Goal: Transaction & Acquisition: Obtain resource

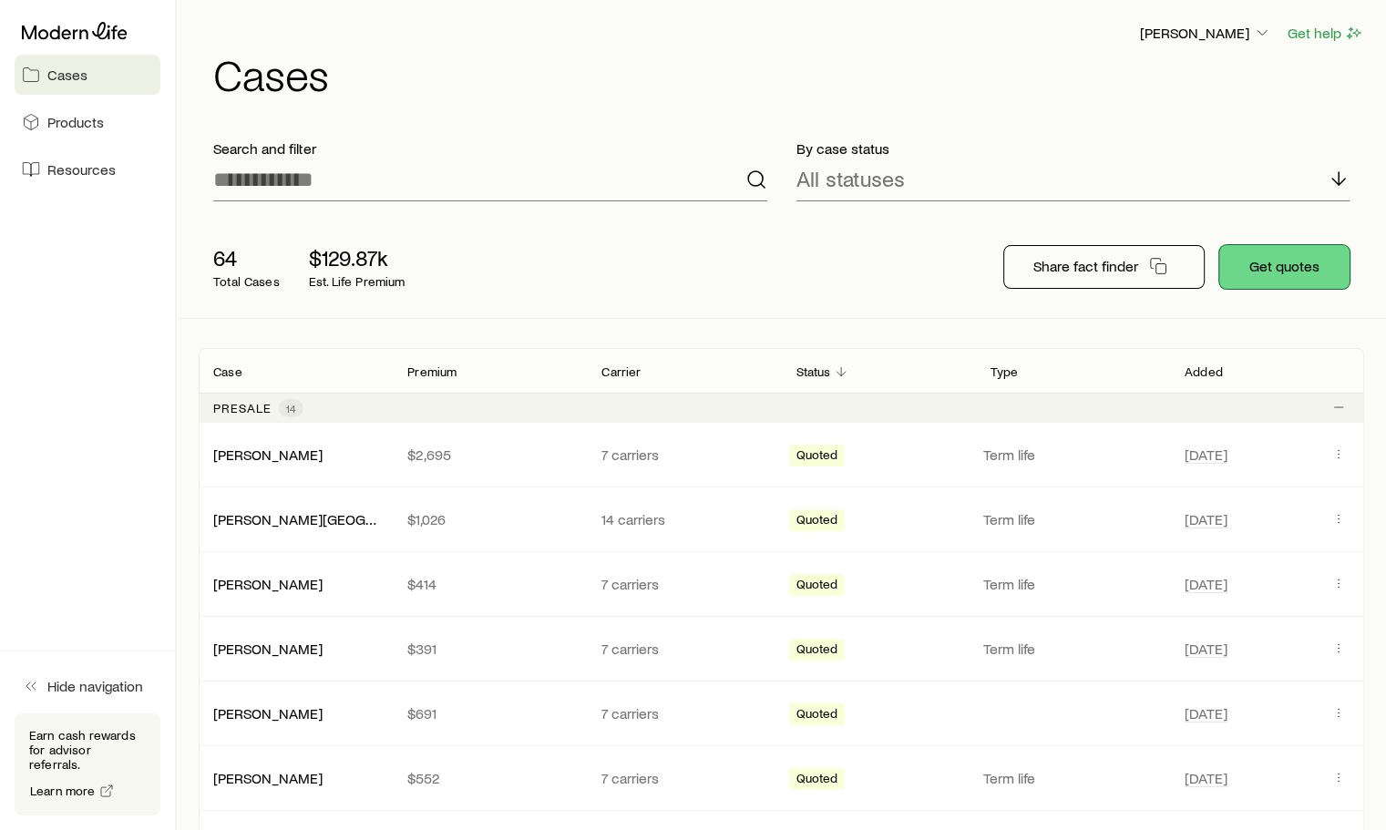
click at [1283, 272] on button "Get quotes" at bounding box center [1285, 267] width 130 height 44
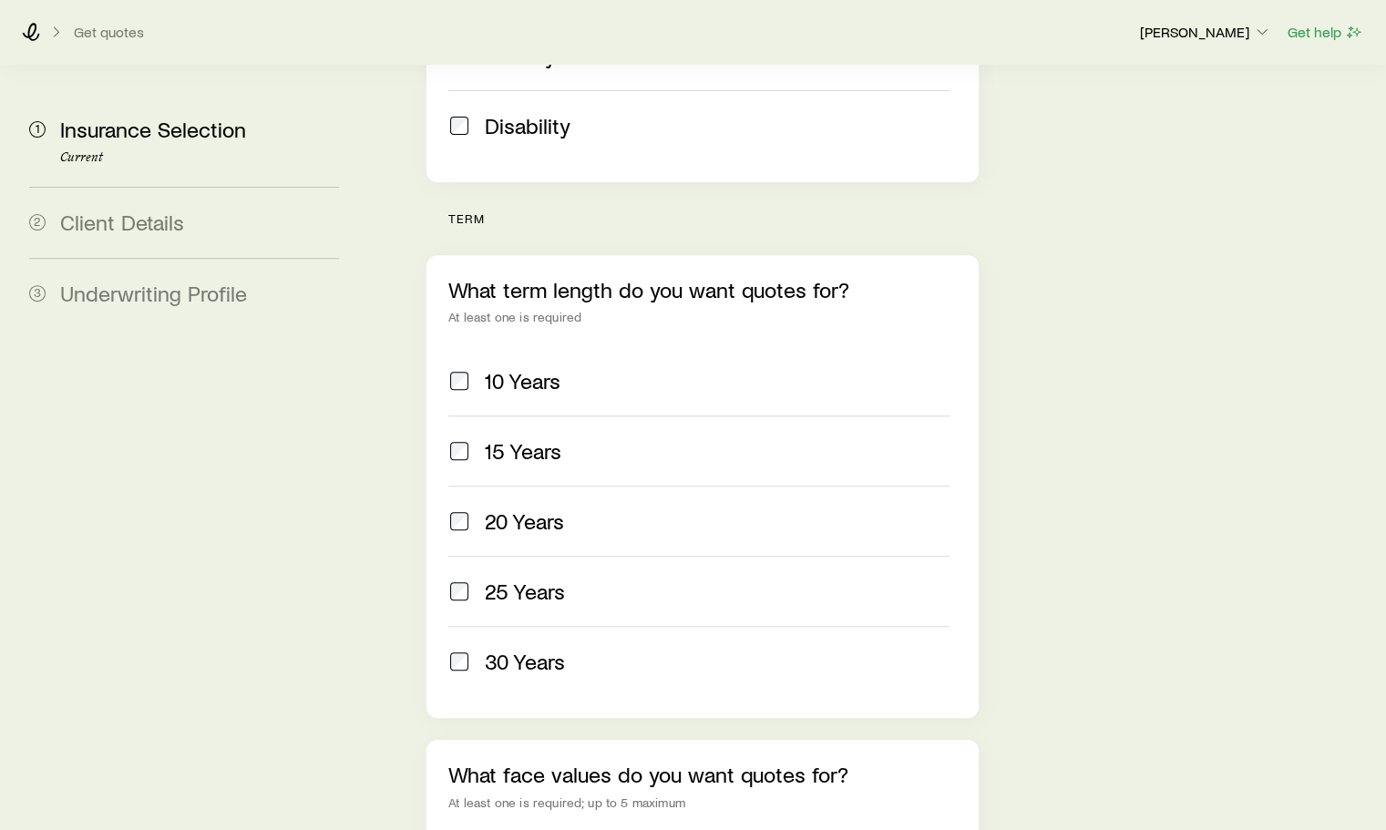
scroll to position [729, 0]
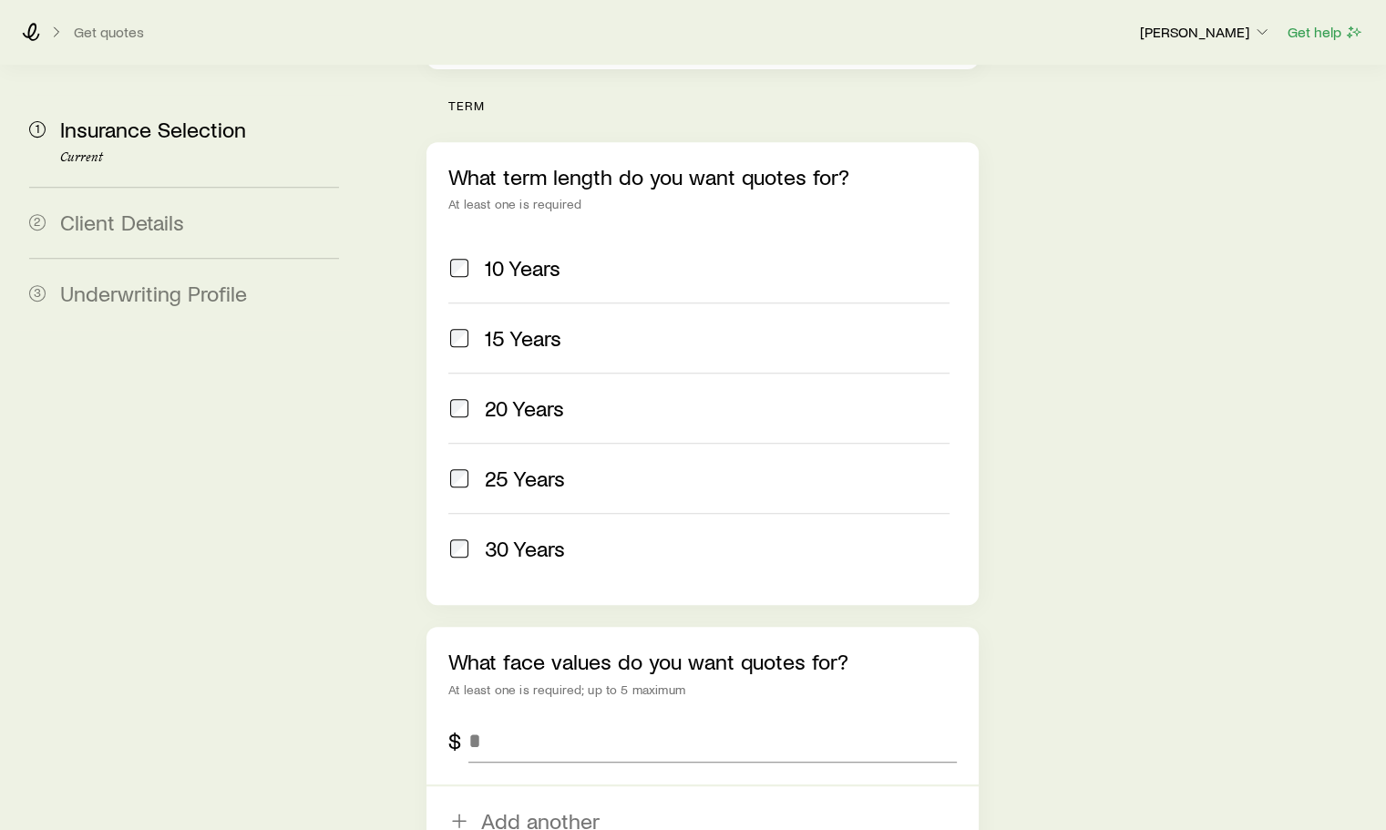
click at [440, 348] on div "What term length do you want quotes for? At least one is required 10 Years 15 Y…" at bounding box center [702, 373] width 551 height 463
click at [487, 719] on input "tel" at bounding box center [713, 741] width 488 height 44
type input "*******"
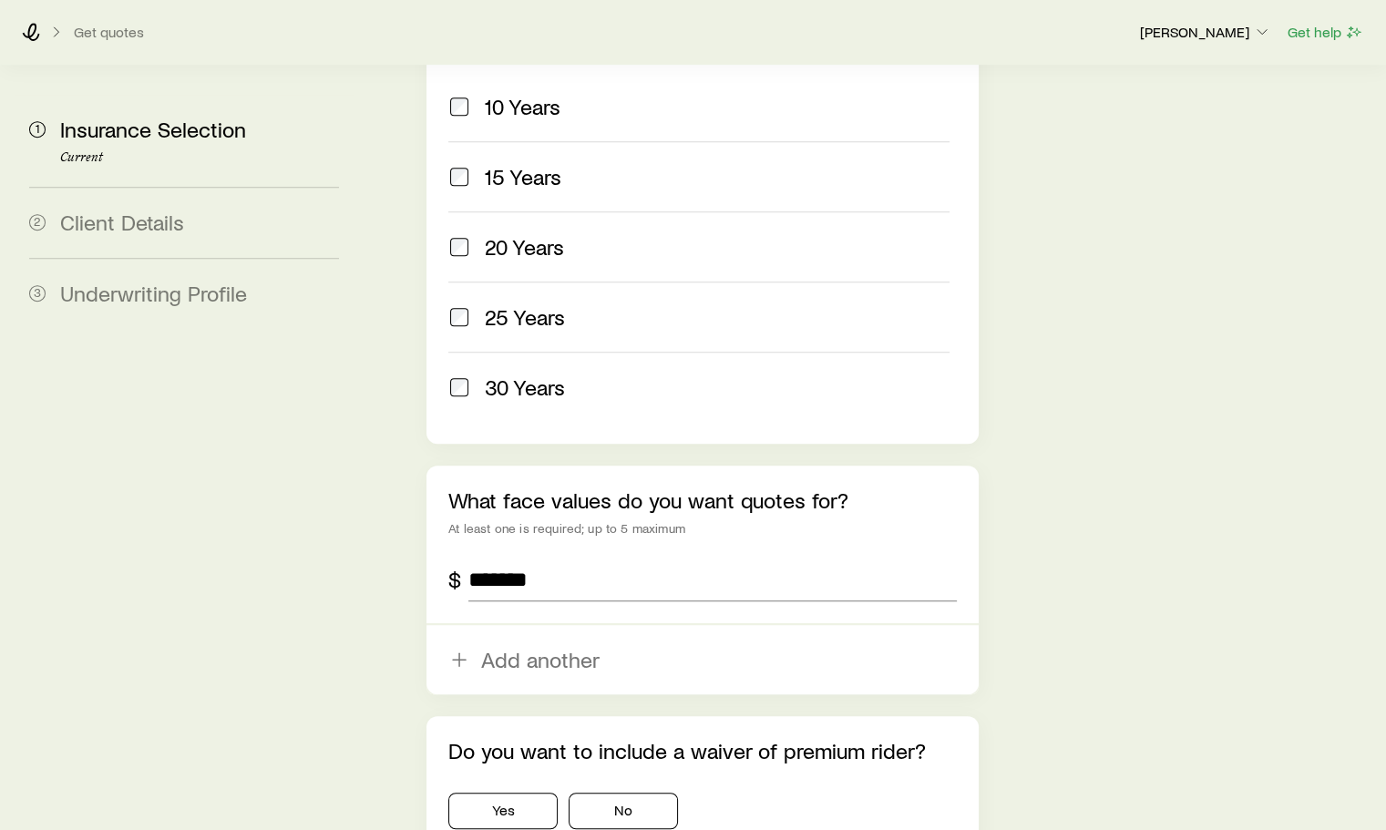
scroll to position [912, 0]
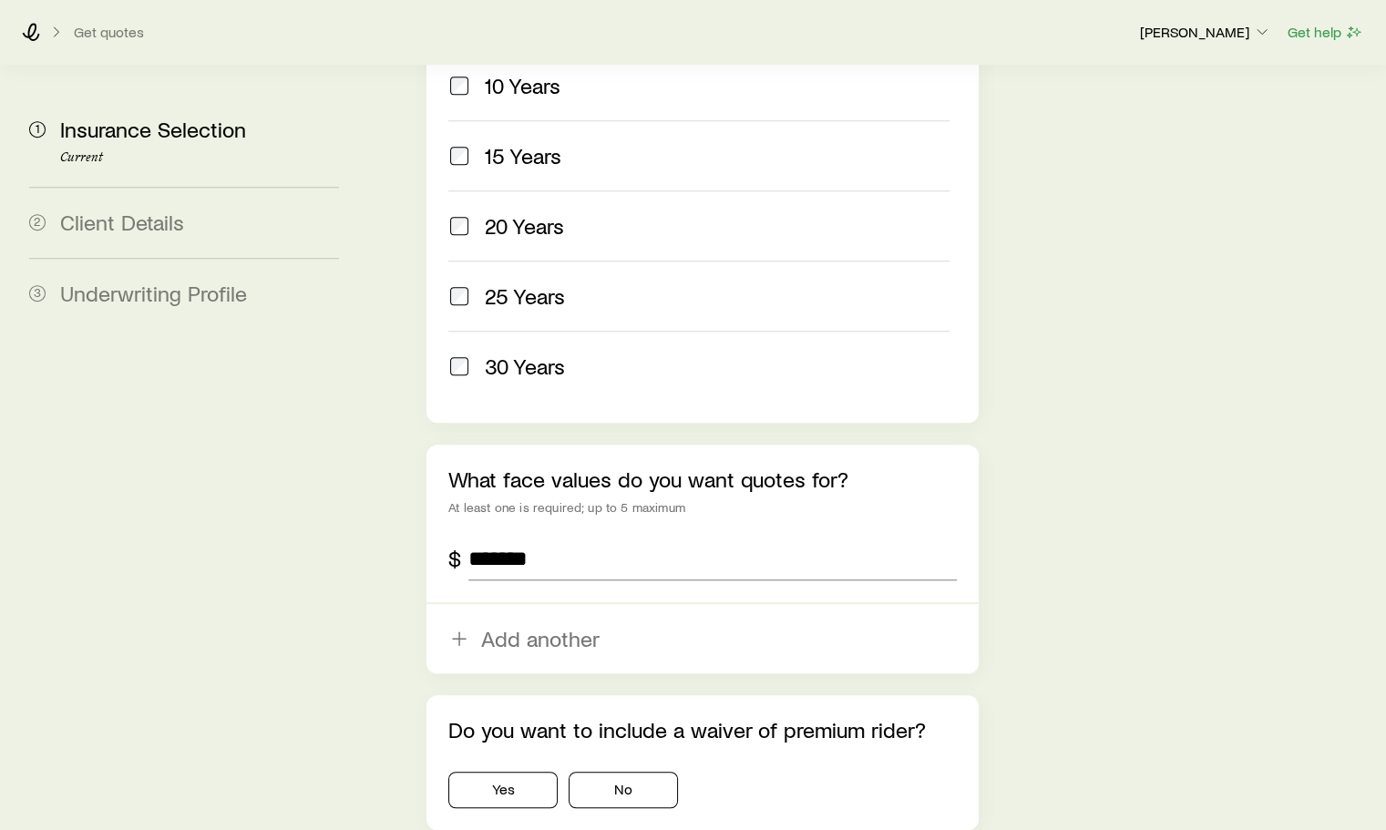
click at [454, 628] on icon "button" at bounding box center [459, 639] width 22 height 22
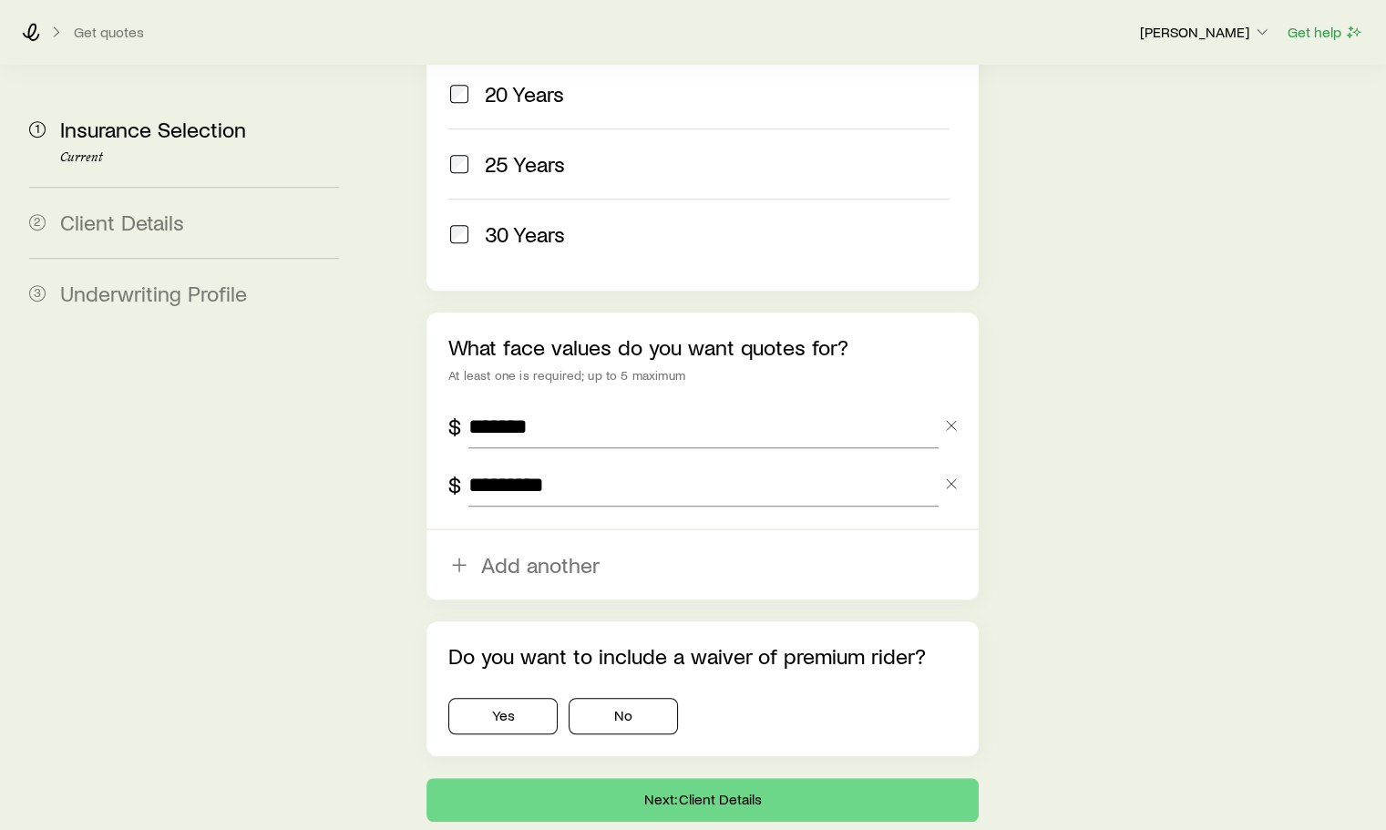
scroll to position [1085, 0]
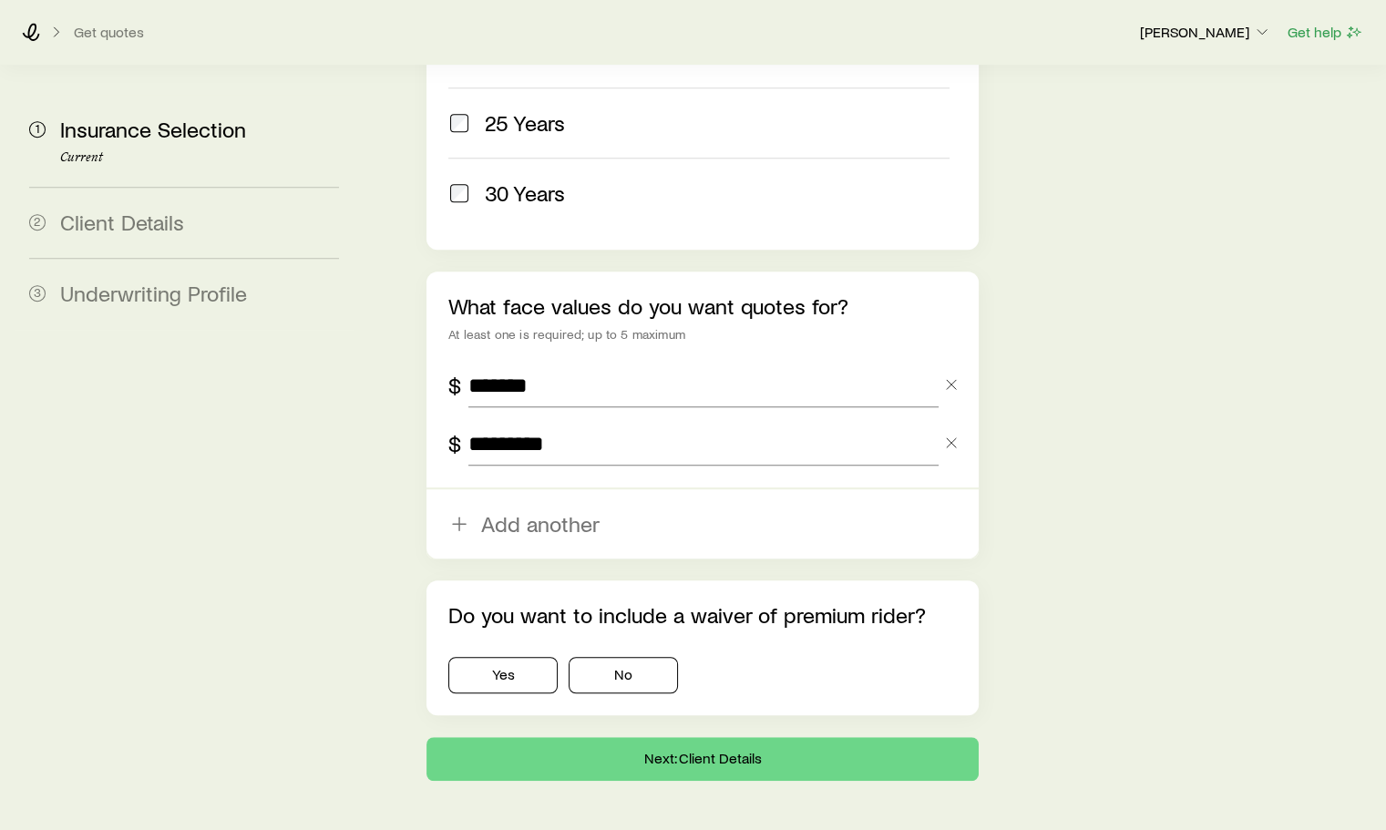
type input "*********"
click at [631, 657] on button "No" at bounding box center [623, 675] width 109 height 36
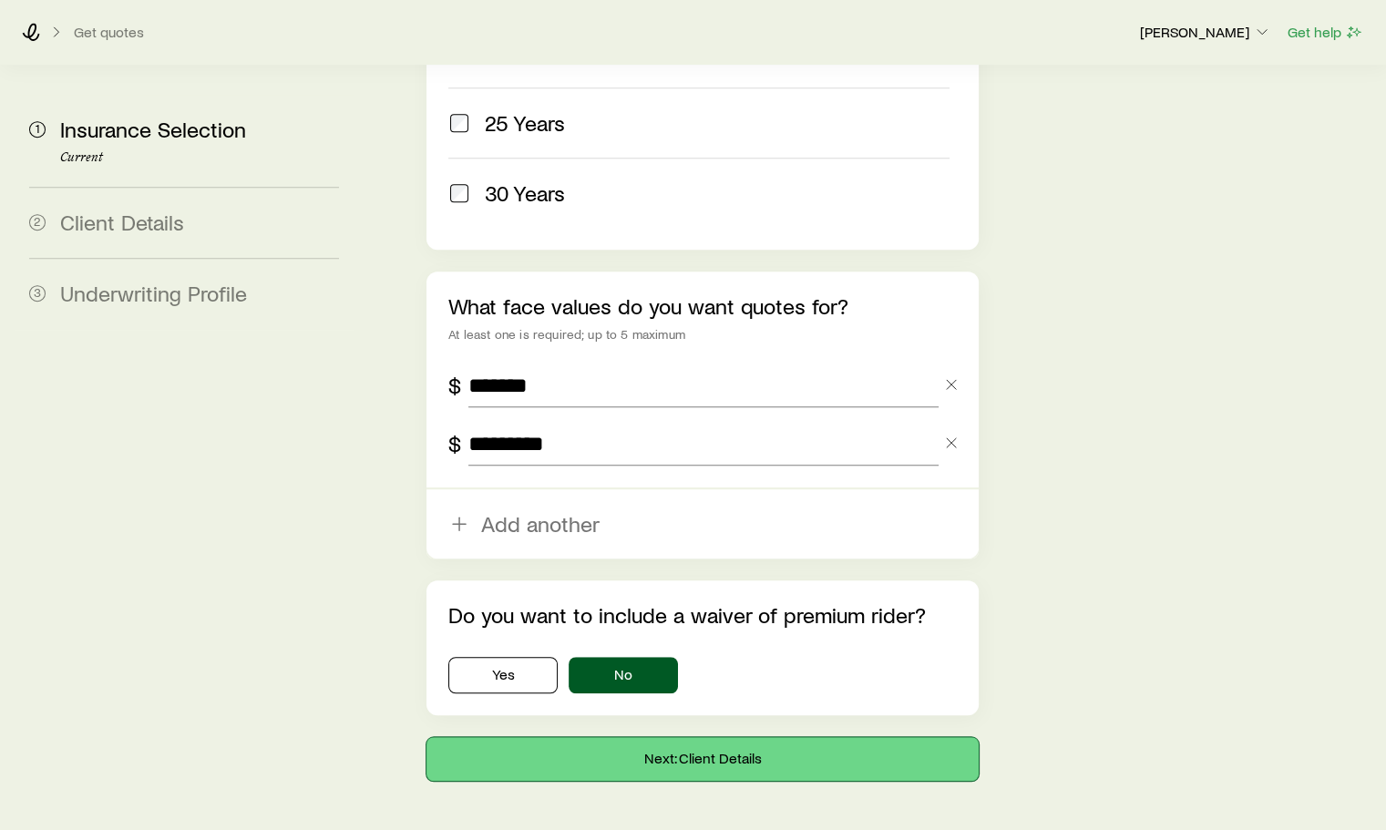
click at [680, 737] on button "Next: Client Details" at bounding box center [702, 759] width 551 height 44
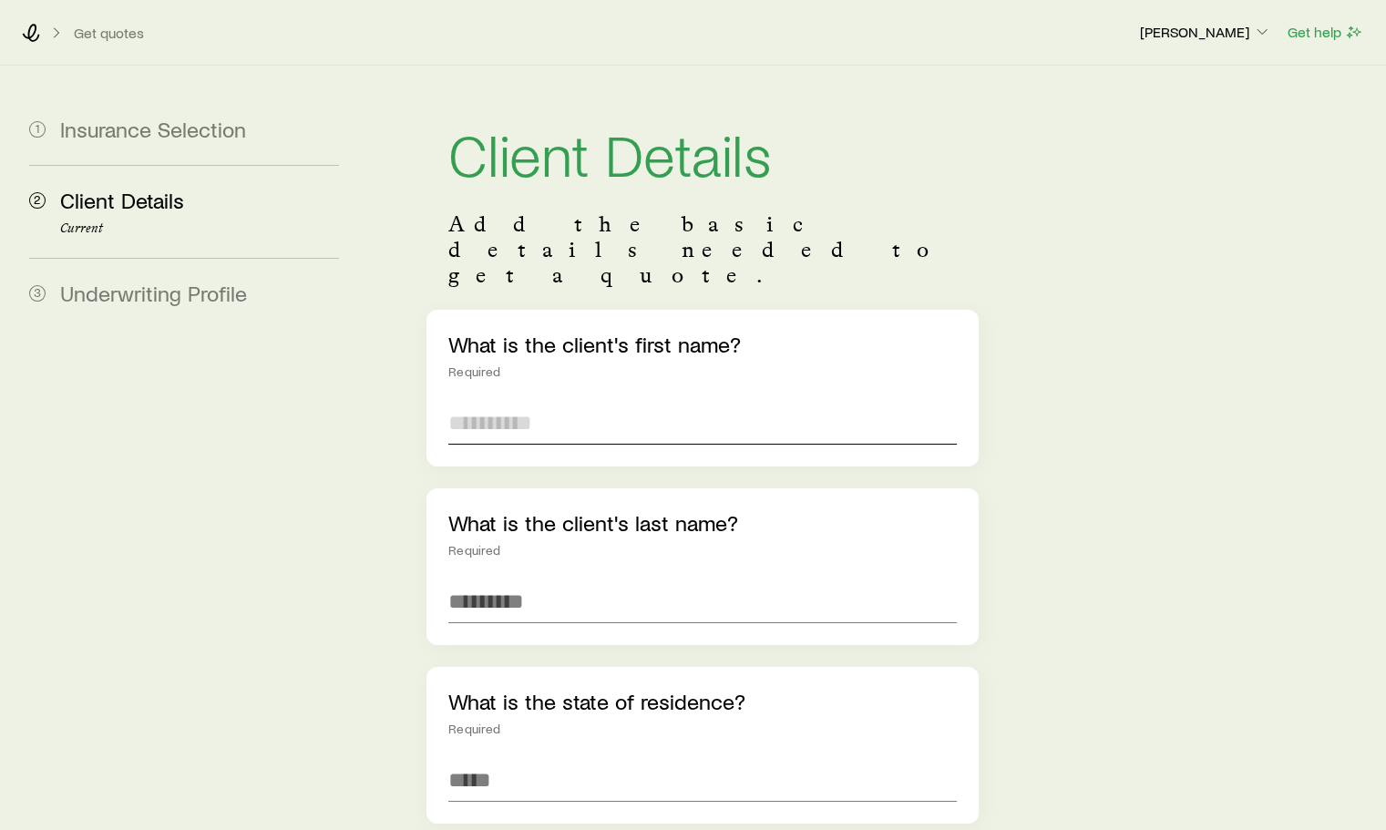
click at [467, 401] on input "text" at bounding box center [702, 423] width 508 height 44
type input "*******"
type input "******"
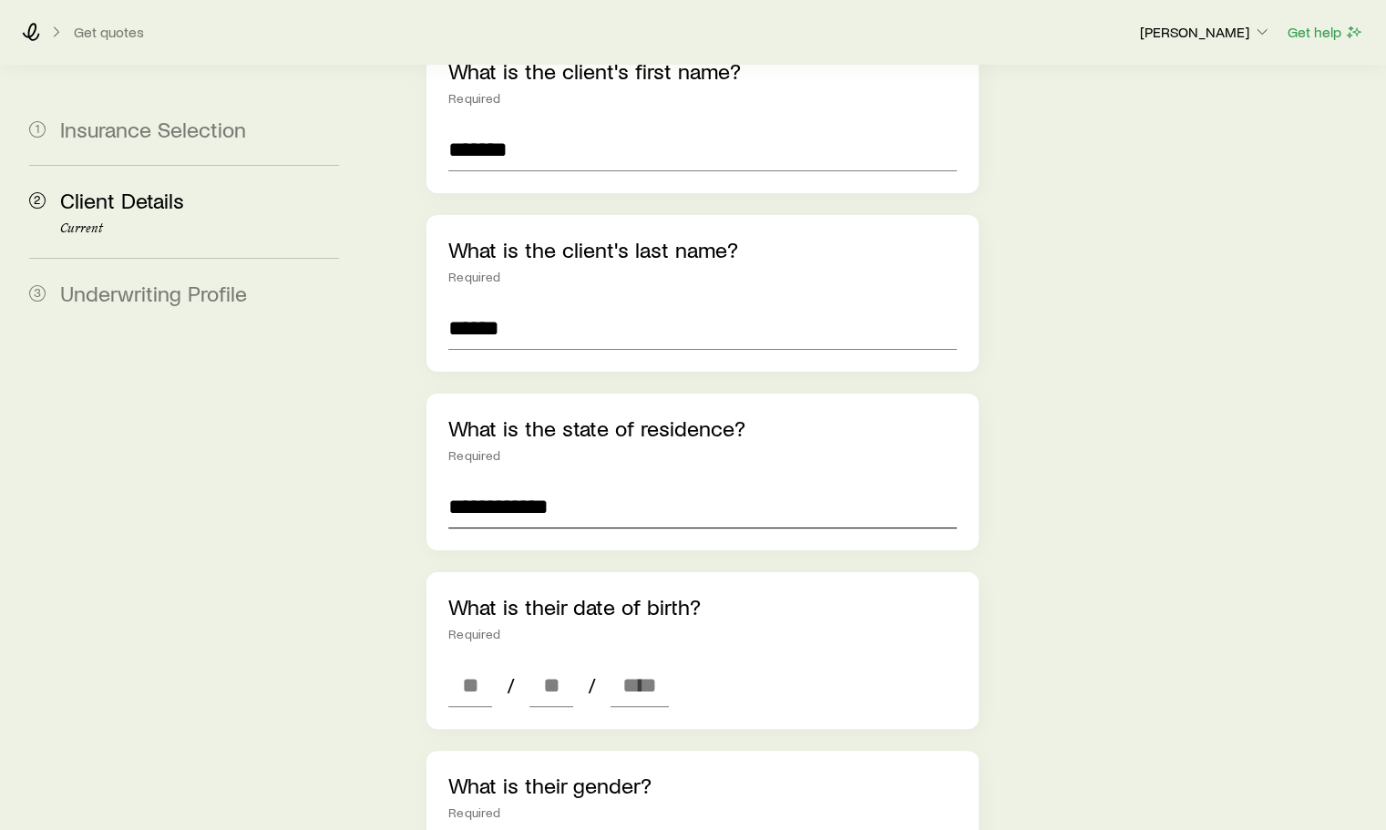
scroll to position [365, 0]
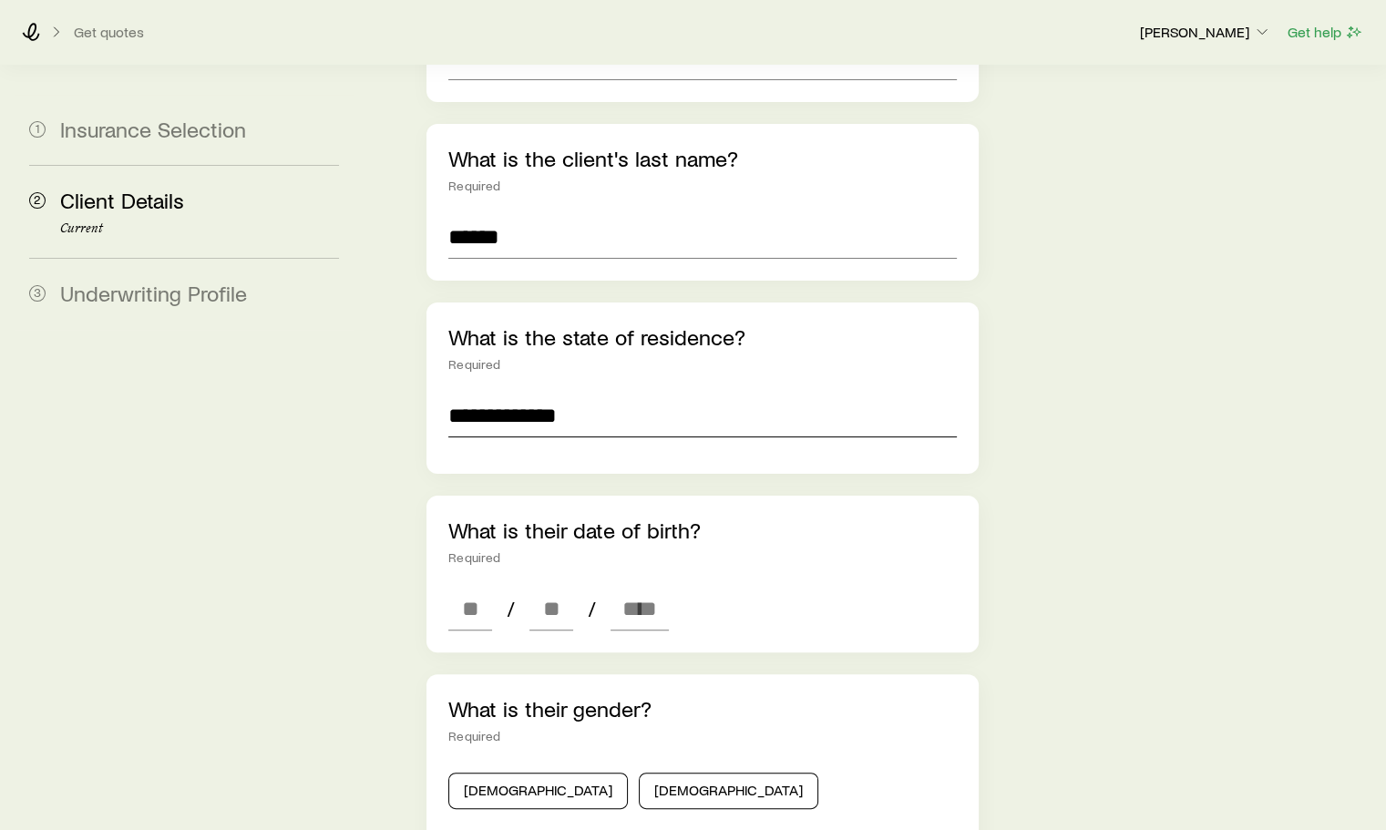
type input "**********"
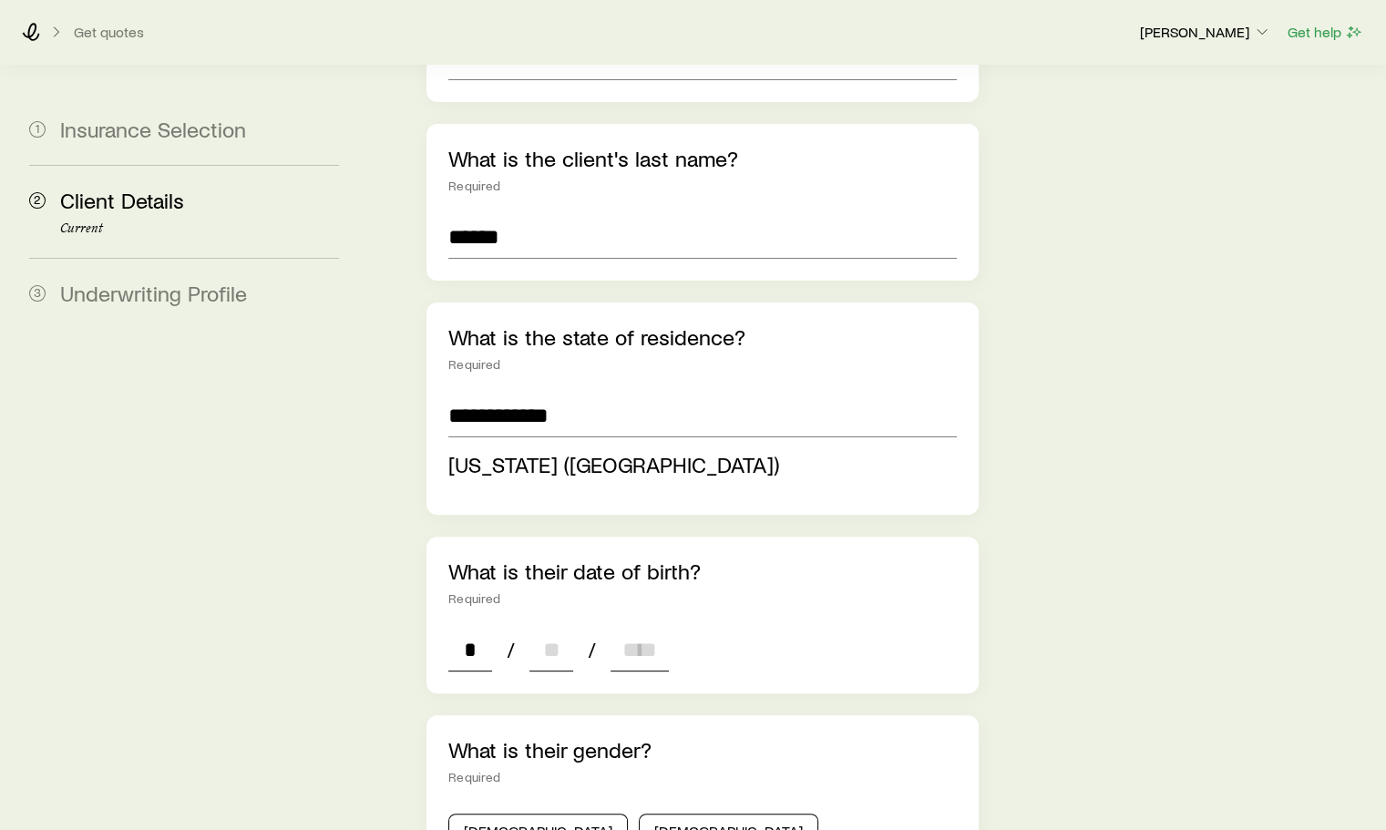
type input "**"
type input "****"
type input "*"
type input "****"
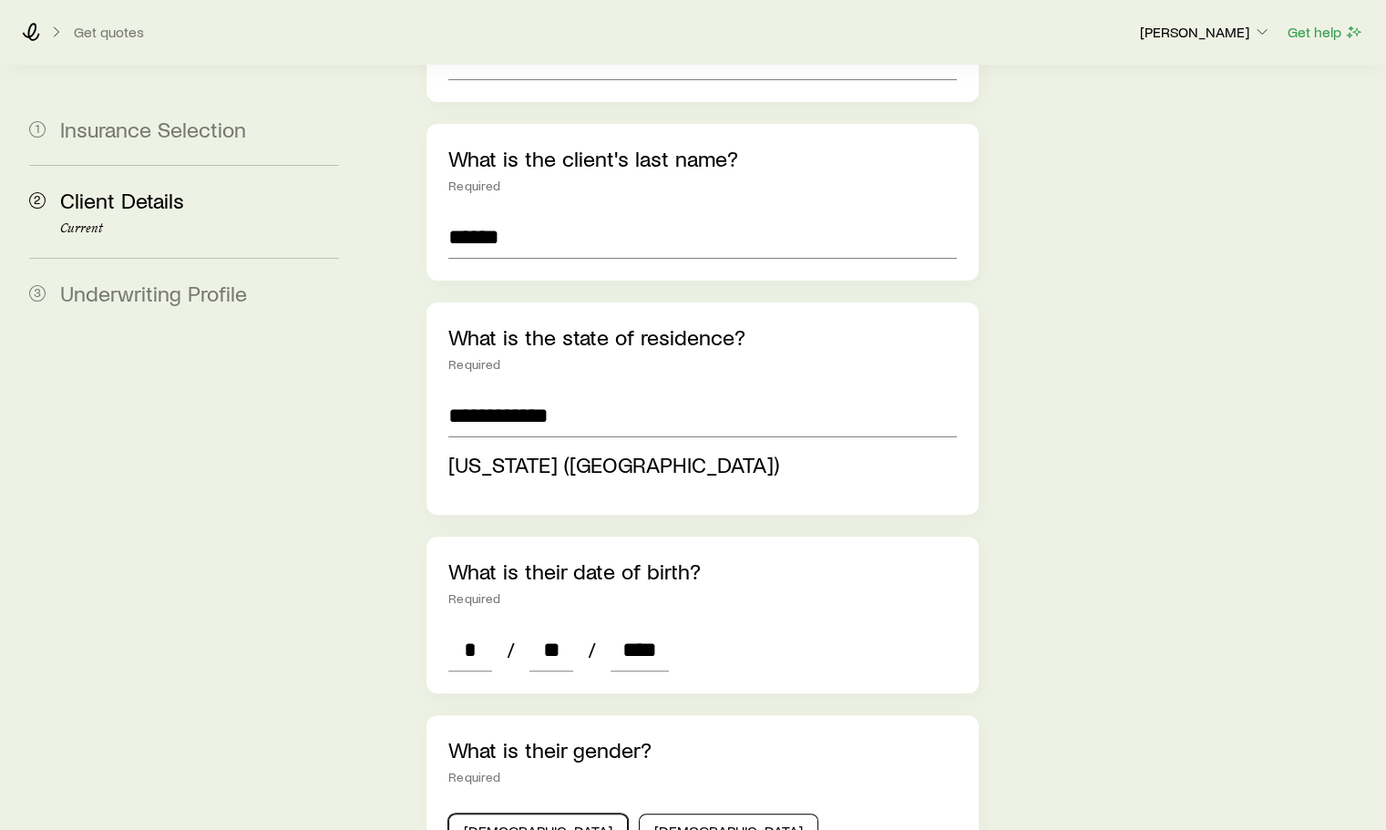
click at [501, 772] on div "What is their gender? Required [DEMOGRAPHIC_DATA] [DEMOGRAPHIC_DATA] For [DEMOG…" at bounding box center [702, 817] width 551 height 203
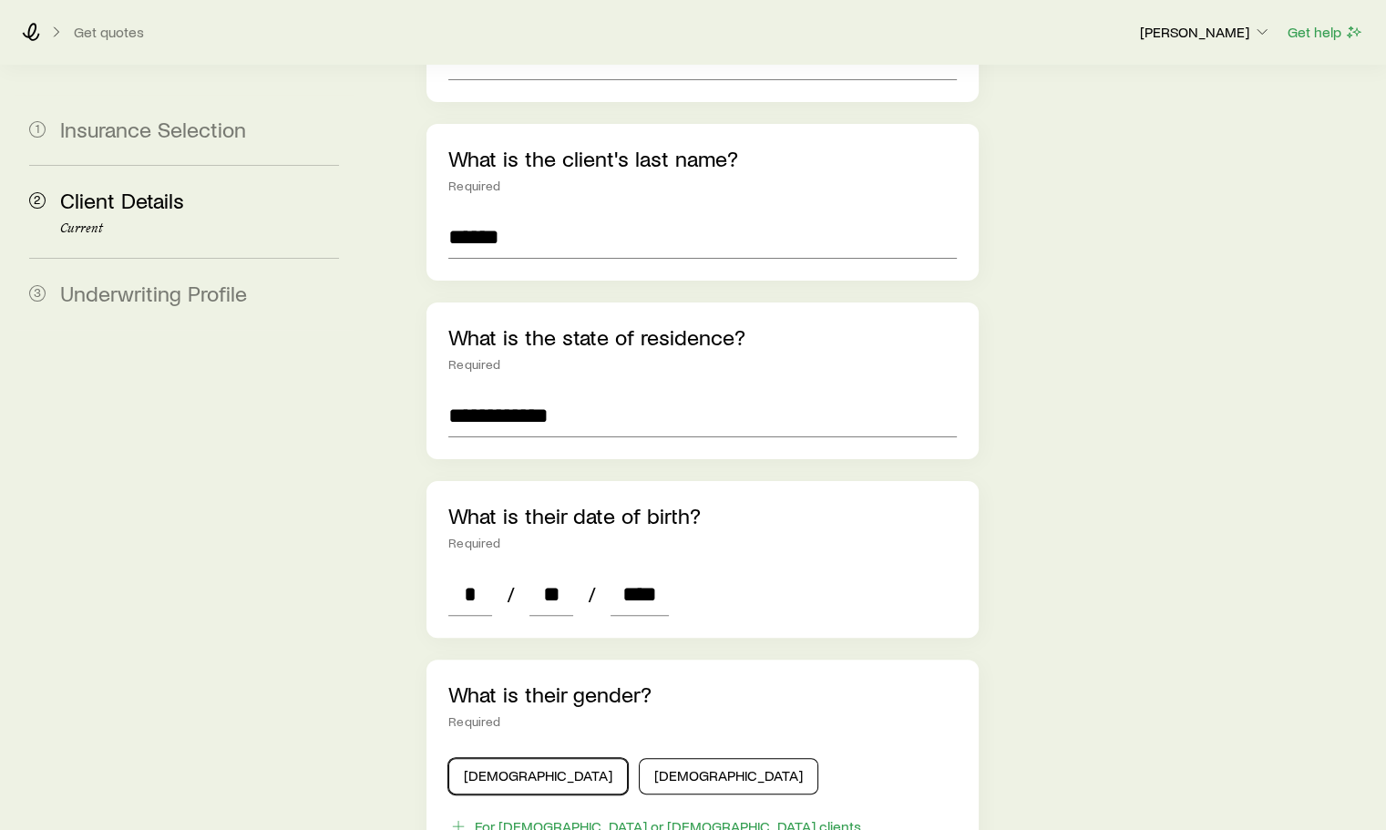
click at [466, 758] on button "[DEMOGRAPHIC_DATA]" at bounding box center [538, 776] width 180 height 36
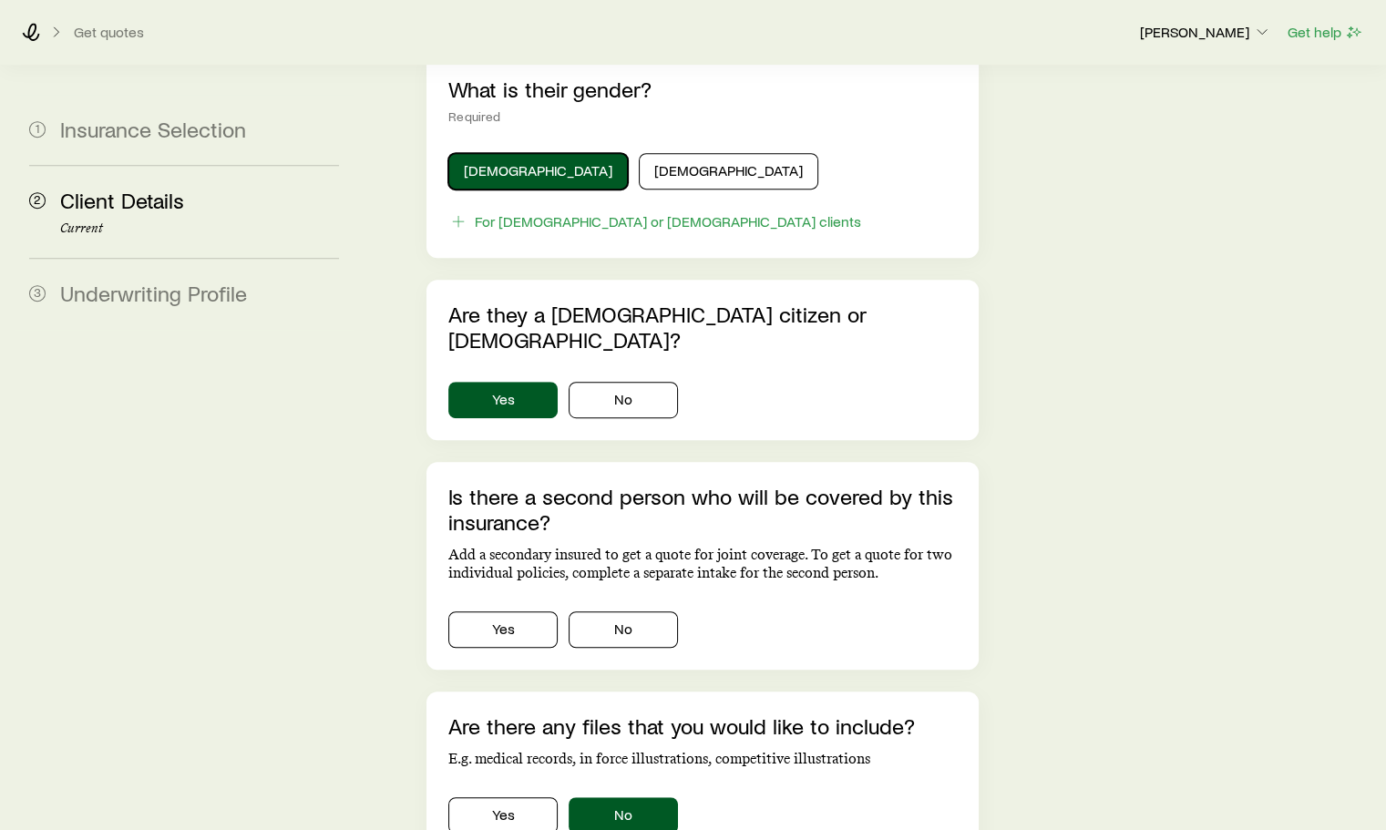
scroll to position [1003, 0]
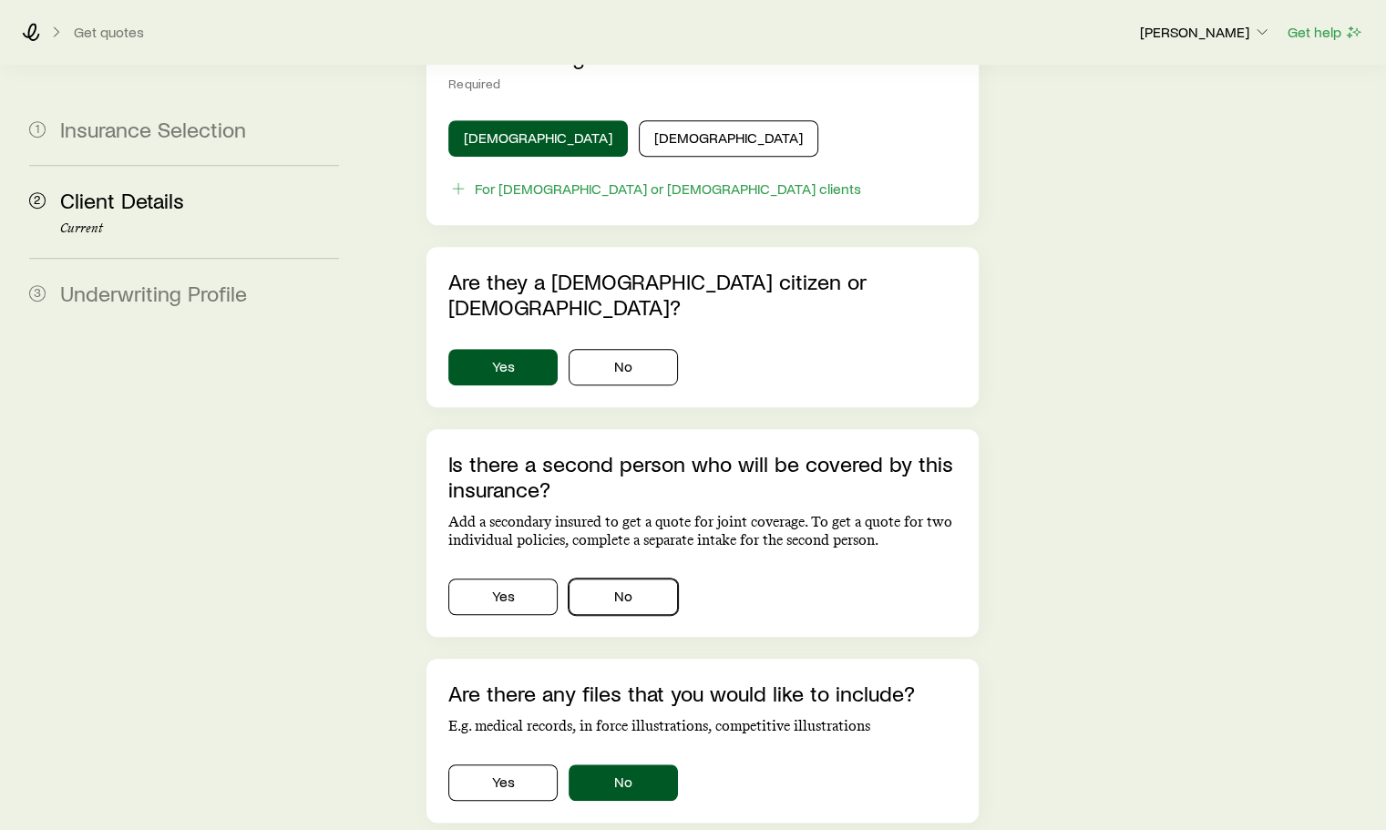
click at [637, 579] on button "No" at bounding box center [623, 597] width 109 height 36
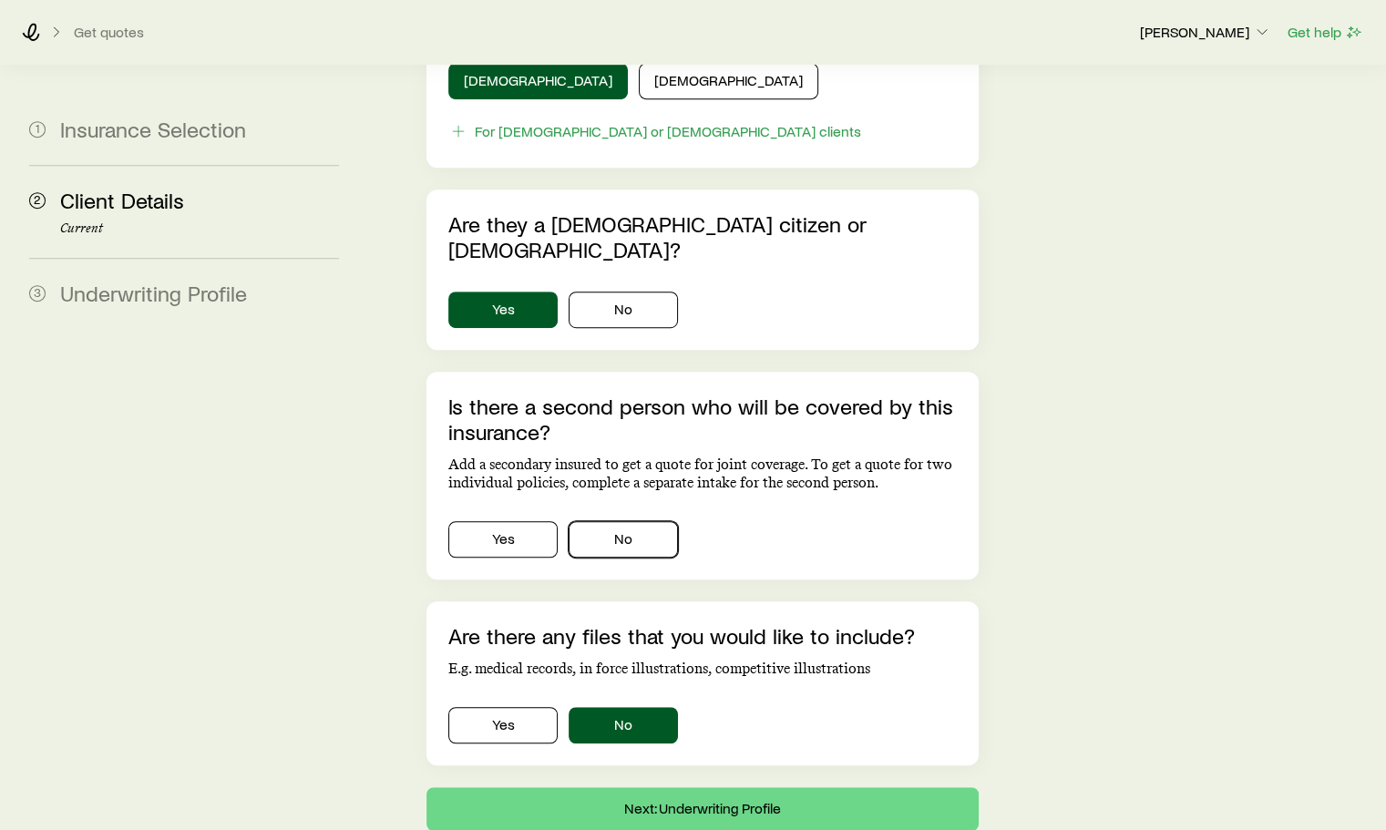
scroll to position [1087, 0]
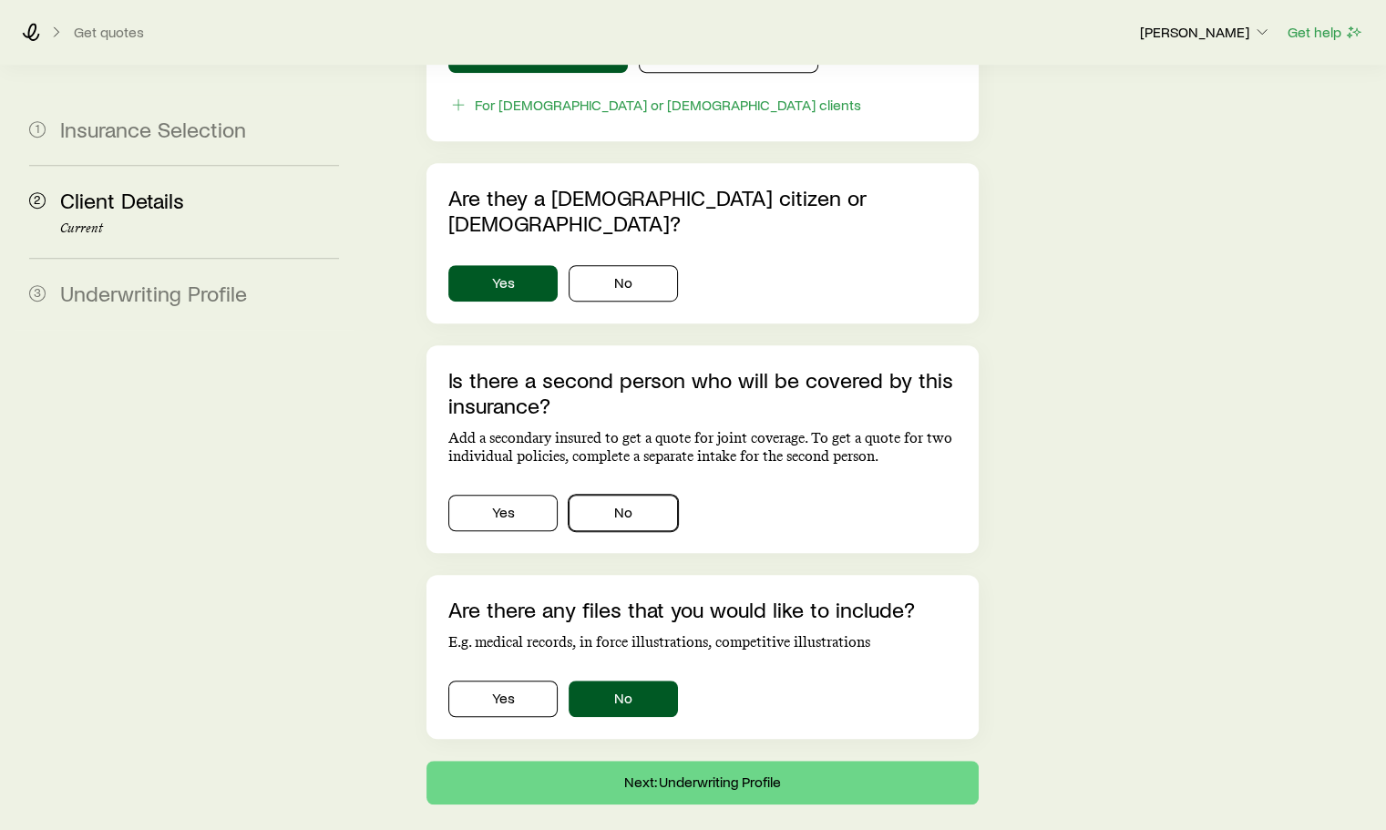
click at [653, 495] on button "No" at bounding box center [623, 513] width 109 height 36
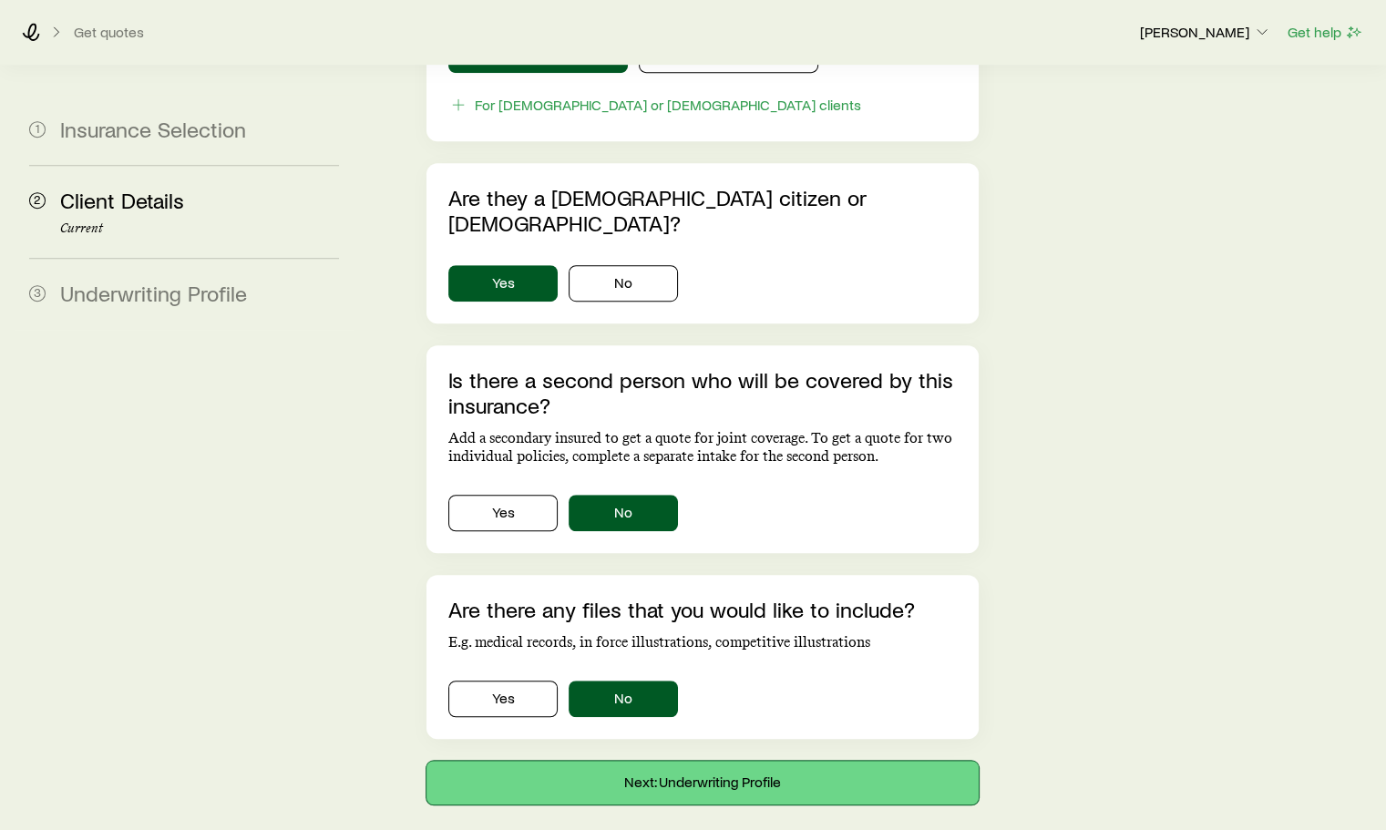
click at [713, 761] on button "Next: Underwriting Profile" at bounding box center [702, 783] width 551 height 44
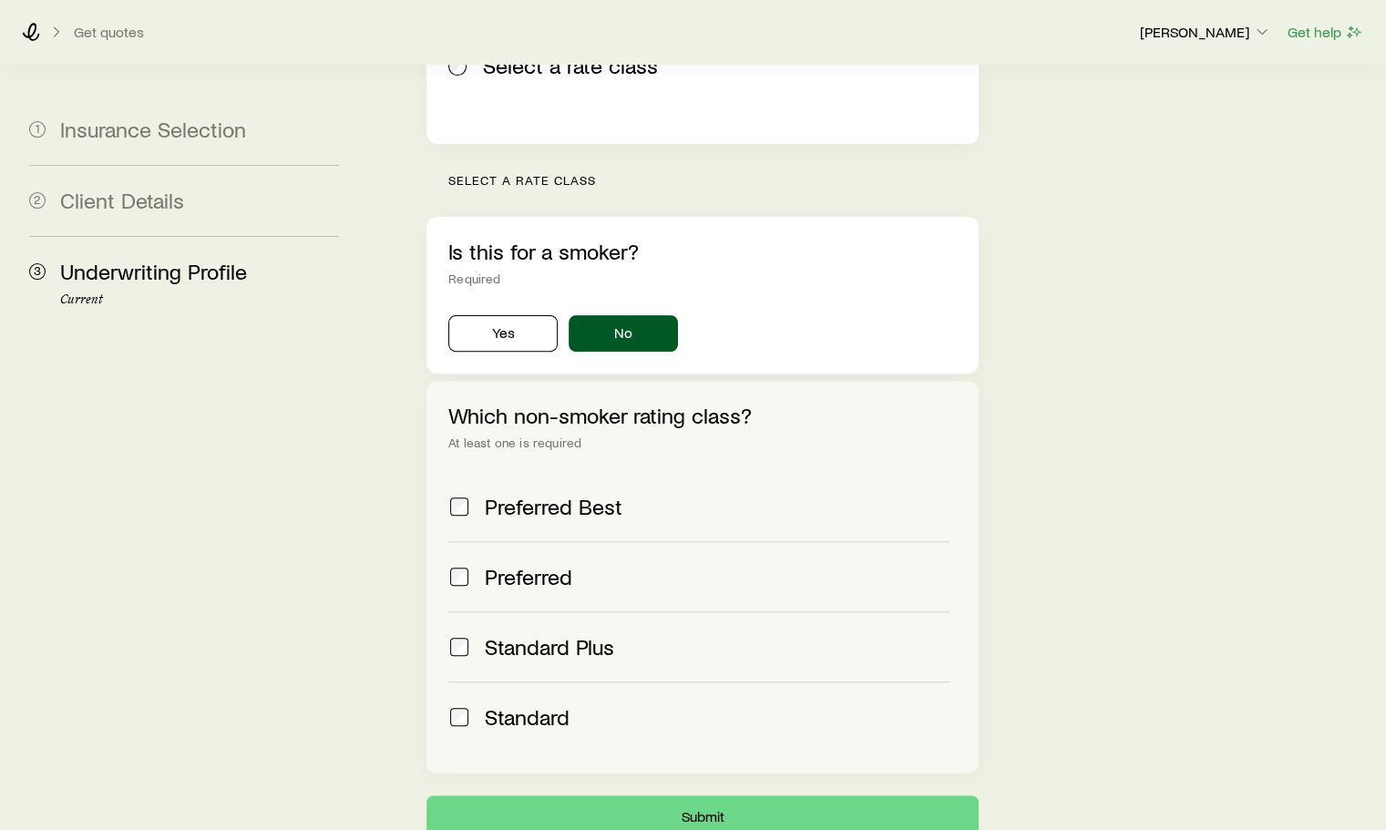
scroll to position [601, 0]
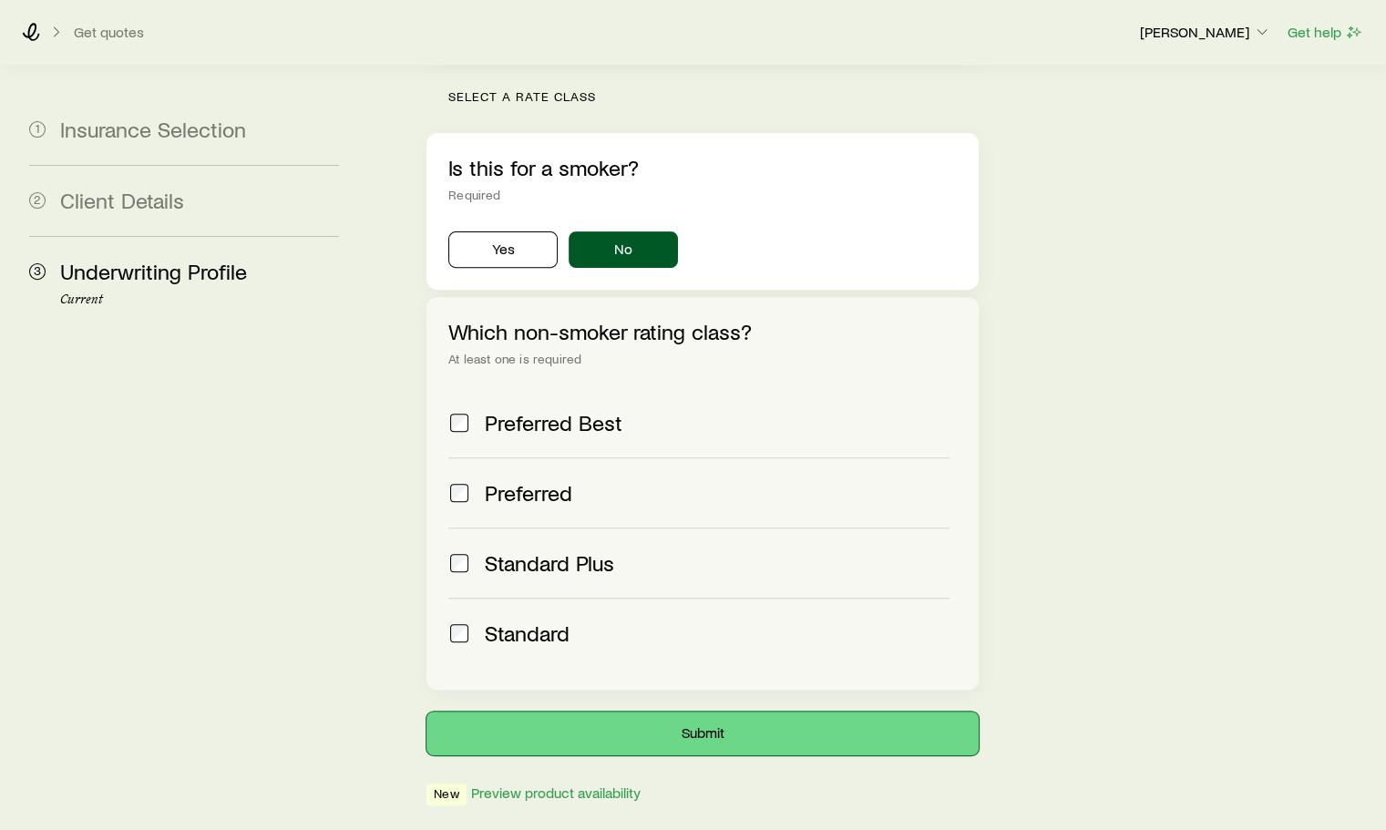
click at [707, 712] on button "Submit" at bounding box center [702, 734] width 551 height 44
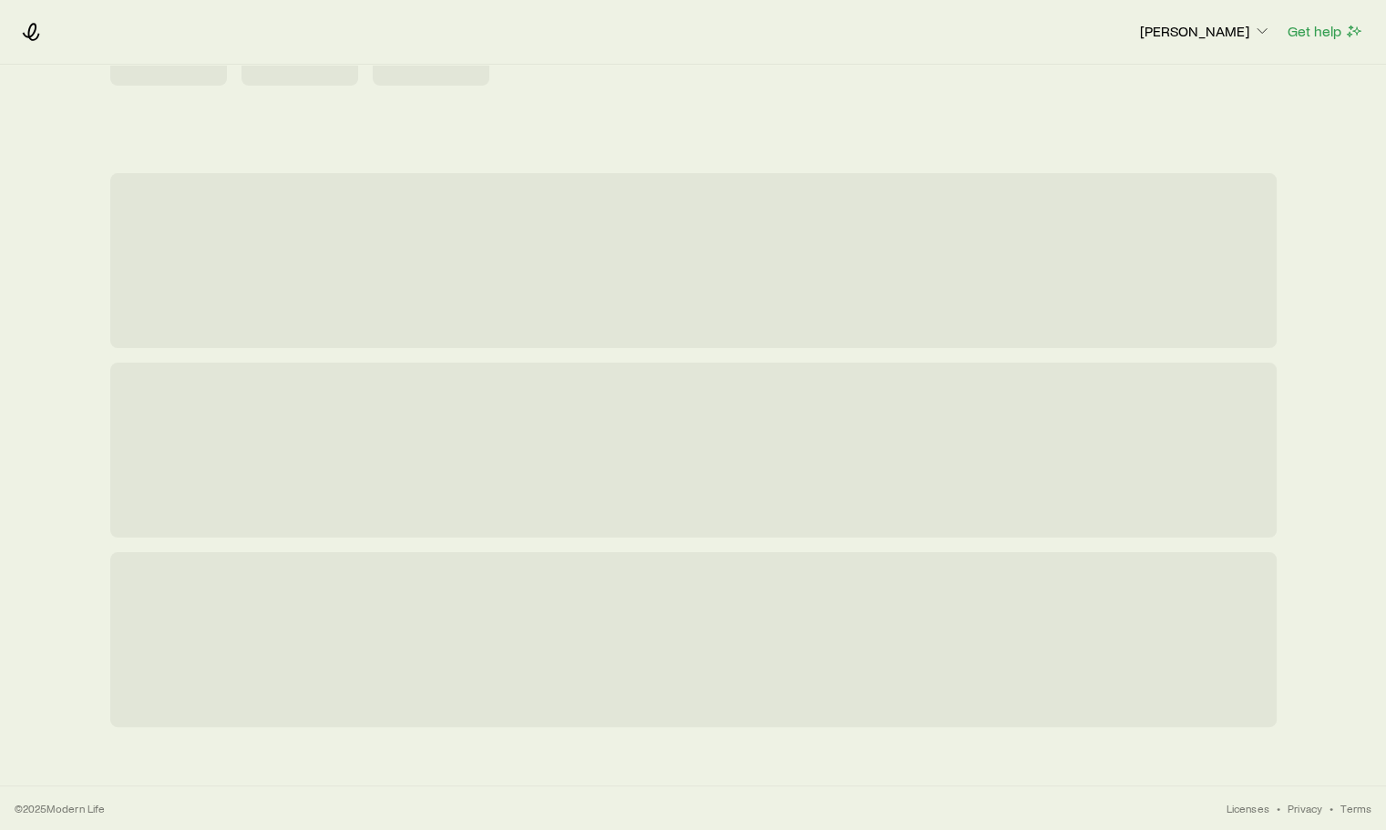
scroll to position [0, 0]
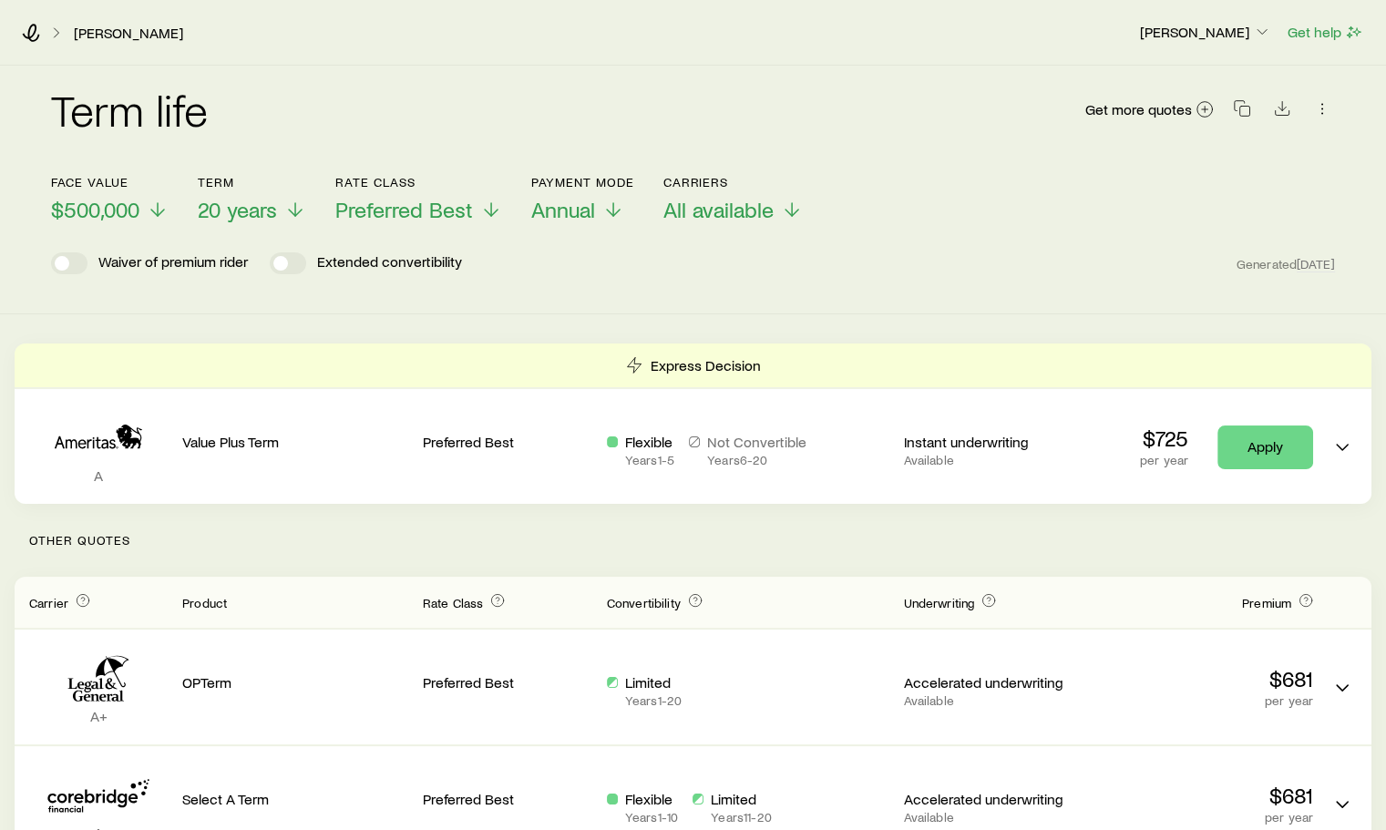
click at [302, 214] on polyline at bounding box center [295, 213] width 13 height 6
click at [1207, 105] on icon at bounding box center [1205, 109] width 18 height 18
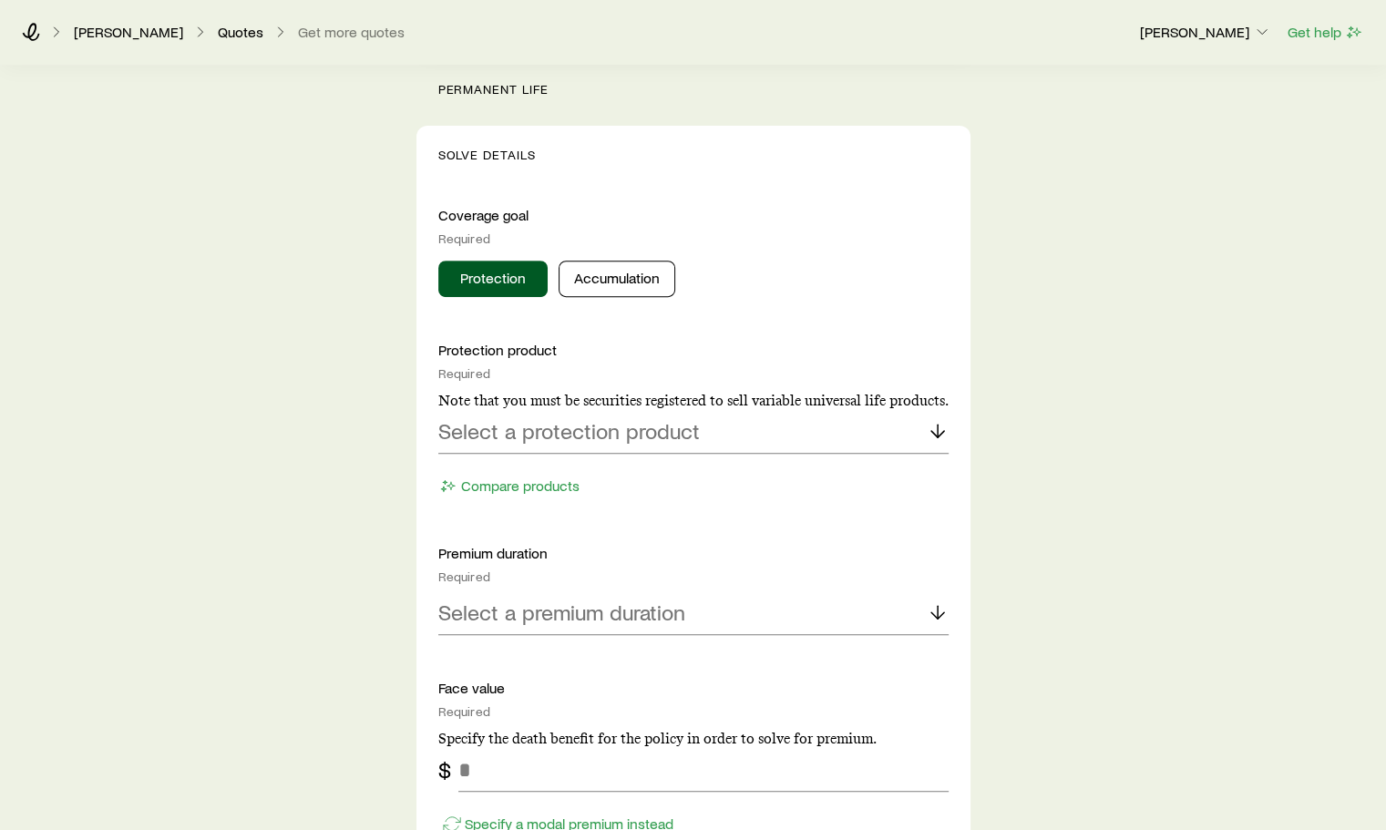
scroll to position [638, 0]
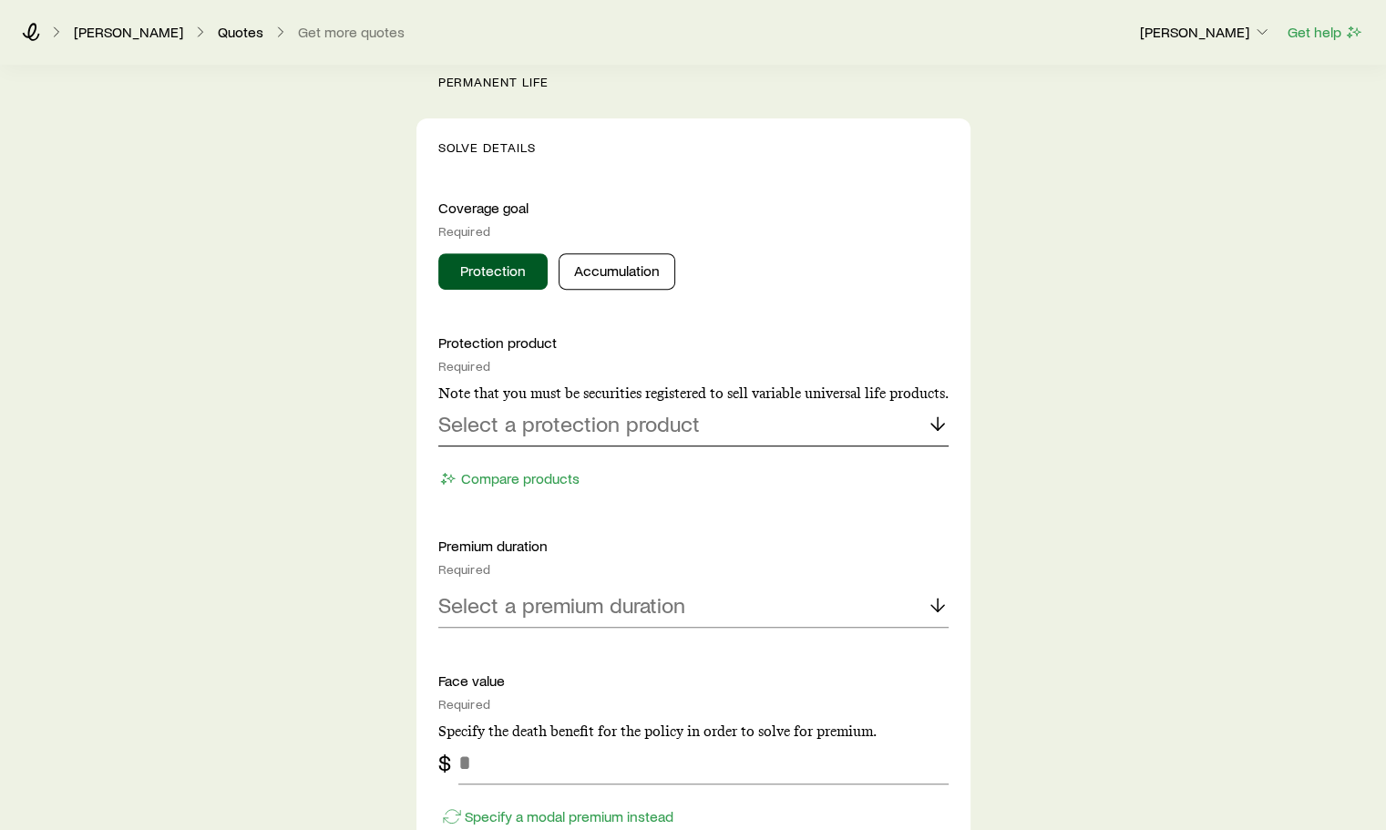
click at [941, 427] on icon at bounding box center [938, 424] width 22 height 22
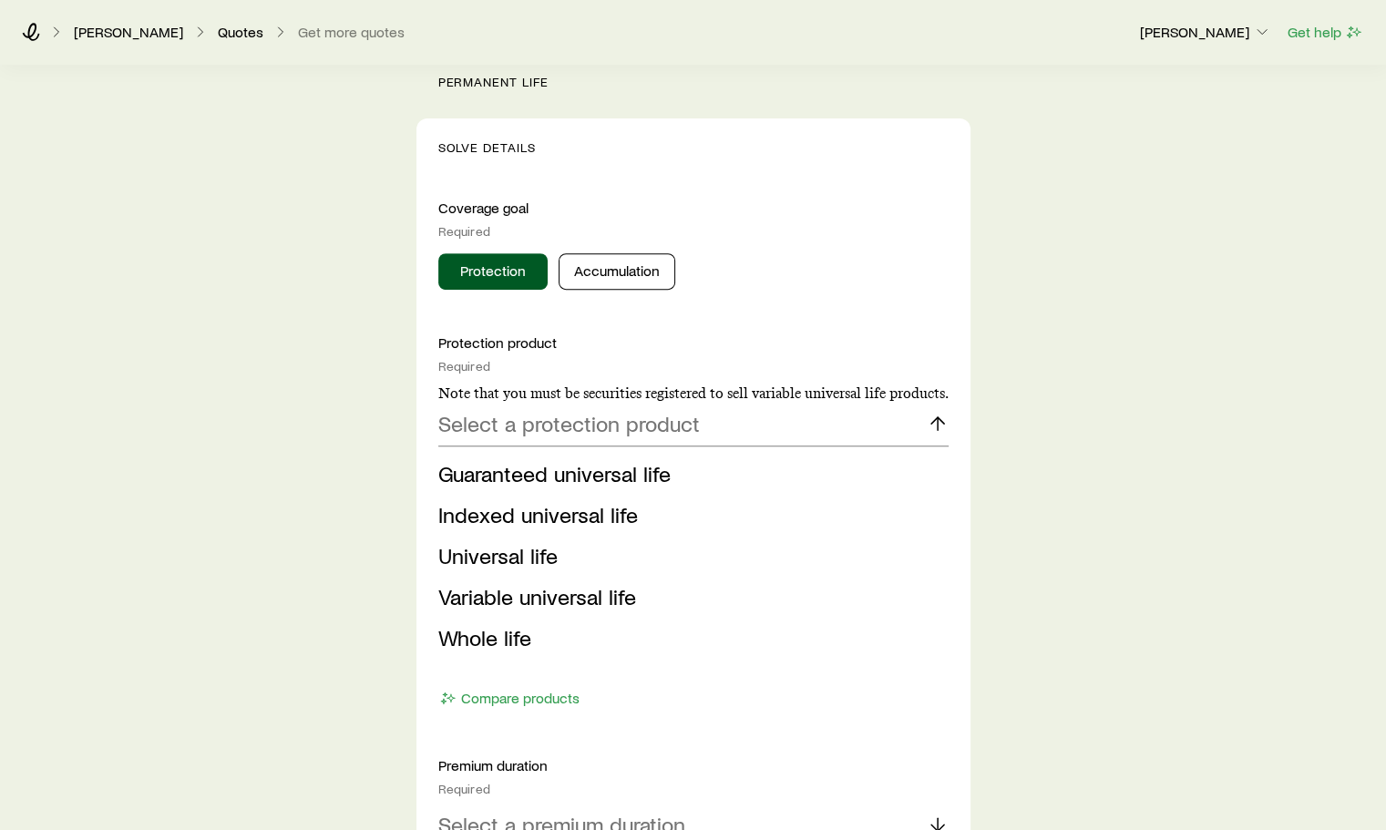
click at [575, 479] on span "Guaranteed universal life" at bounding box center [554, 473] width 232 height 26
click at [575, 688] on button "Compare products" at bounding box center [509, 698] width 142 height 21
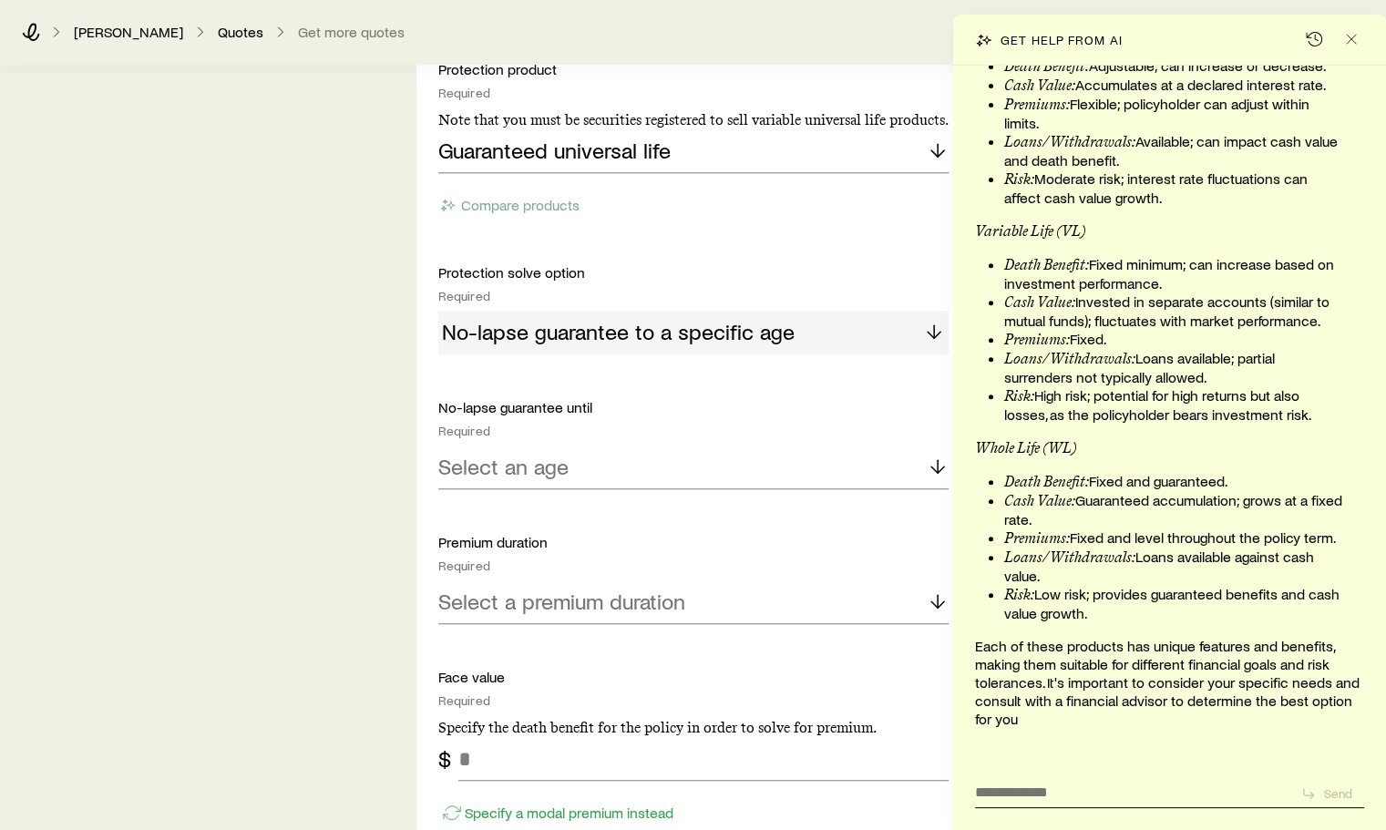
scroll to position [806, 0]
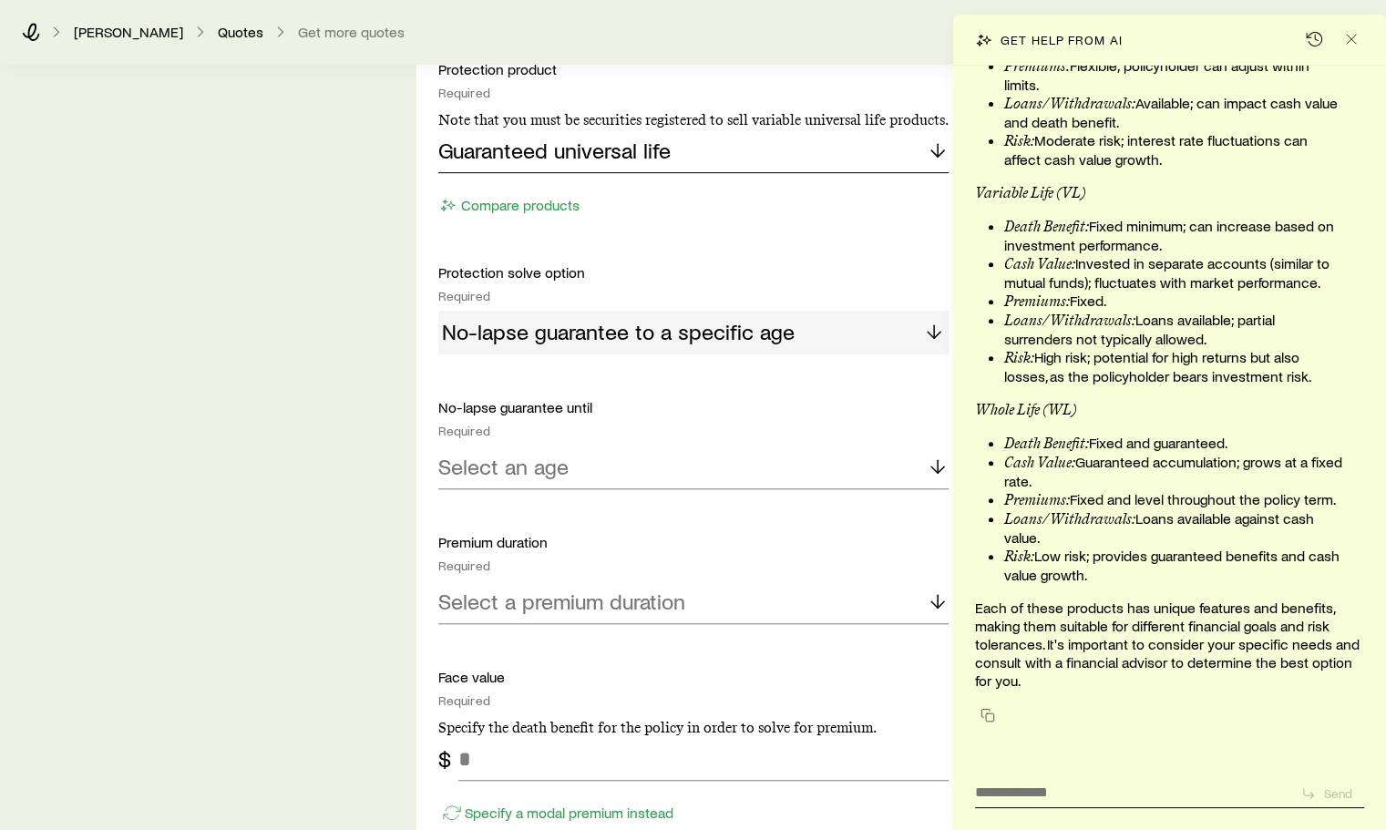
click at [939, 146] on icon at bounding box center [938, 150] width 22 height 22
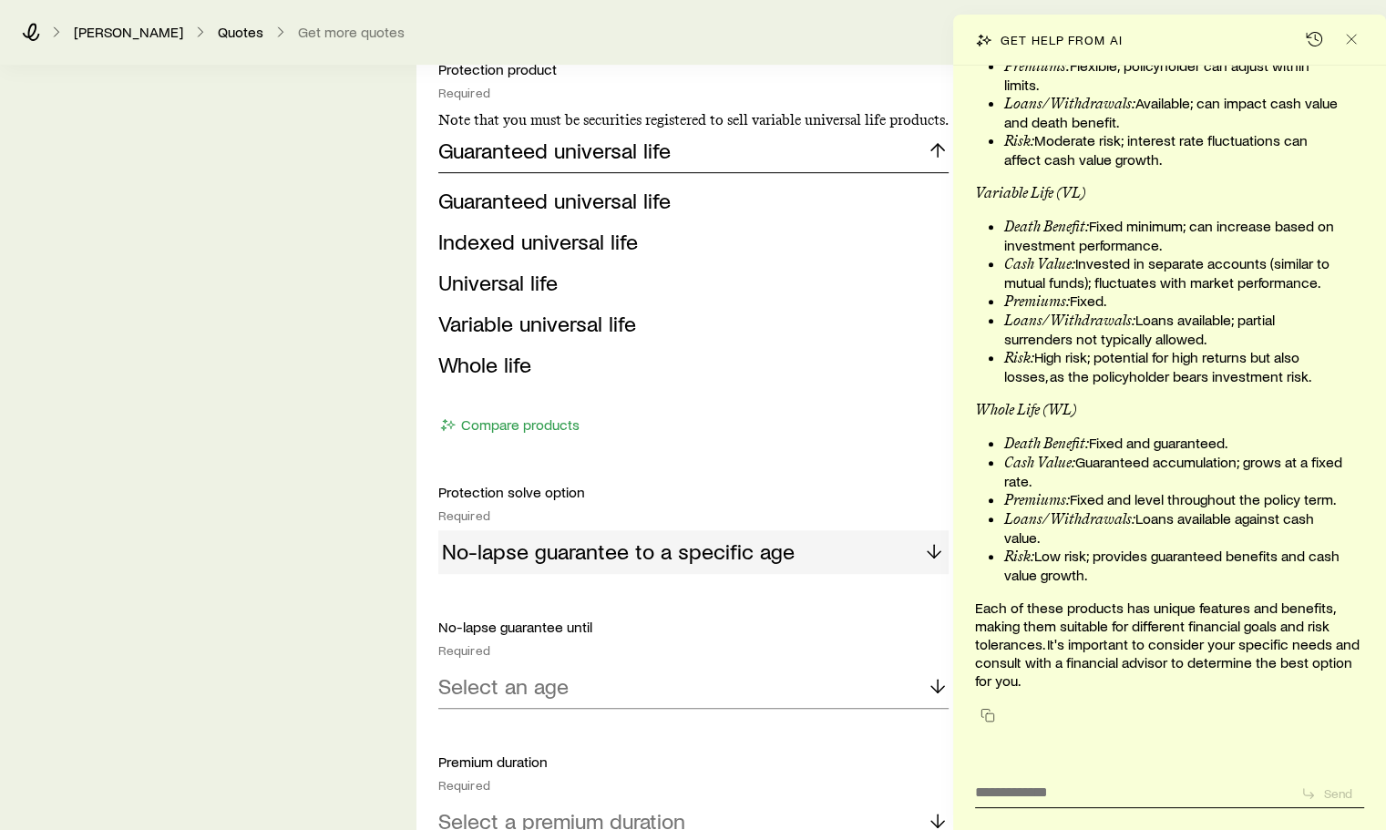
click at [939, 146] on icon at bounding box center [938, 150] width 22 height 22
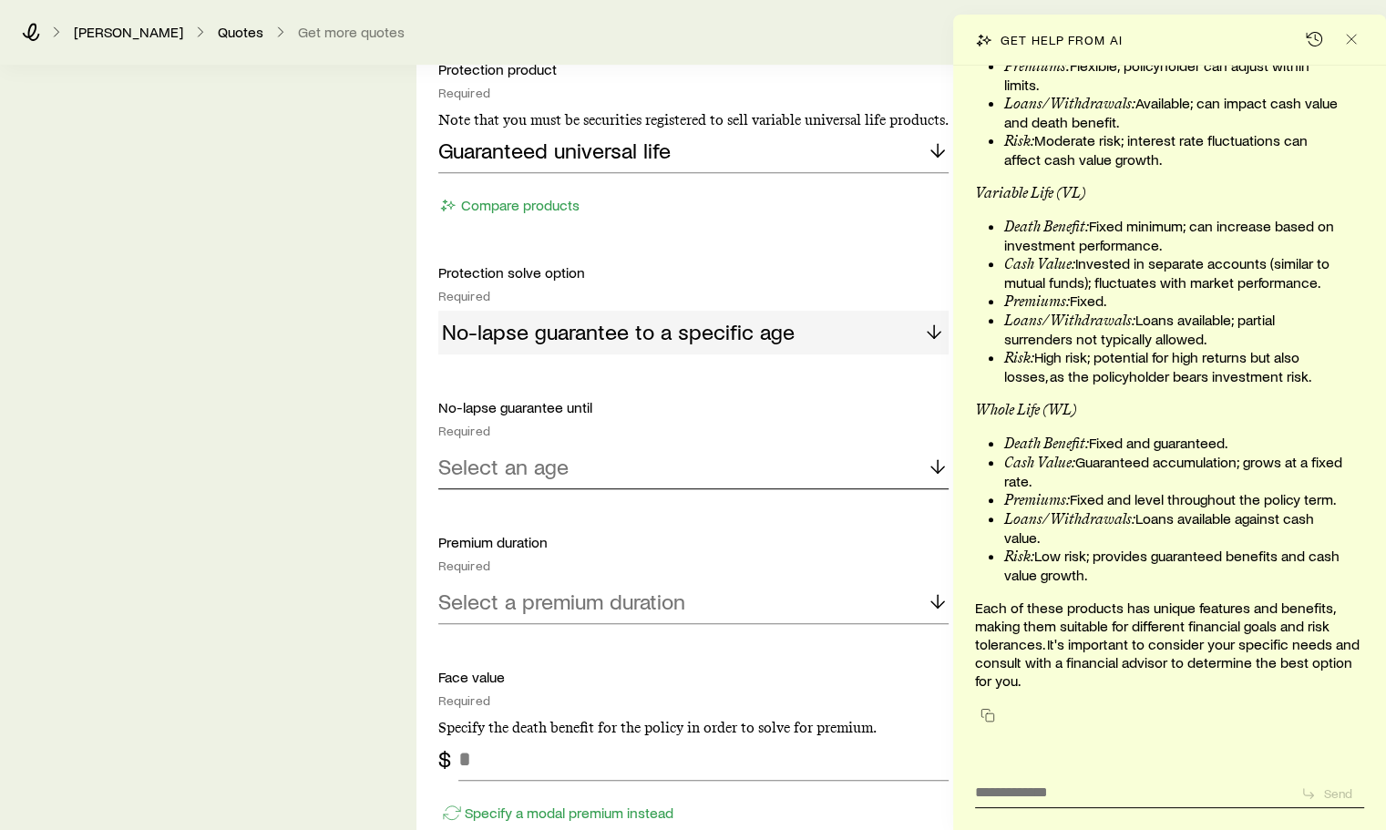
click at [919, 465] on div "Select an age" at bounding box center [693, 468] width 510 height 44
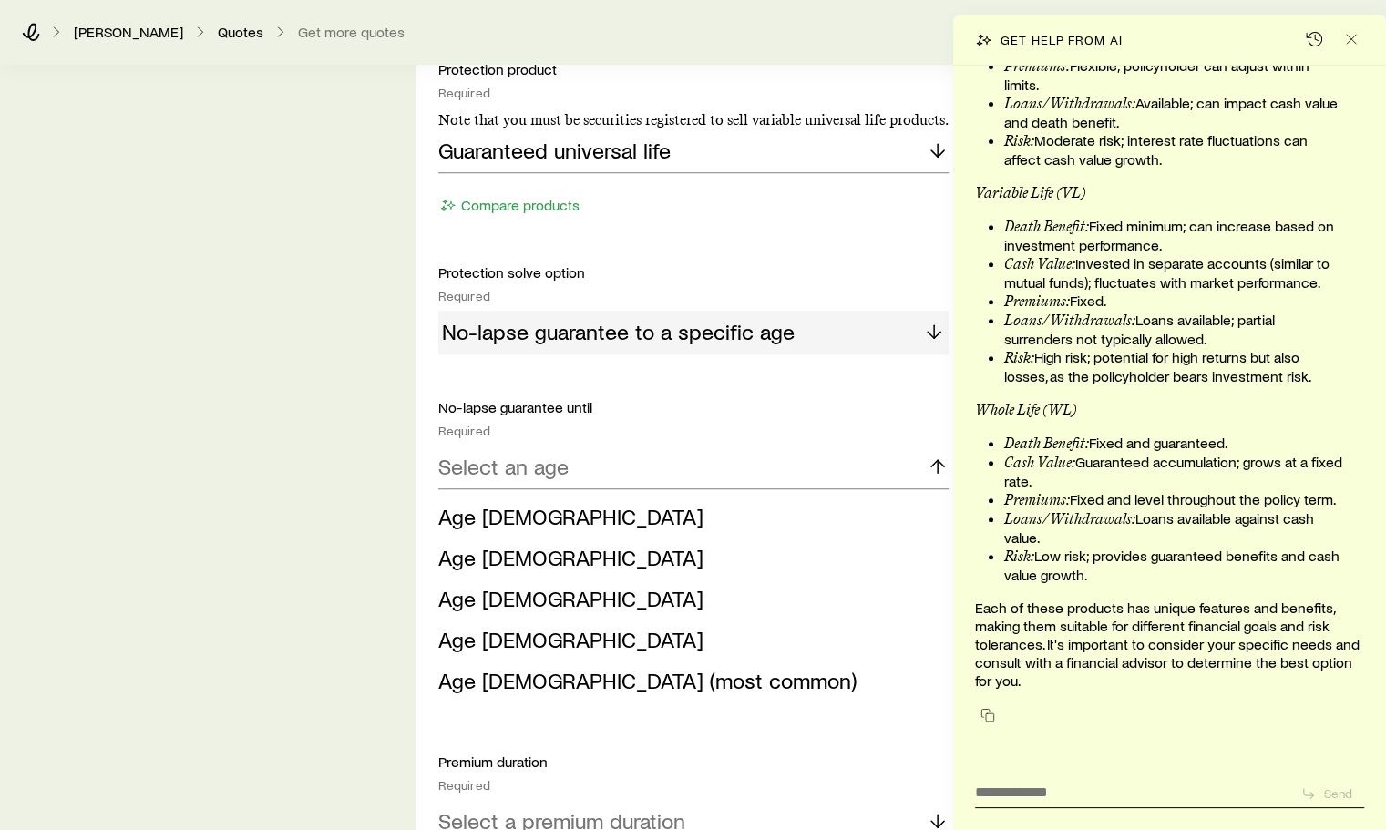
click at [470, 676] on span "Age [DEMOGRAPHIC_DATA] (most common)" at bounding box center [647, 680] width 418 height 26
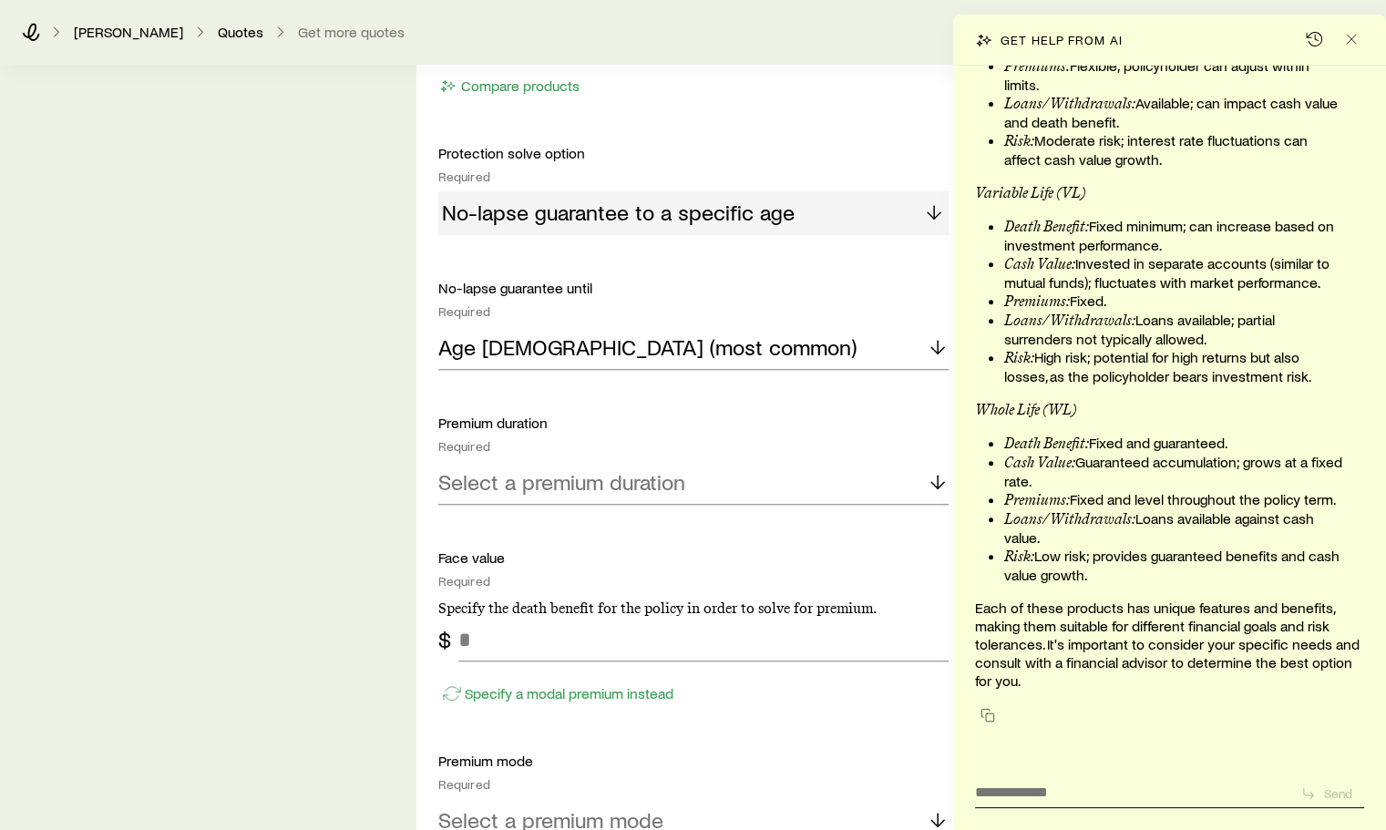
scroll to position [1094, 0]
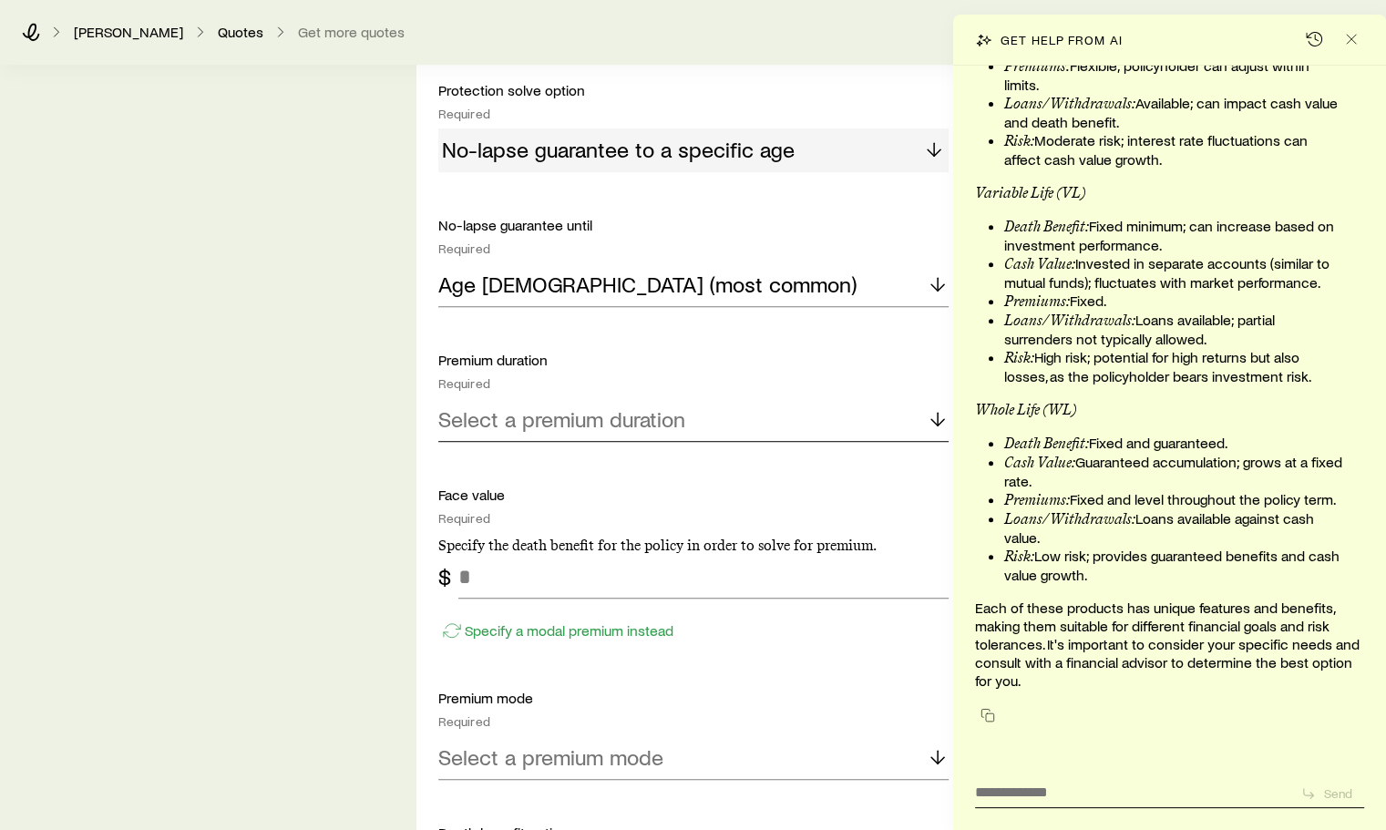
click at [938, 418] on line at bounding box center [938, 419] width 0 height 13
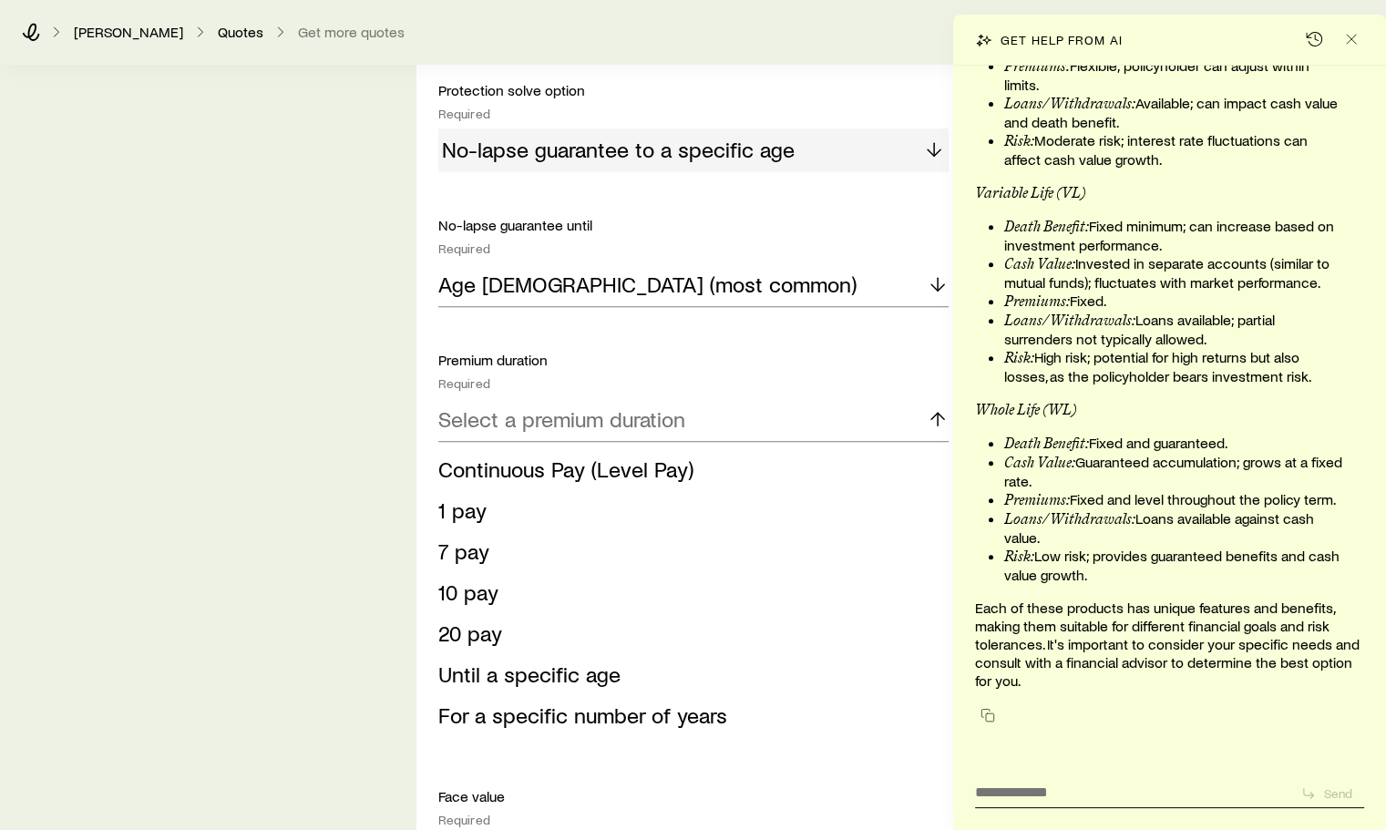
click at [549, 461] on span "Continuous Pay (Level Pay)" at bounding box center [565, 469] width 255 height 26
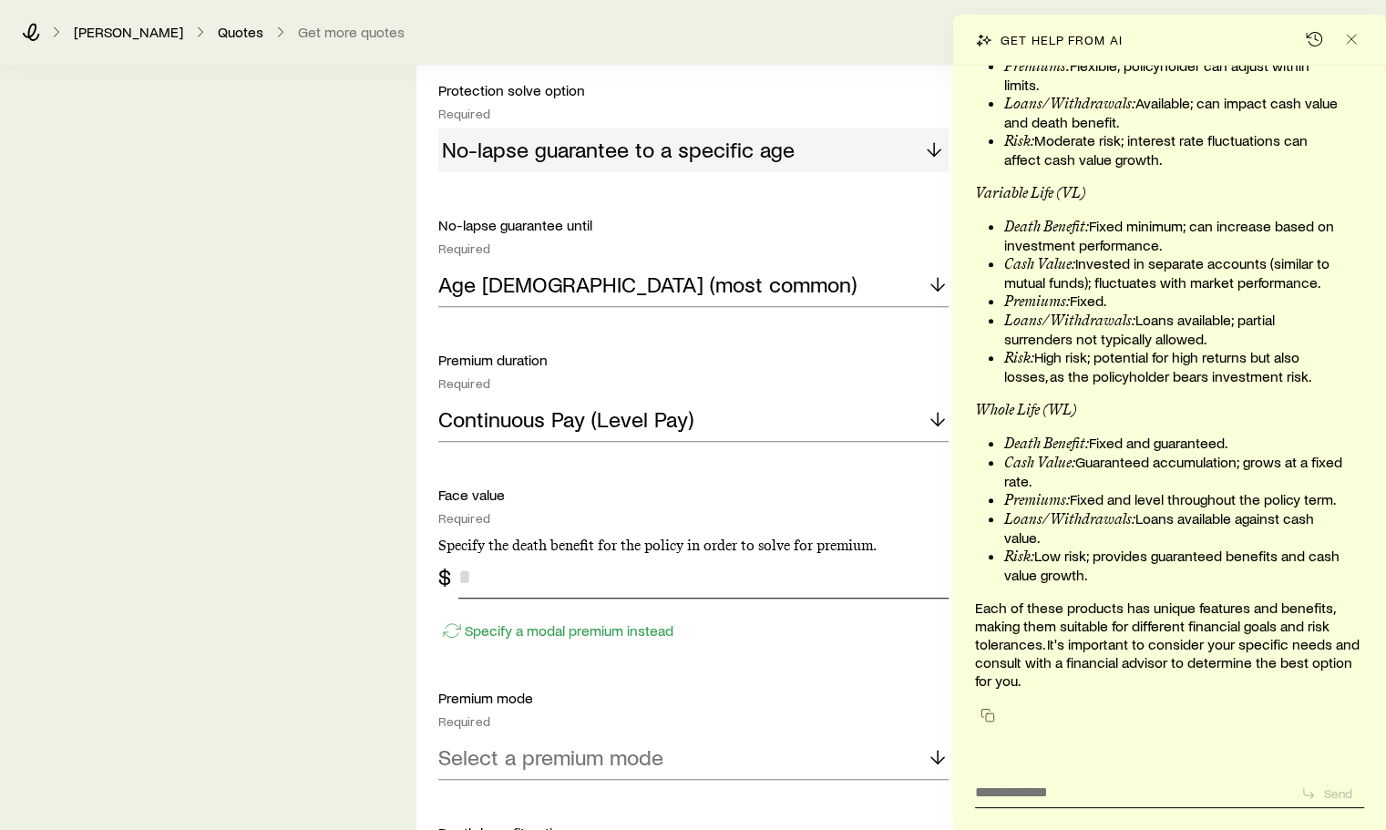
click at [485, 583] on input "tel" at bounding box center [704, 577] width 490 height 44
type input "*********"
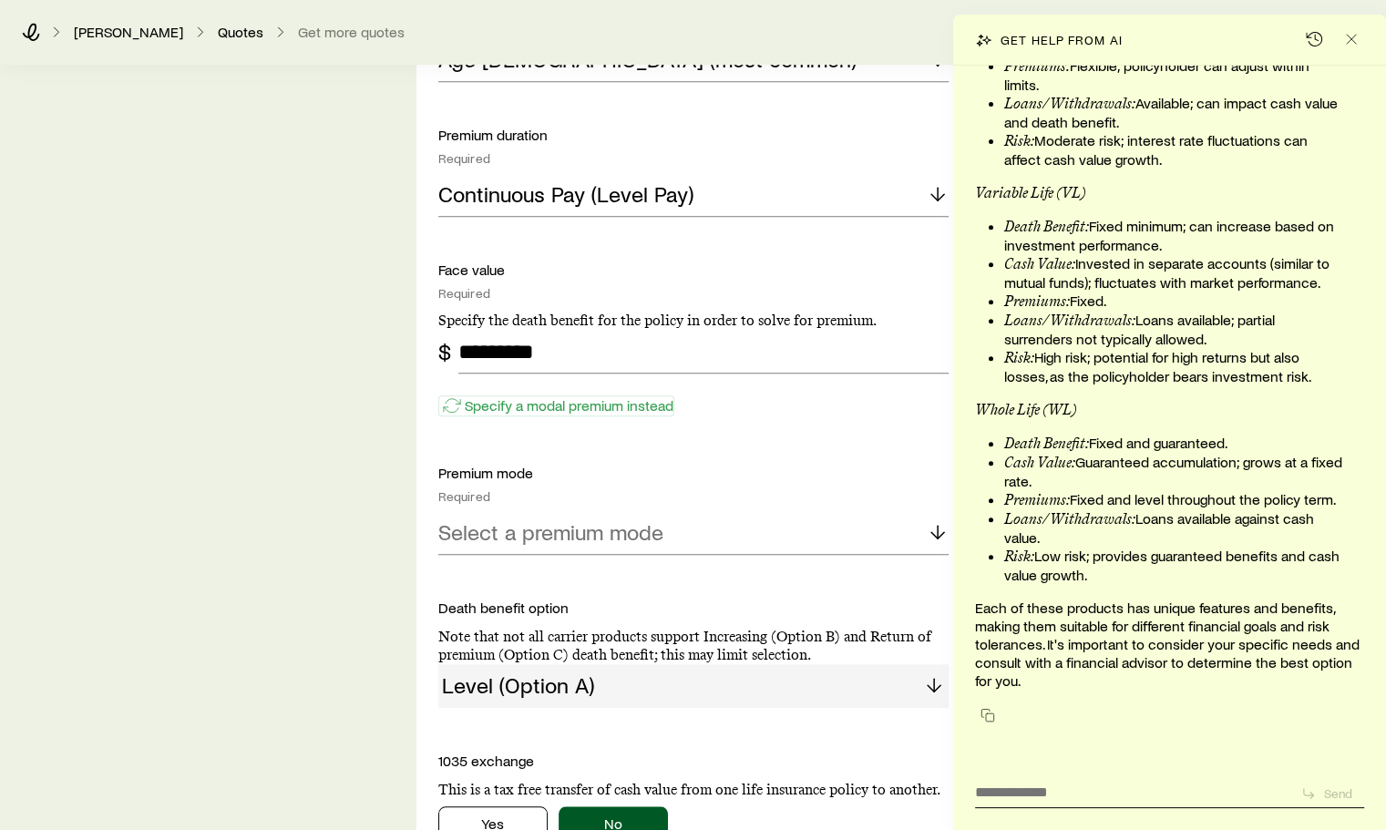
scroll to position [1367, 0]
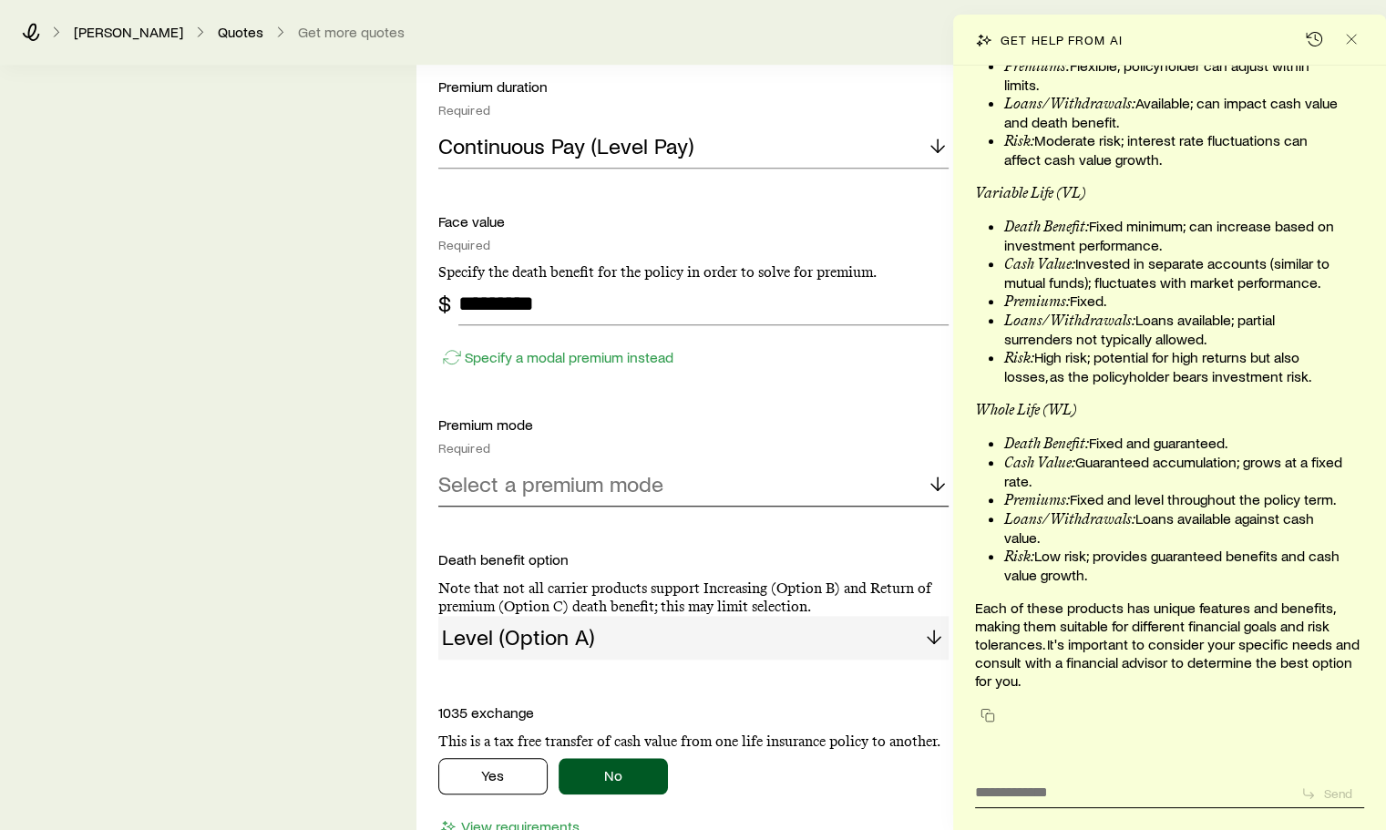
click at [933, 489] on icon at bounding box center [938, 484] width 22 height 22
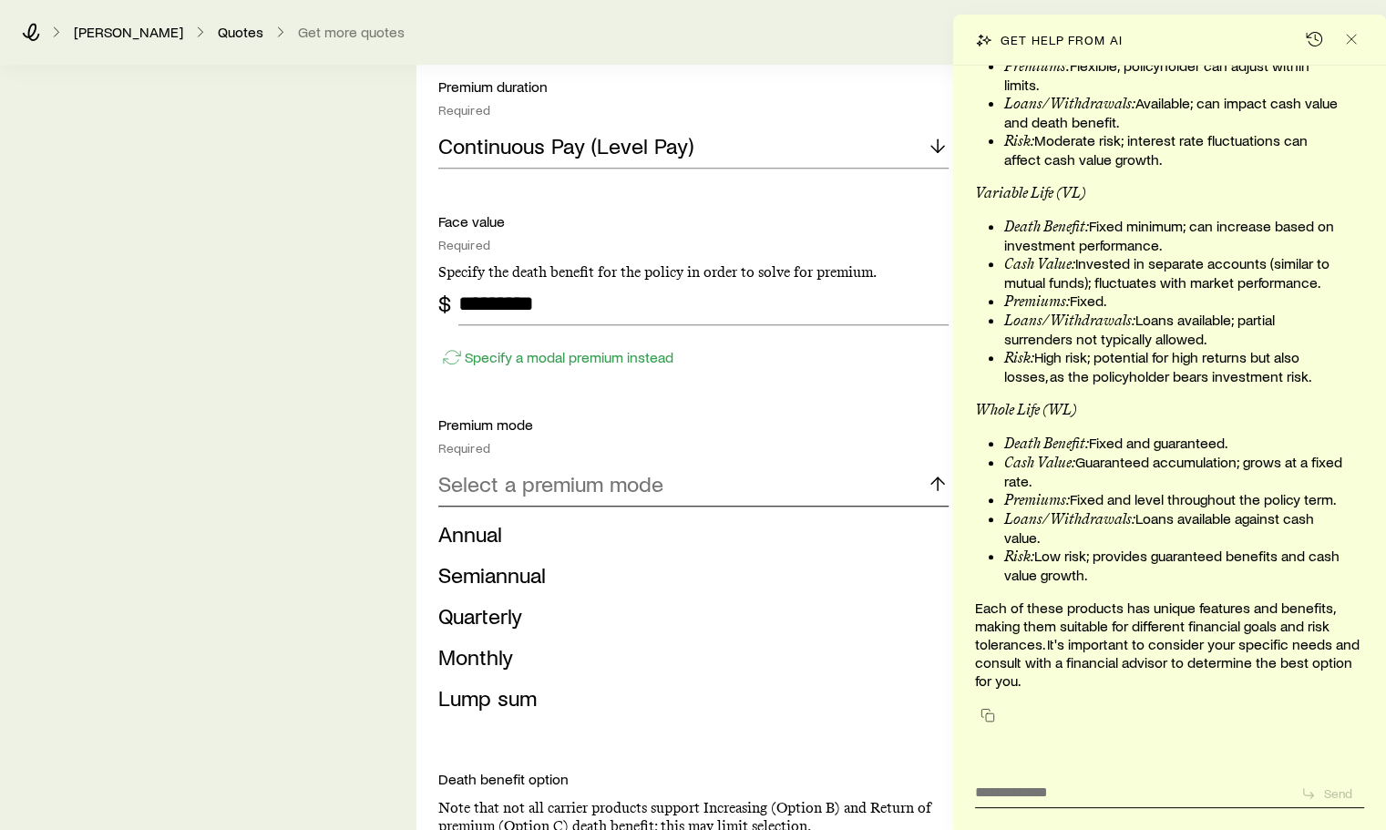
click at [933, 489] on icon at bounding box center [938, 484] width 22 height 22
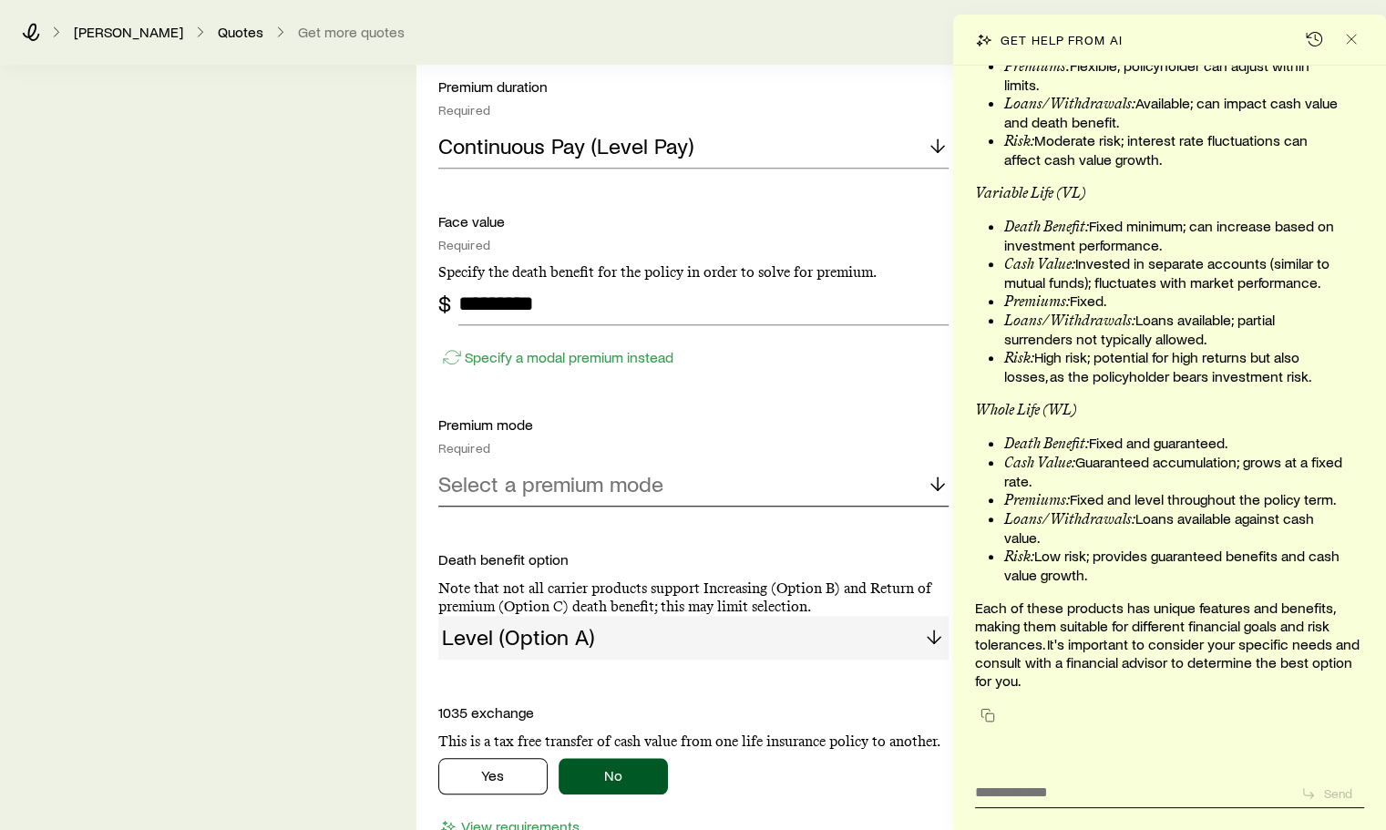
click at [933, 489] on icon at bounding box center [938, 484] width 22 height 22
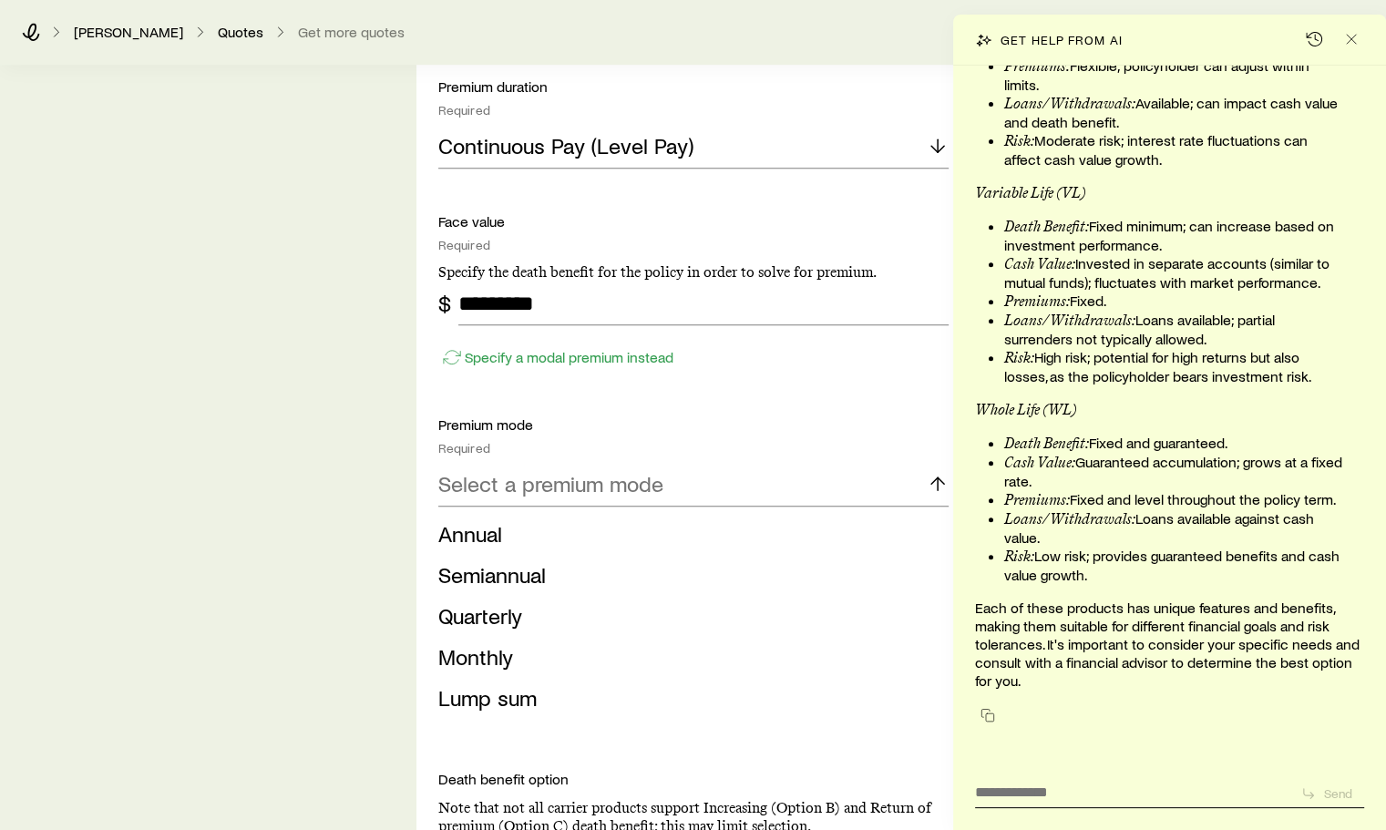
click at [492, 541] on span "Annual" at bounding box center [470, 533] width 64 height 26
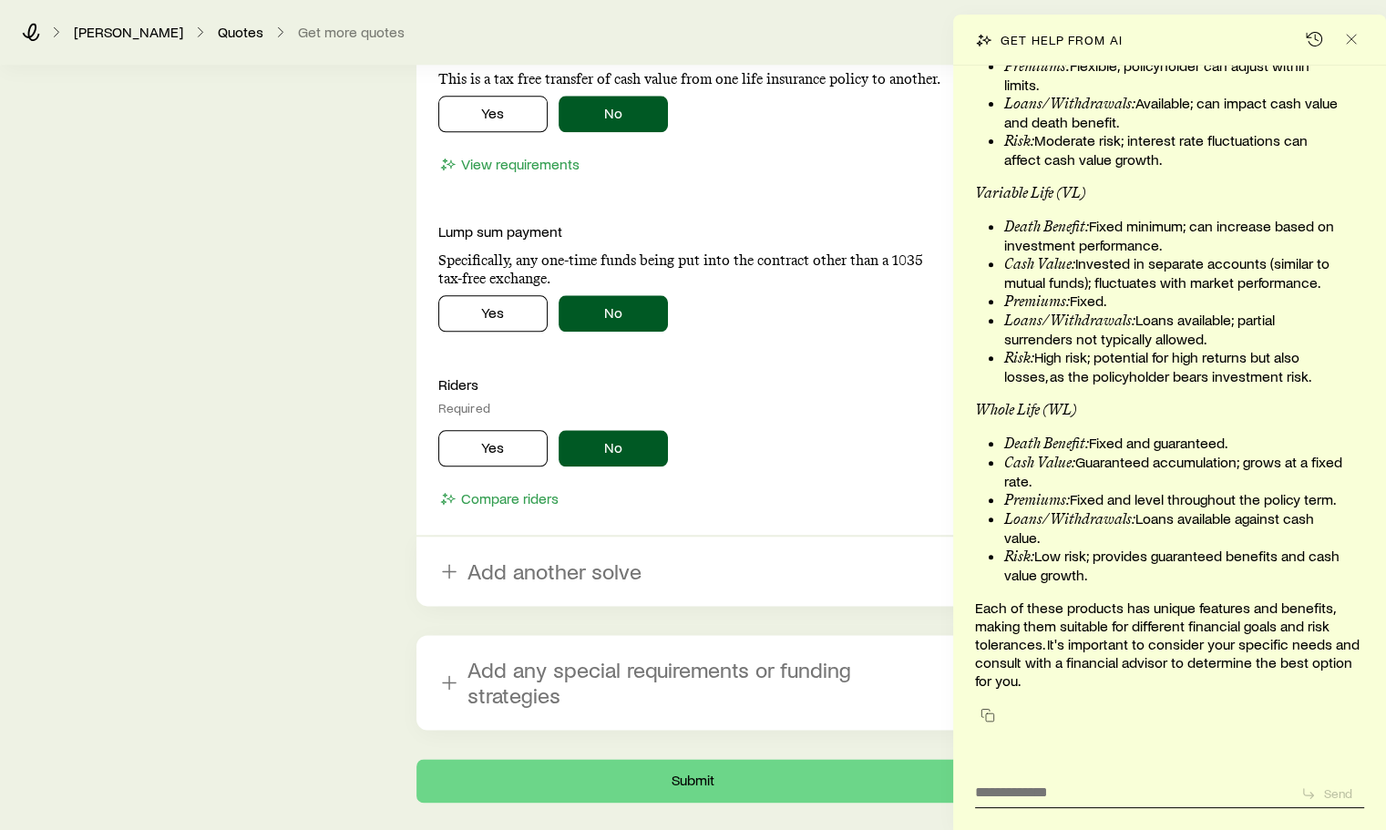
scroll to position [2076, 0]
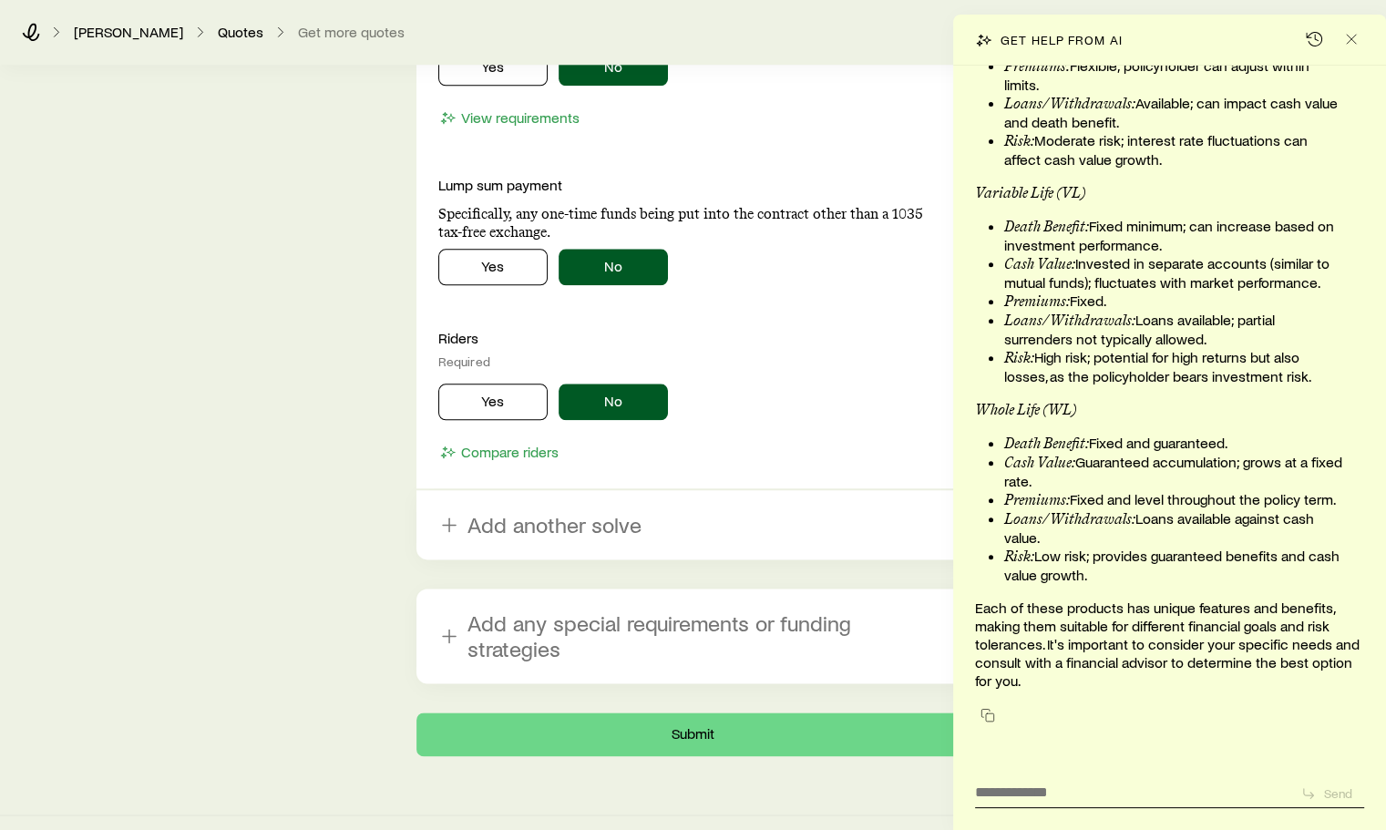
click at [446, 524] on icon "button" at bounding box center [449, 525] width 22 height 22
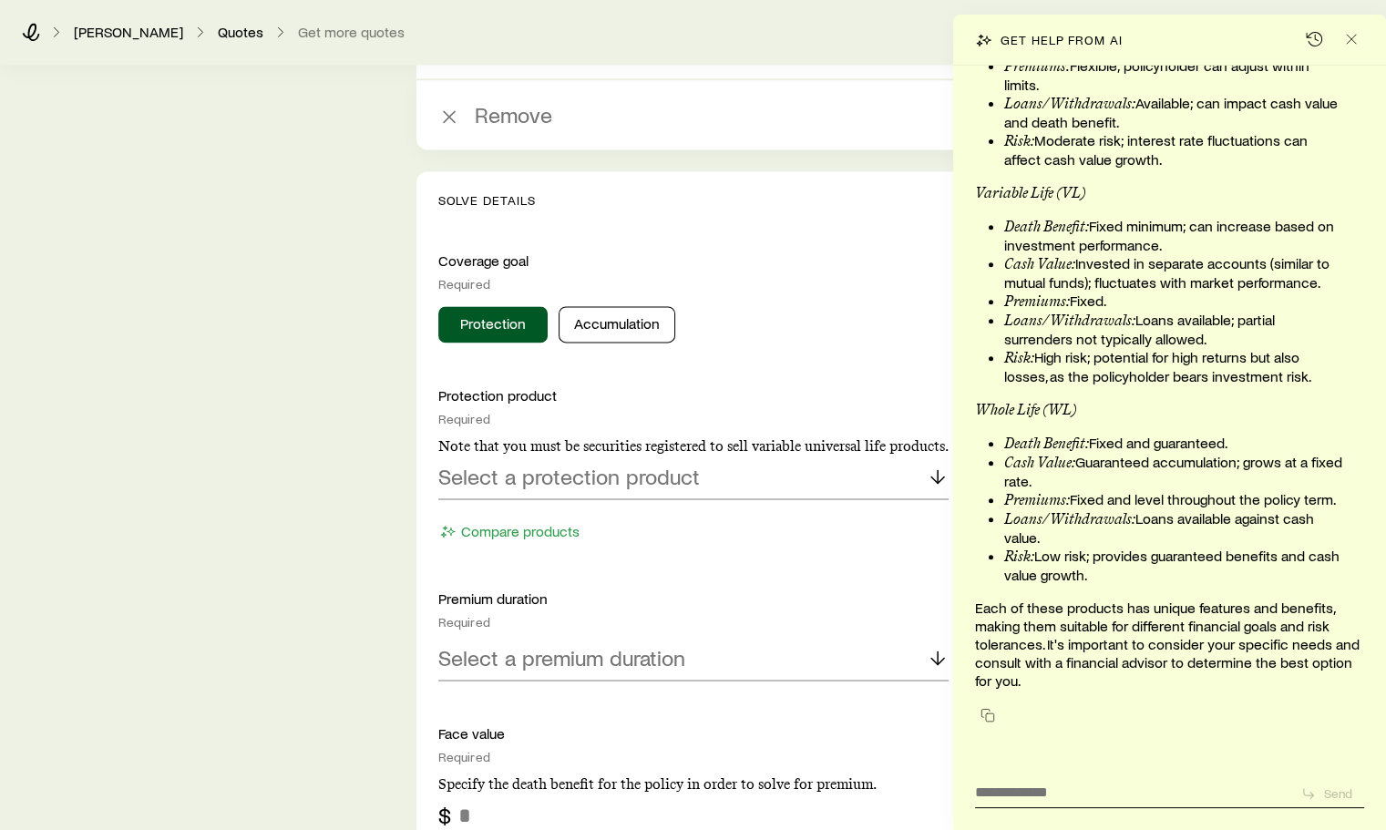
scroll to position [2623, 0]
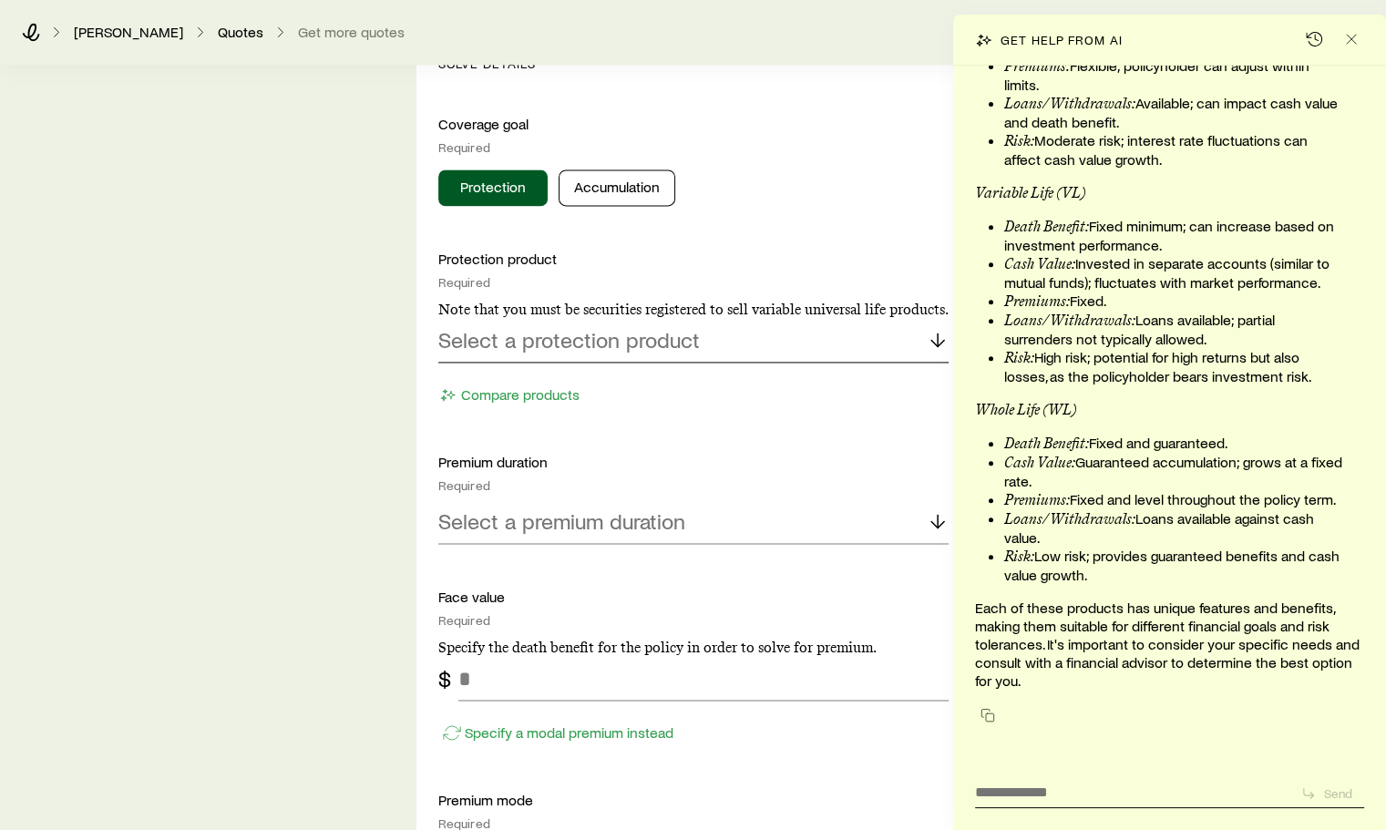
click at [932, 340] on polyline at bounding box center [938, 343] width 13 height 6
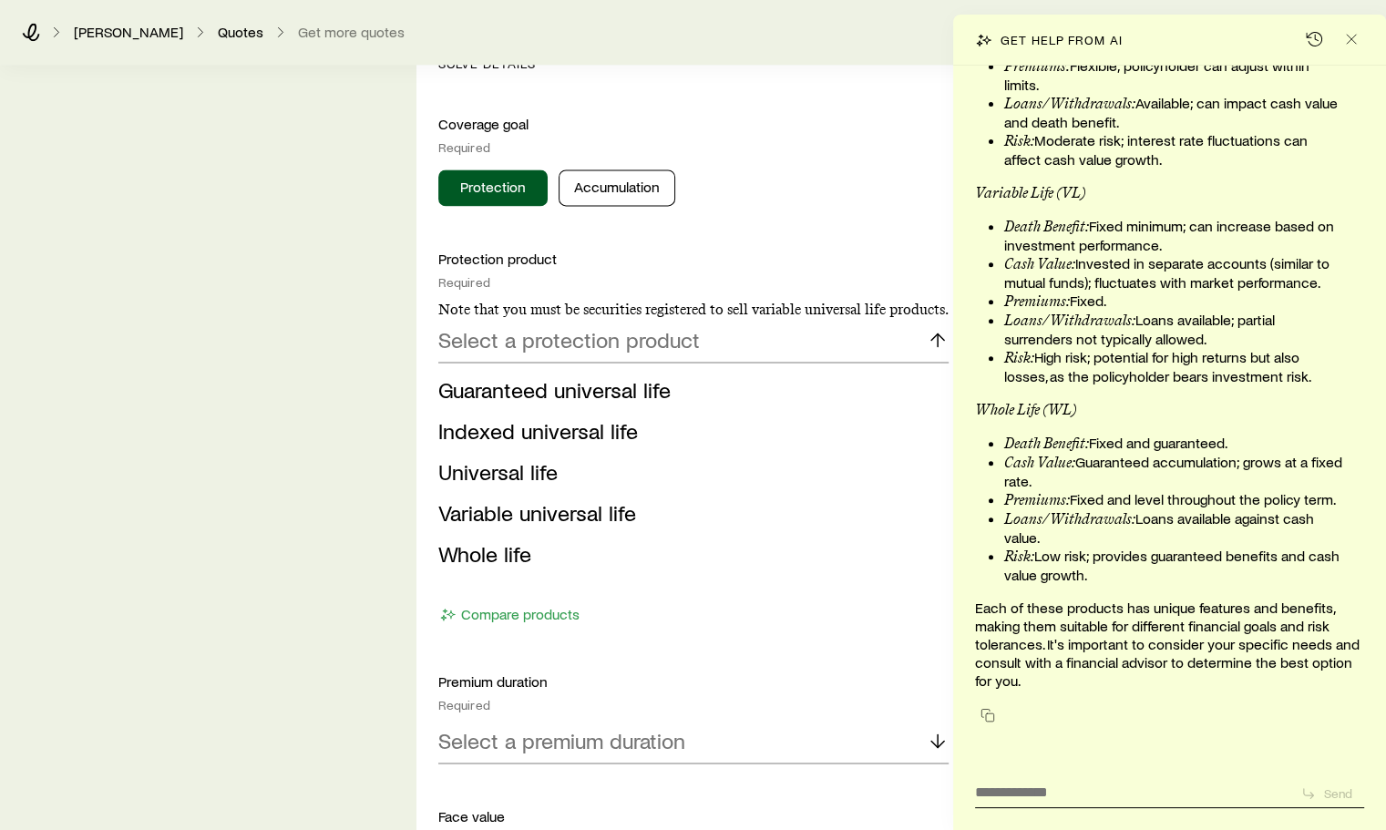
click at [518, 389] on span "Guaranteed universal life" at bounding box center [554, 389] width 232 height 26
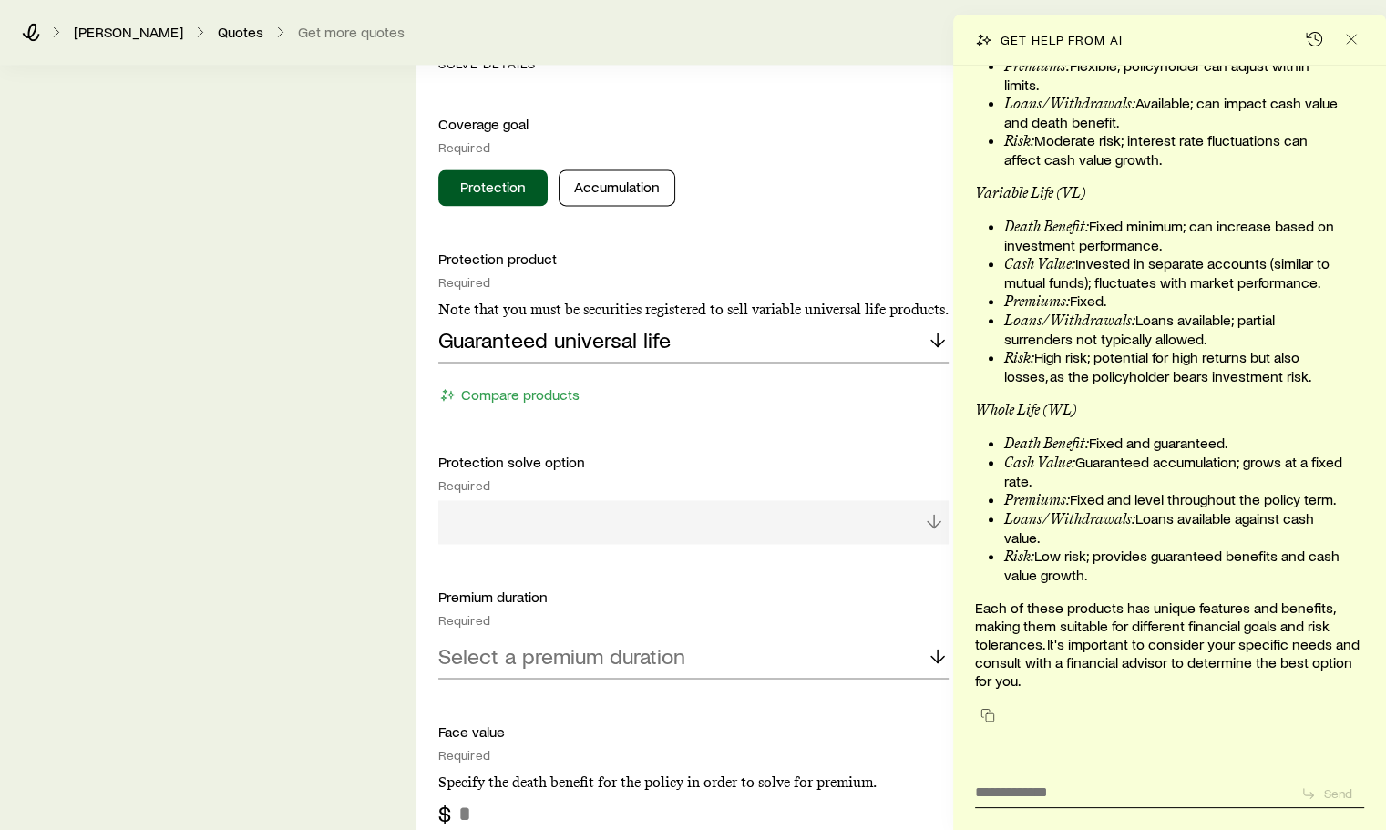
click at [931, 520] on div at bounding box center [693, 522] width 510 height 44
click at [933, 520] on div at bounding box center [693, 522] width 510 height 44
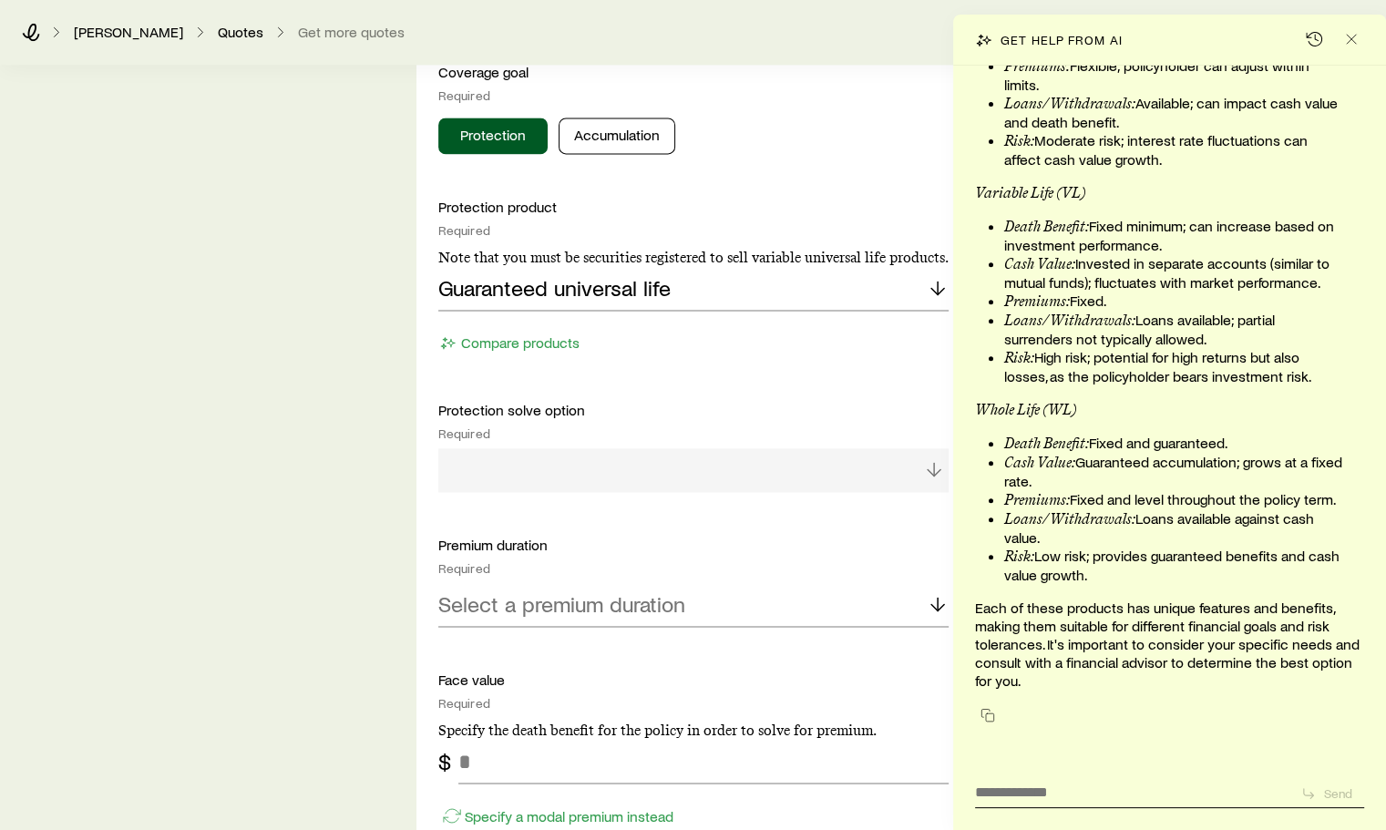
scroll to position [0, 0]
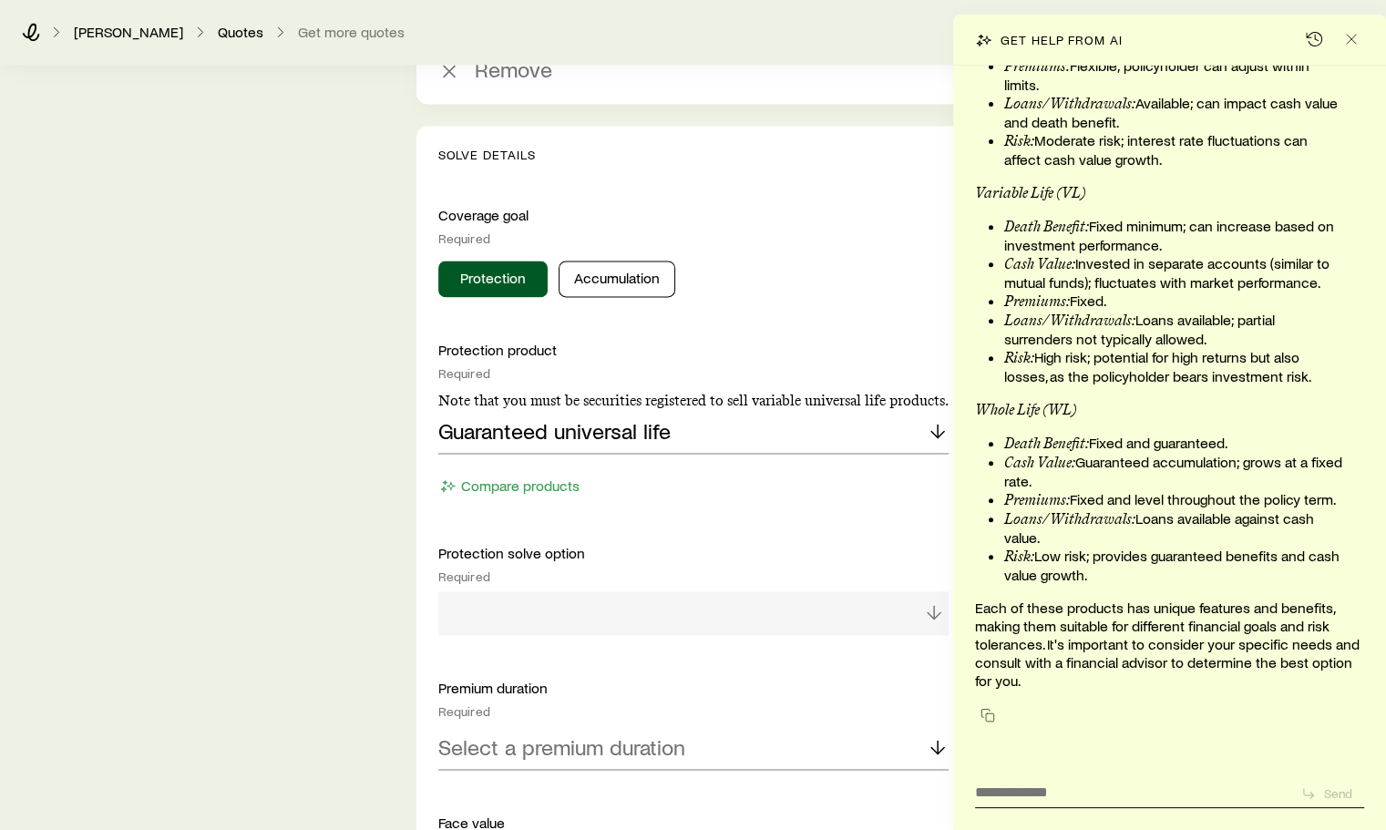
drag, startPoint x: 926, startPoint y: 611, endPoint x: 938, endPoint y: 611, distance: 11.9
click at [938, 611] on div at bounding box center [693, 614] width 510 height 44
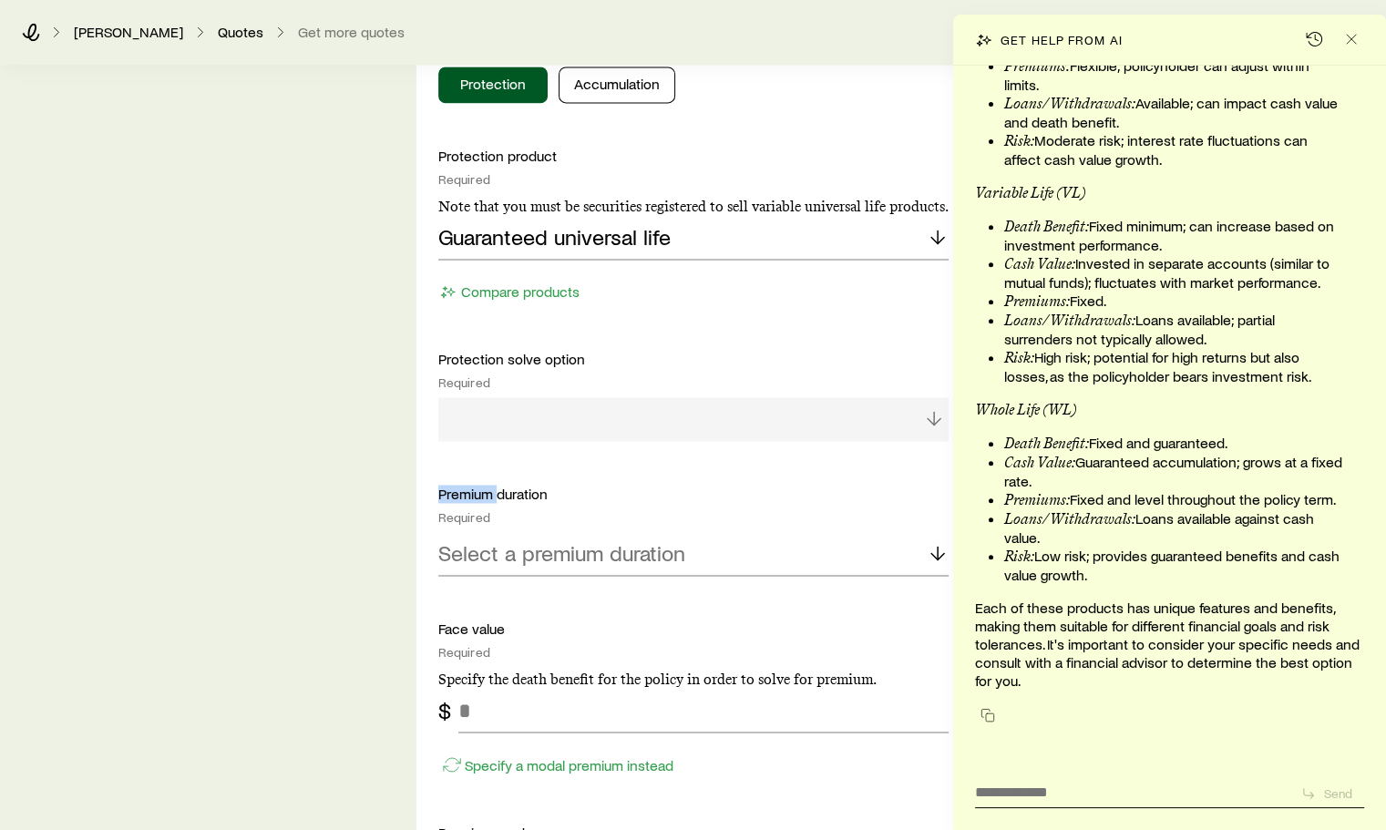
scroll to position [2806, 0]
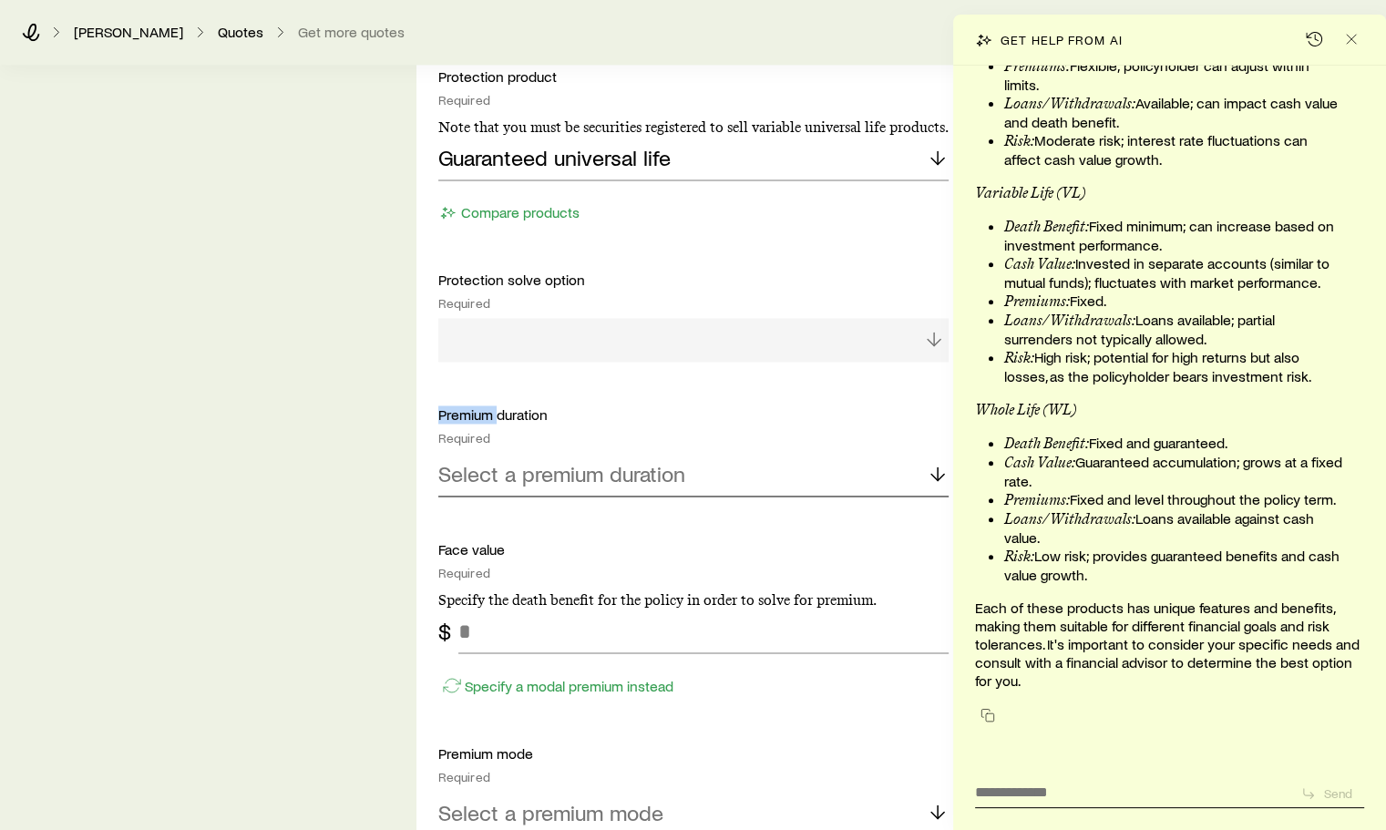
click at [938, 471] on line at bounding box center [938, 474] width 0 height 13
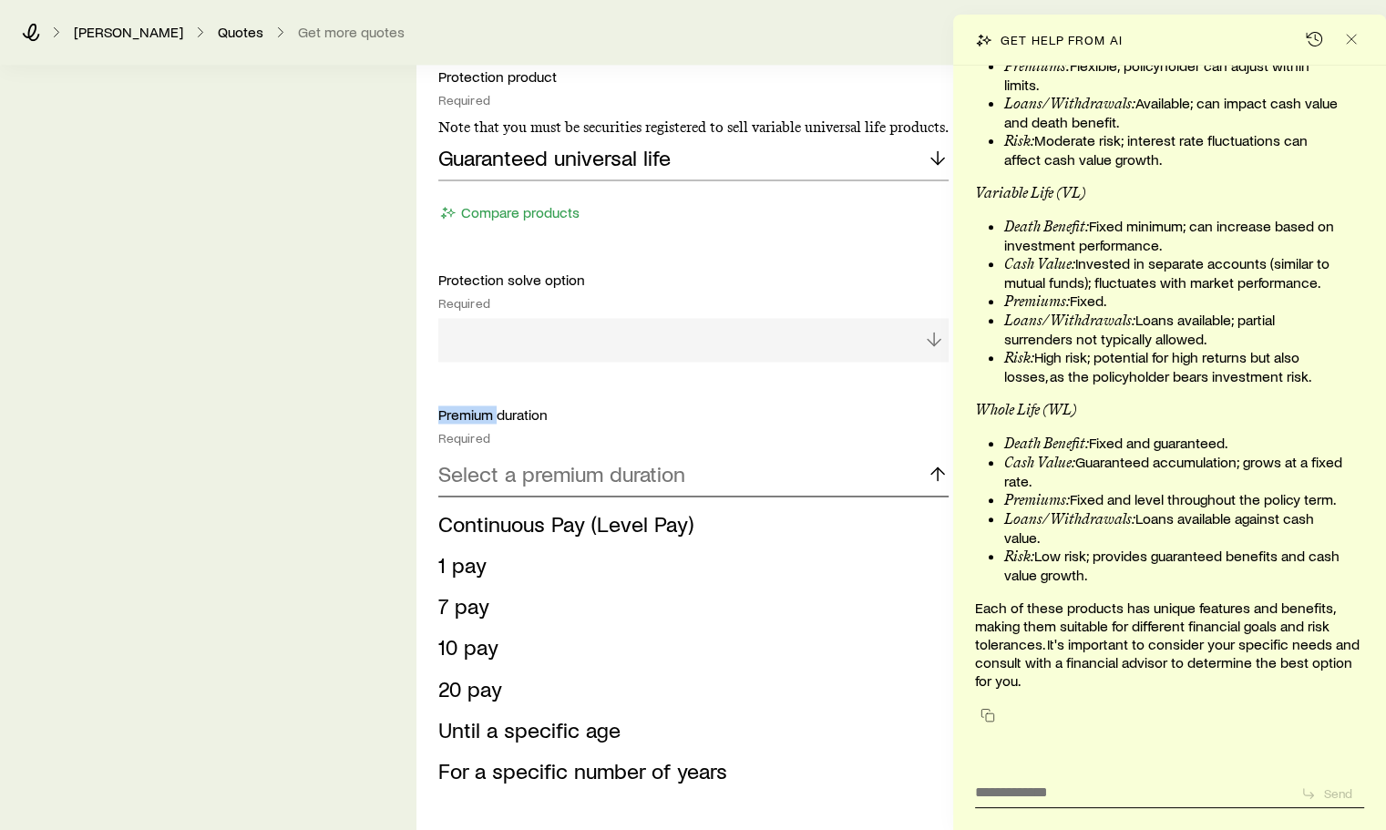
click at [937, 471] on icon at bounding box center [938, 474] width 22 height 22
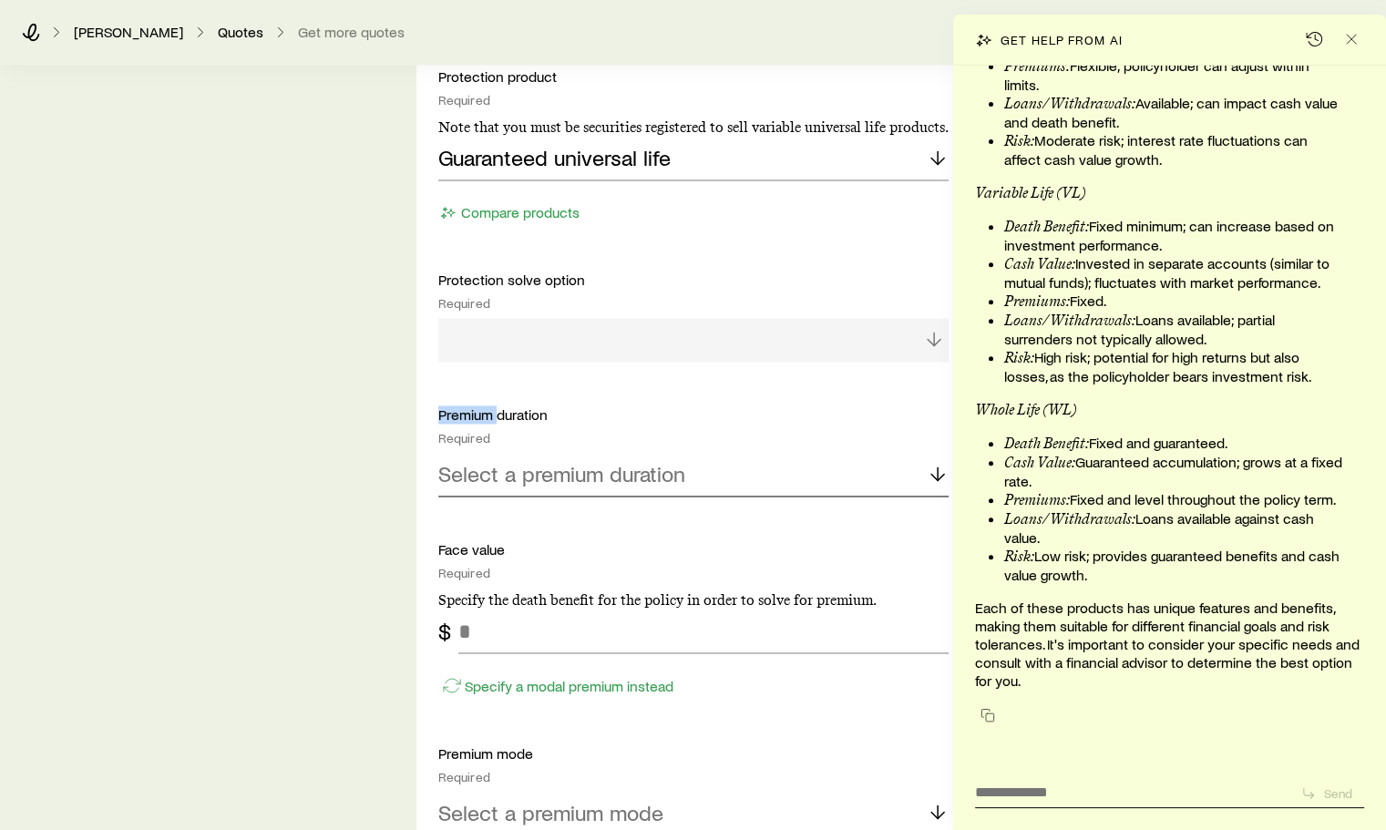
click at [938, 471] on line at bounding box center [938, 474] width 0 height 13
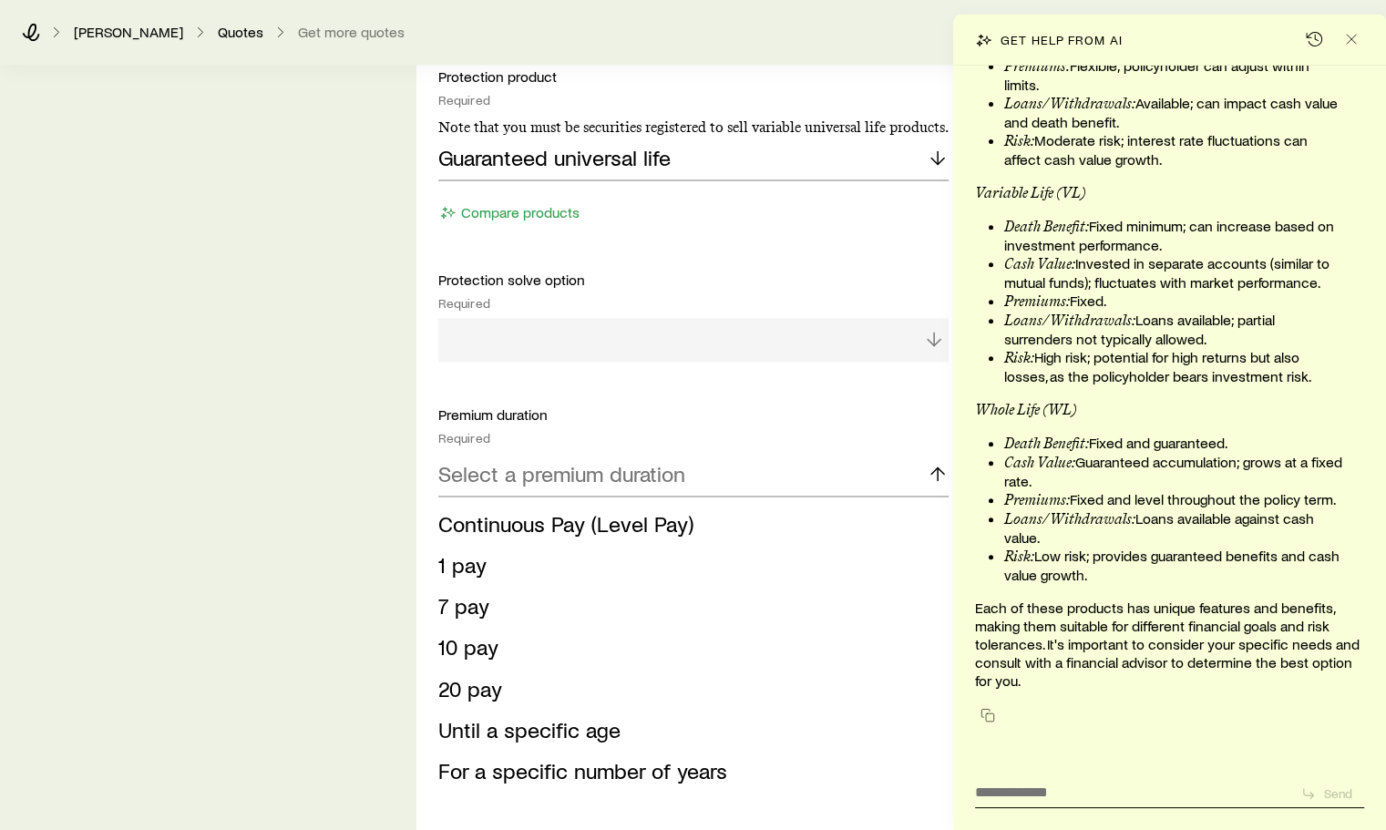
click at [479, 688] on span "20 pay" at bounding box center [470, 688] width 64 height 26
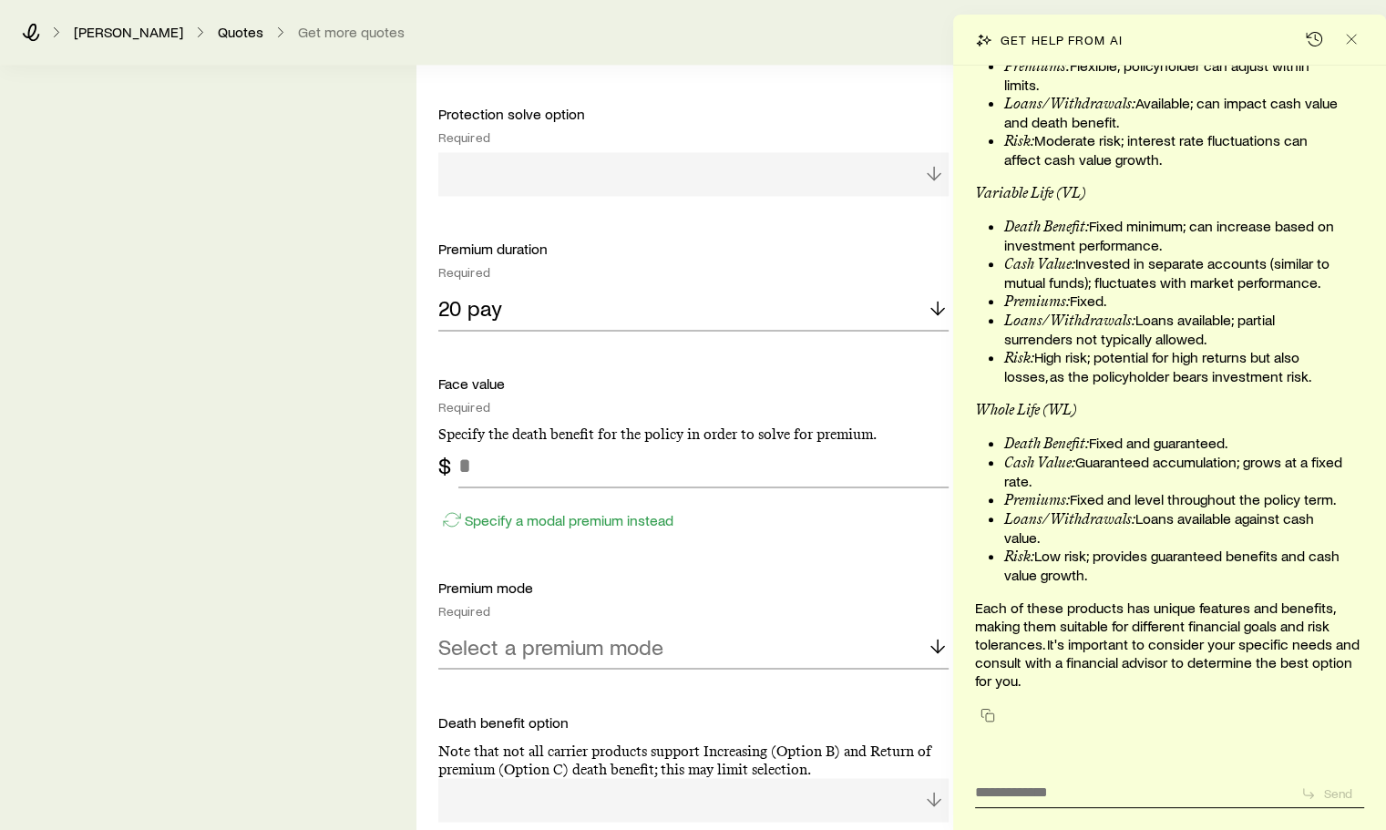
scroll to position [2988, 0]
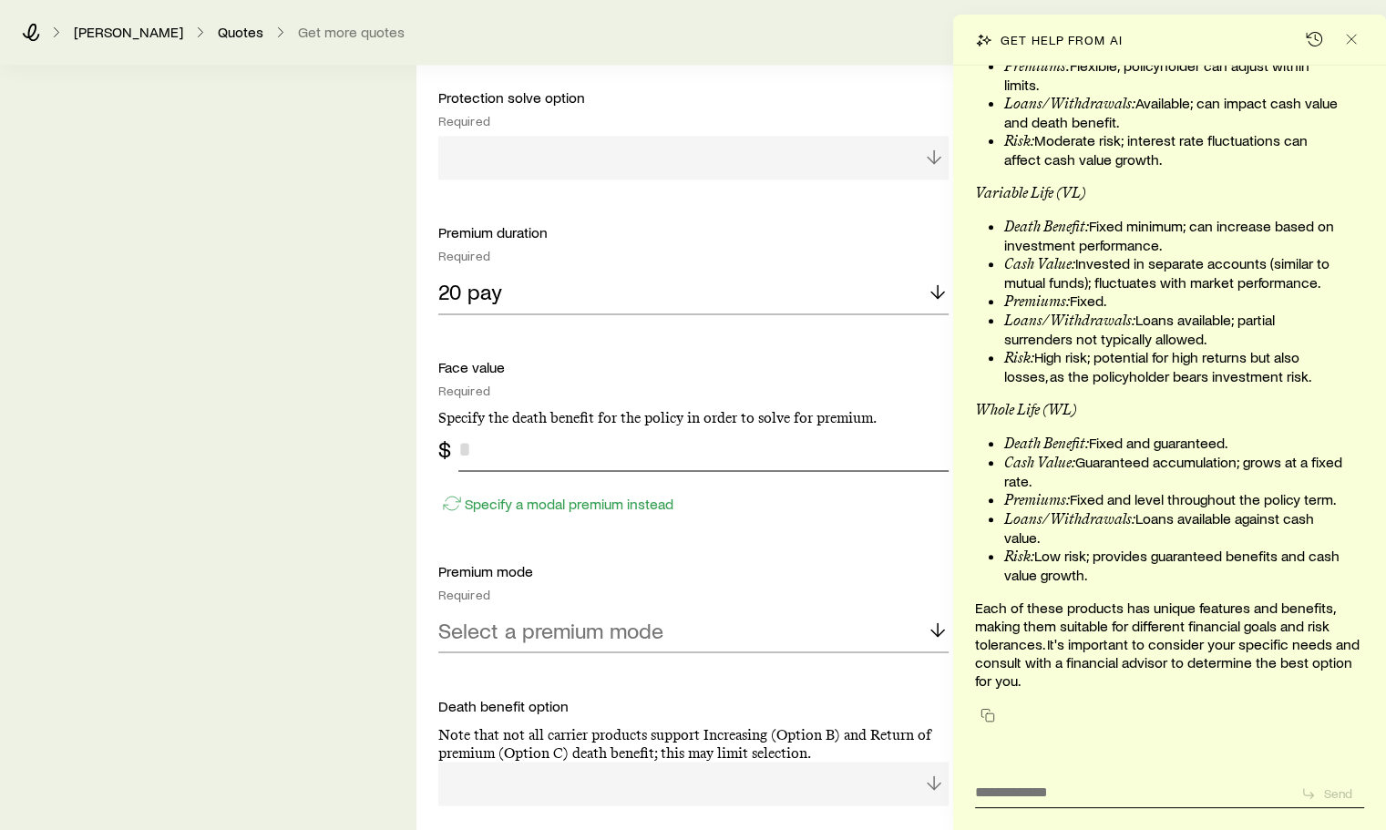
click at [483, 441] on input "tel" at bounding box center [704, 450] width 490 height 44
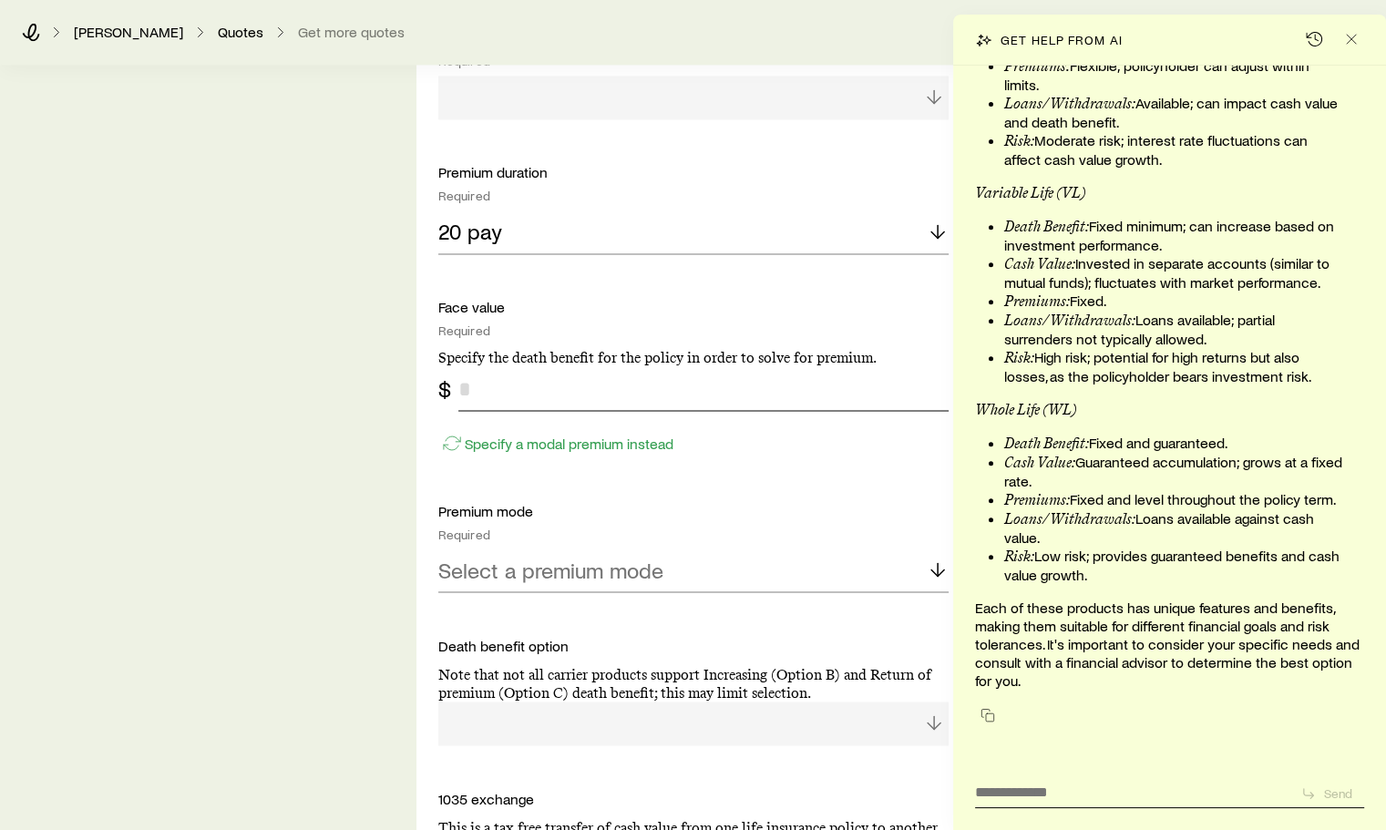
scroll to position [2985, 0]
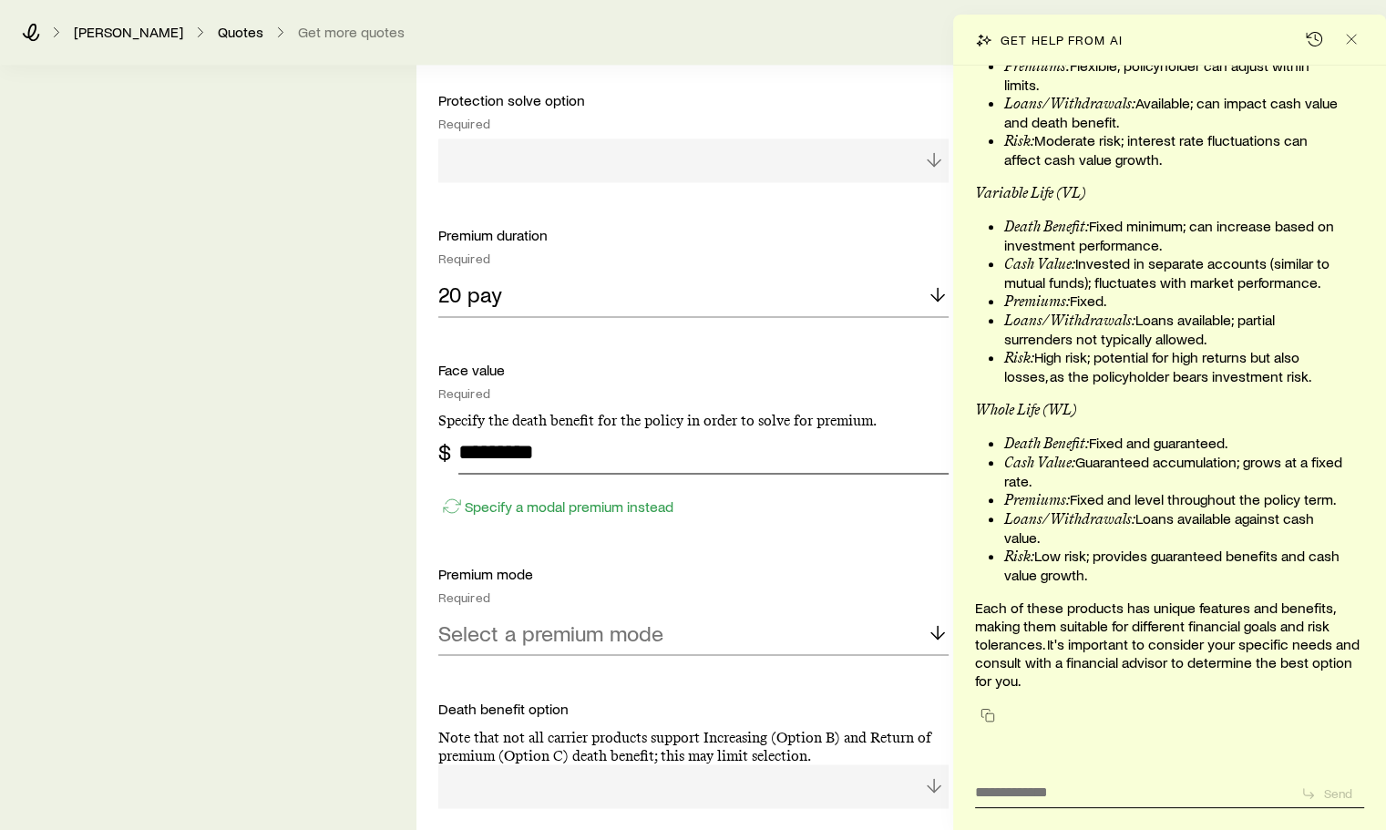
type input "*********"
click at [936, 623] on icon at bounding box center [938, 633] width 22 height 22
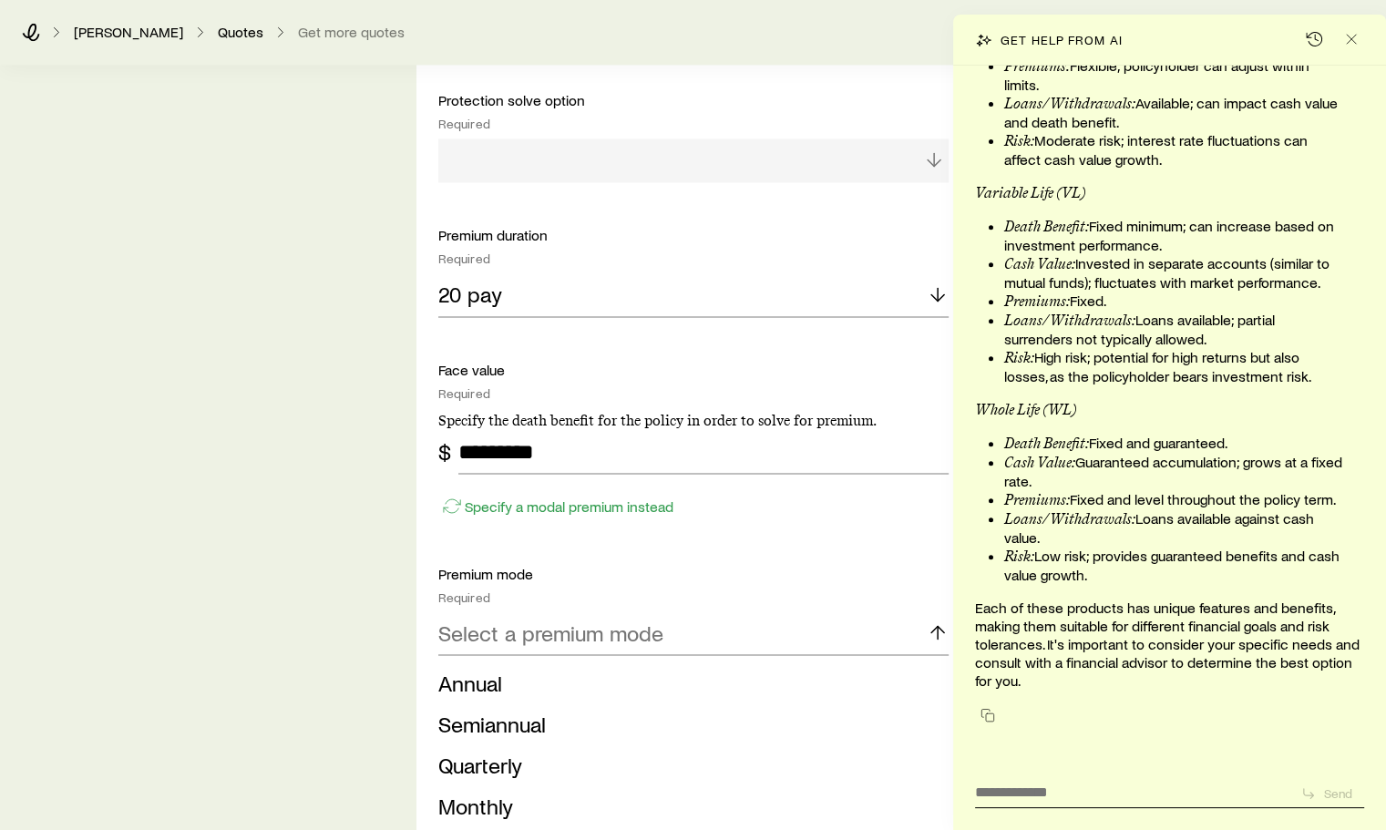
click at [479, 676] on span "Annual" at bounding box center [470, 682] width 64 height 26
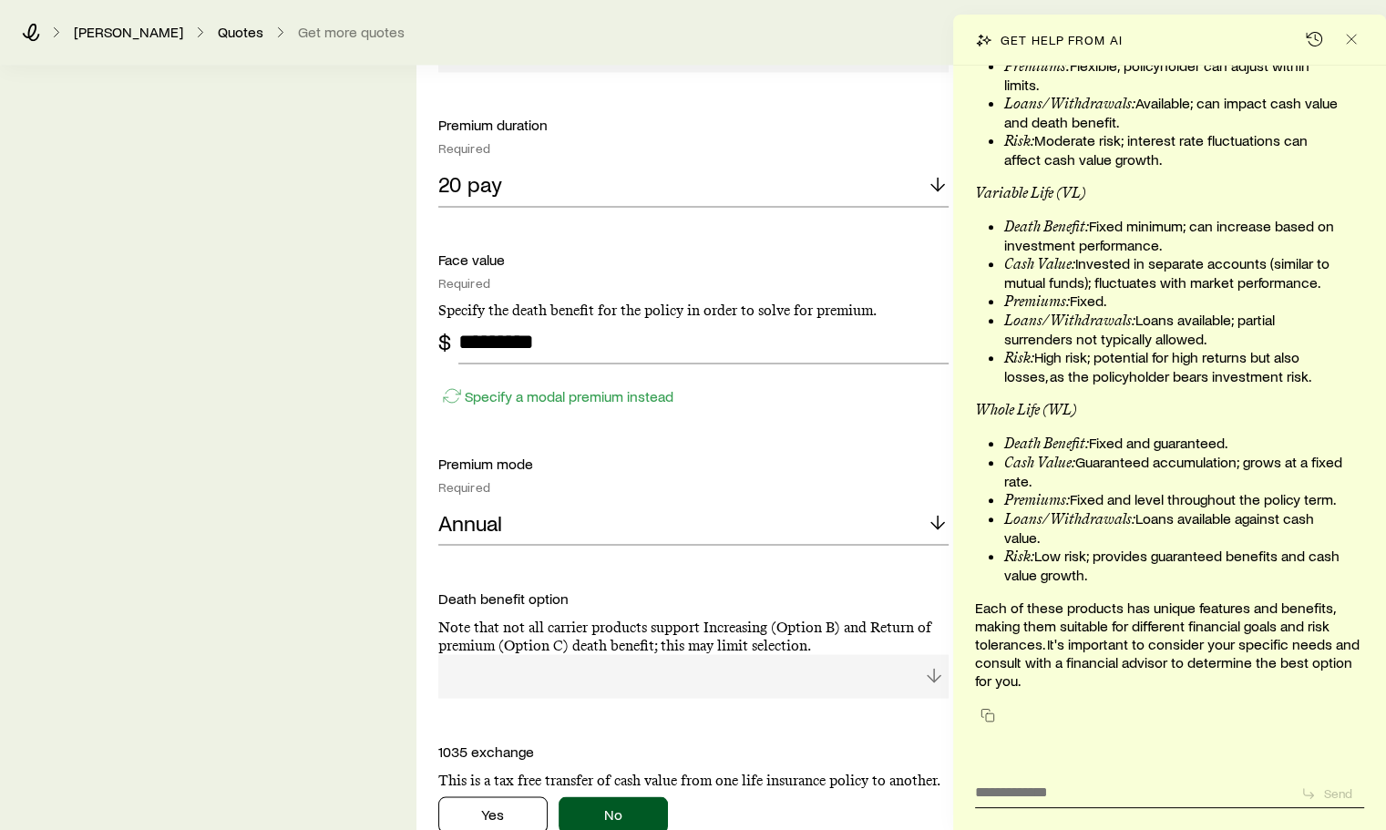
scroll to position [3259, 0]
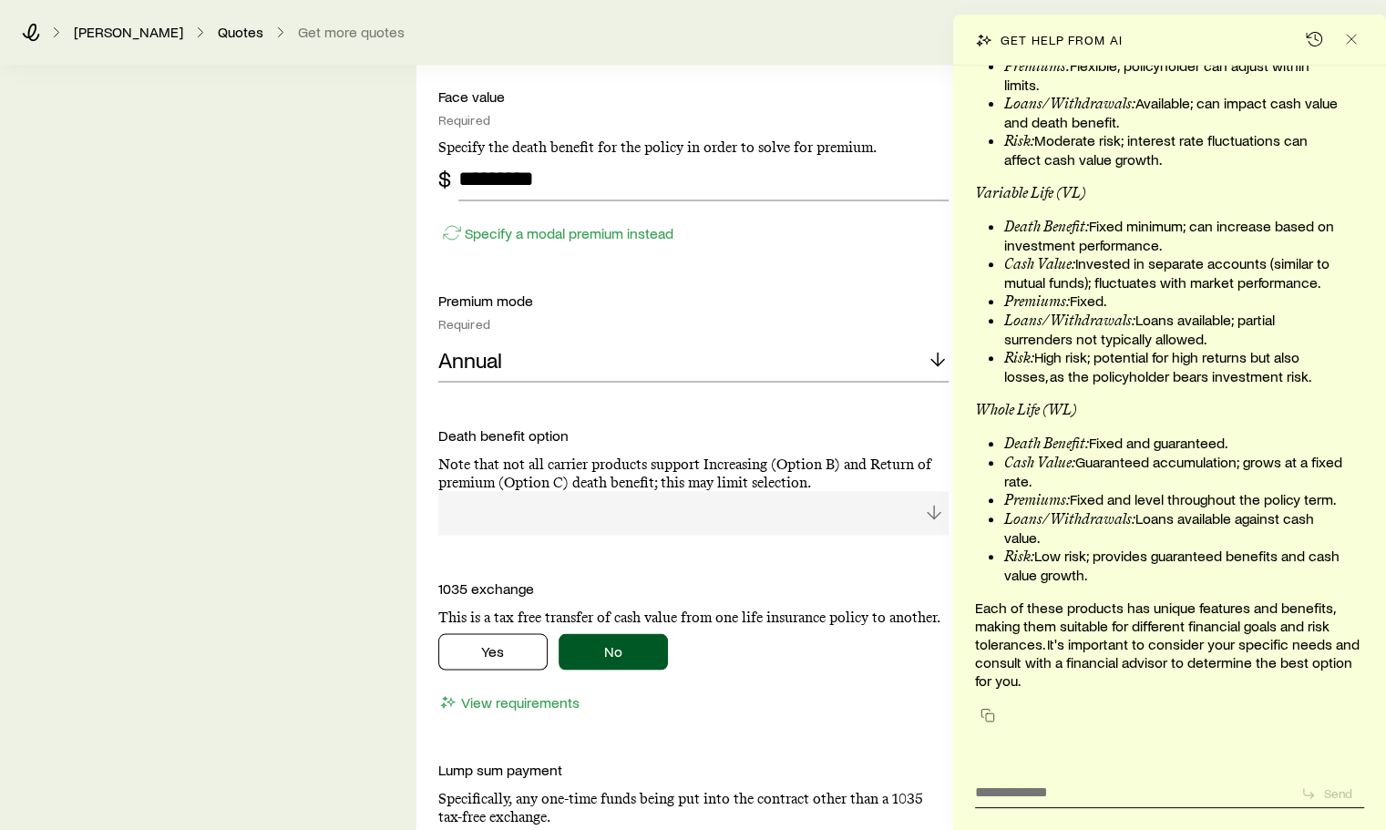
click at [935, 511] on div at bounding box center [693, 513] width 510 height 44
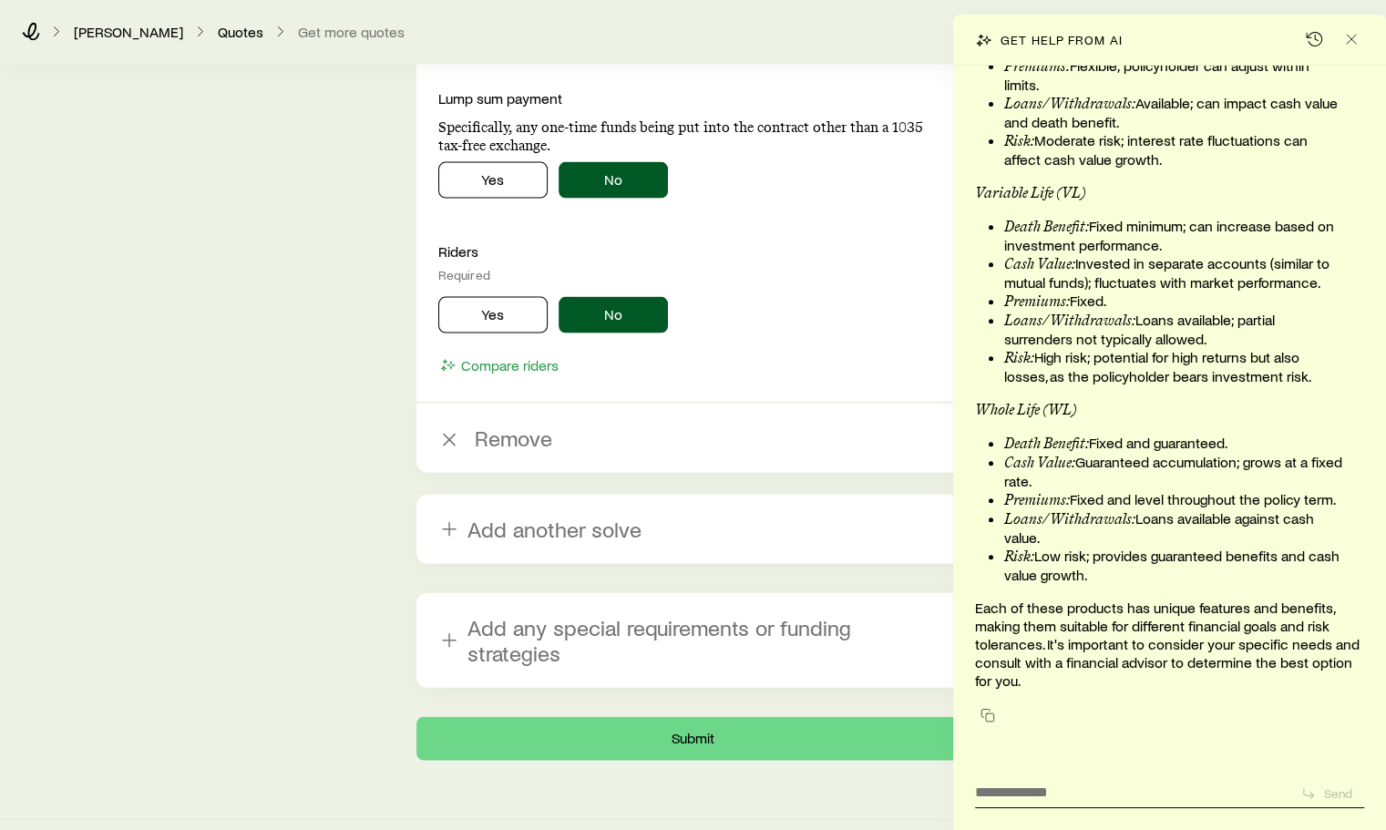
scroll to position [3931, 0]
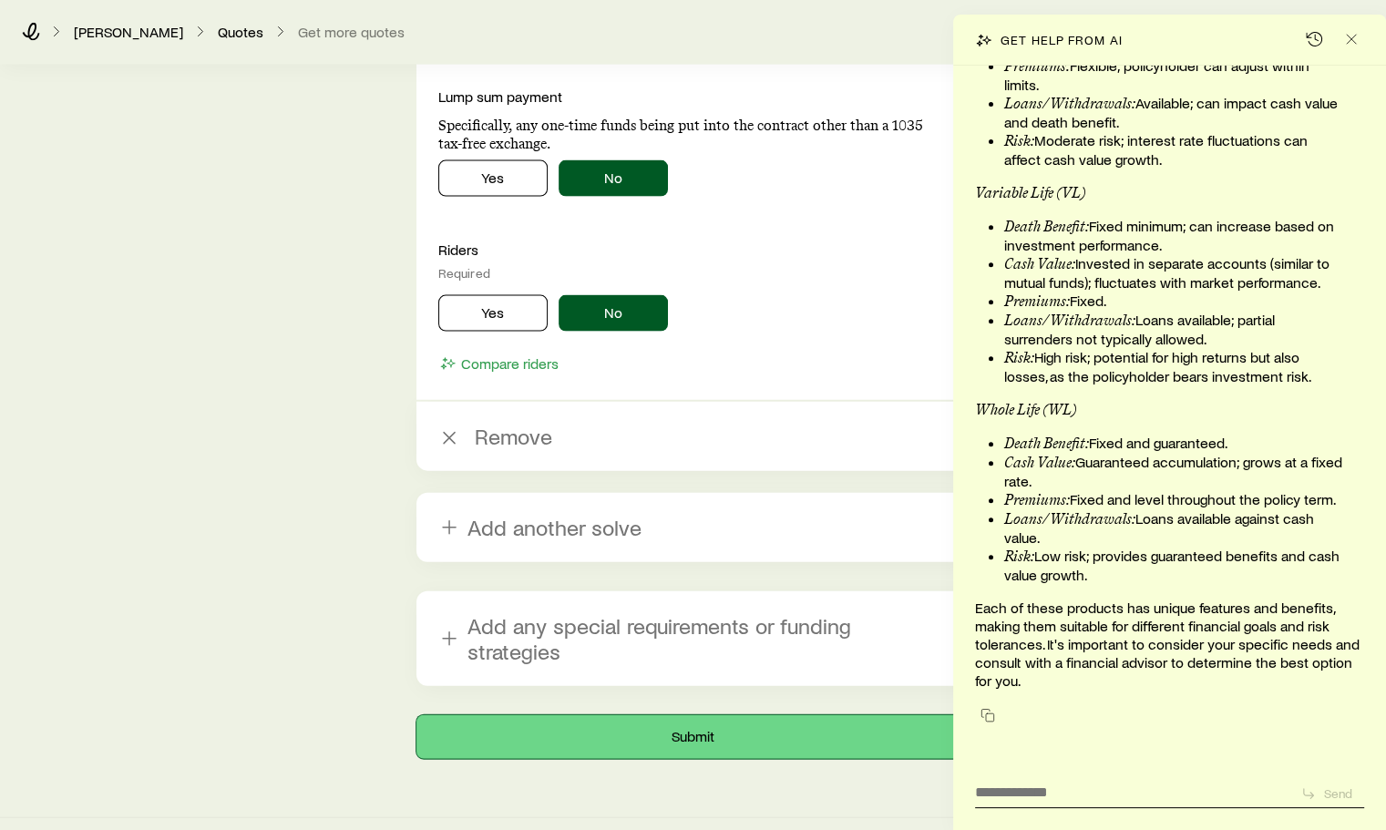
click at [695, 716] on button "Submit" at bounding box center [694, 738] width 554 height 44
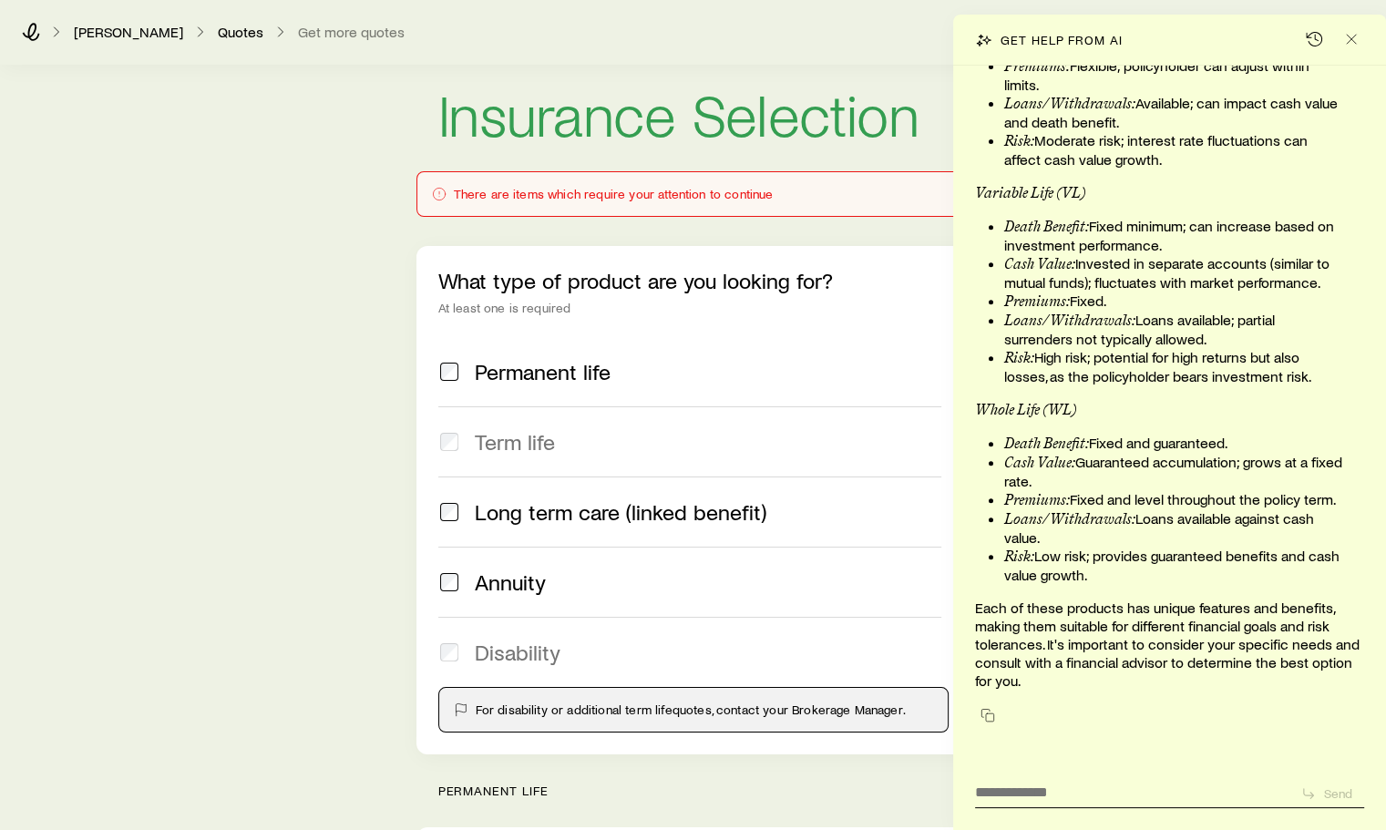
scroll to position [0, 0]
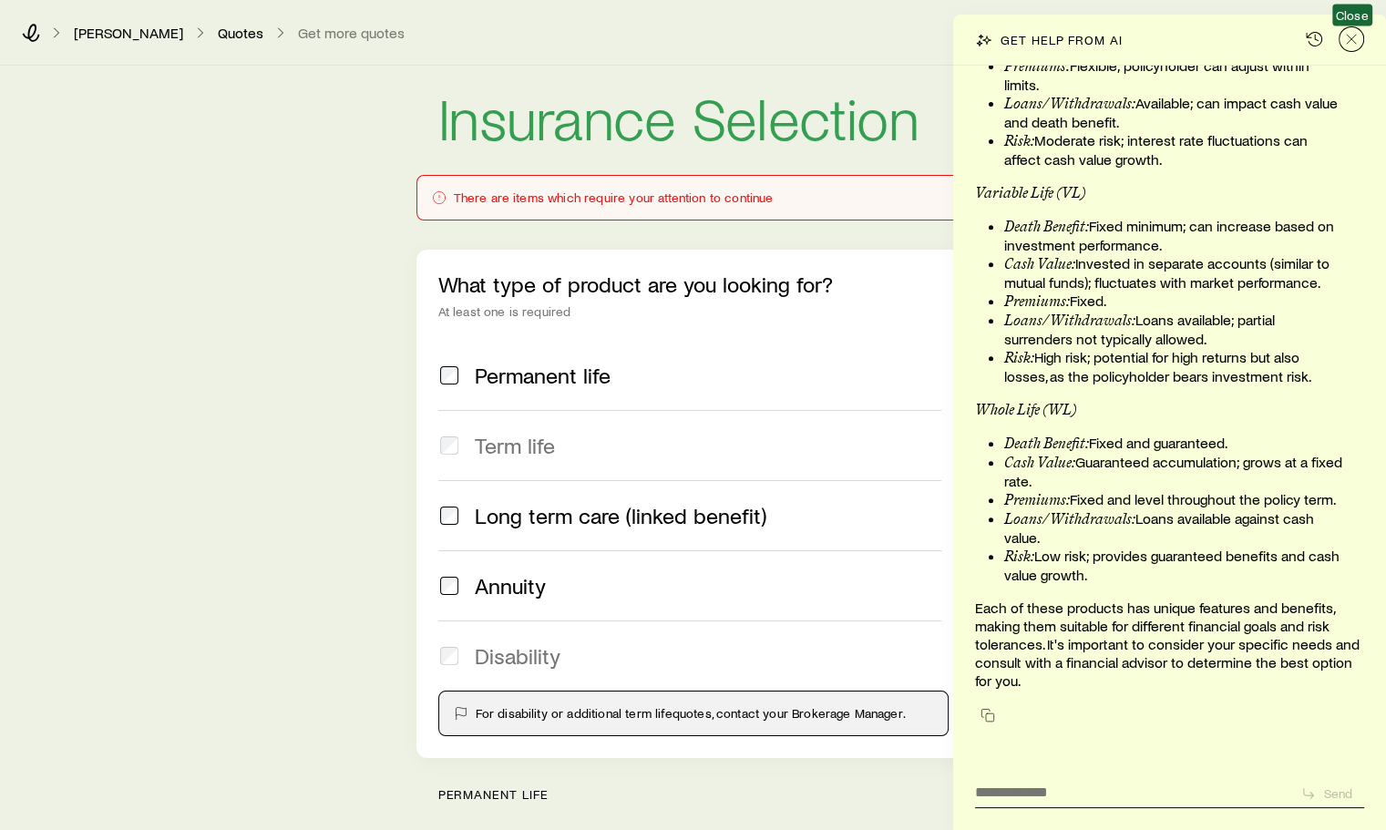
click at [1352, 36] on icon "Close" at bounding box center [1352, 39] width 18 height 18
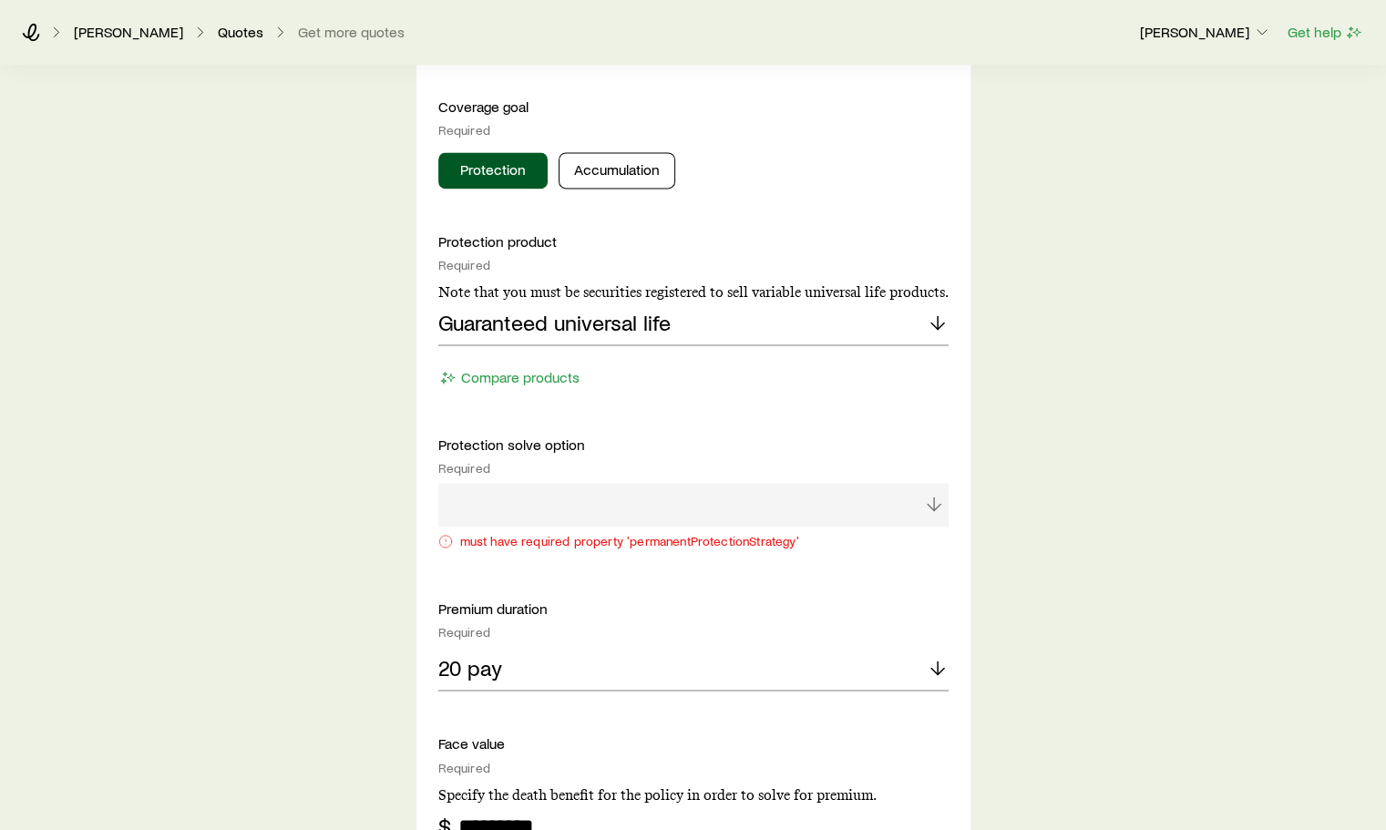
scroll to position [2735, 0]
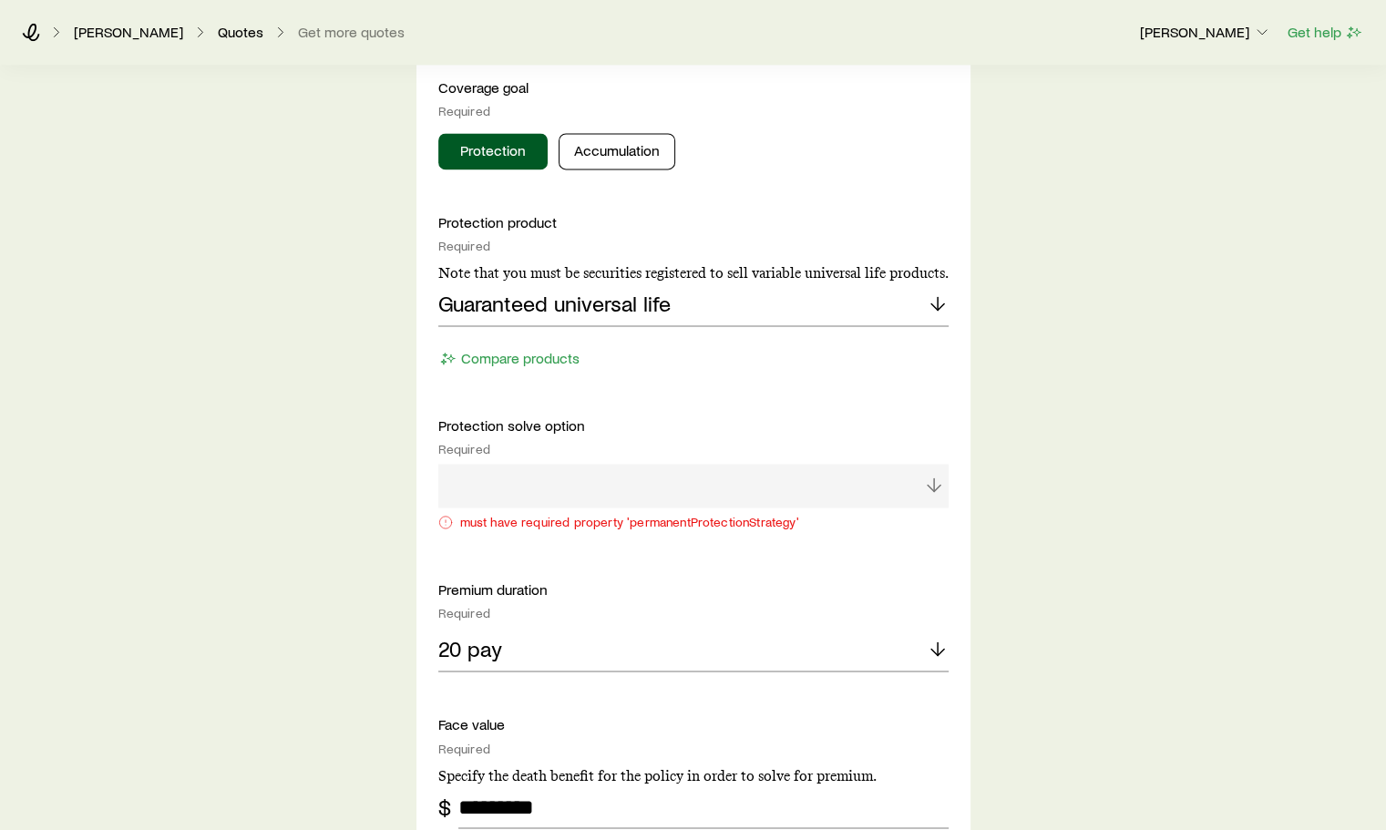
click at [927, 483] on div at bounding box center [693, 486] width 510 height 44
click at [530, 490] on div at bounding box center [693, 486] width 510 height 44
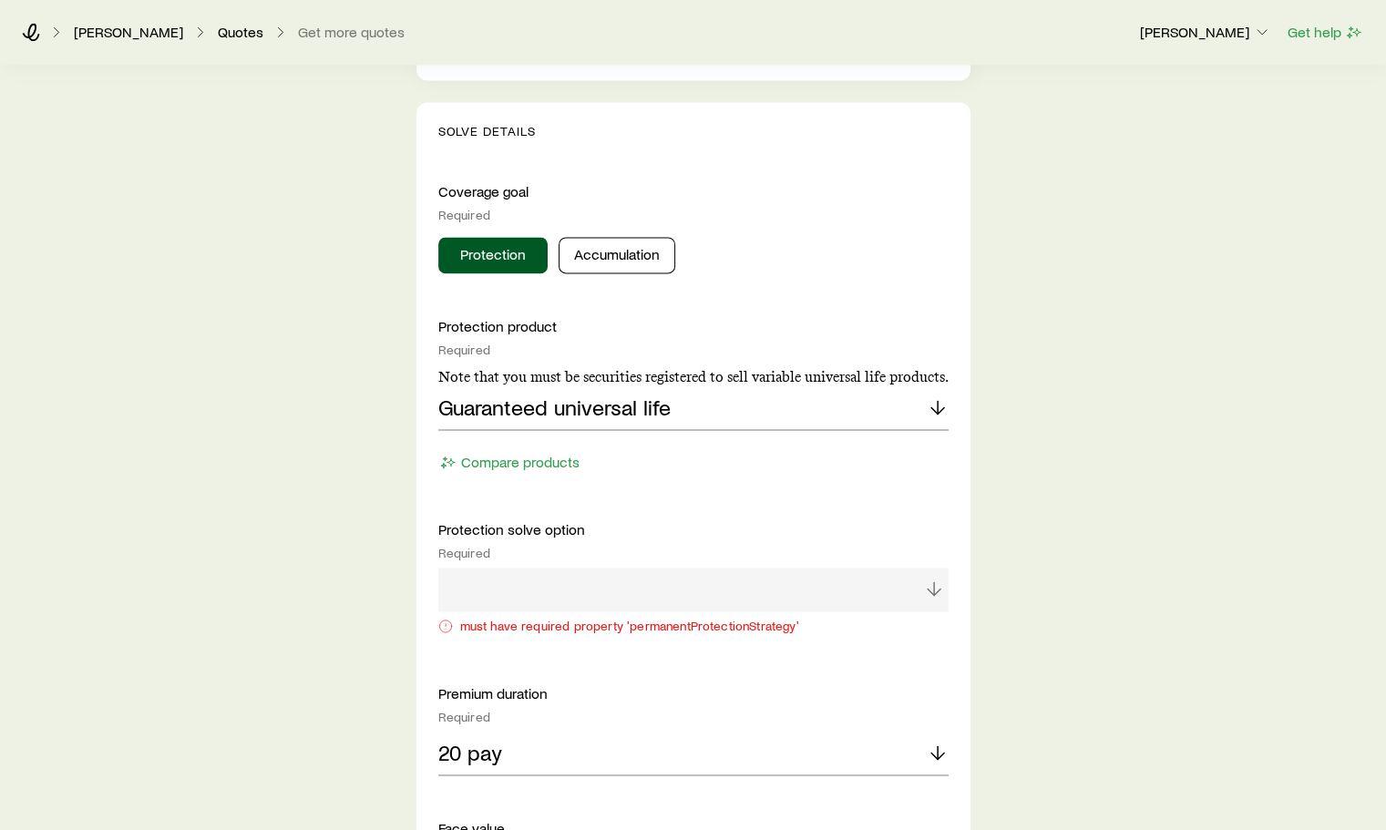
scroll to position [2552, 0]
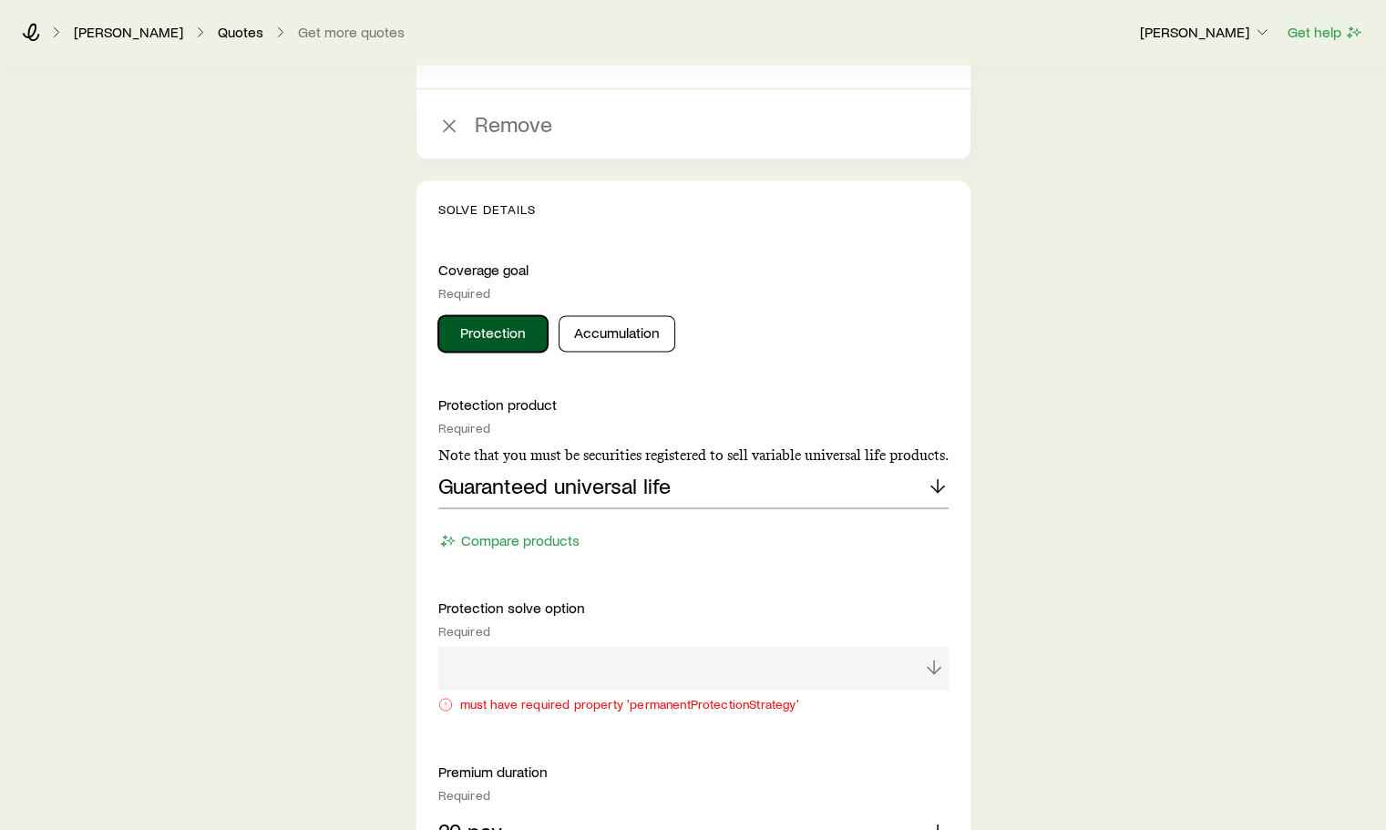
click at [489, 326] on button "Protection" at bounding box center [492, 333] width 109 height 36
click at [487, 326] on button "Protection" at bounding box center [492, 333] width 109 height 36
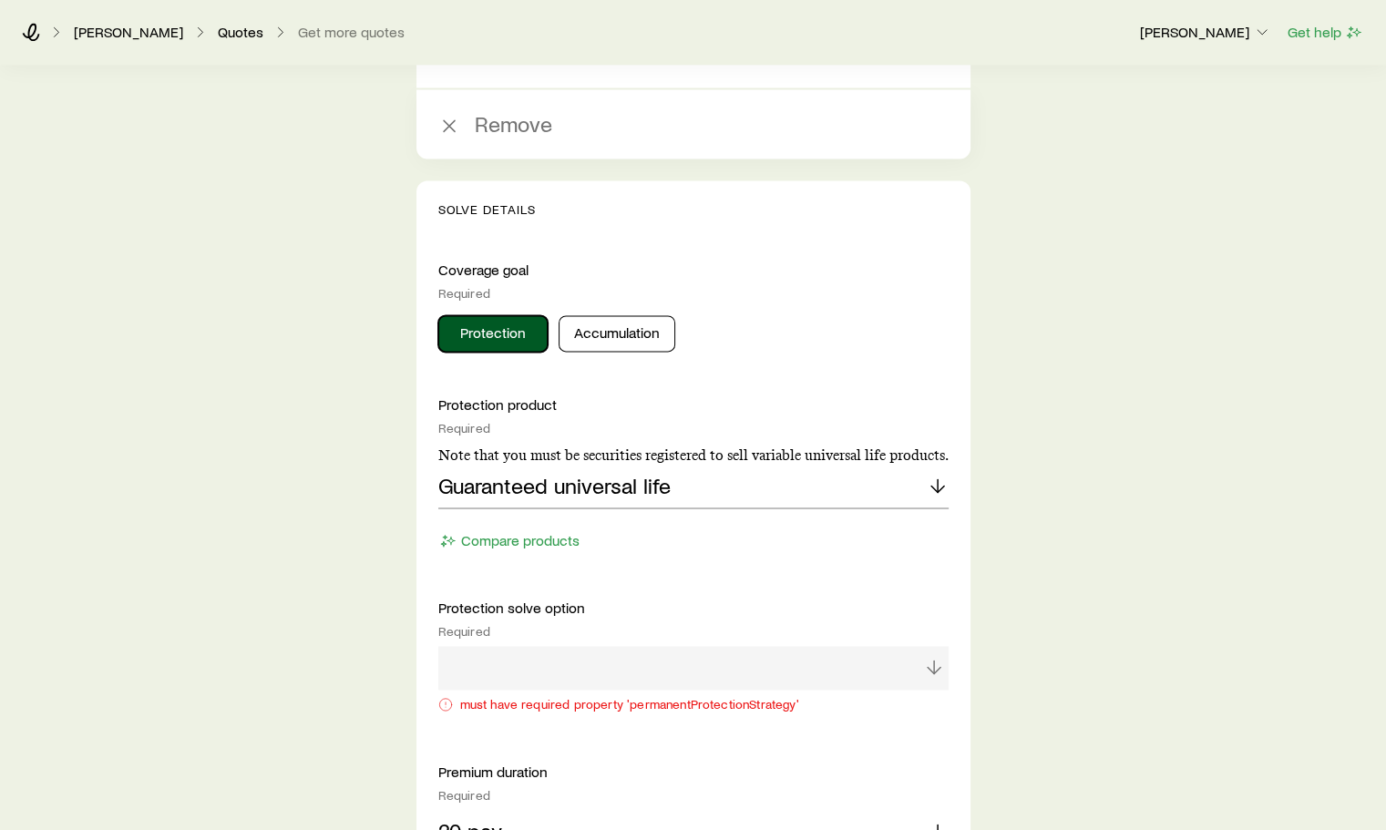
click at [487, 326] on button "Protection" at bounding box center [492, 333] width 109 height 36
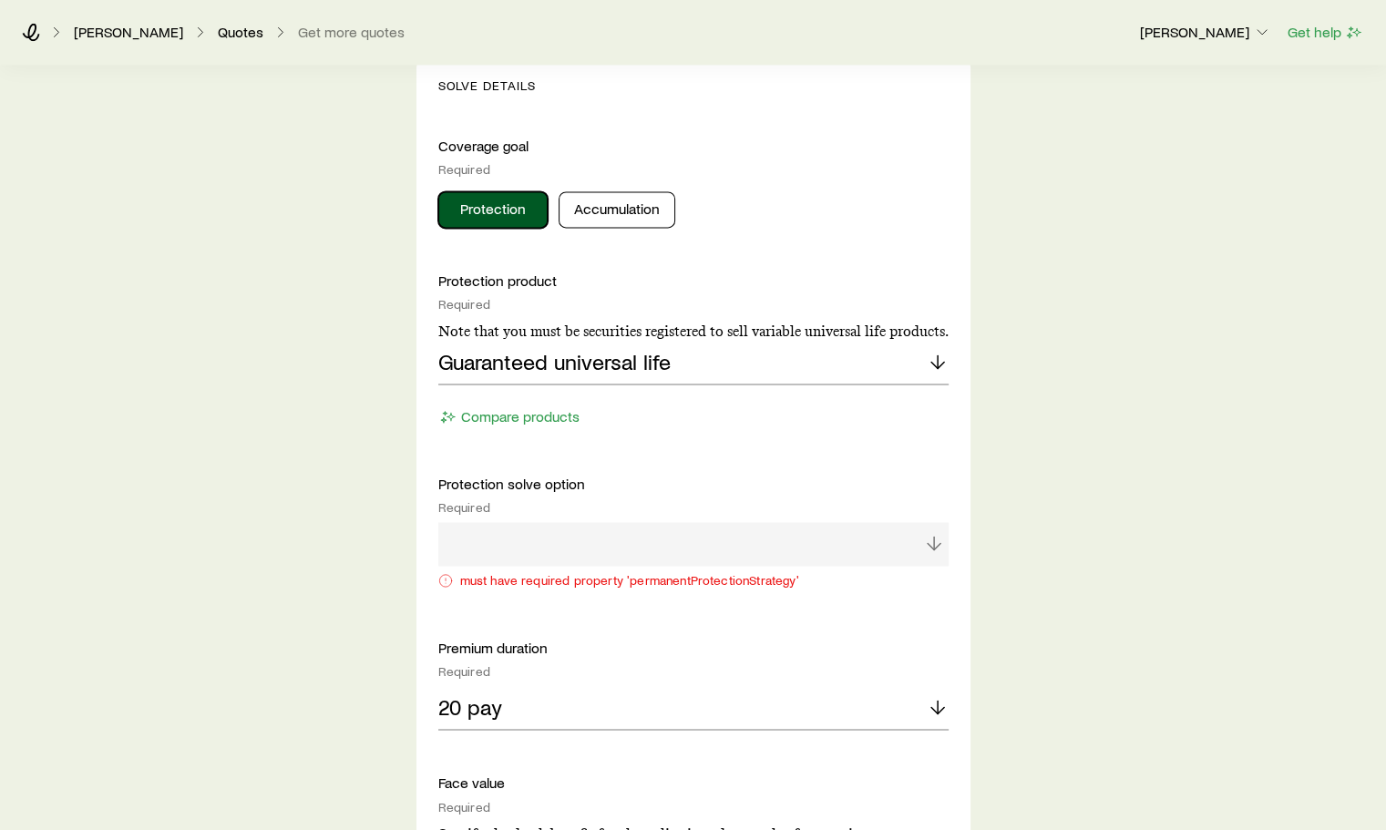
scroll to position [2735, 0]
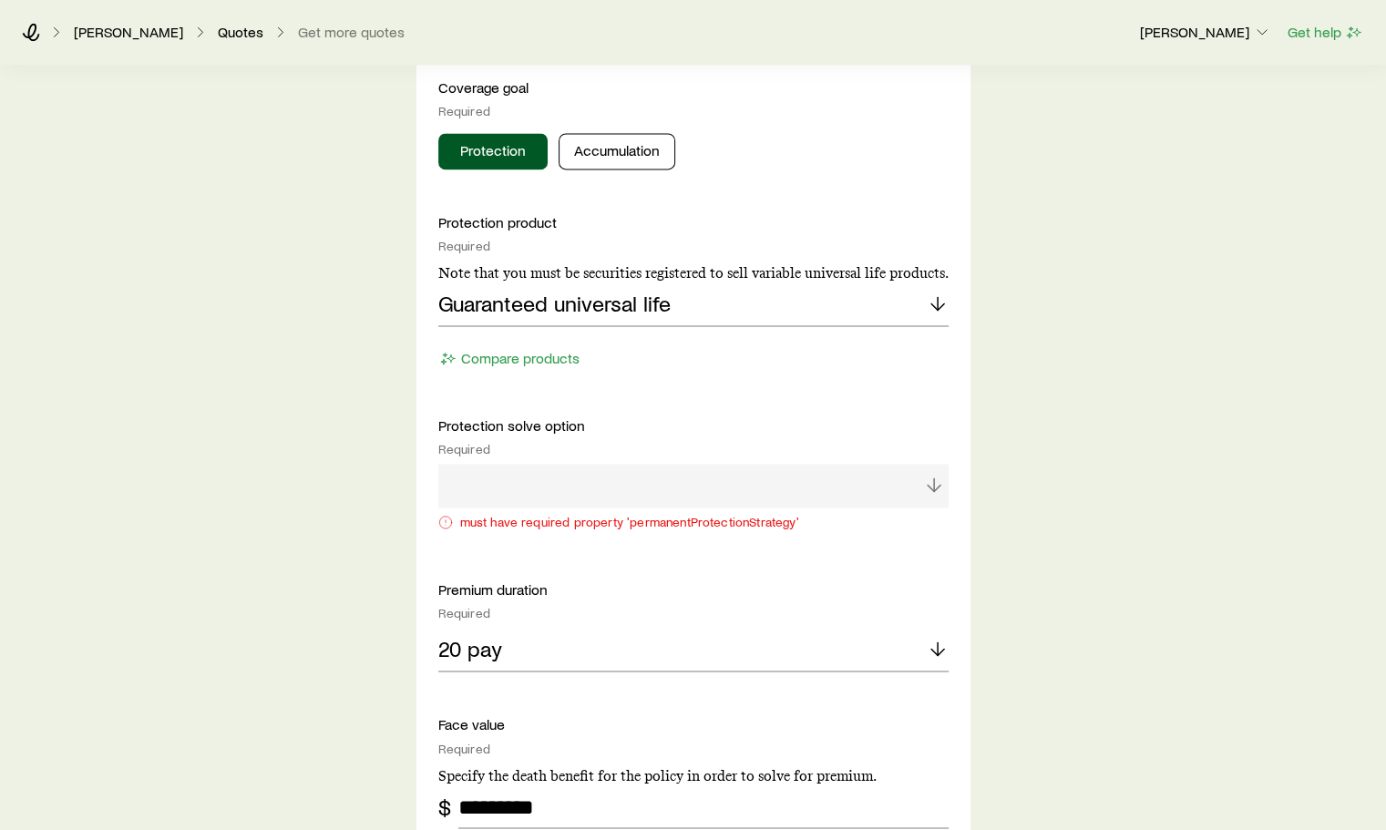
click at [934, 476] on div at bounding box center [693, 486] width 510 height 44
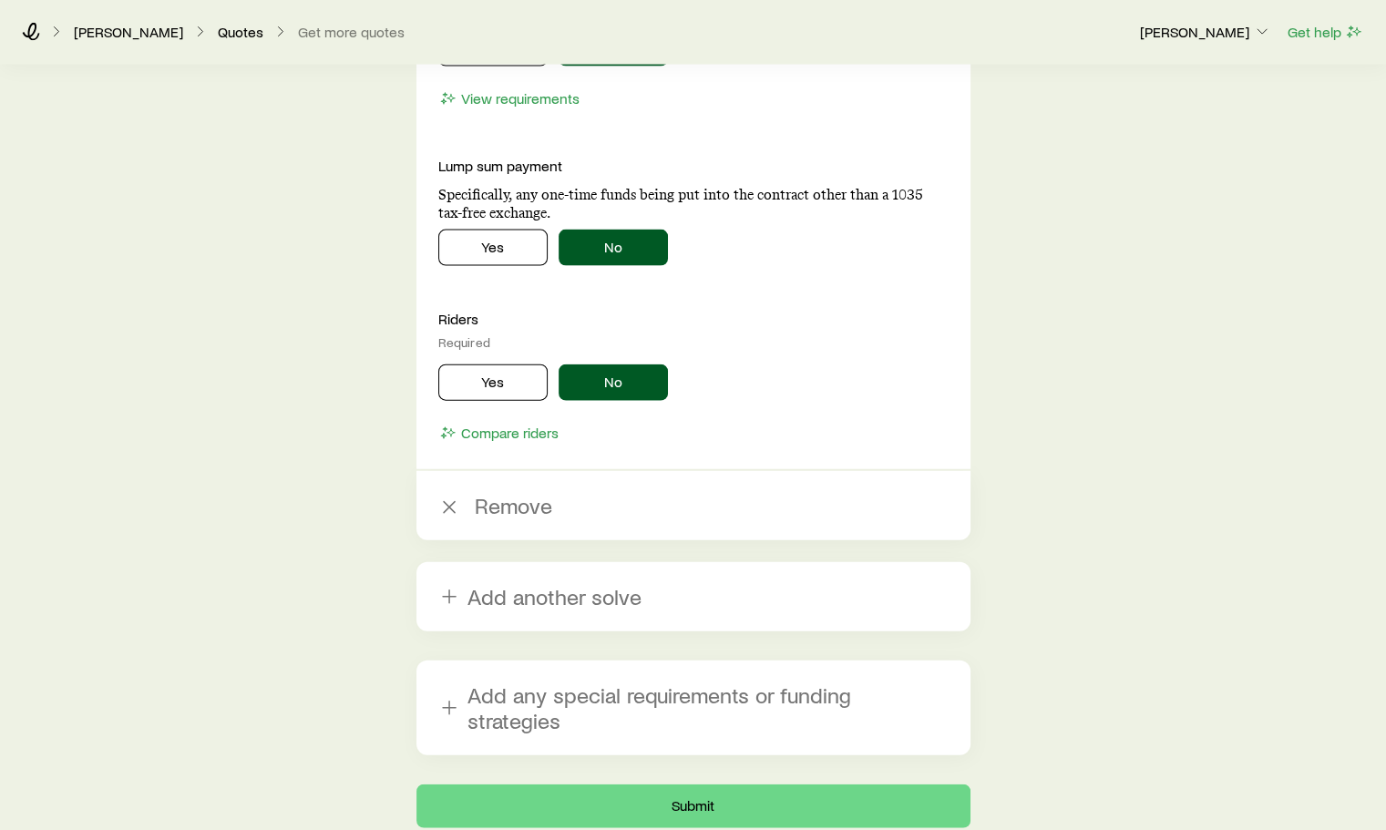
scroll to position [4065, 0]
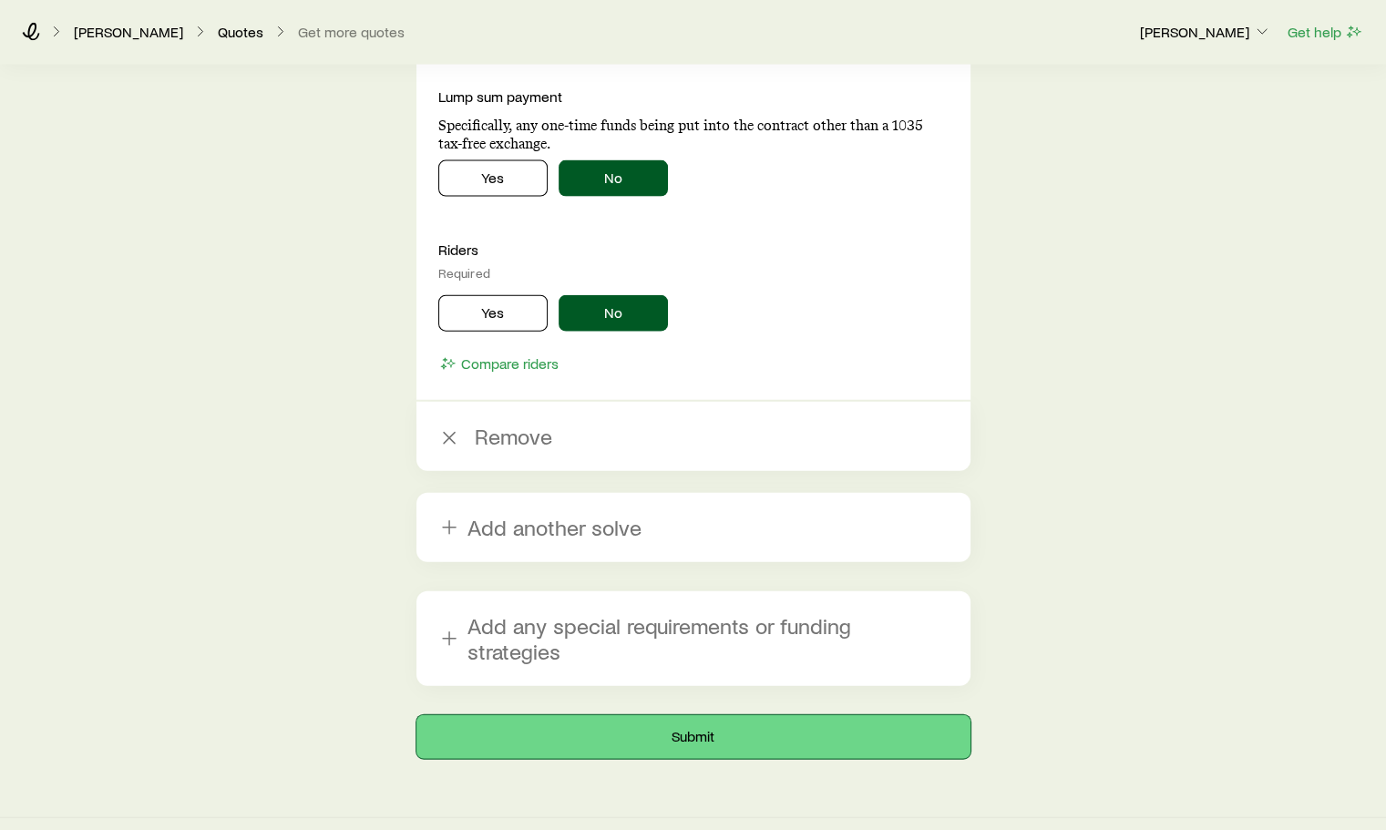
click at [678, 716] on button "Submit" at bounding box center [694, 738] width 554 height 44
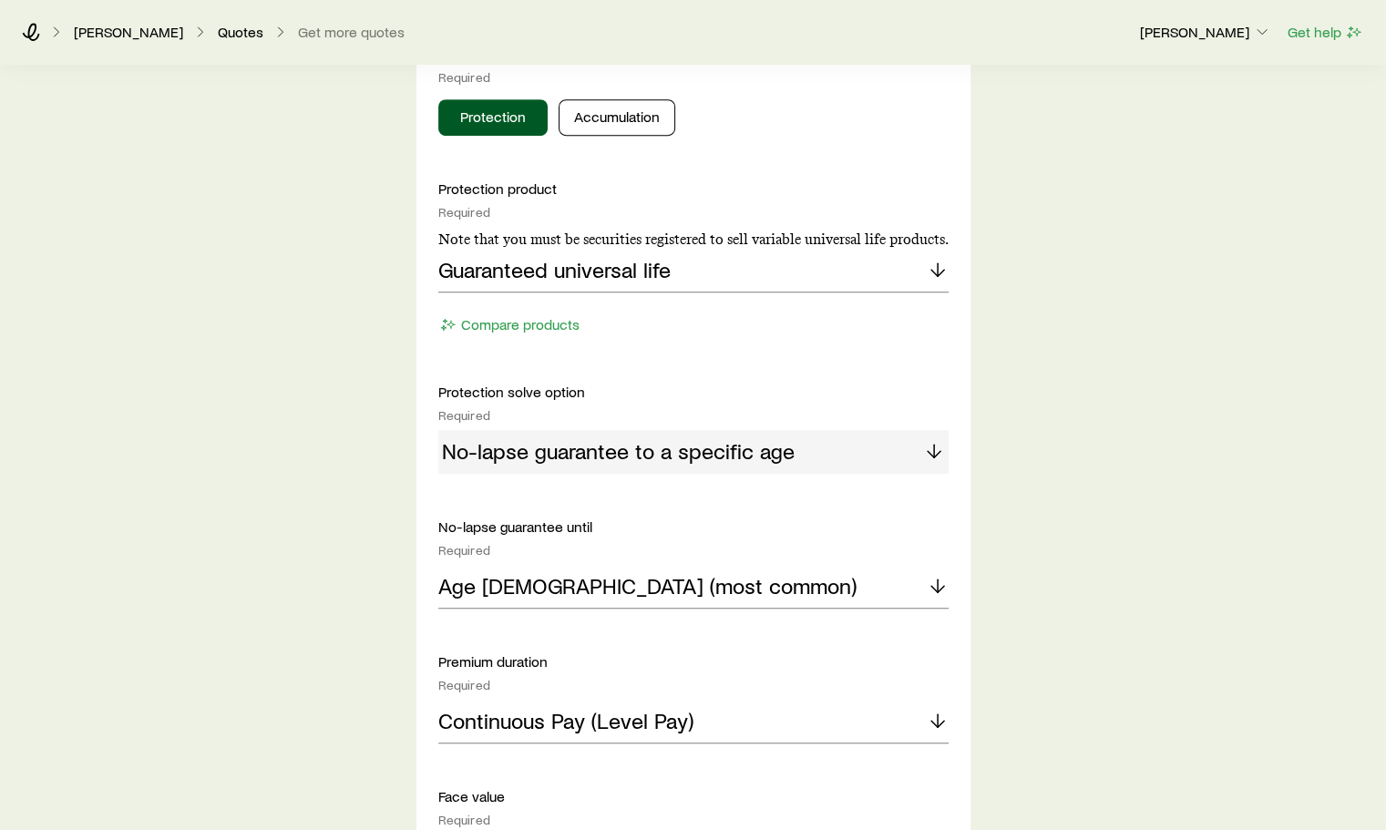
scroll to position [912, 0]
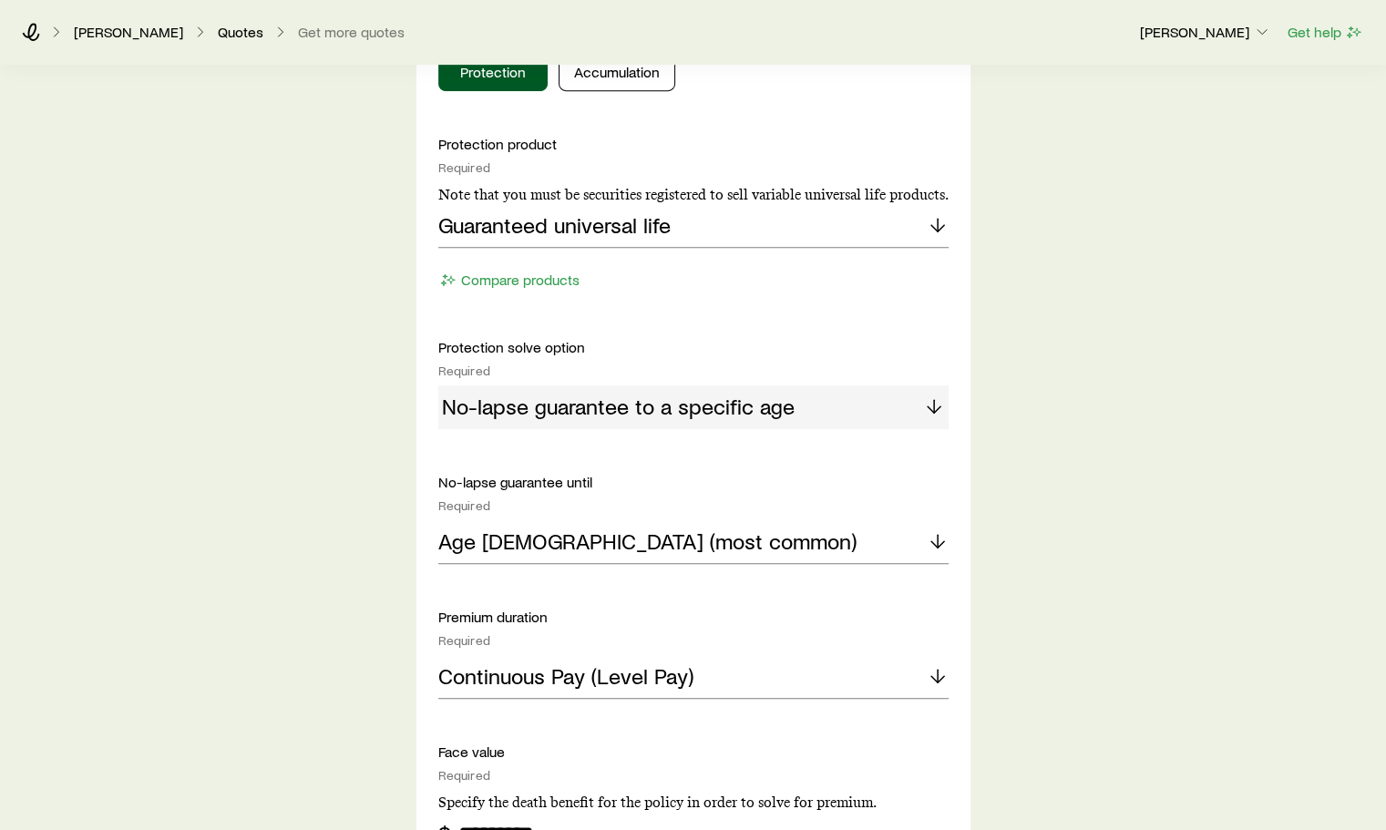
click at [935, 409] on div "No-lapse guarantee to a specific age" at bounding box center [693, 408] width 510 height 44
click at [926, 407] on div "No-lapse guarantee to a specific age" at bounding box center [693, 408] width 510 height 44
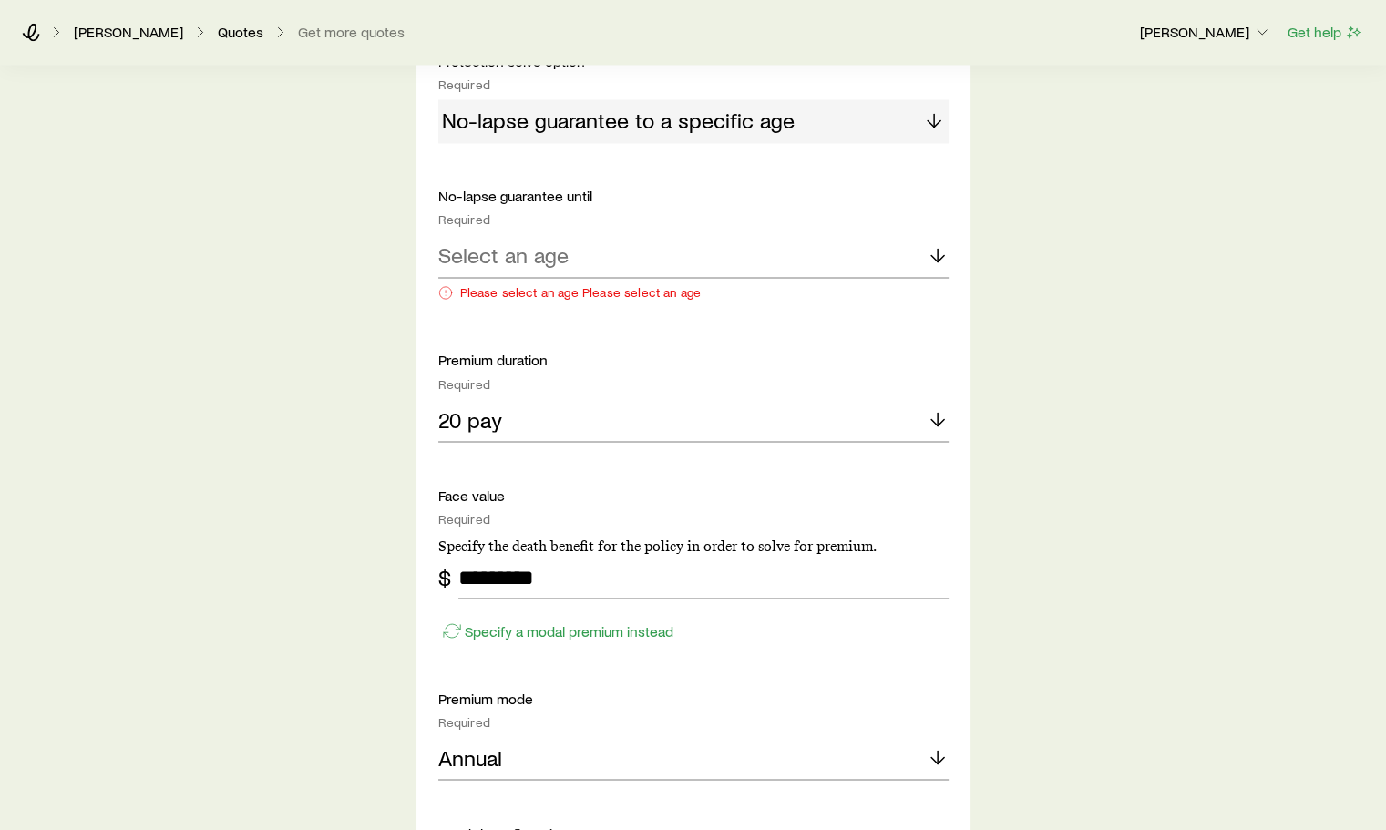
scroll to position [2735, 0]
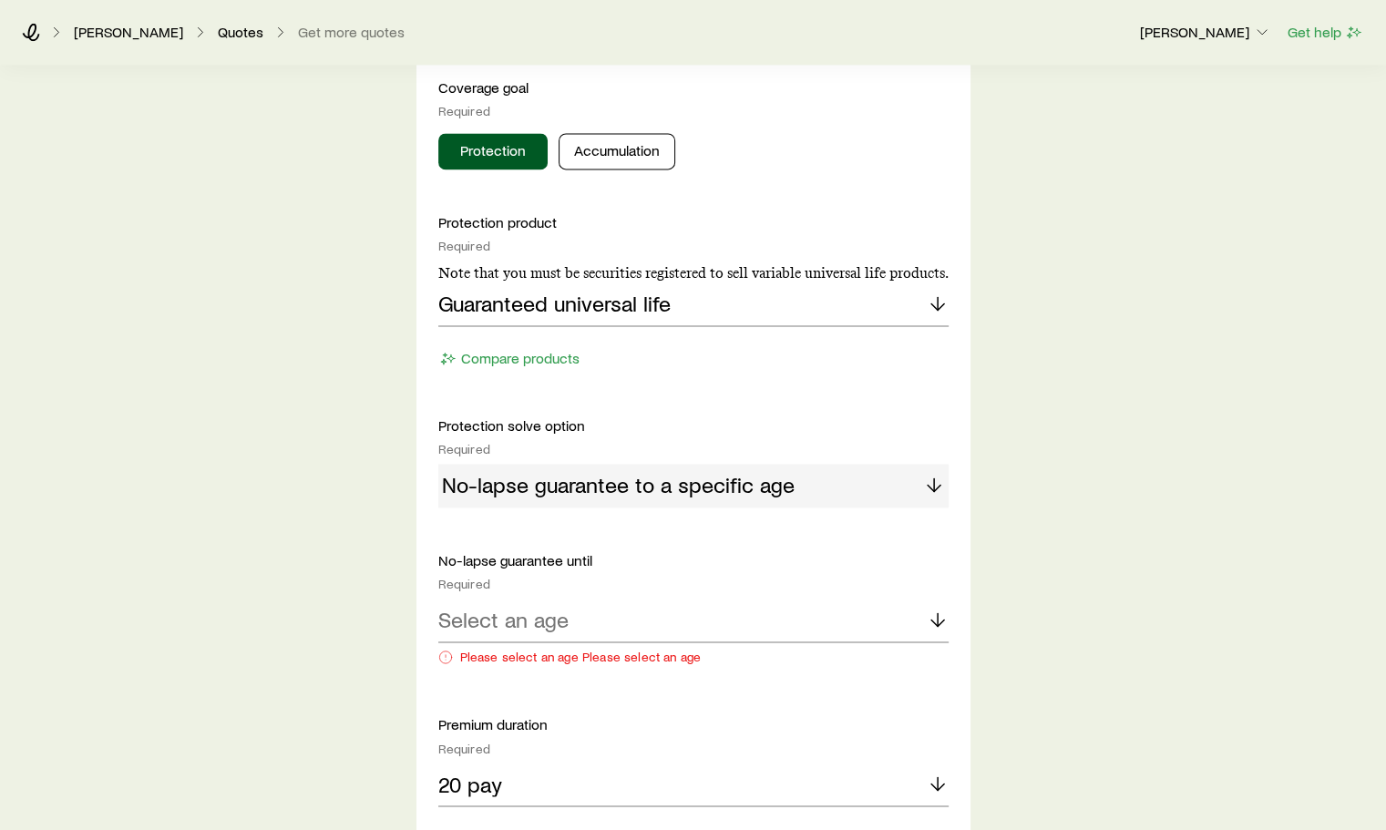
click at [924, 483] on div "No-lapse guarantee to a specific age" at bounding box center [693, 486] width 510 height 44
click at [930, 620] on icon at bounding box center [938, 620] width 22 height 22
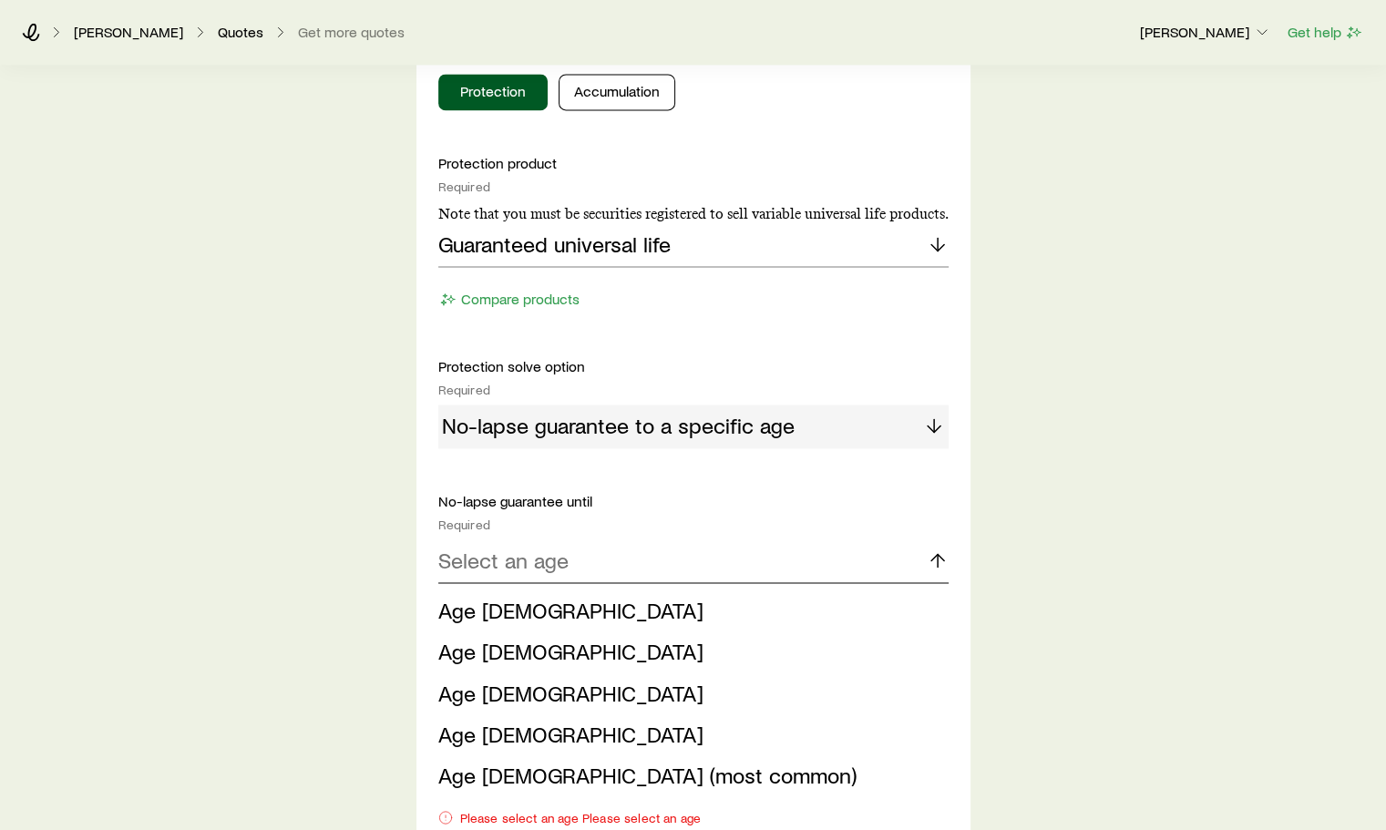
scroll to position [2826, 0]
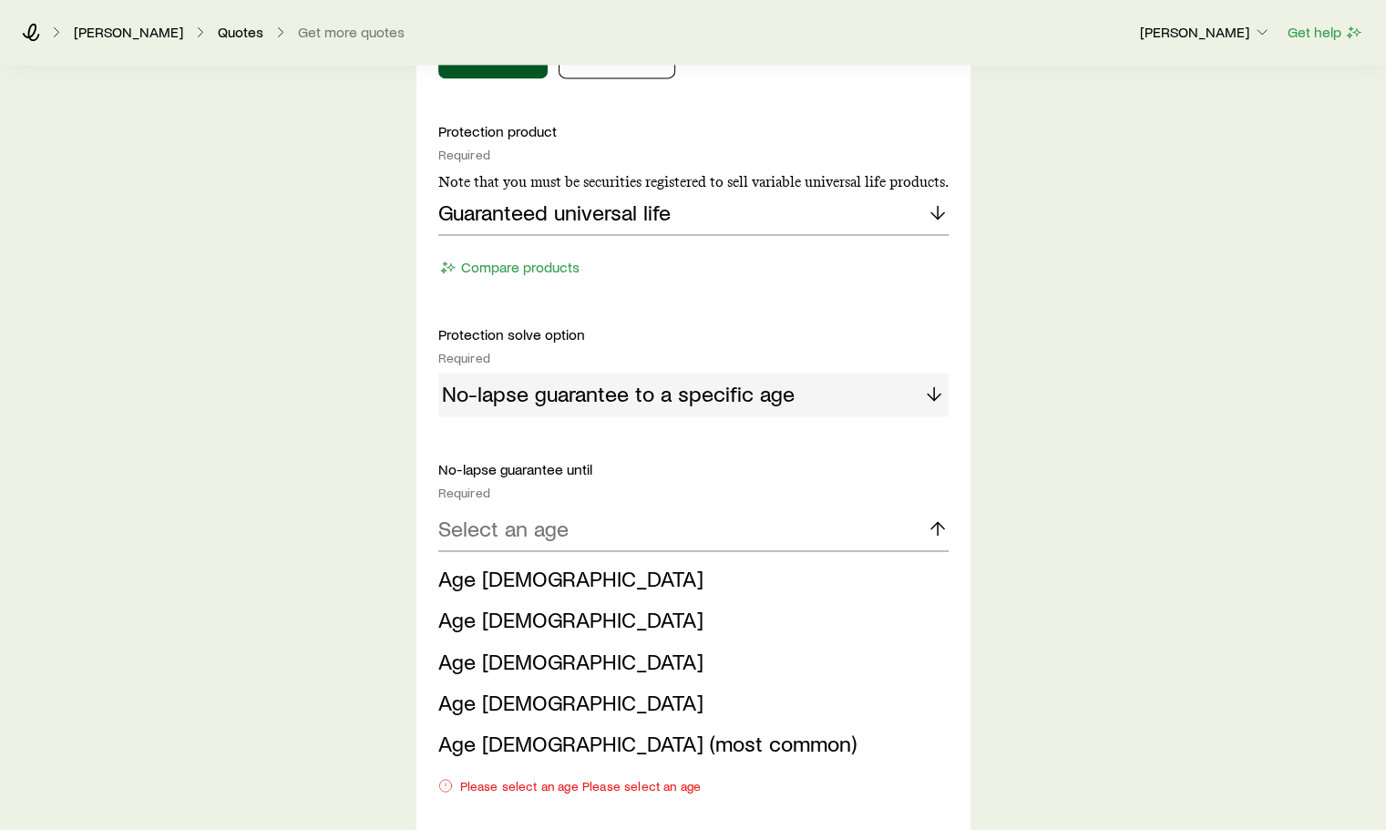
click at [455, 739] on span "Age [DEMOGRAPHIC_DATA] (most common)" at bounding box center [647, 742] width 418 height 26
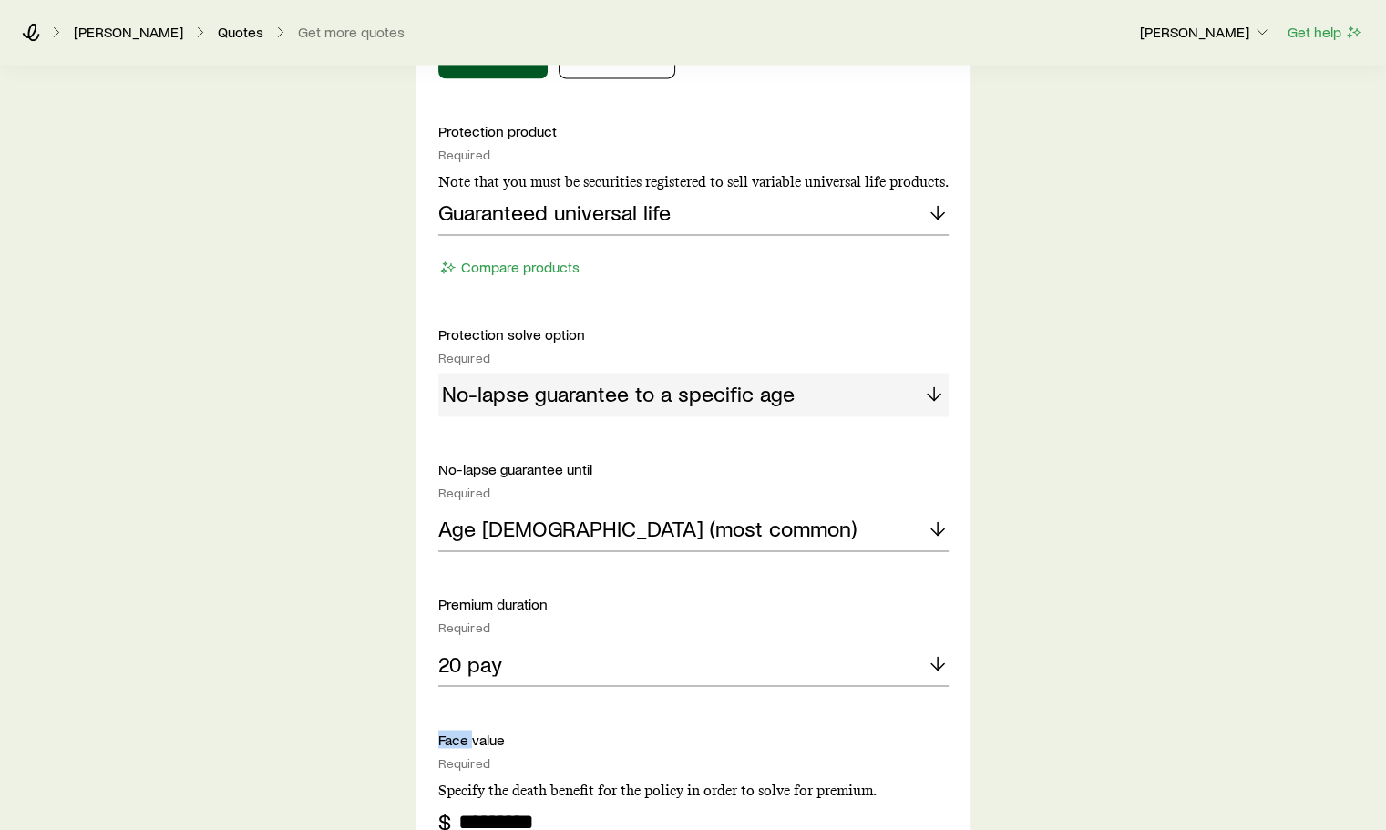
click at [455, 739] on p "Face value" at bounding box center [693, 739] width 510 height 18
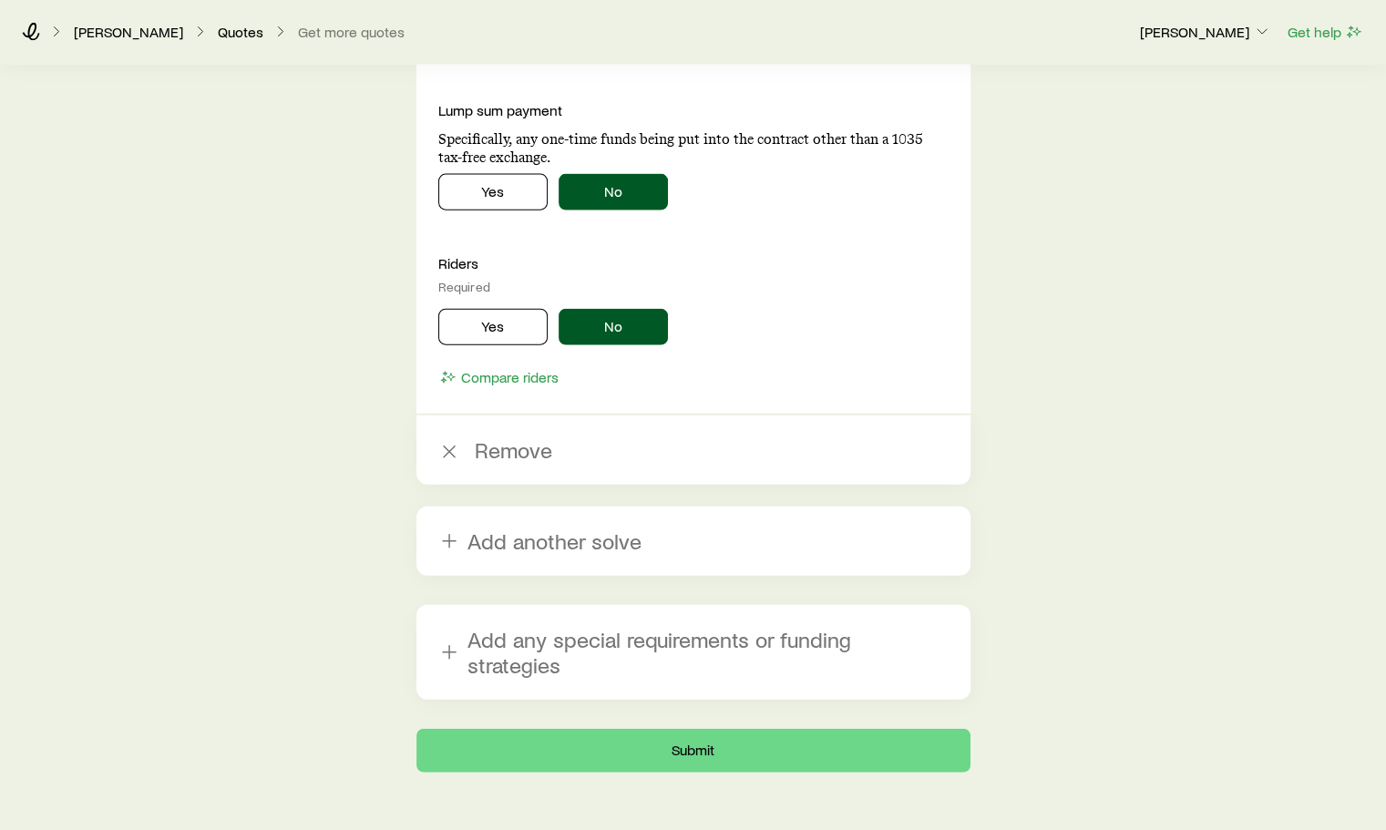
scroll to position [4141, 0]
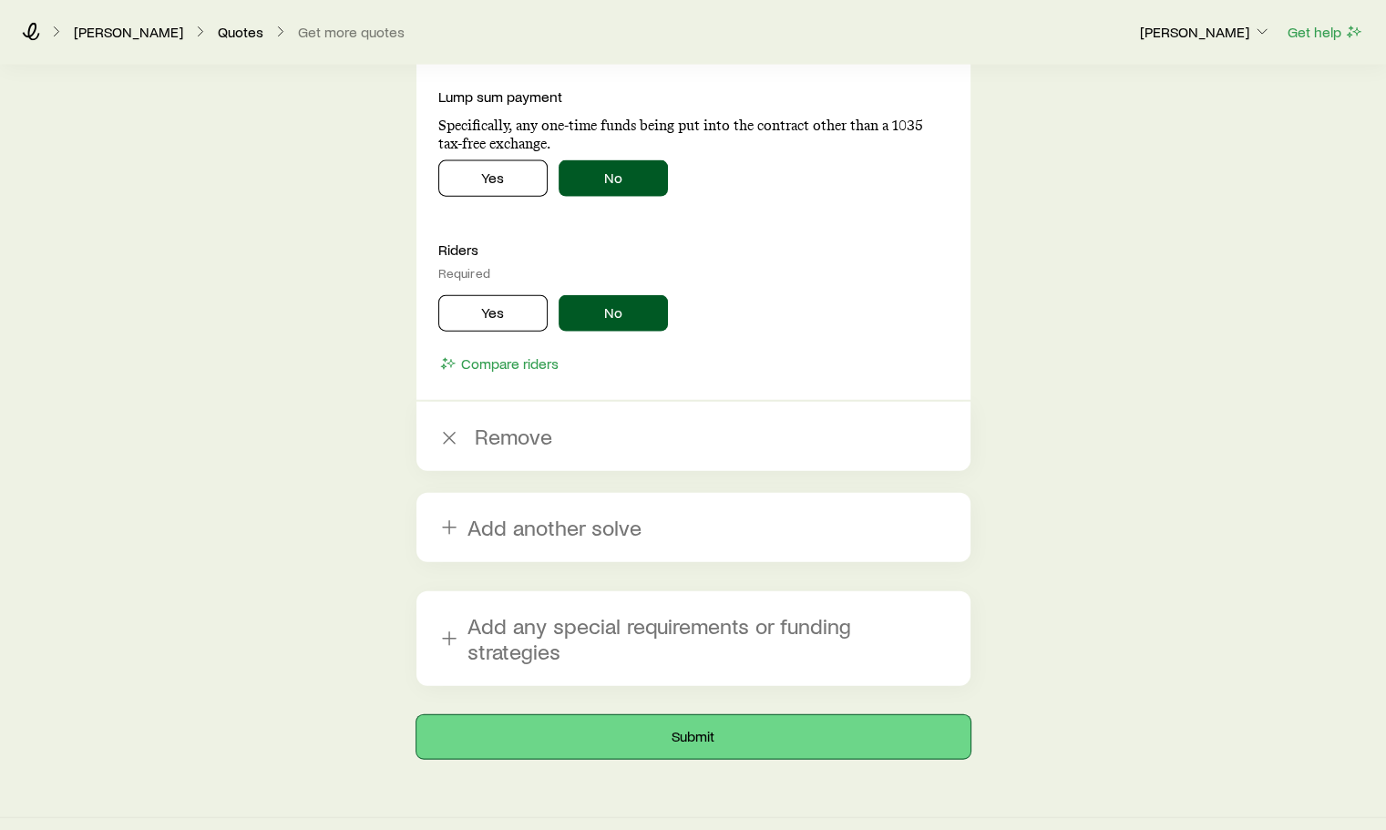
click at [679, 716] on button "Submit" at bounding box center [694, 738] width 554 height 44
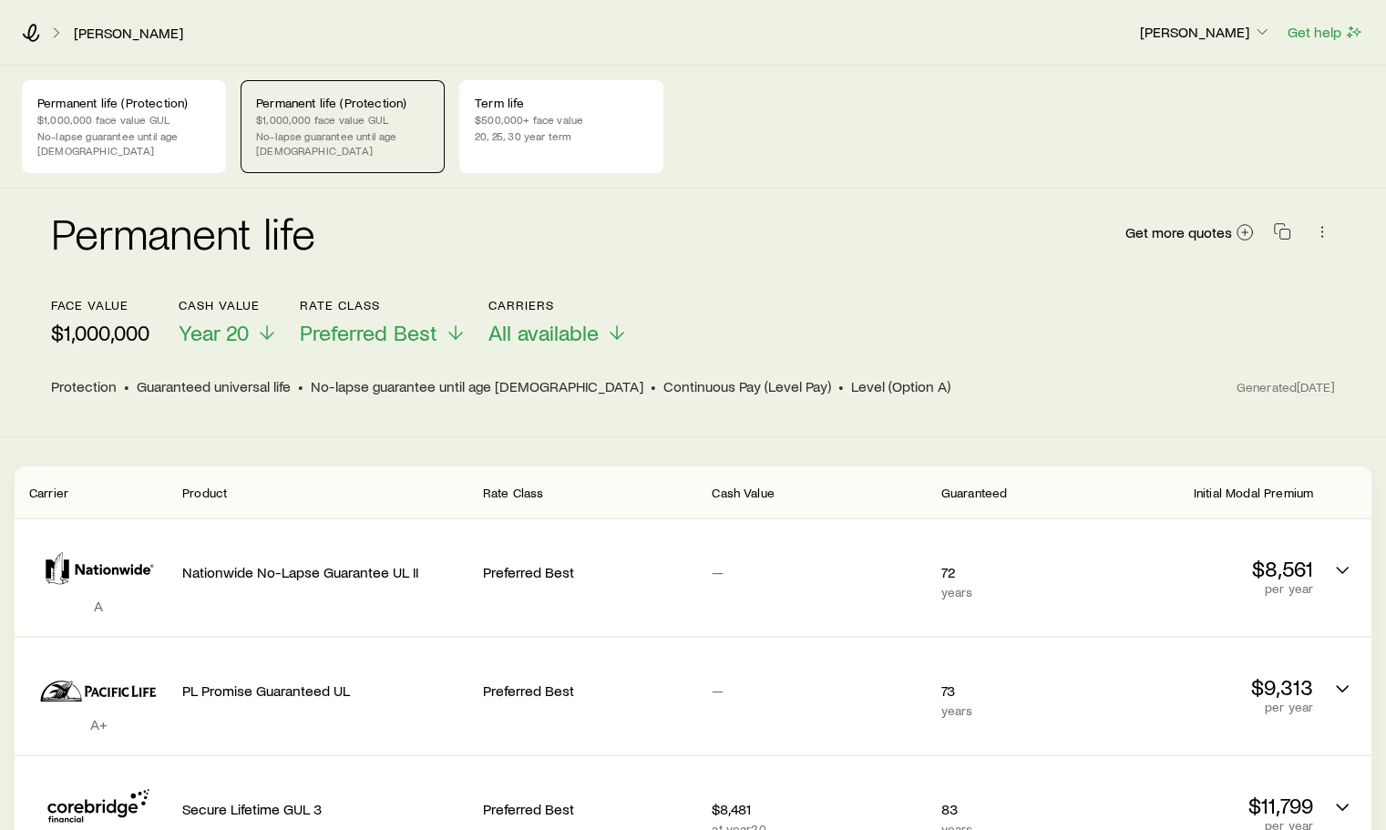
click at [257, 323] on icon at bounding box center [267, 333] width 22 height 22
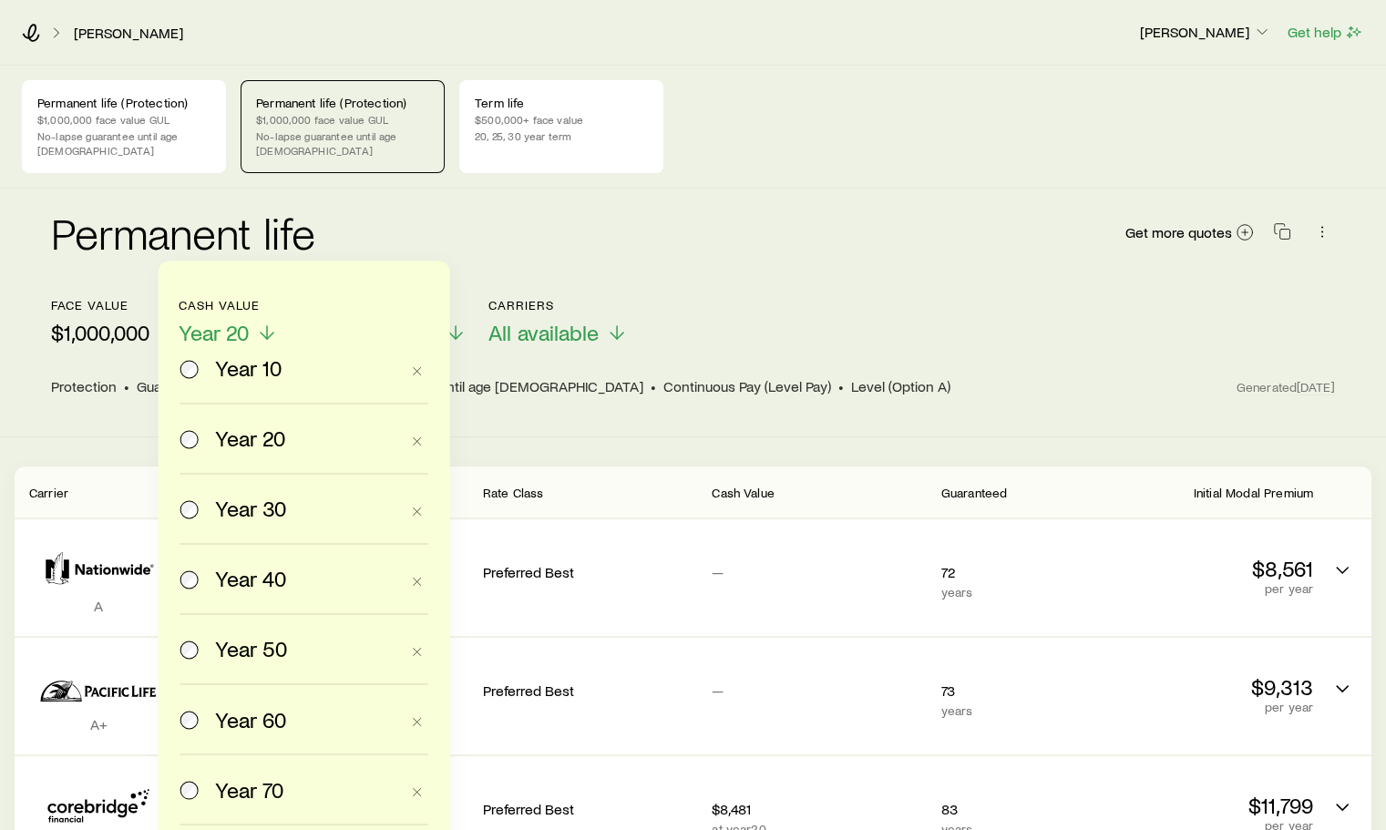
click at [257, 323] on icon at bounding box center [267, 333] width 22 height 22
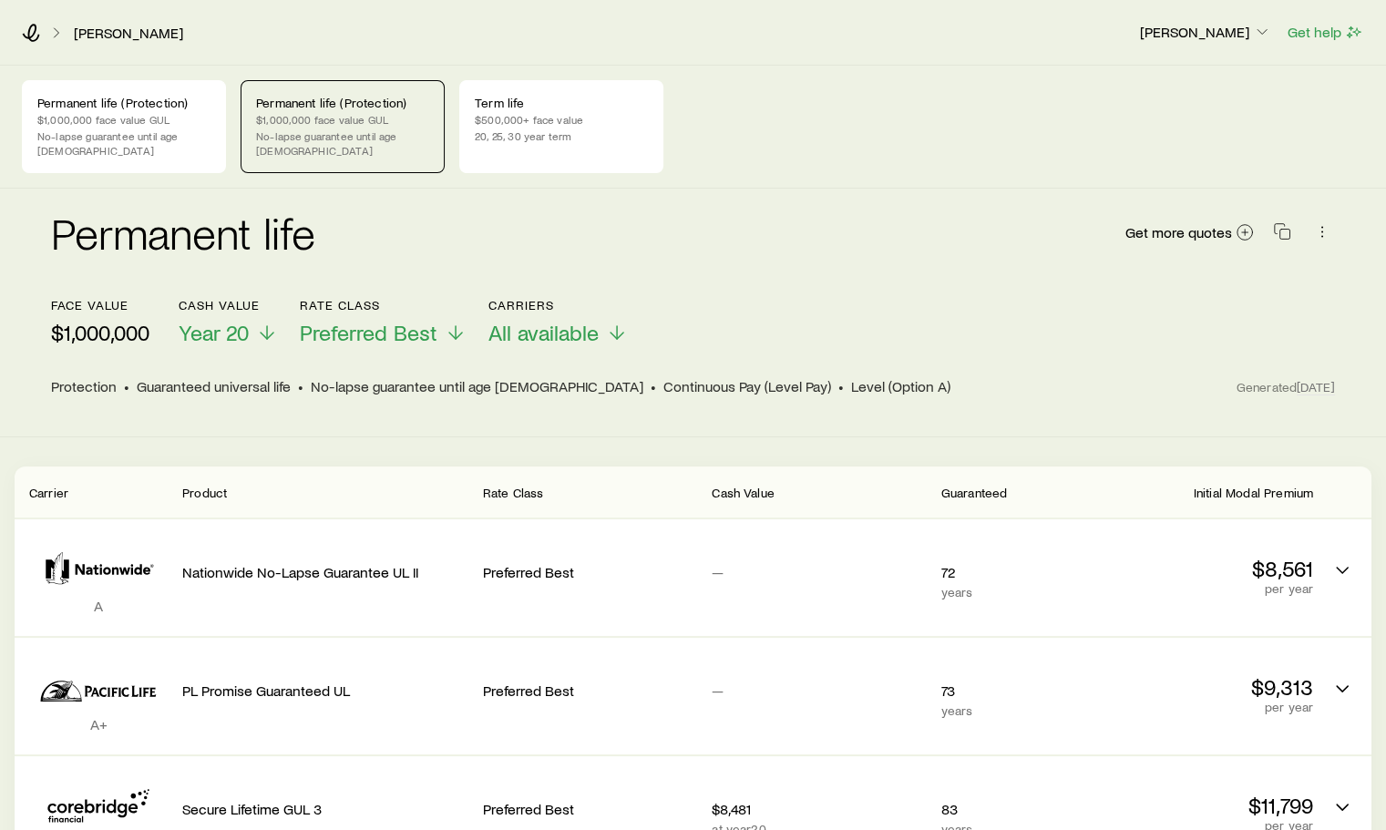
click at [478, 394] on div "Permanent life Get more quotes face value $1,000,000 Cash Value Year 20 Rate Cl…" at bounding box center [693, 313] width 1386 height 249
click at [67, 129] on p "No-lapse guarantee until age [DEMOGRAPHIC_DATA]" at bounding box center [123, 143] width 173 height 29
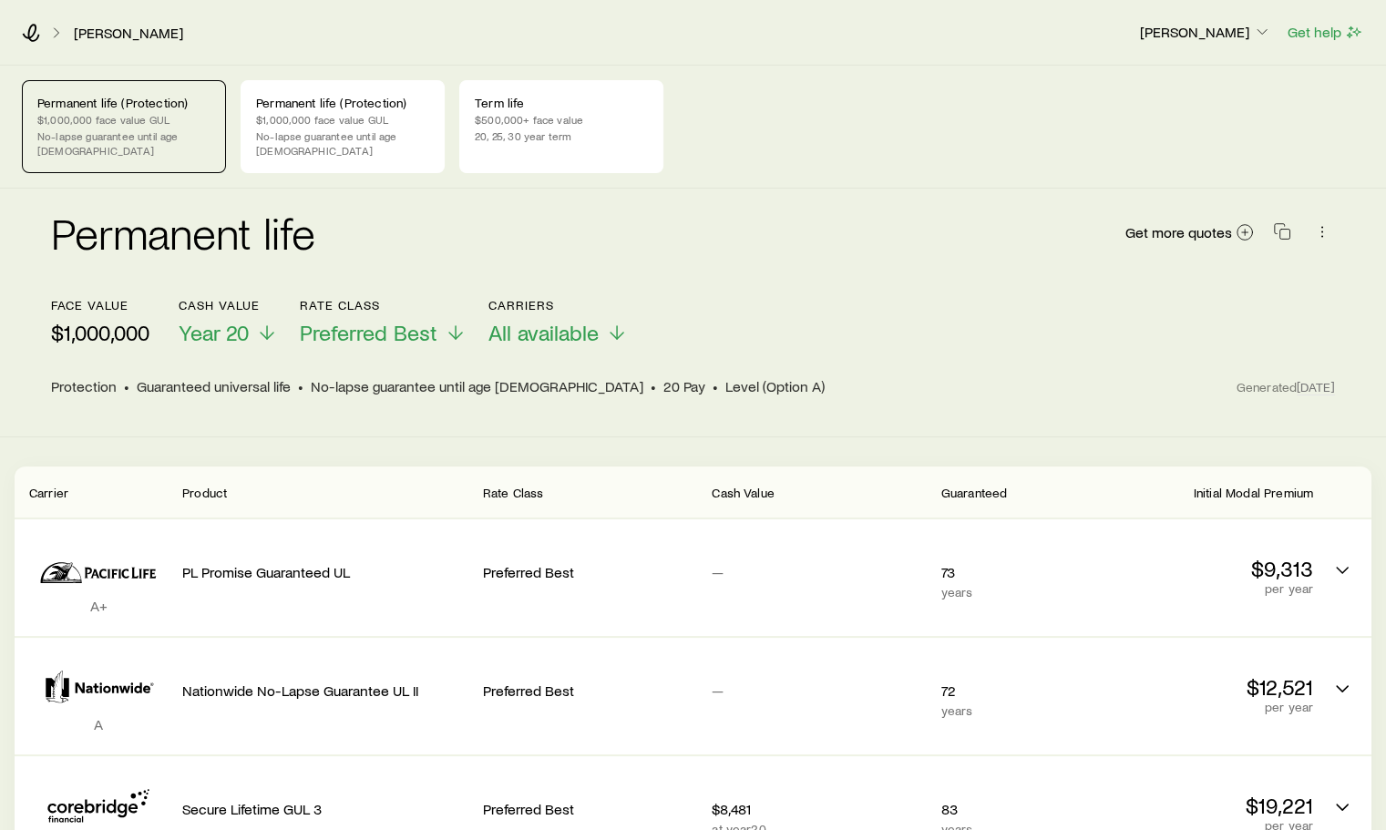
click at [335, 139] on p "No-lapse guarantee until age [DEMOGRAPHIC_DATA]" at bounding box center [342, 143] width 173 height 29
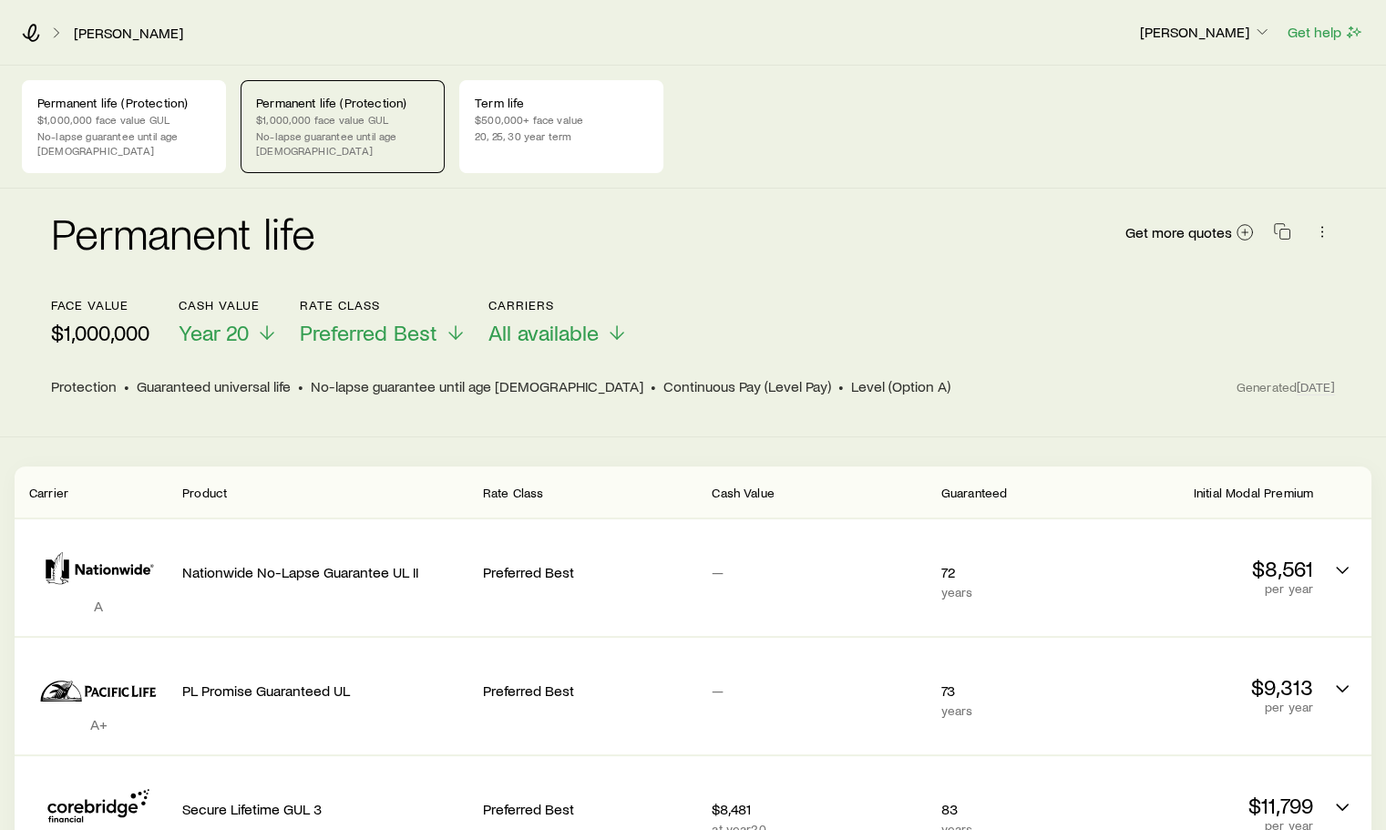
click at [540, 129] on p "20, 25, 30 year term" at bounding box center [561, 136] width 173 height 15
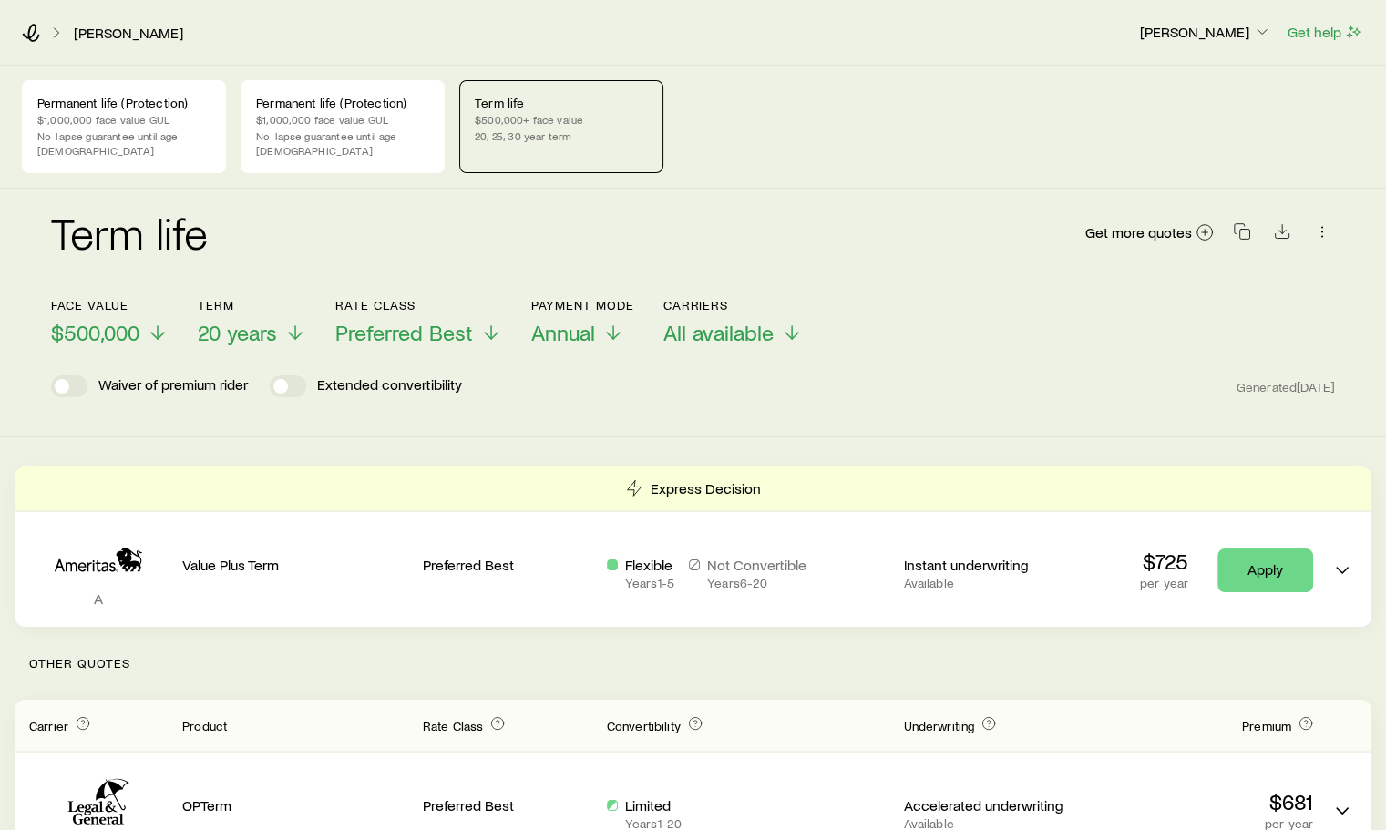
click at [540, 129] on p "20, 25, 30 year term" at bounding box center [561, 136] width 173 height 15
click at [132, 118] on p "$1,000,000 face value GUL" at bounding box center [123, 119] width 173 height 15
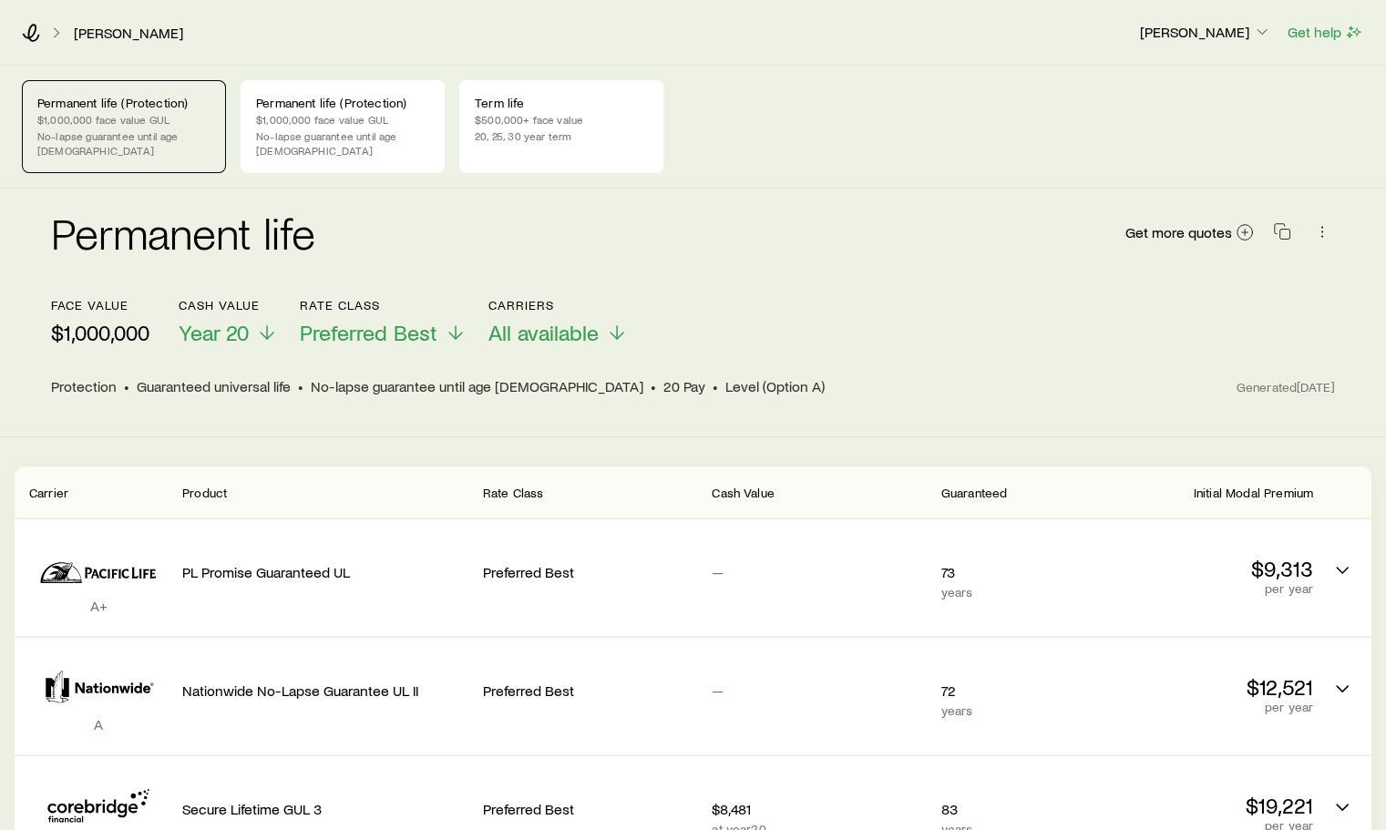
click at [335, 136] on p "No-lapse guarantee until age [DEMOGRAPHIC_DATA]" at bounding box center [342, 143] width 173 height 29
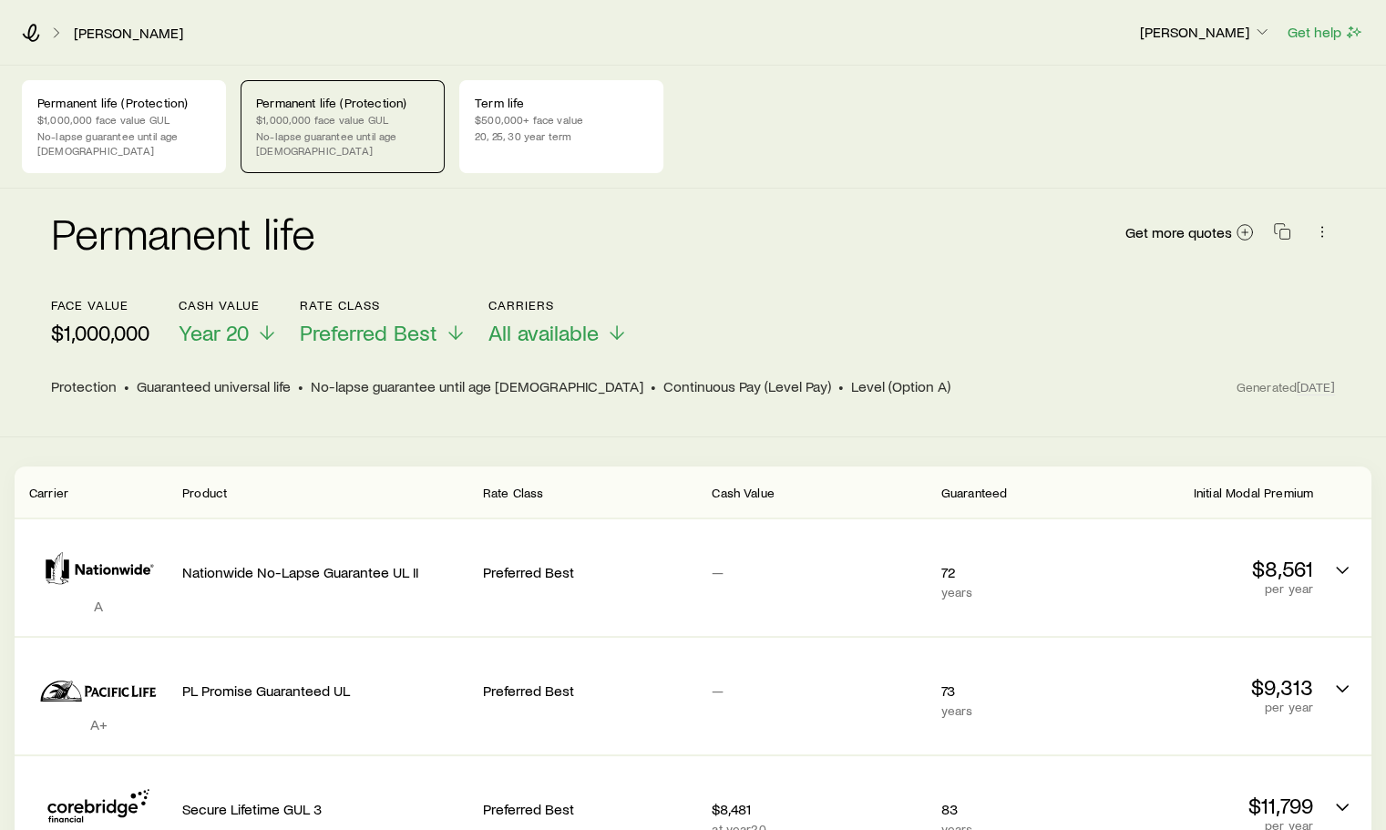
click at [552, 134] on p "20, 25, 30 year term" at bounding box center [561, 136] width 173 height 15
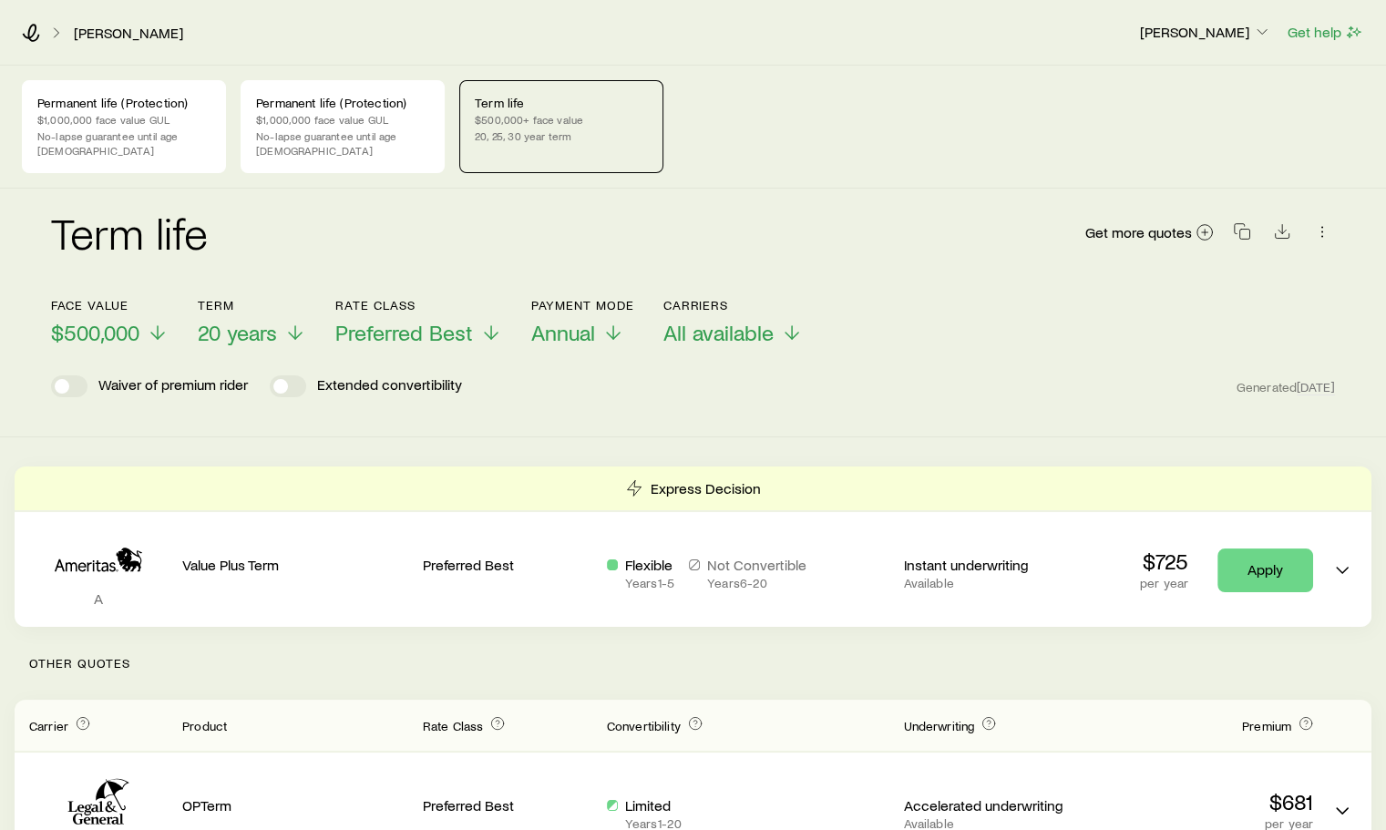
click at [157, 322] on icon at bounding box center [158, 333] width 22 height 22
click at [149, 114] on p "$1,000,000 face value GUL" at bounding box center [123, 119] width 173 height 15
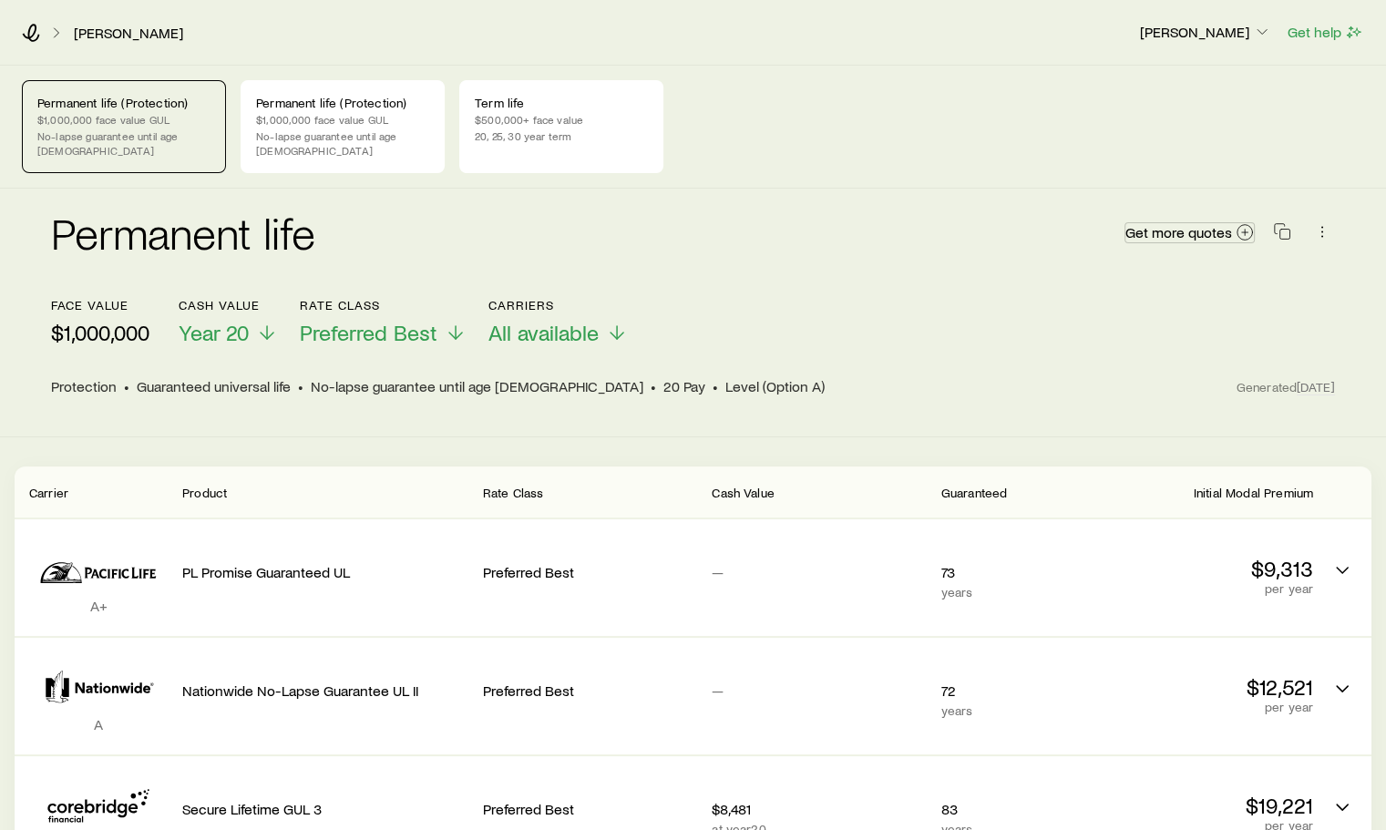
click at [1248, 223] on icon at bounding box center [1245, 232] width 18 height 18
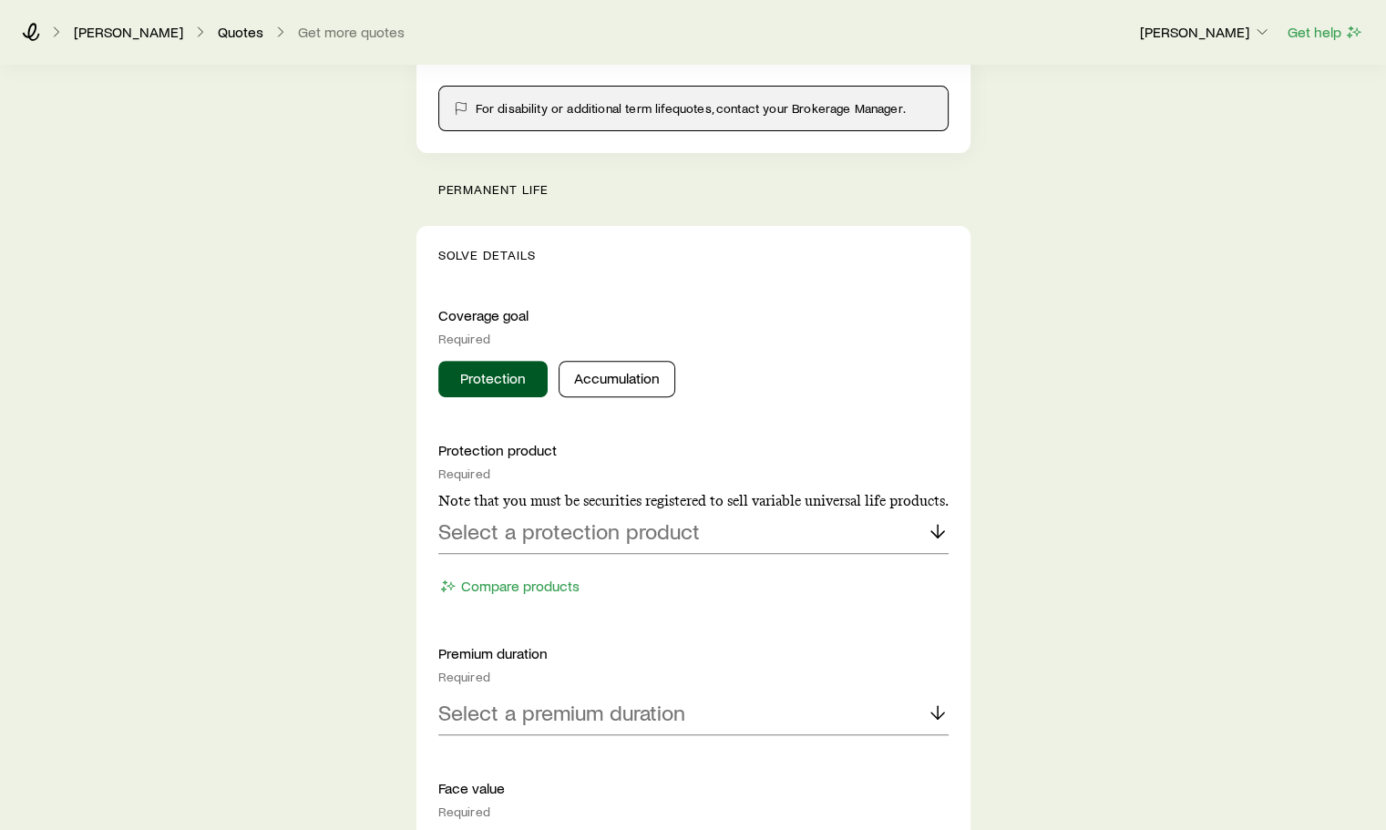
scroll to position [547, 0]
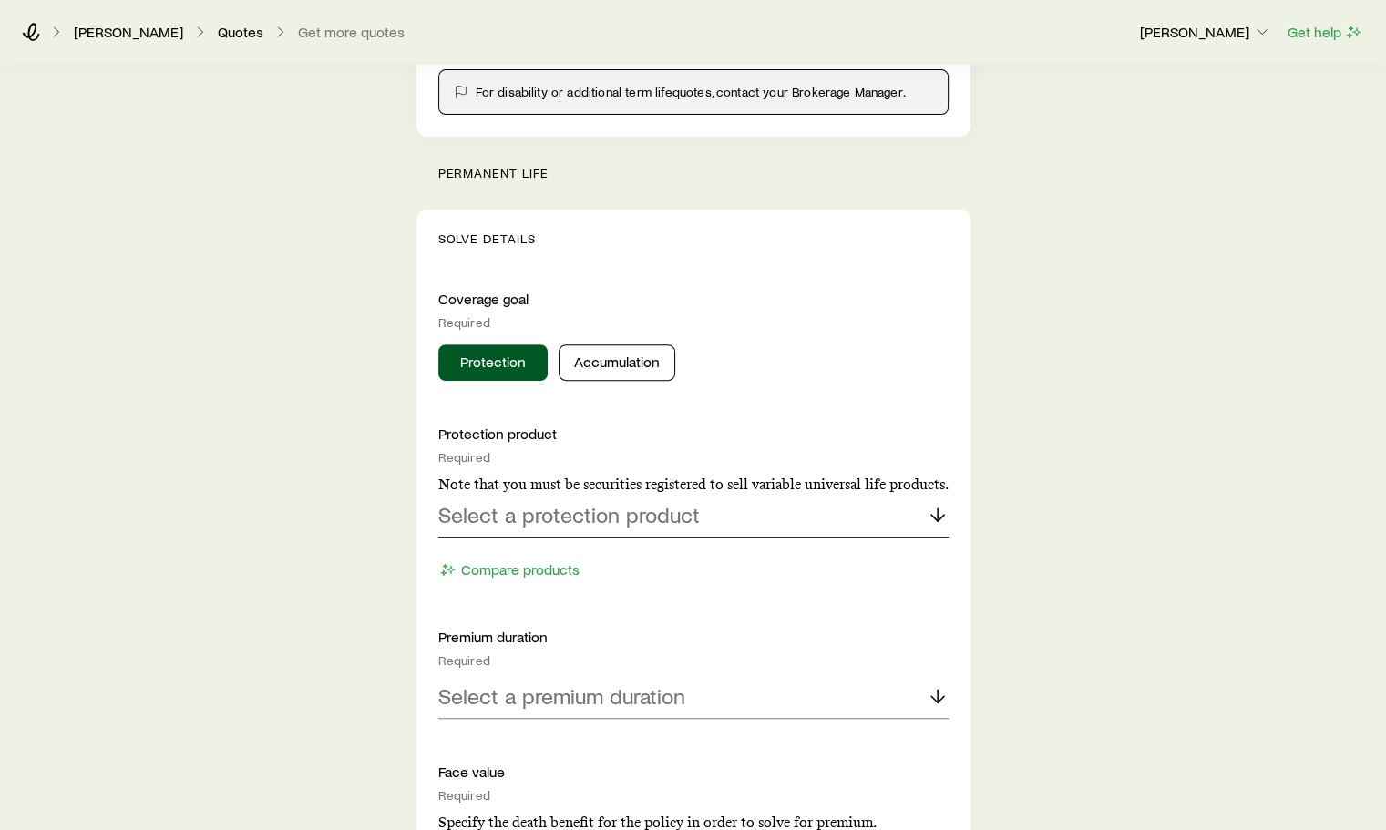
click at [938, 512] on line at bounding box center [938, 515] width 0 height 13
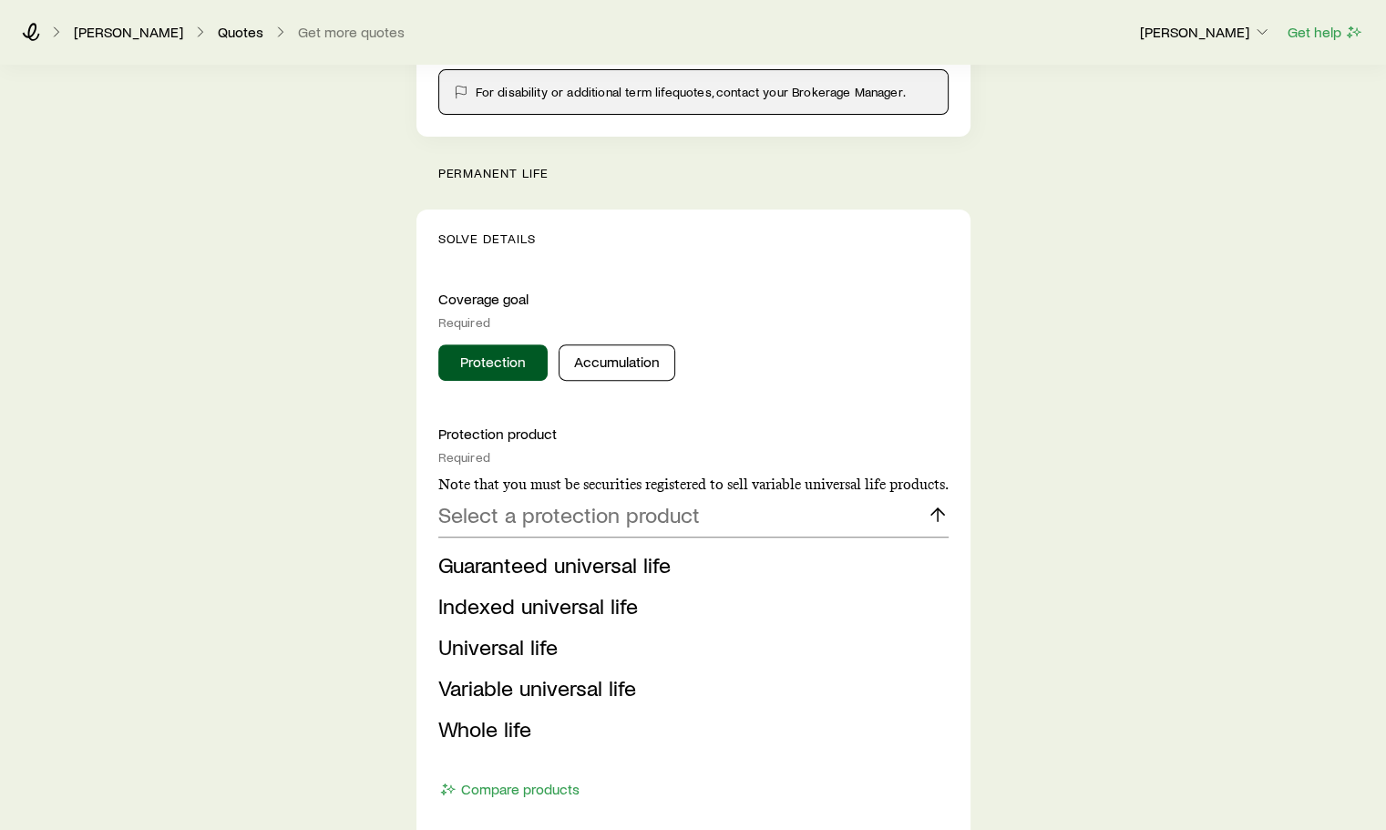
click at [481, 738] on span "Whole life" at bounding box center [484, 729] width 93 height 26
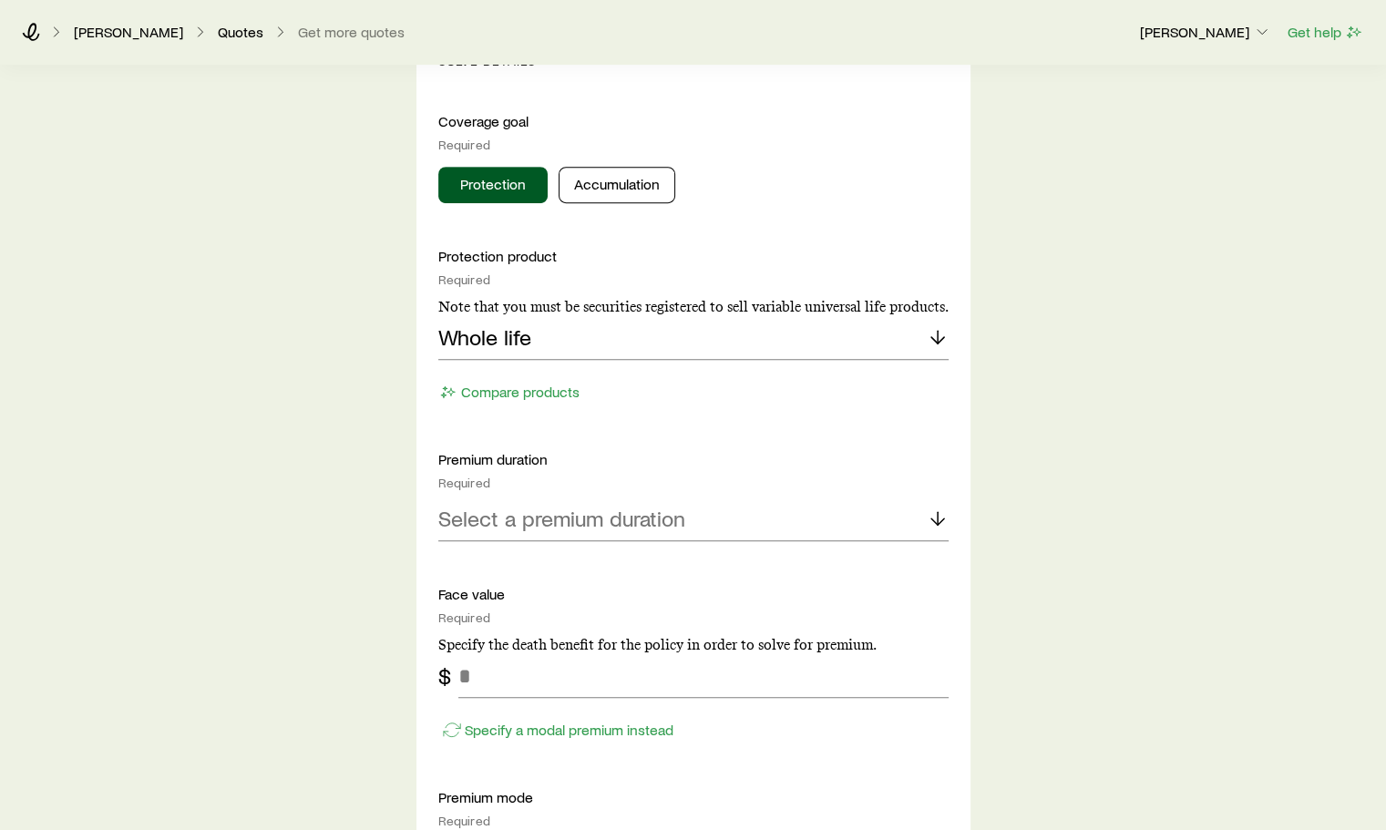
scroll to position [729, 0]
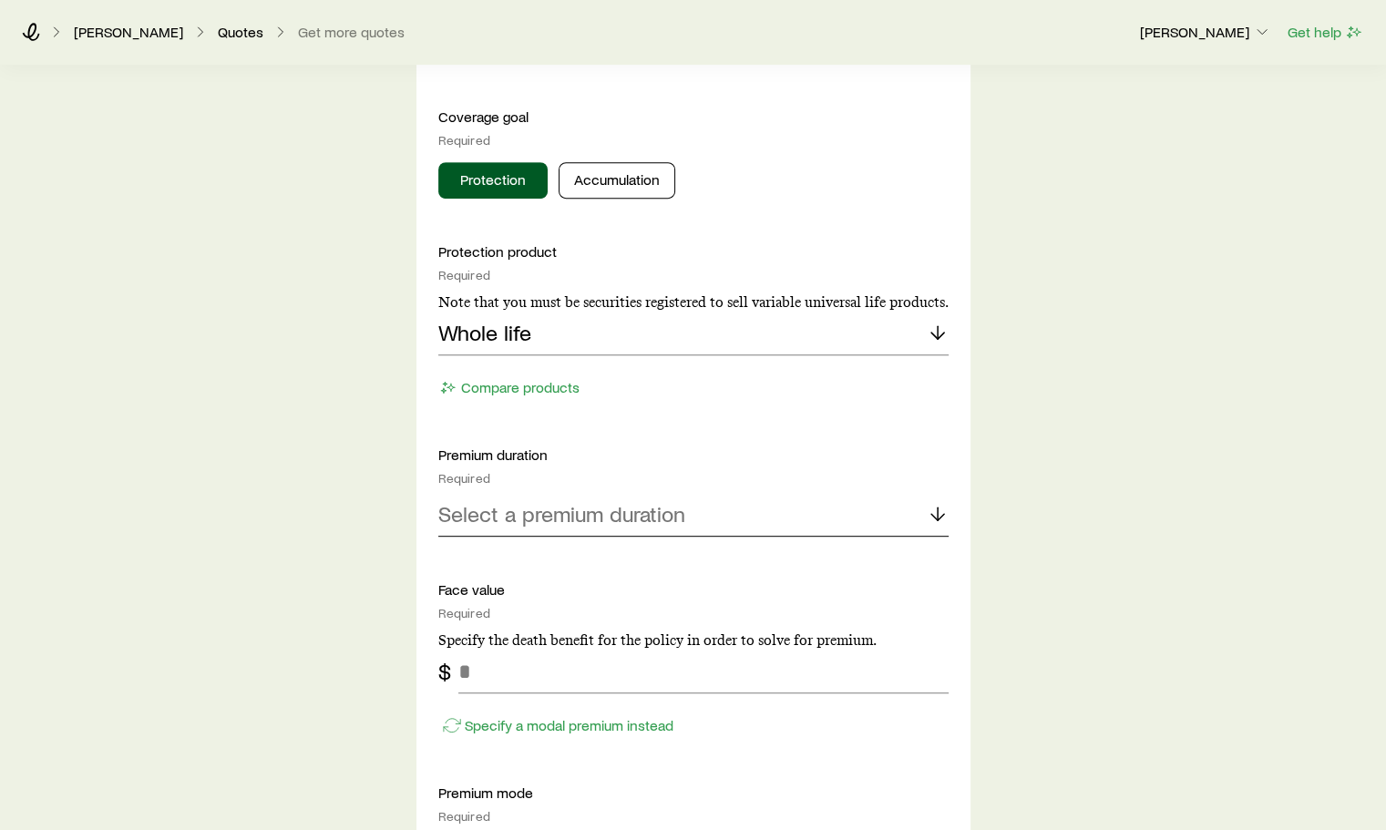
click at [940, 503] on icon at bounding box center [938, 514] width 22 height 22
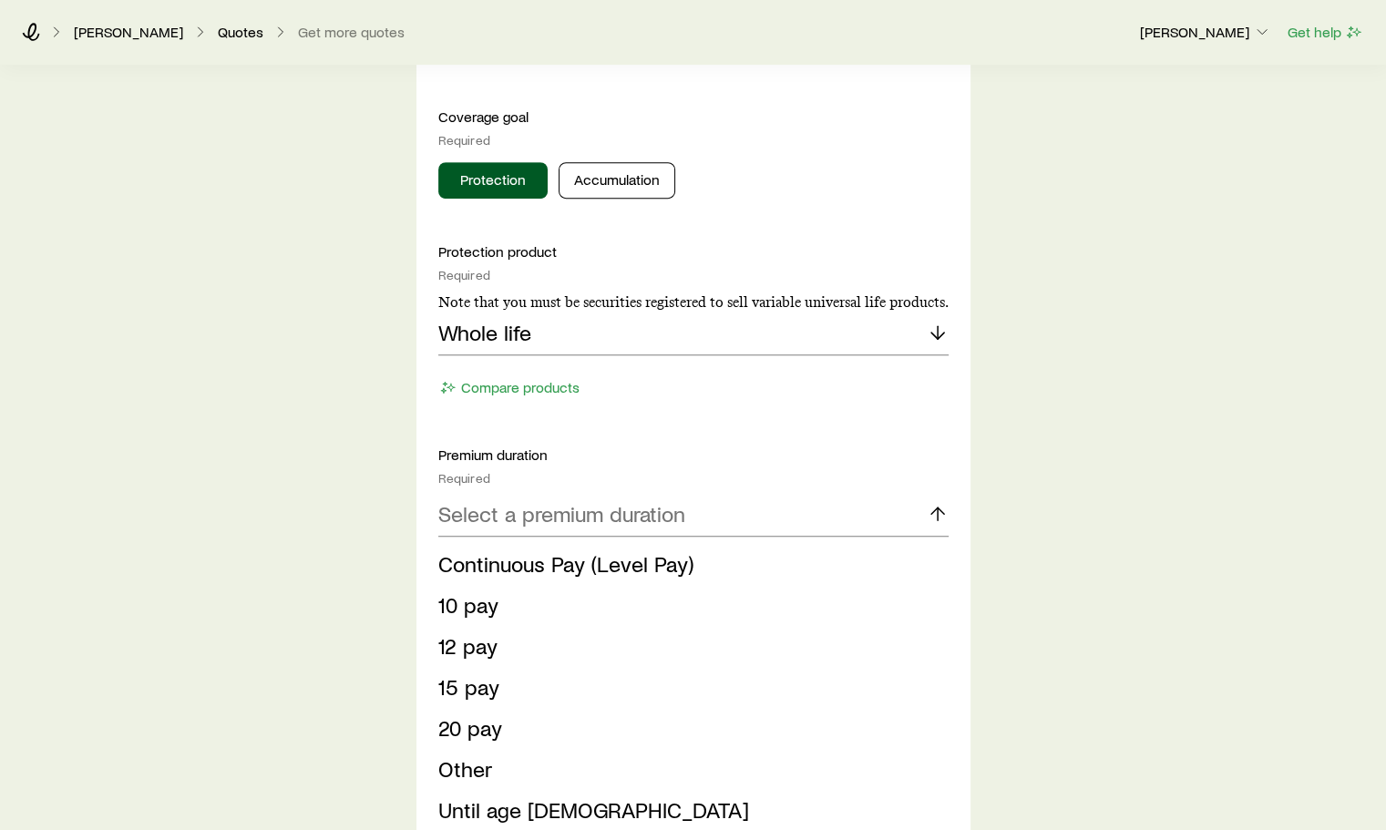
click at [630, 567] on span "Continuous Pay (Level Pay)" at bounding box center [565, 564] width 255 height 26
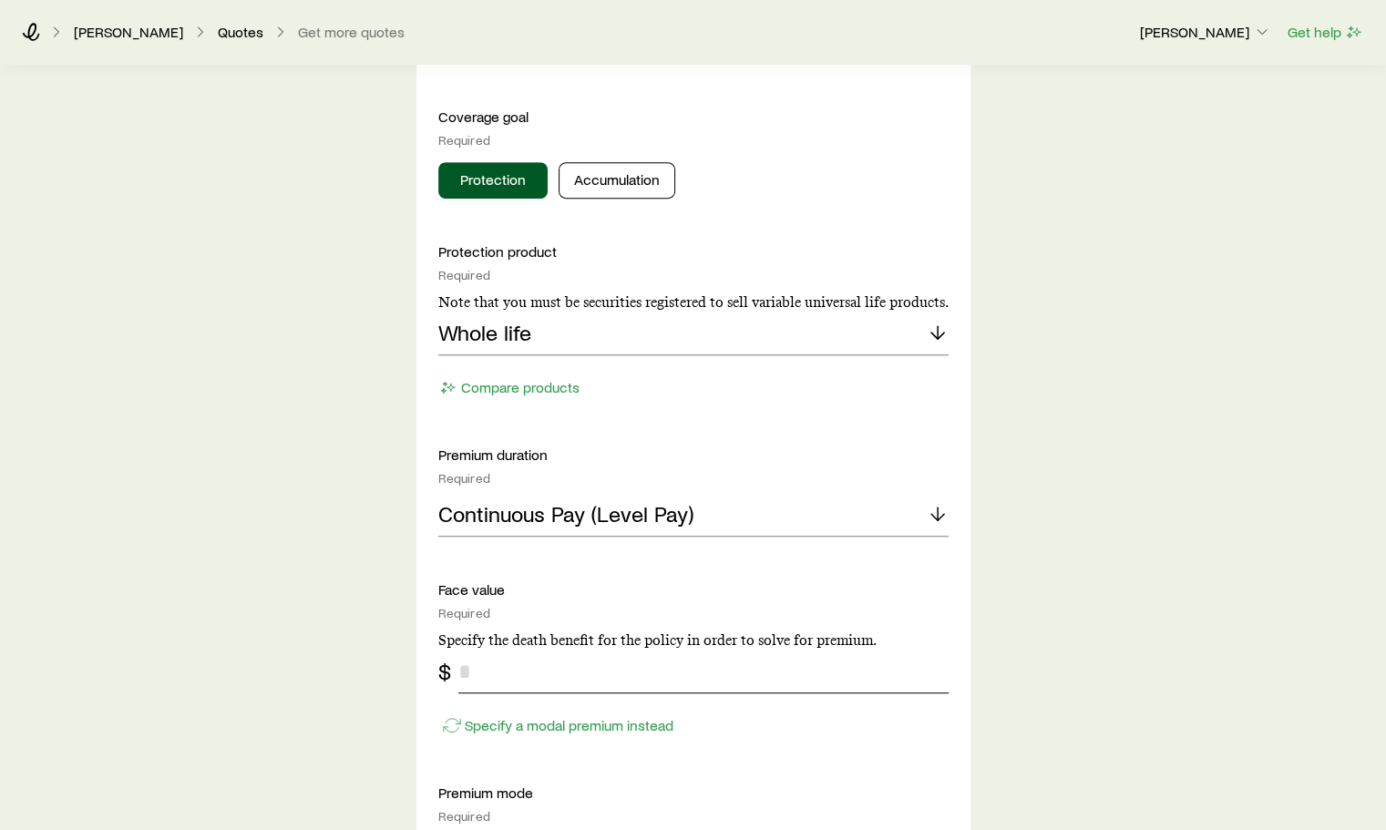
click at [466, 672] on input "tel" at bounding box center [704, 672] width 490 height 44
type input "*********"
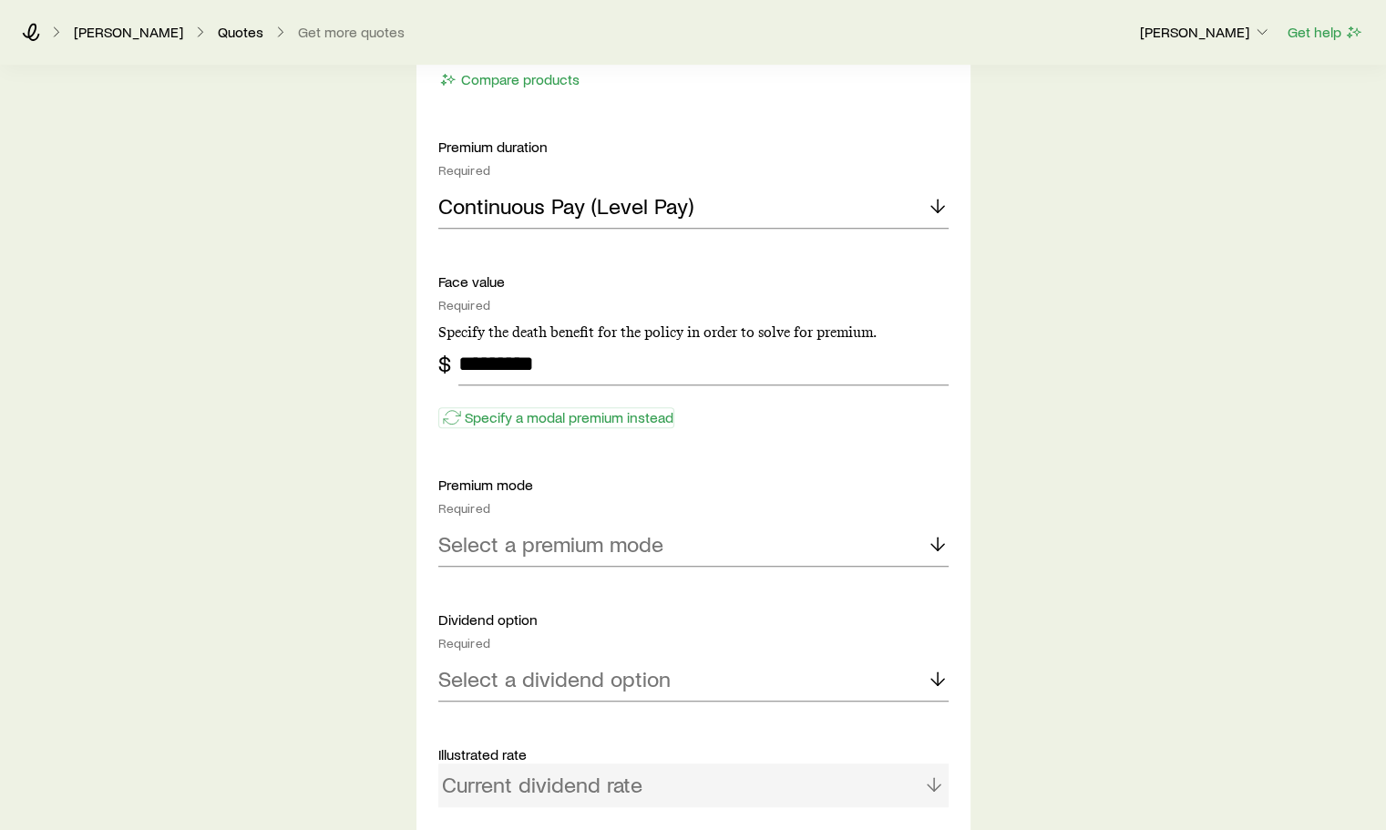
scroll to position [1094, 0]
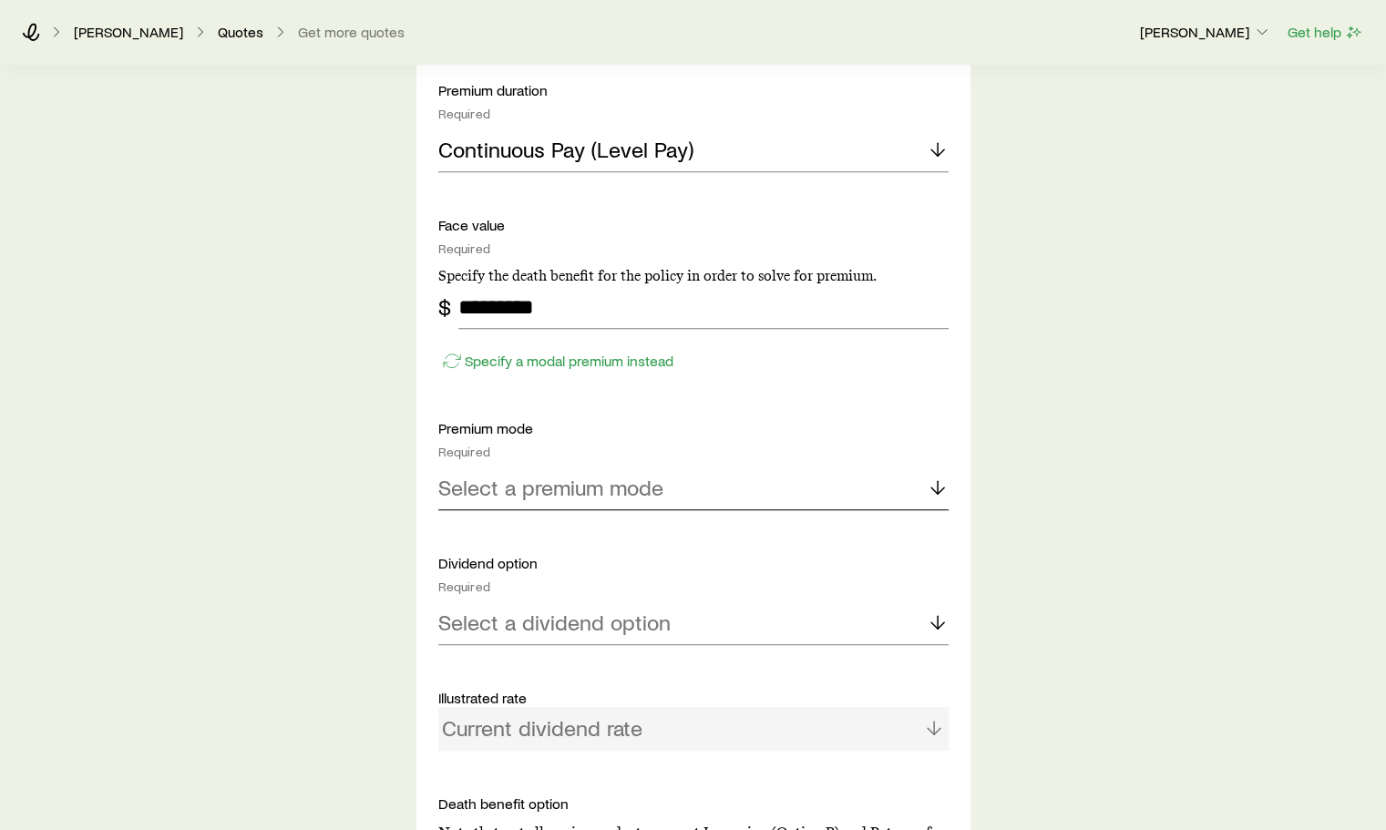
click at [941, 485] on icon at bounding box center [938, 488] width 22 height 22
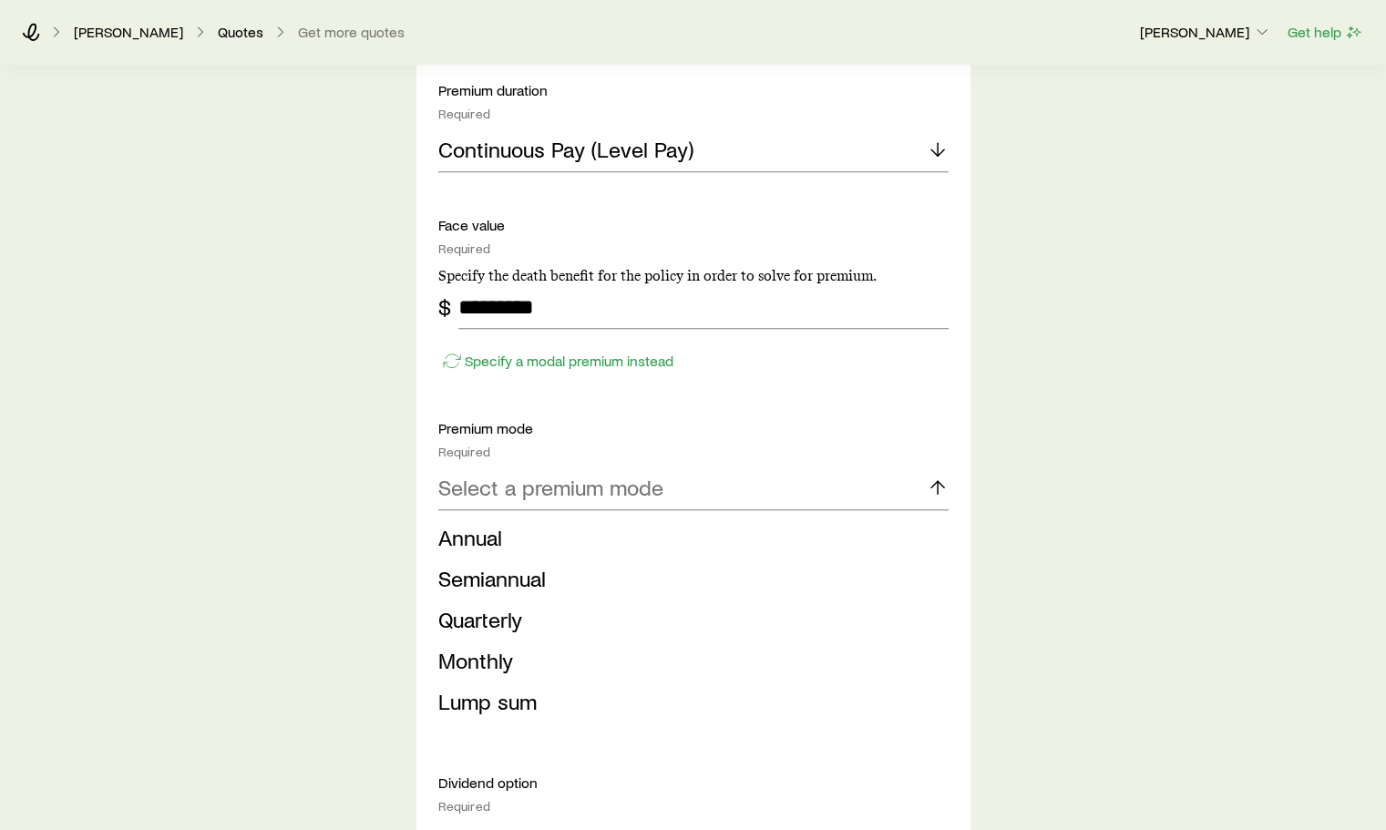
click at [489, 545] on span "Annual" at bounding box center [470, 537] width 64 height 26
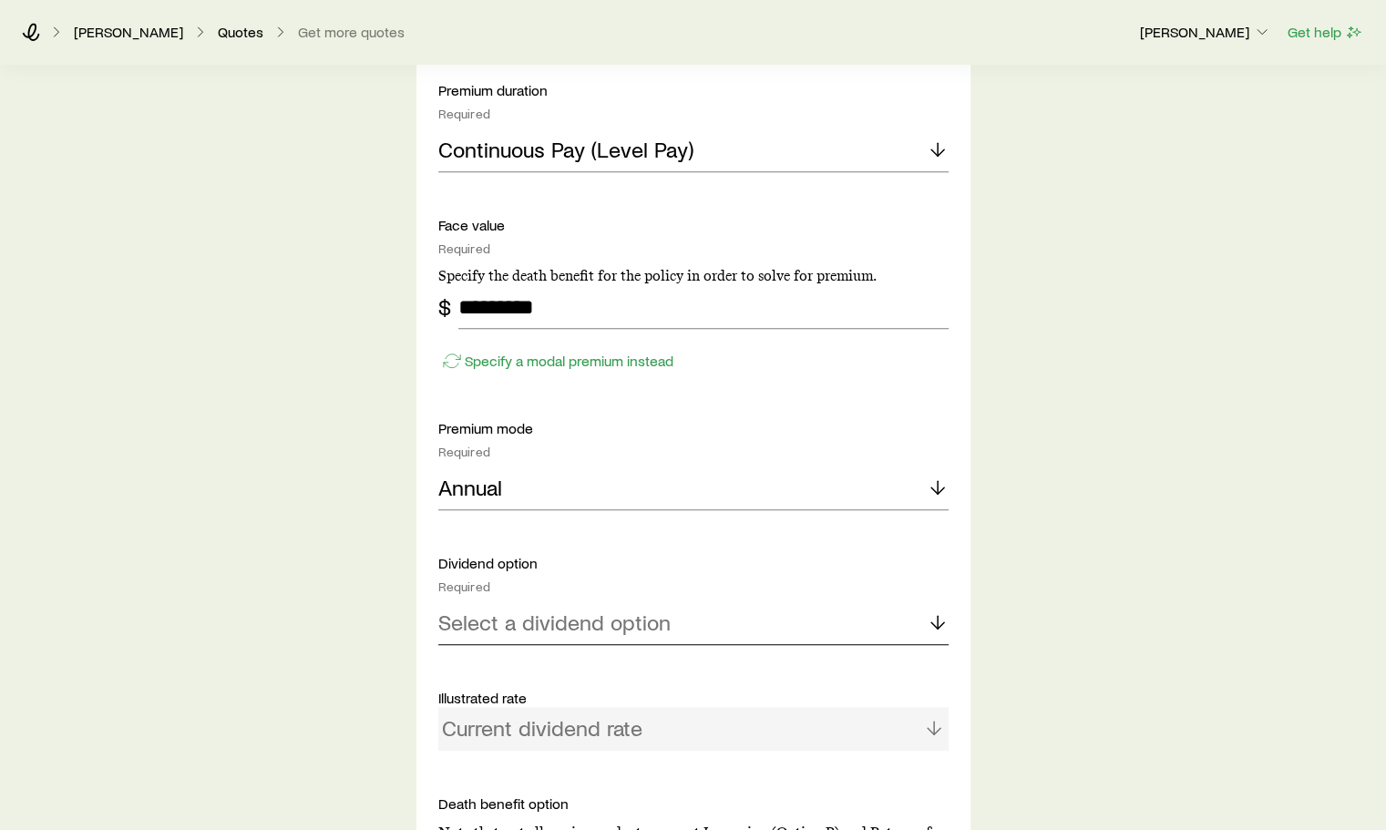
click at [938, 619] on icon at bounding box center [938, 623] width 22 height 22
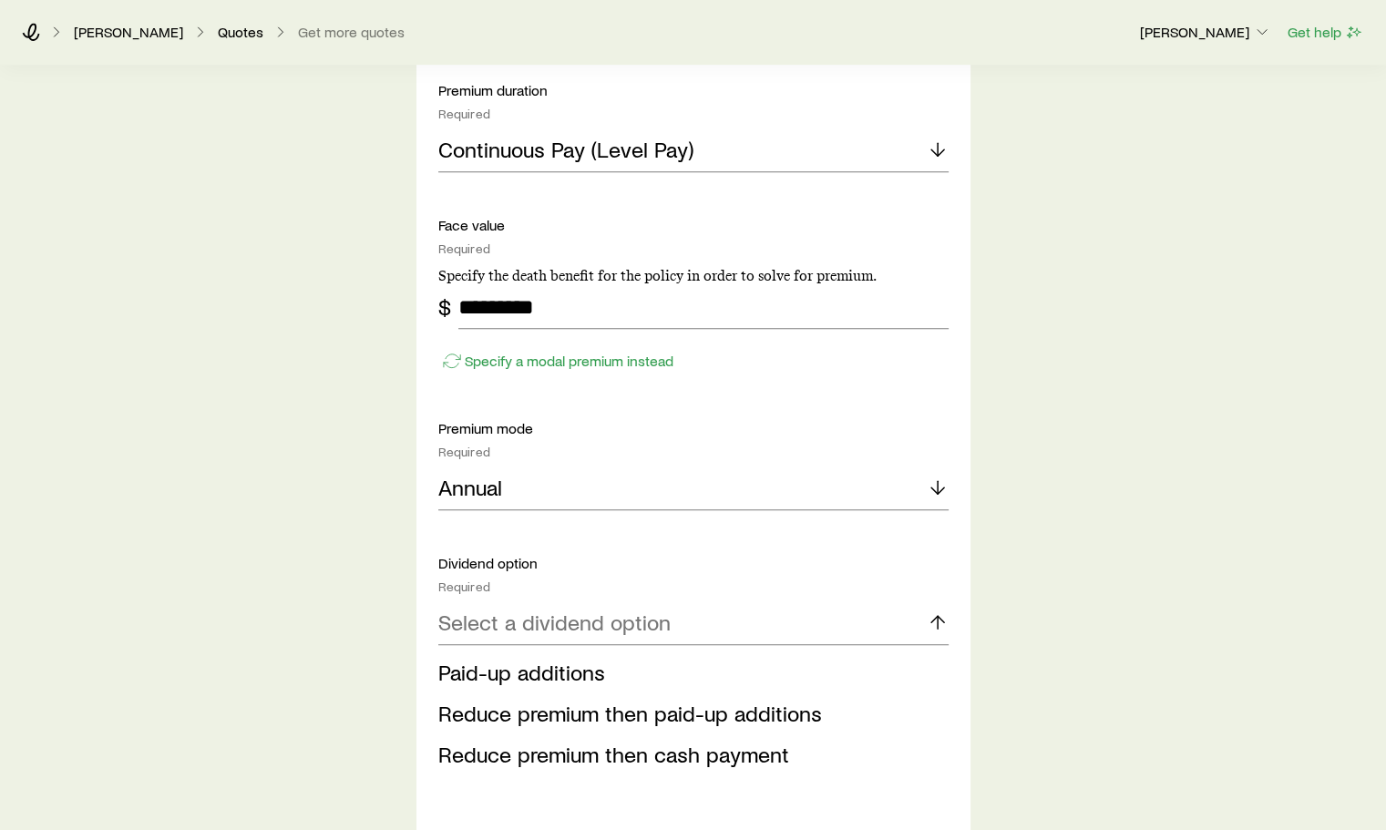
click at [512, 680] on span "Paid-up additions" at bounding box center [521, 672] width 167 height 26
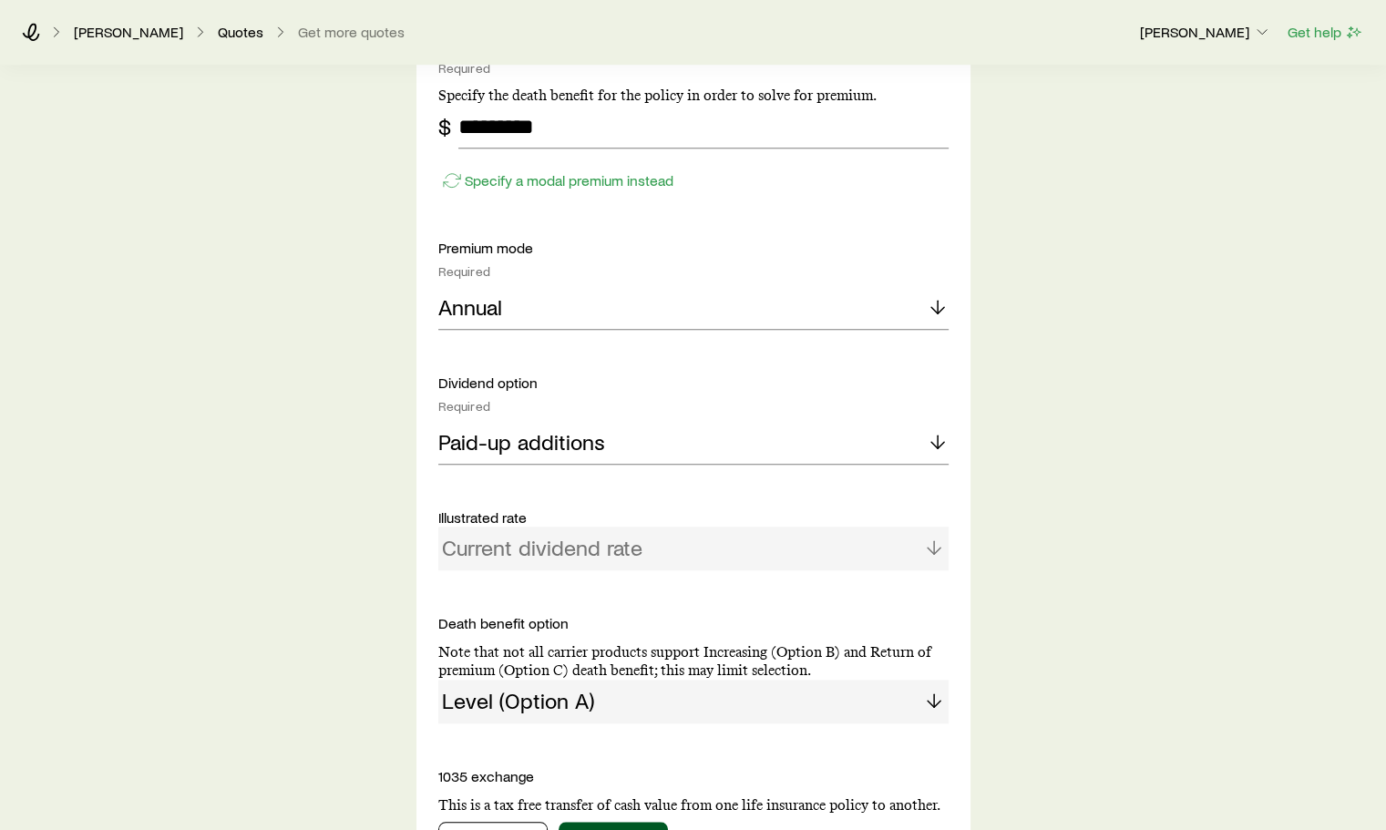
scroll to position [1276, 0]
click at [933, 538] on div "Current dividend rate" at bounding box center [693, 547] width 510 height 44
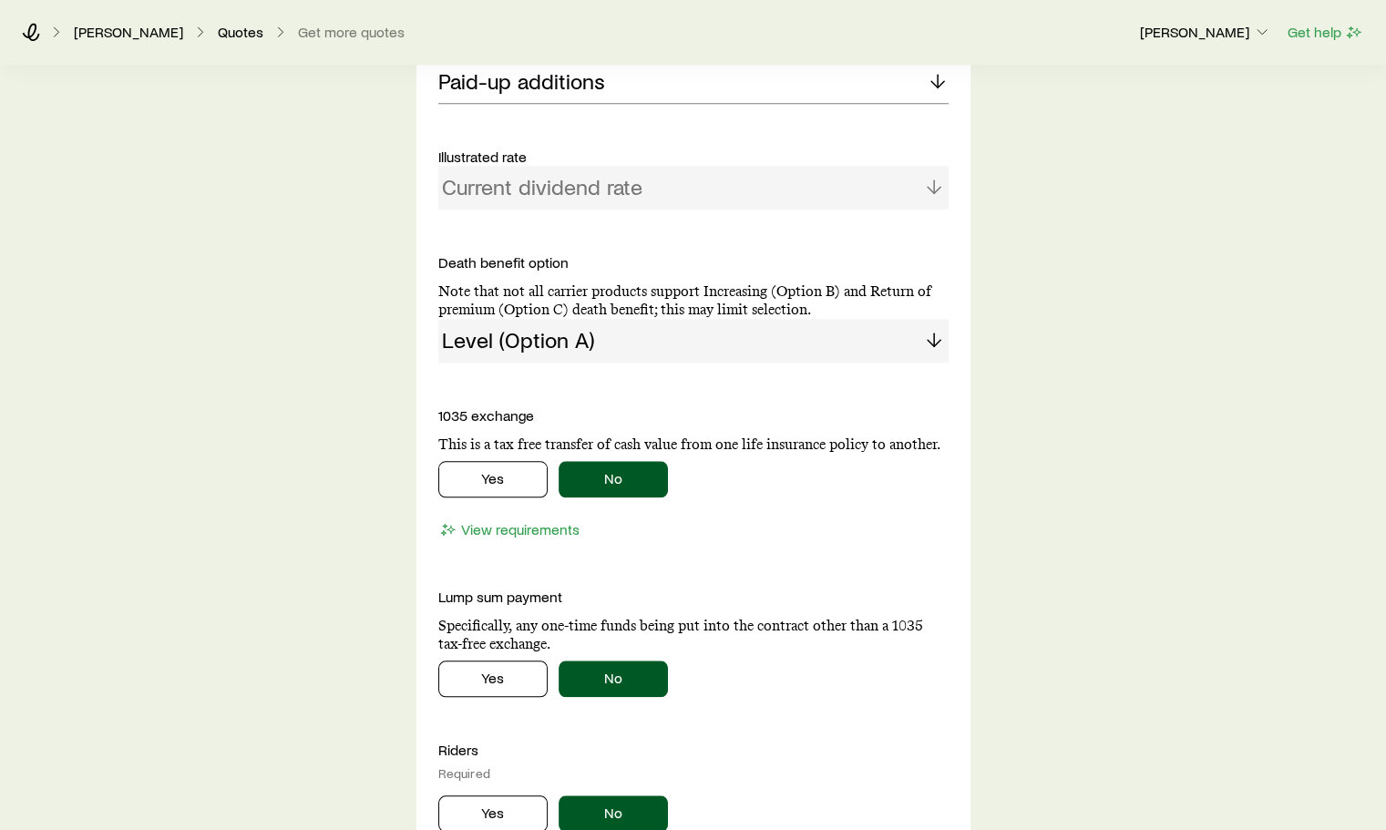
scroll to position [1641, 0]
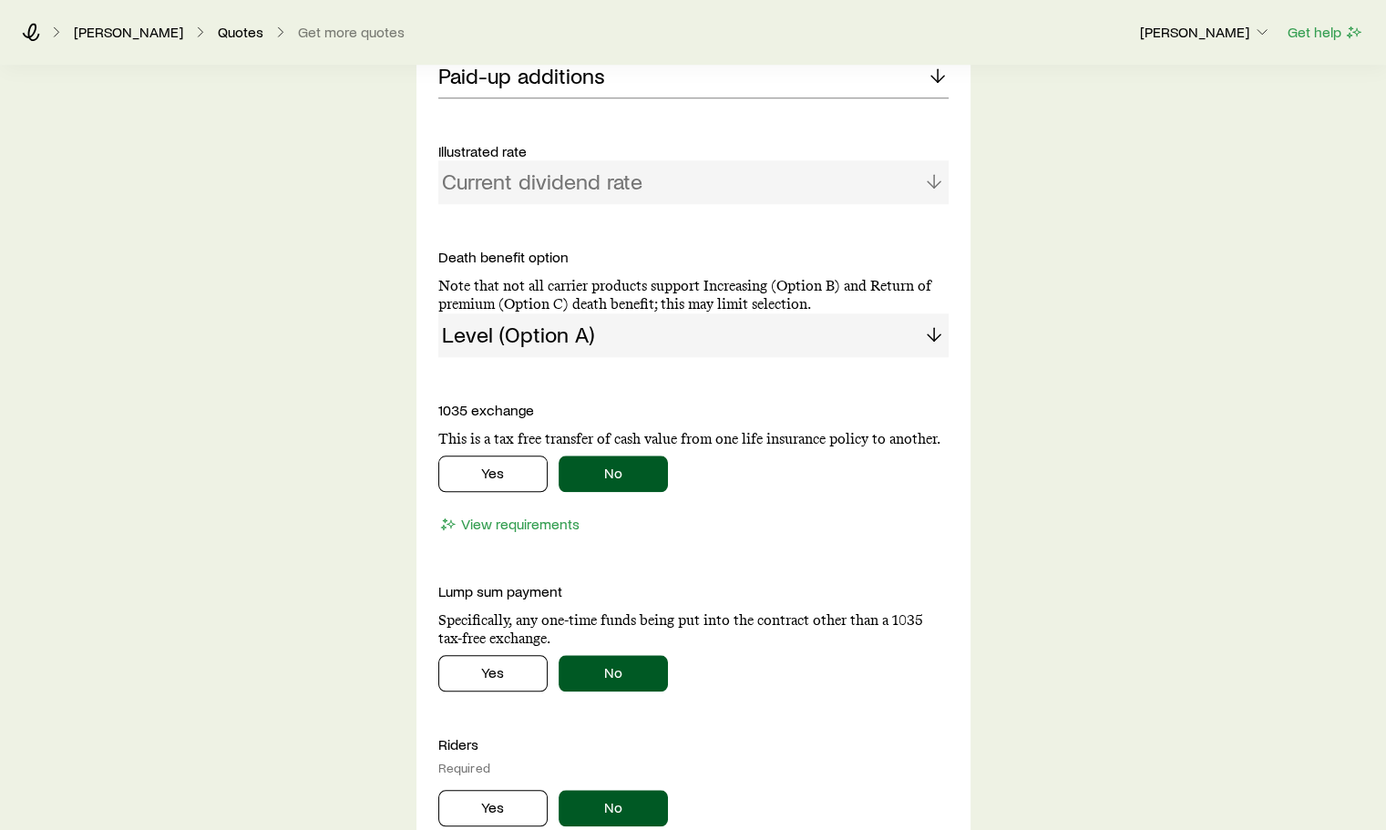
click at [930, 333] on div "Level (Option A)" at bounding box center [693, 336] width 510 height 44
click at [955, 317] on div "Solve Details Coverage goal Required Protection Accumulation Protection product…" at bounding box center [694, 5] width 554 height 1779
click at [937, 339] on div "Level (Option A)" at bounding box center [693, 336] width 510 height 44
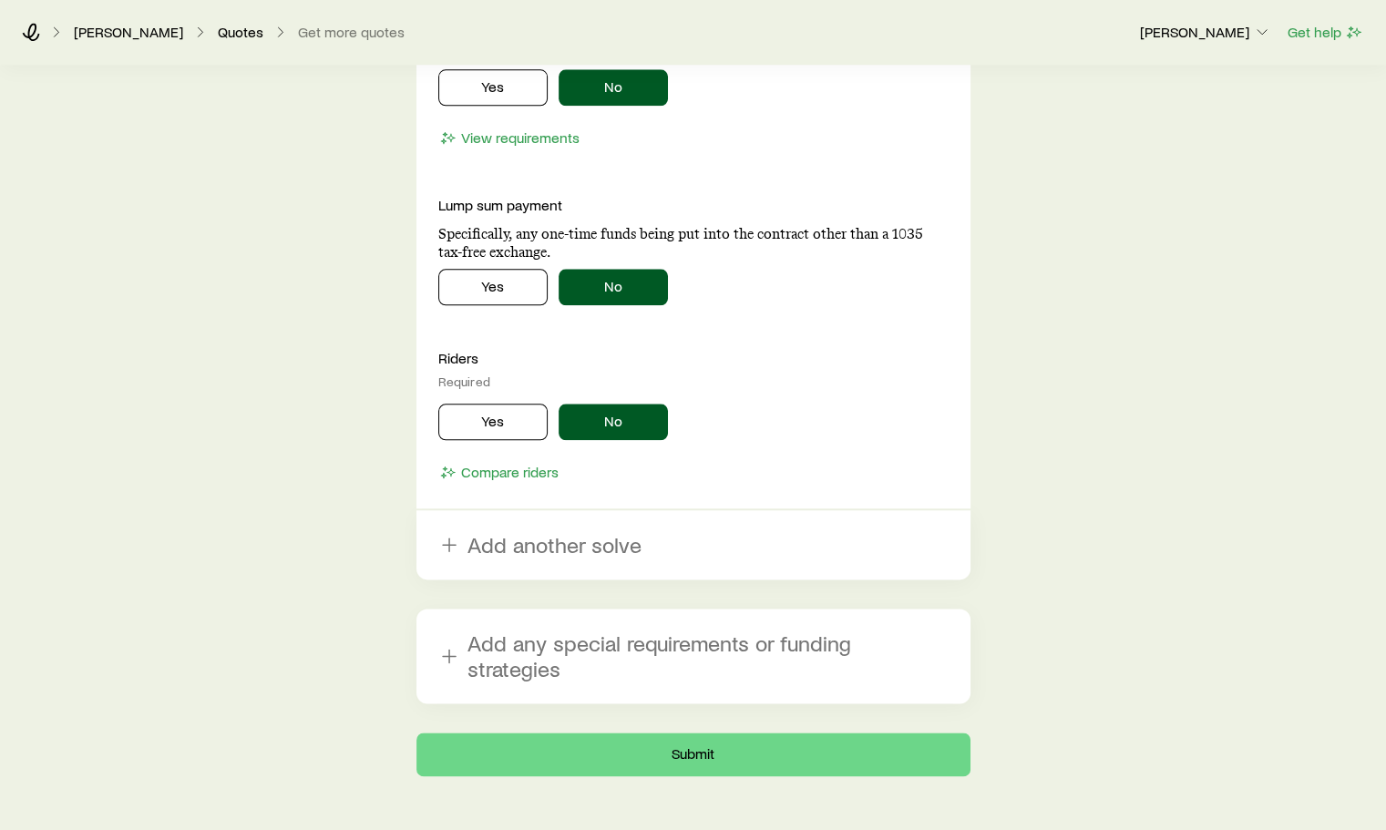
scroll to position [2047, 0]
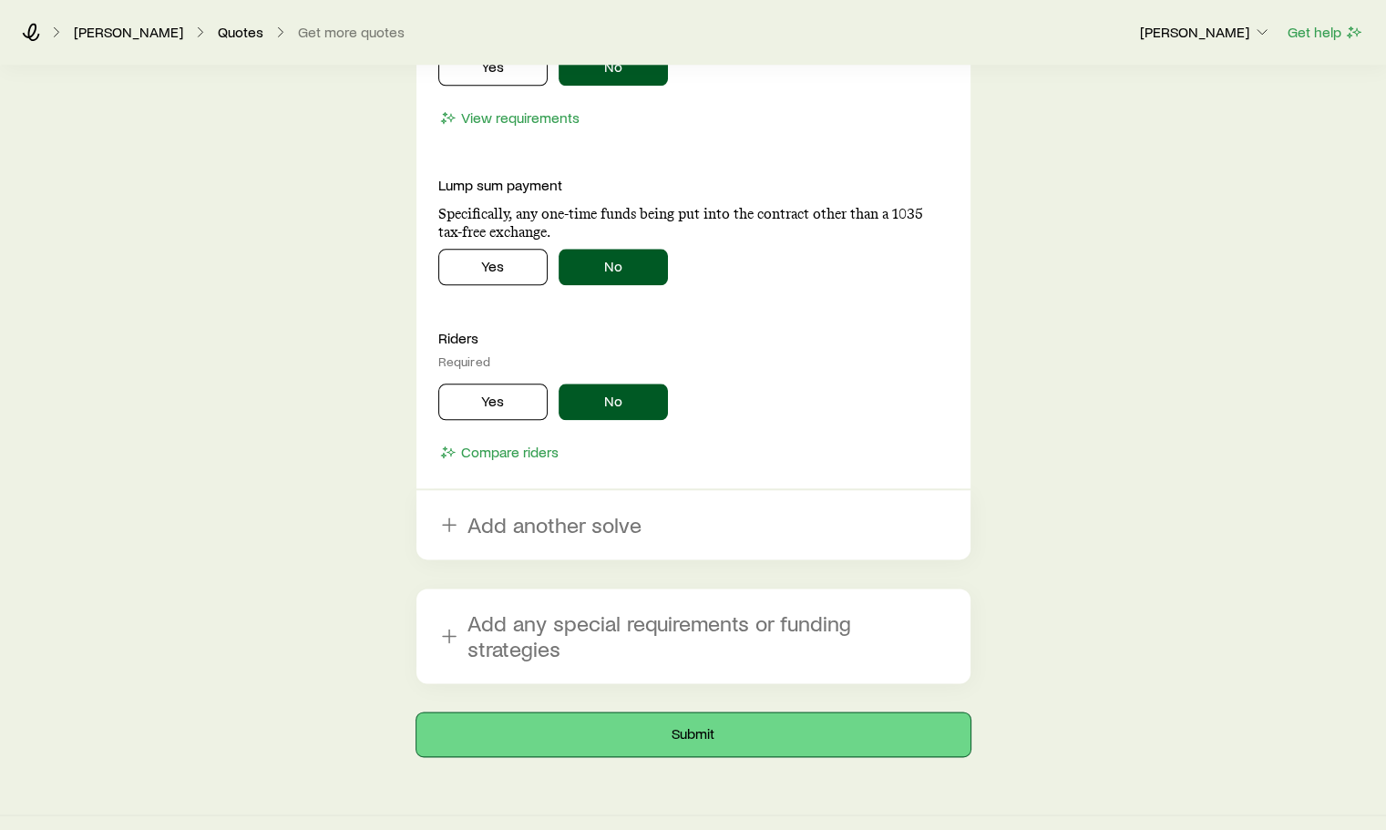
click at [700, 713] on button "Submit" at bounding box center [694, 735] width 554 height 44
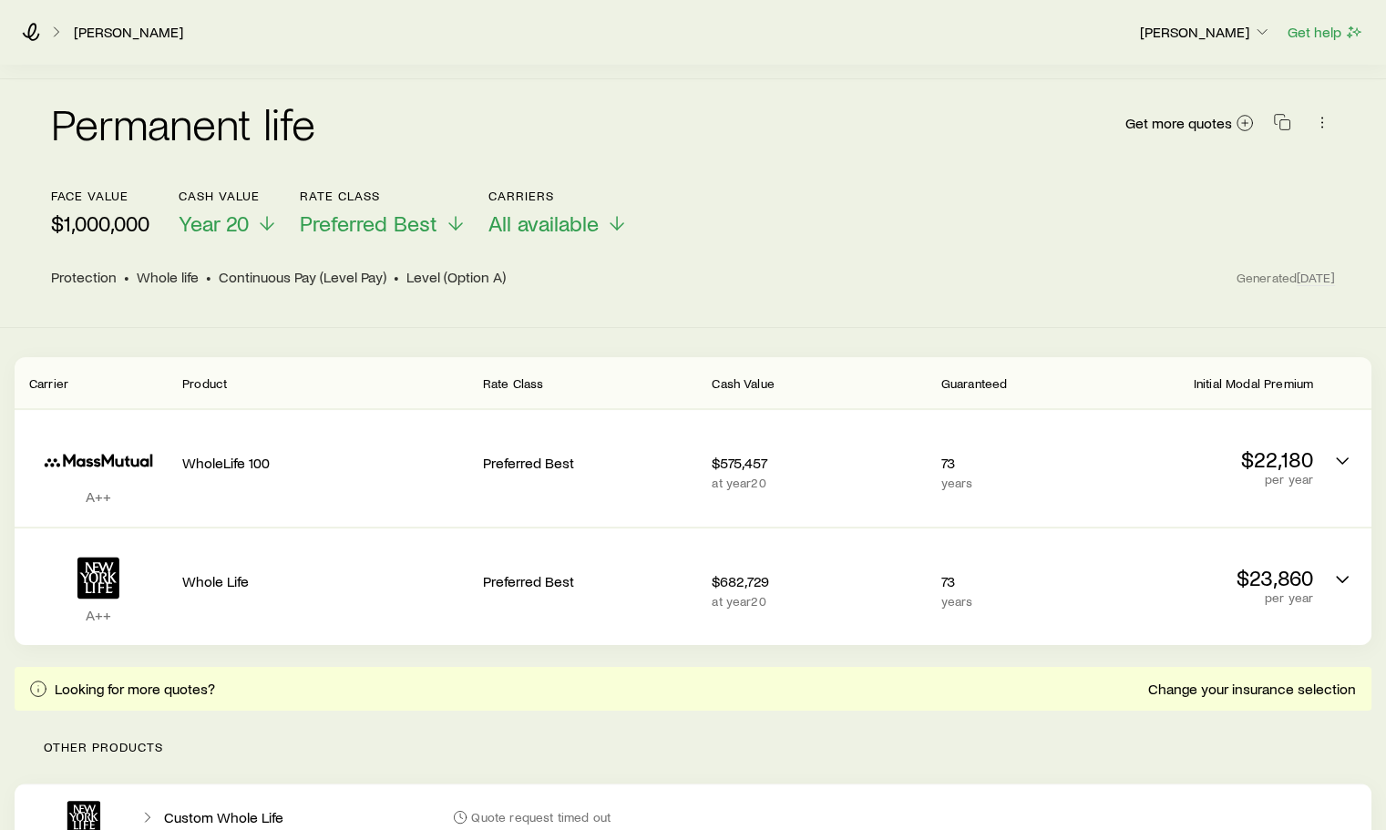
scroll to position [216, 0]
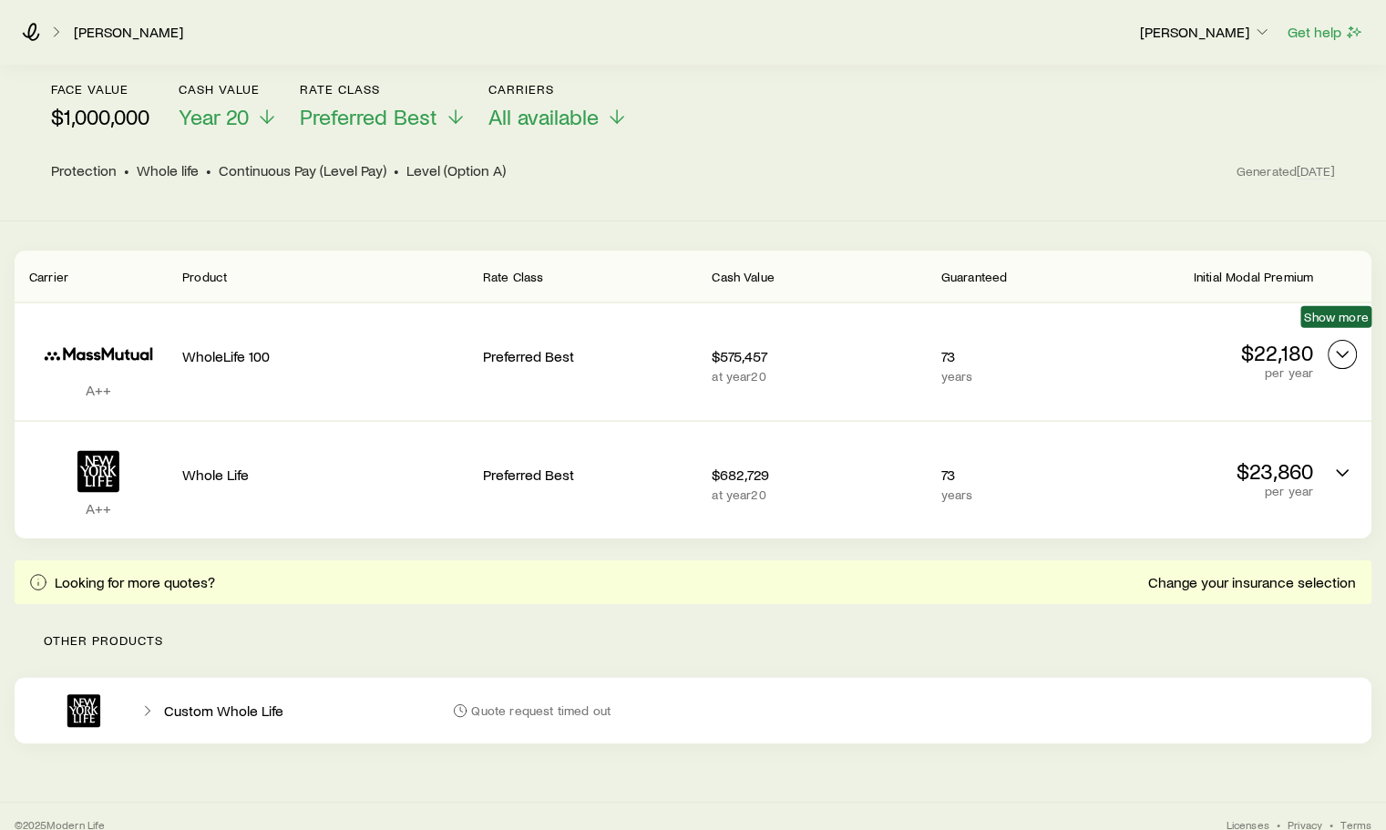
click at [1335, 345] on icon "Permanent quotes" at bounding box center [1343, 355] width 22 height 22
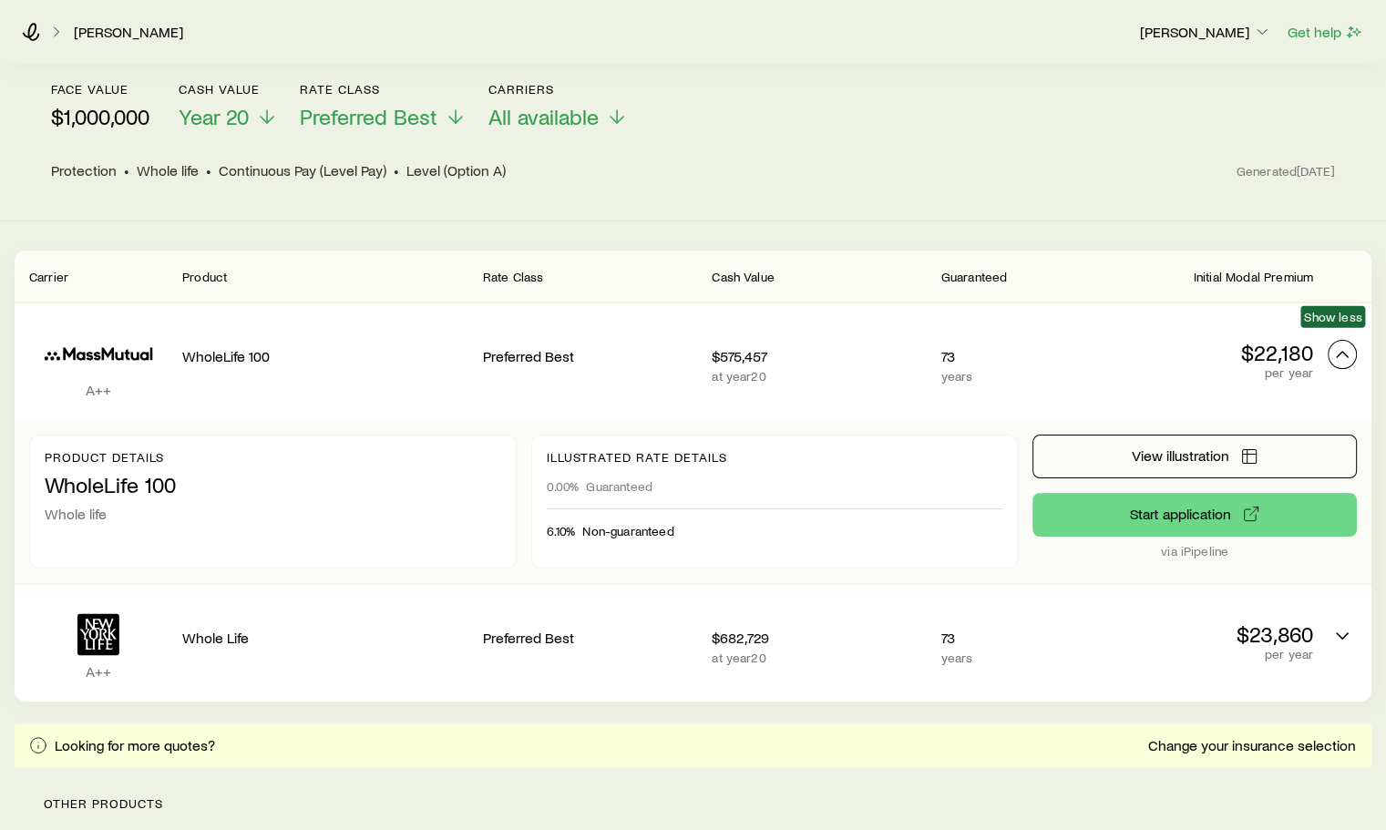
click at [1335, 345] on icon "Permanent quotes" at bounding box center [1343, 355] width 22 height 22
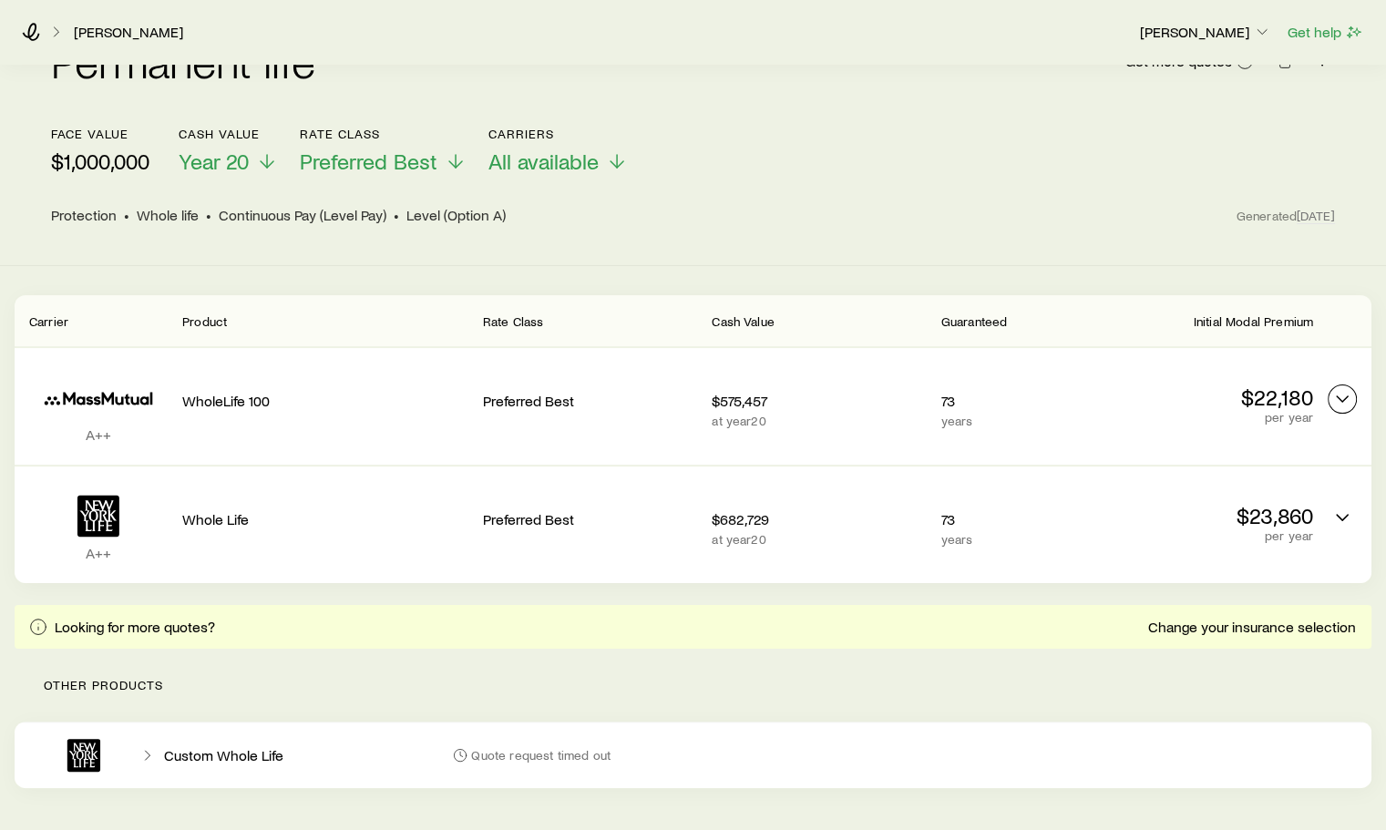
scroll to position [182, 0]
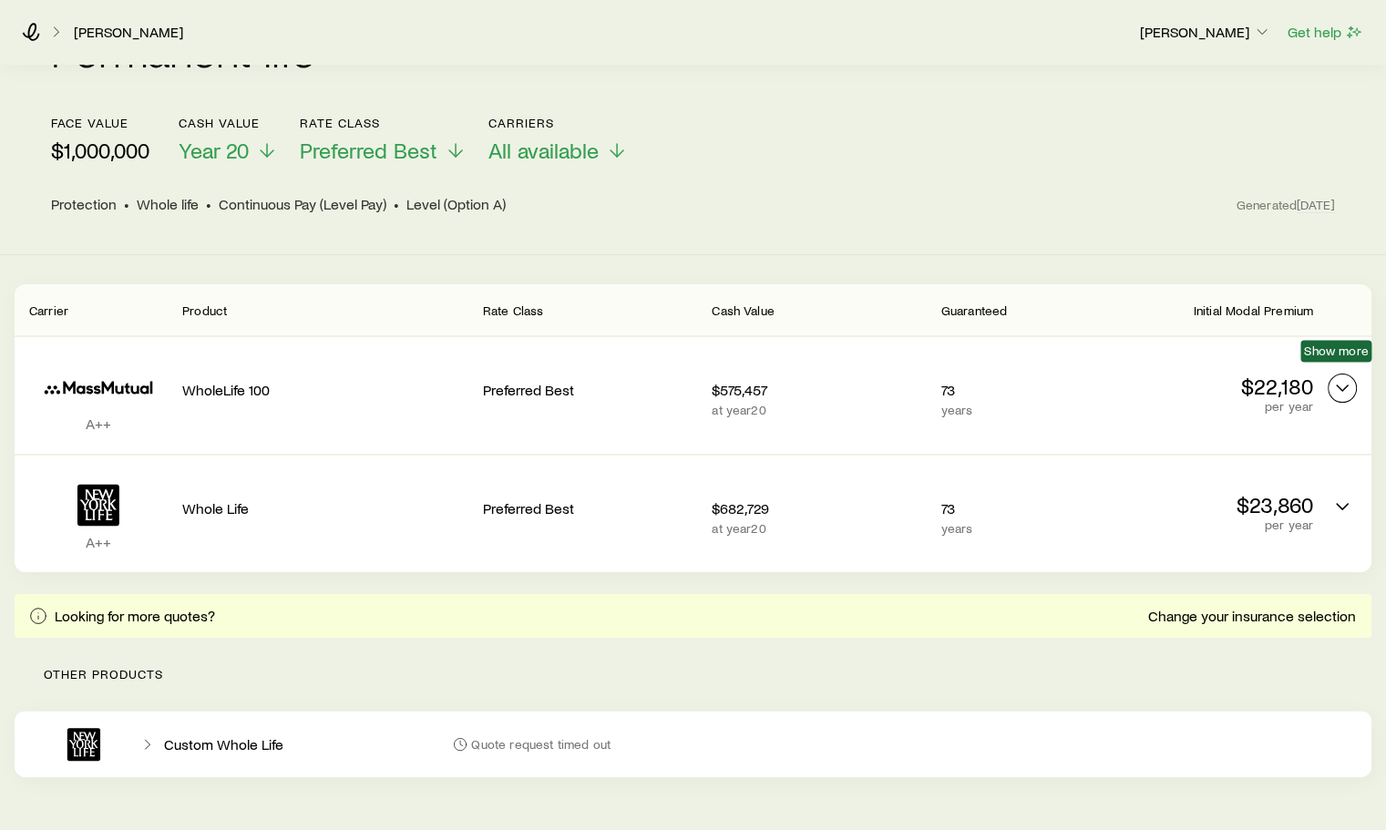
click at [1339, 377] on icon "Permanent quotes" at bounding box center [1343, 388] width 22 height 22
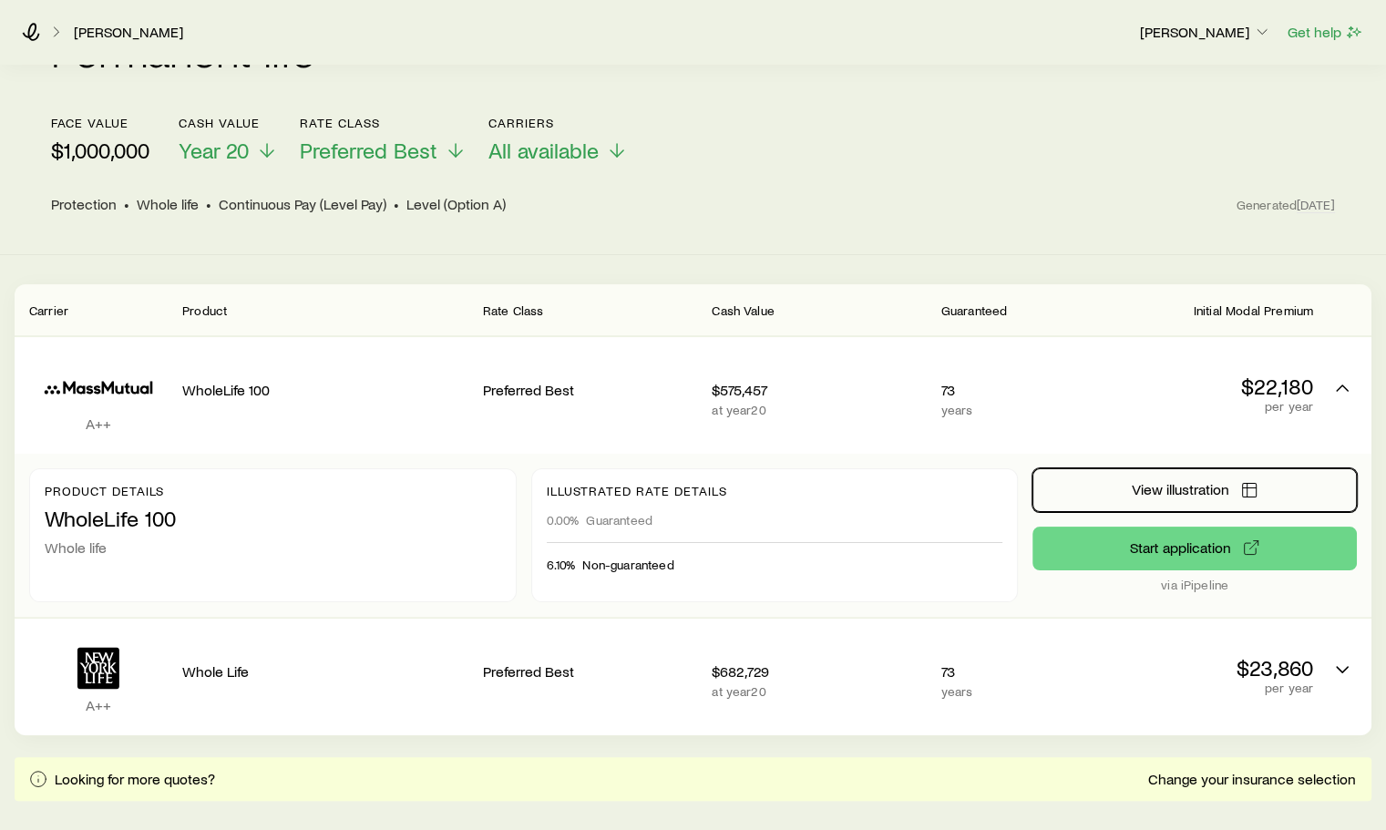
click at [1152, 492] on button "View illustration" at bounding box center [1195, 491] width 325 height 44
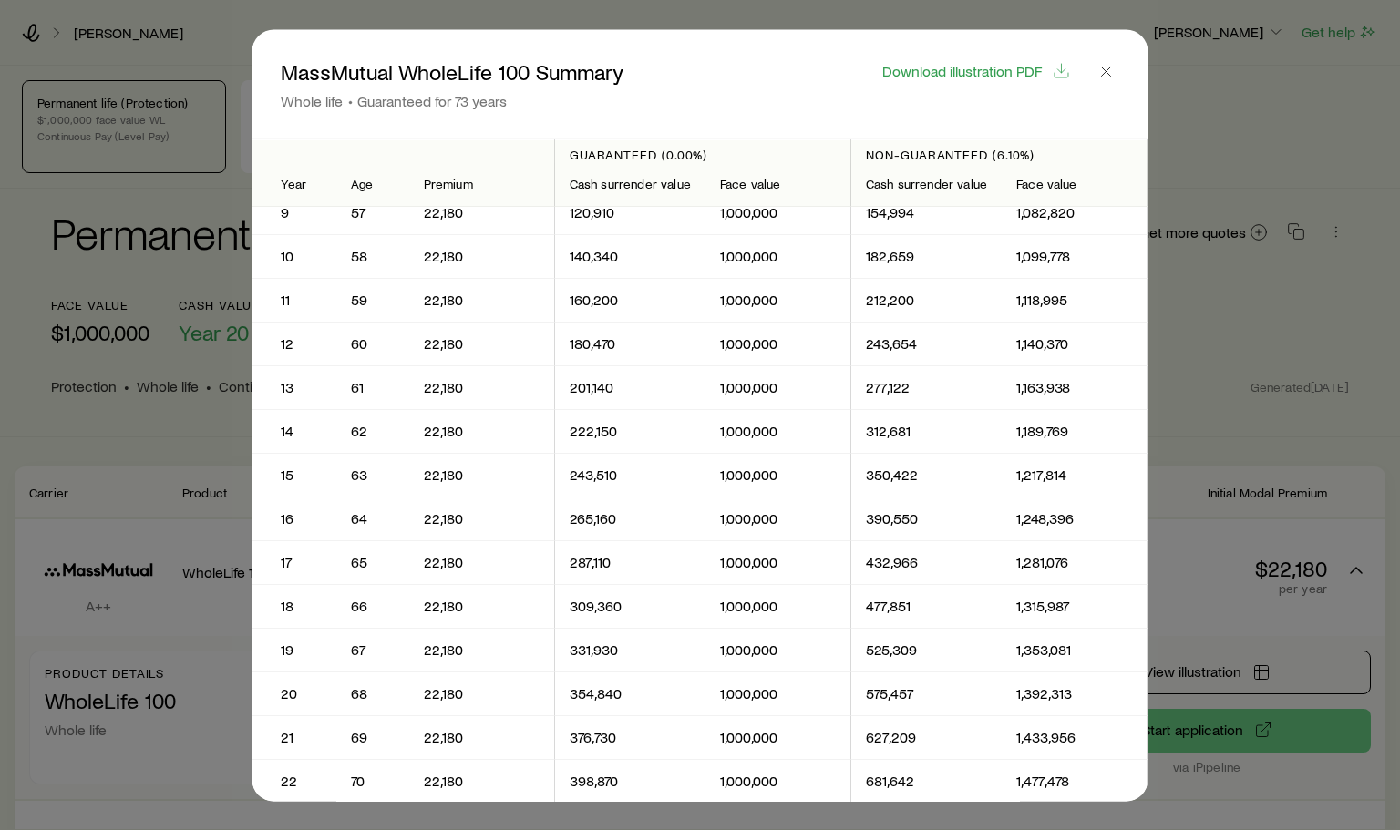
scroll to position [0, 0]
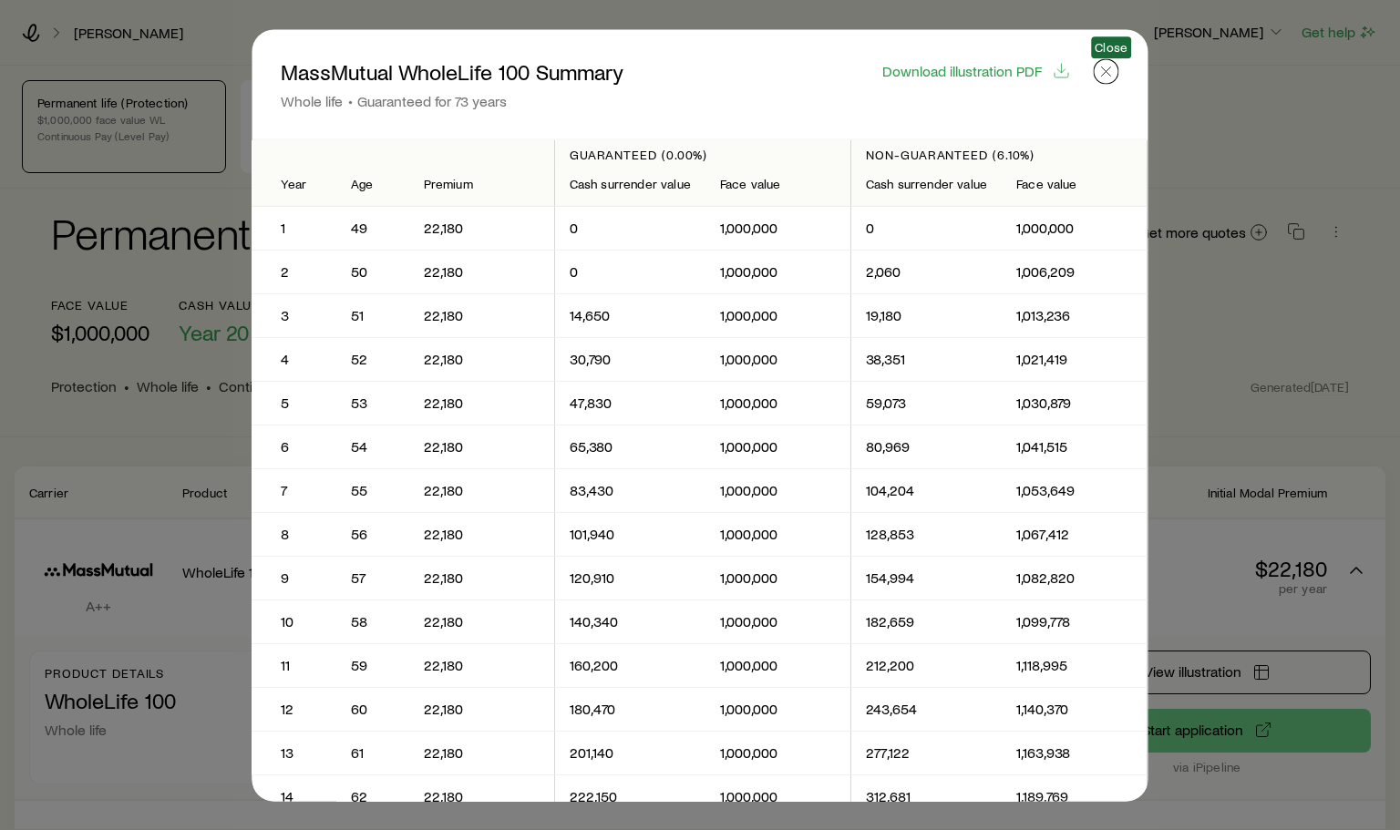
click at [1098, 77] on icon "button" at bounding box center [1107, 71] width 18 height 18
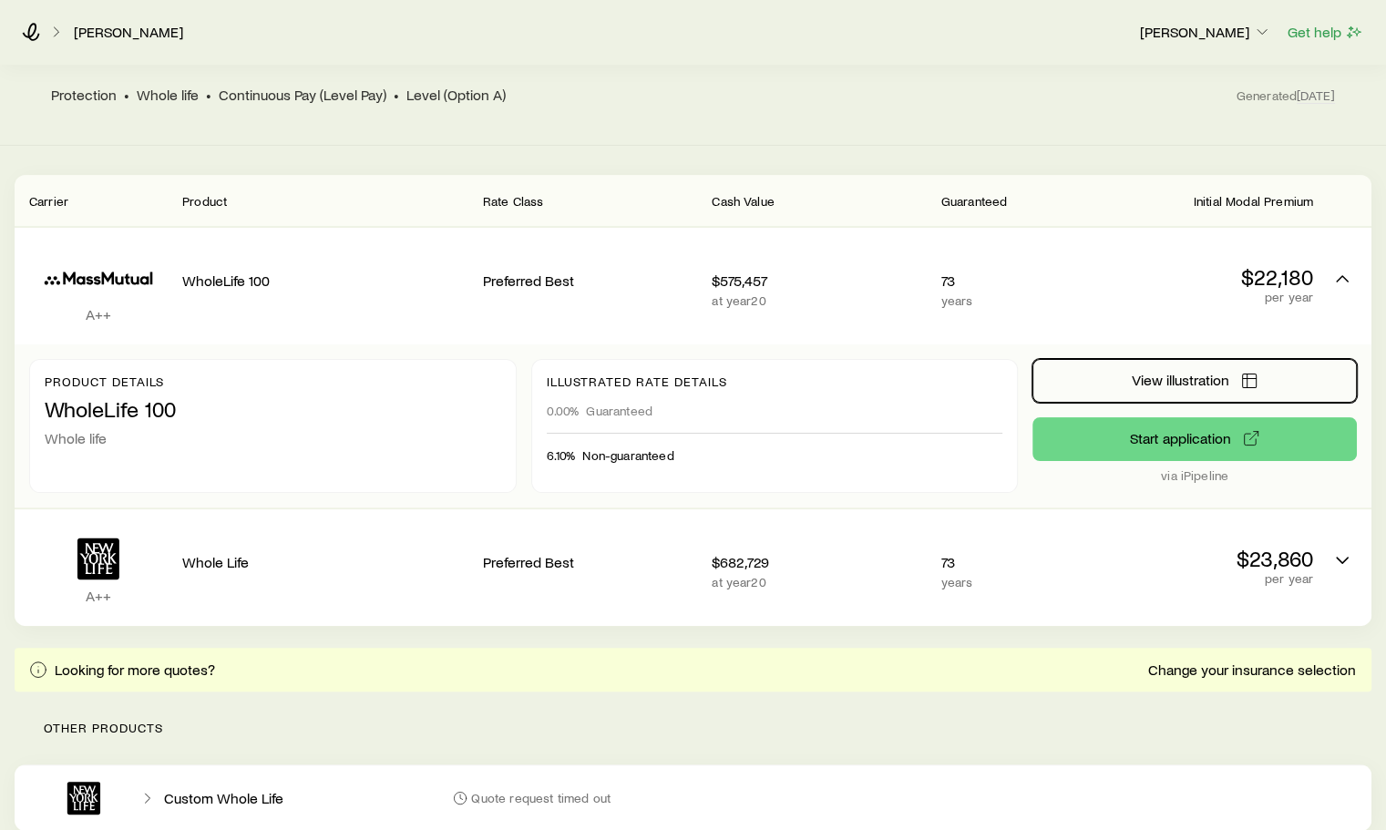
scroll to position [379, 0]
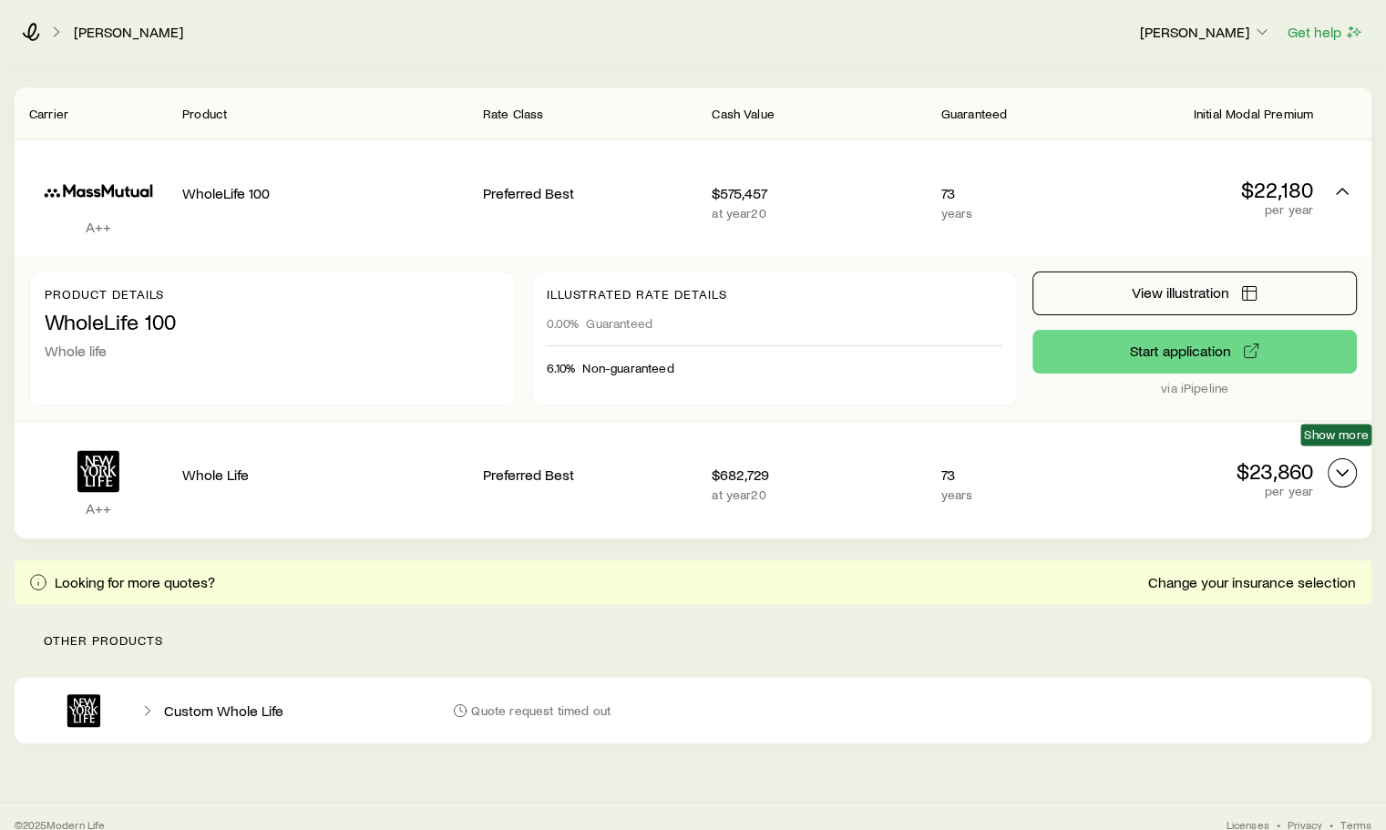
click at [1338, 462] on icon "Permanent quotes" at bounding box center [1343, 473] width 22 height 22
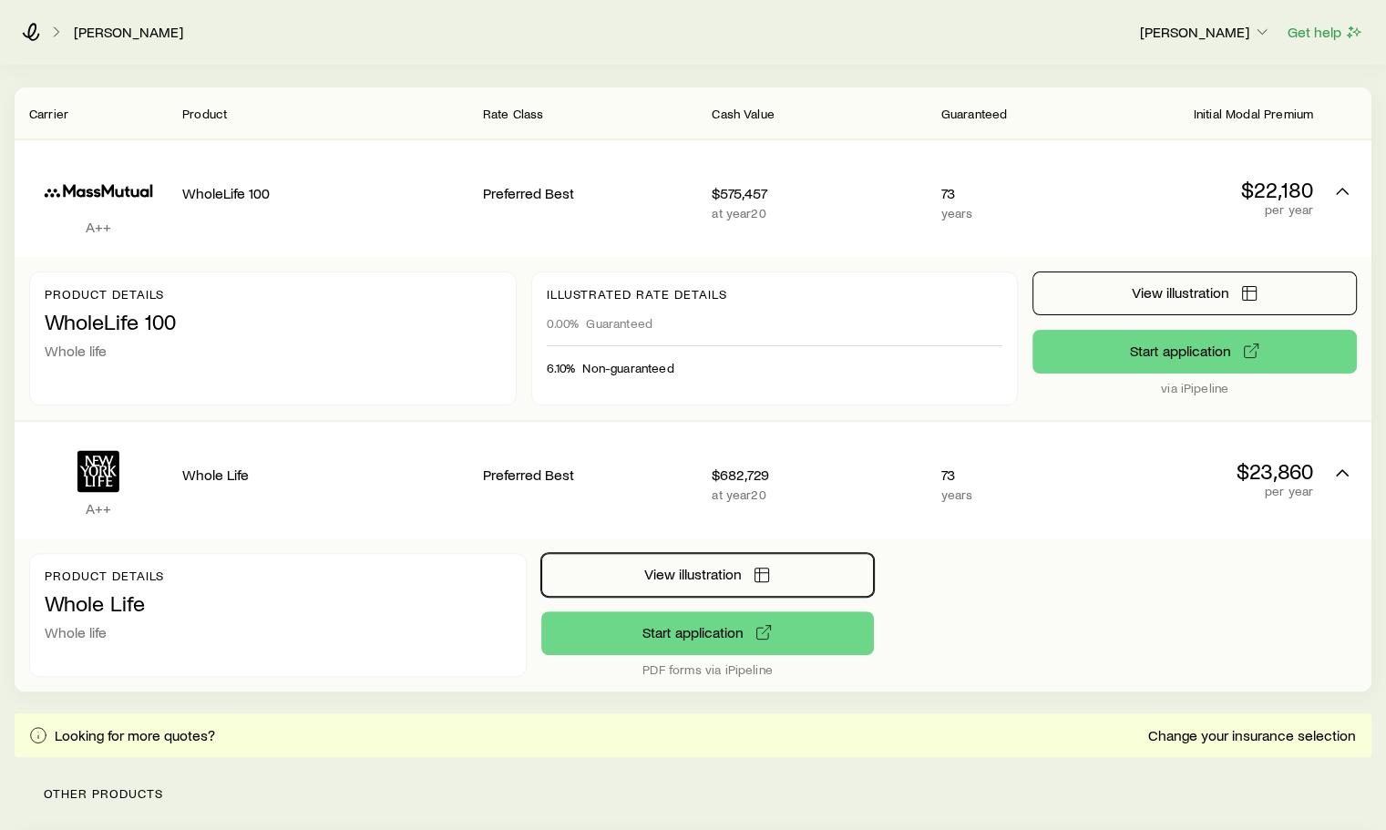
click at [732, 567] on span "View illustration" at bounding box center [693, 574] width 98 height 15
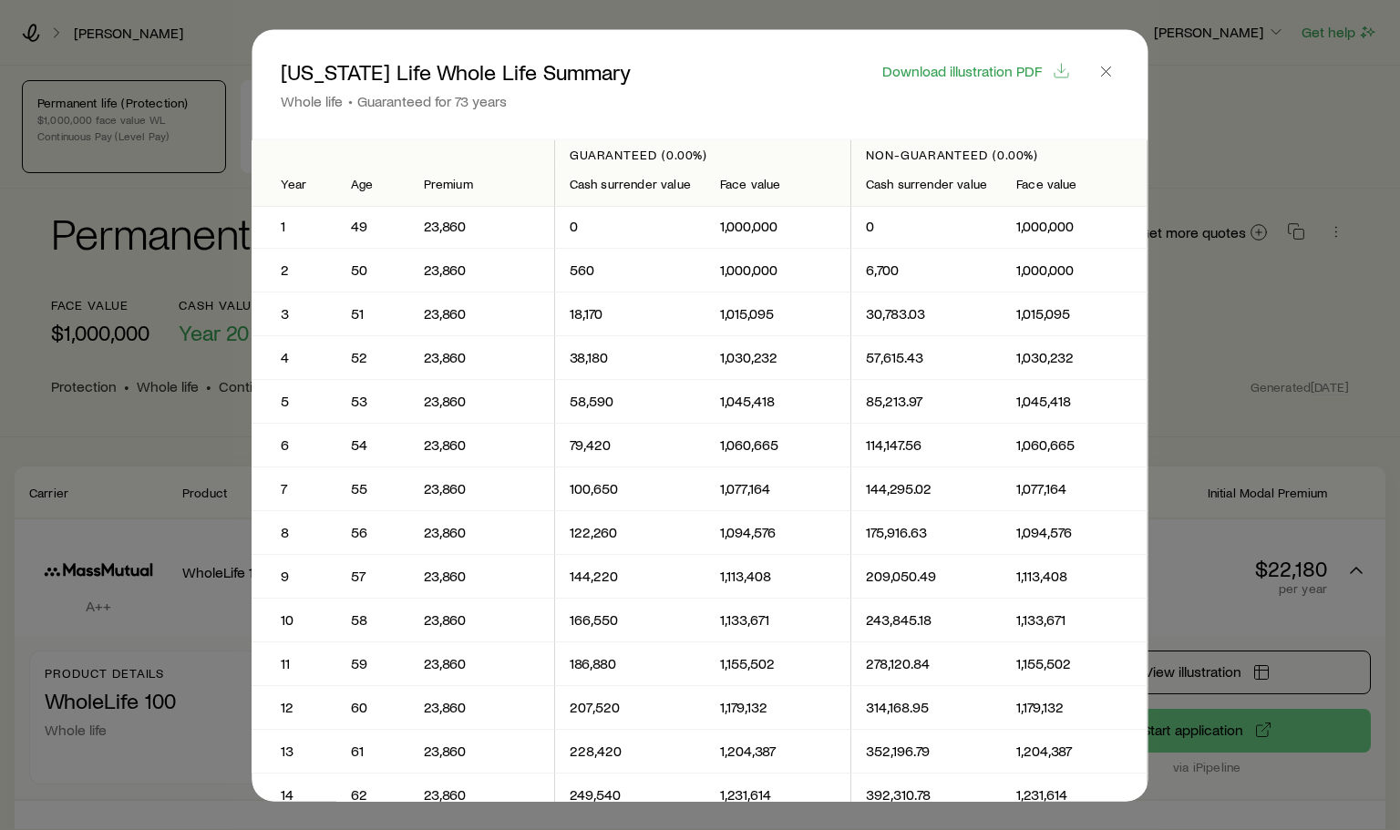
scroll to position [0, 0]
click at [1109, 68] on icon "button" at bounding box center [1107, 71] width 18 height 18
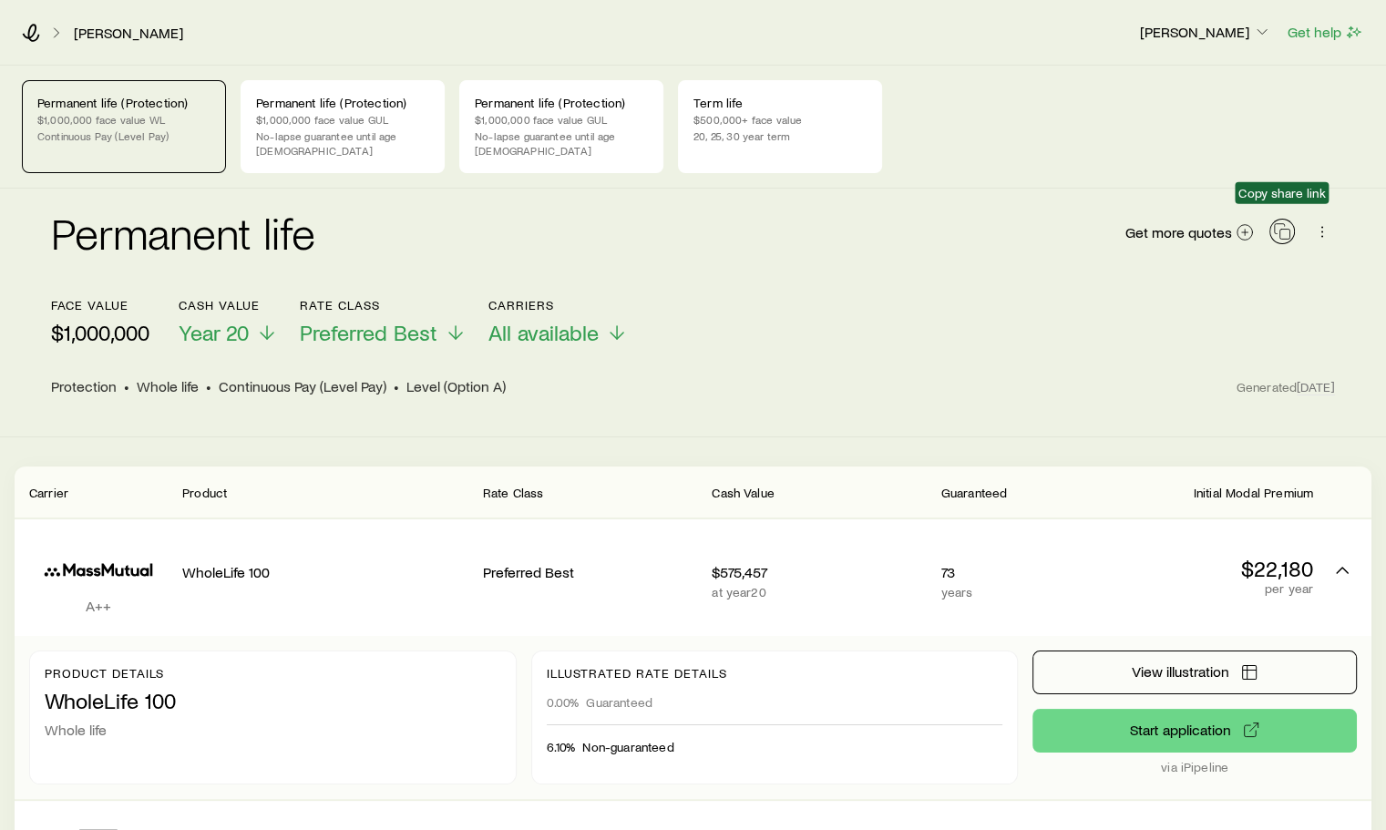
click at [1284, 222] on icon "button" at bounding box center [1282, 231] width 18 height 18
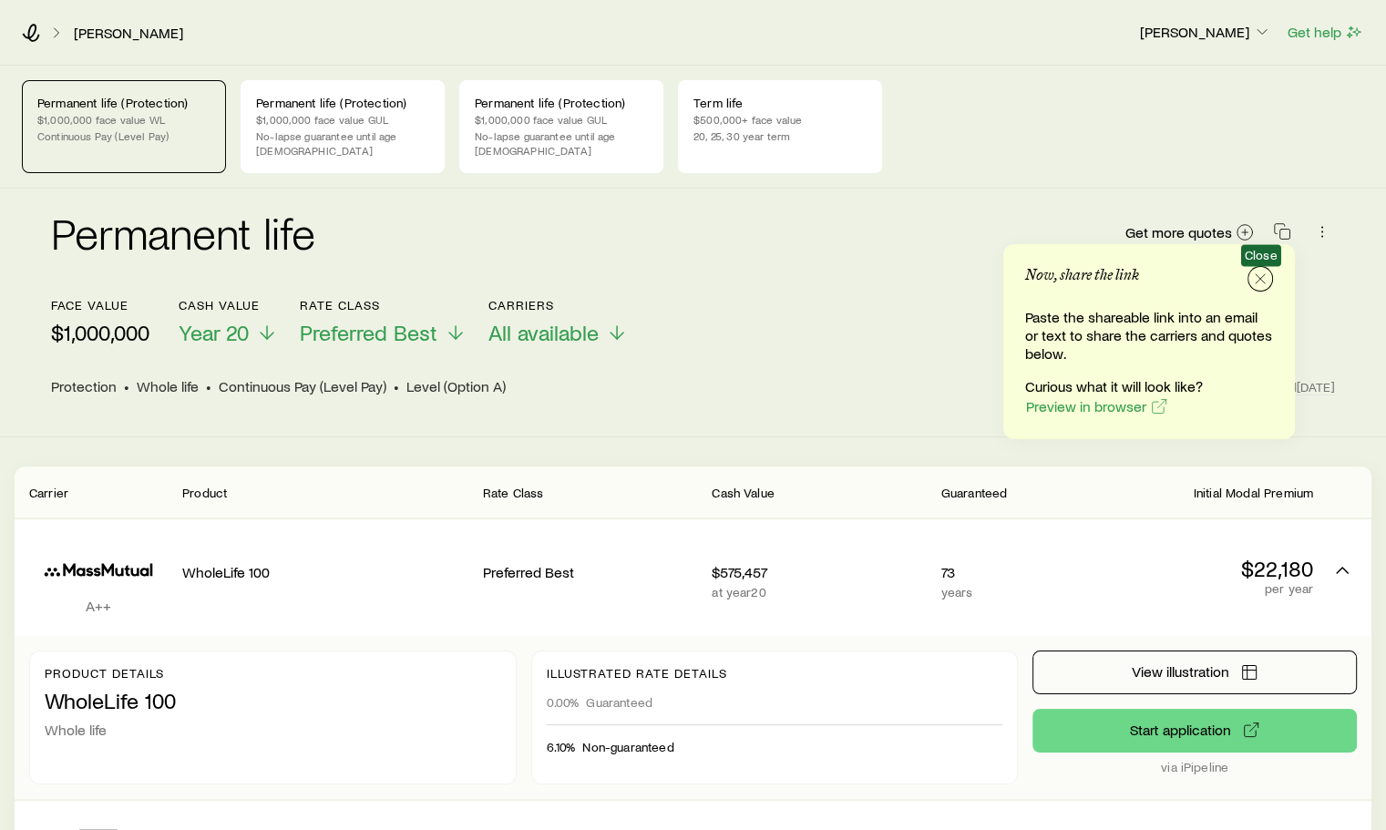
click at [1265, 275] on icon "button" at bounding box center [1261, 279] width 18 height 18
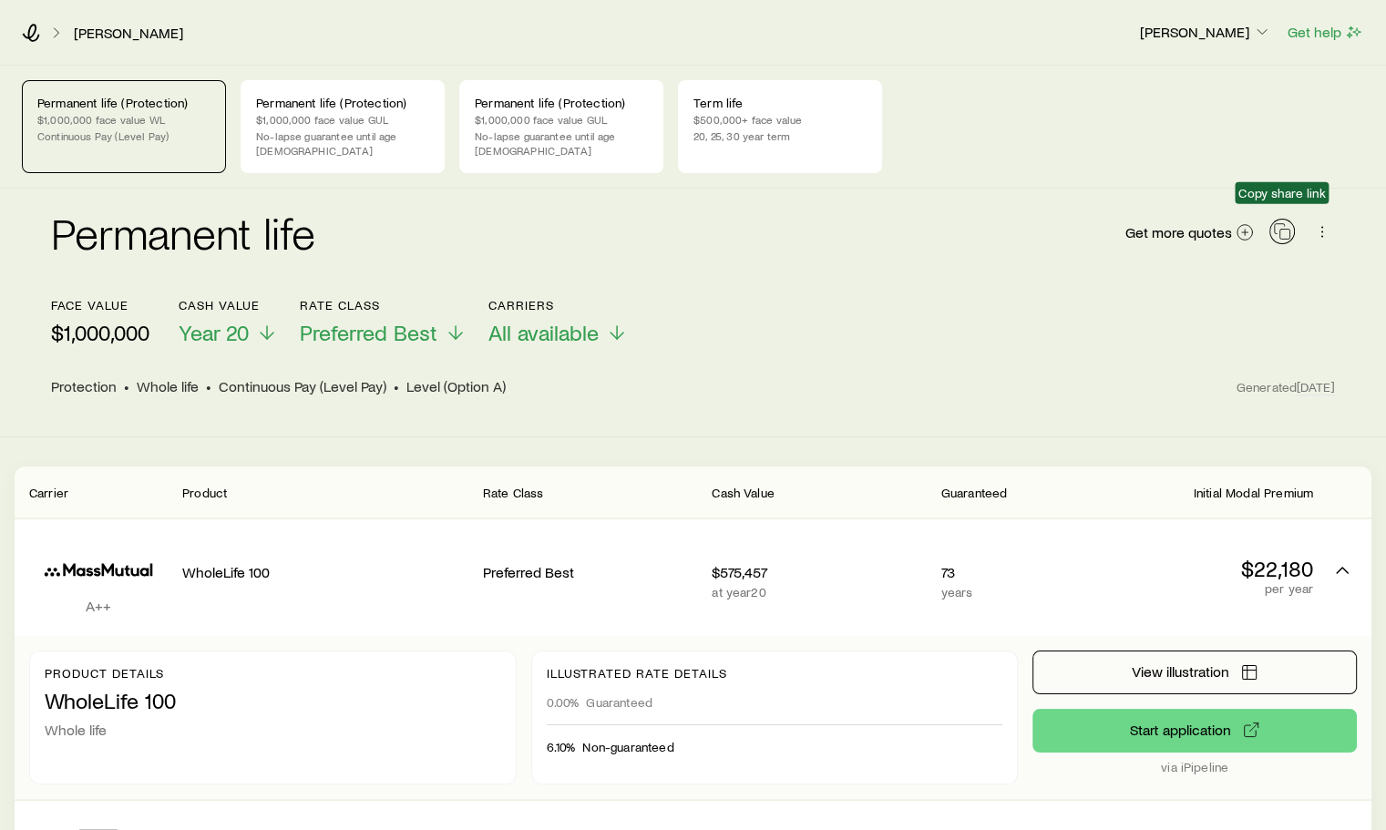
click at [1283, 225] on icon "button" at bounding box center [1282, 231] width 18 height 18
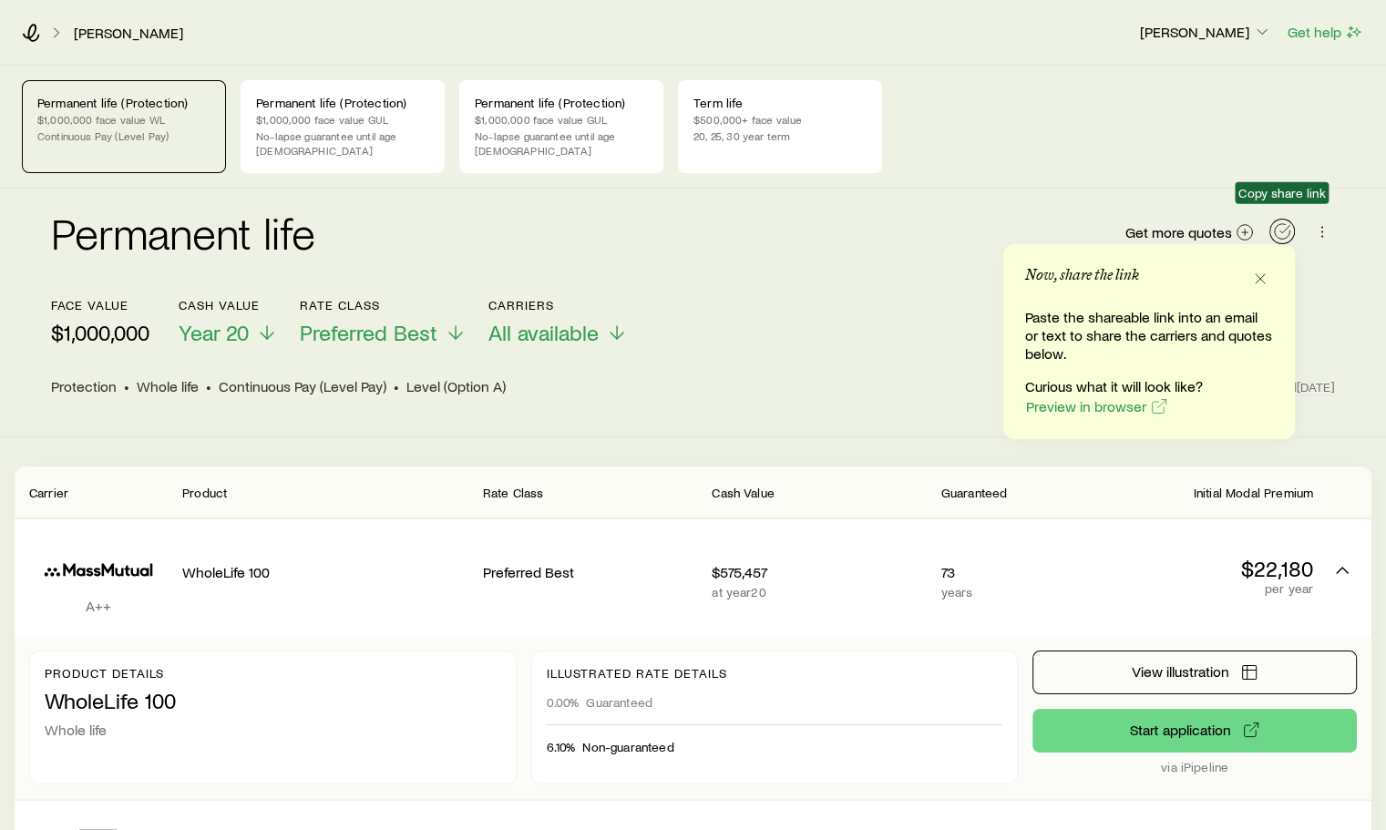
click at [1283, 225] on icon "button" at bounding box center [1282, 231] width 18 height 18
click at [1076, 410] on span "Preview in browser" at bounding box center [1086, 406] width 120 height 15
